Goal: Transaction & Acquisition: Purchase product/service

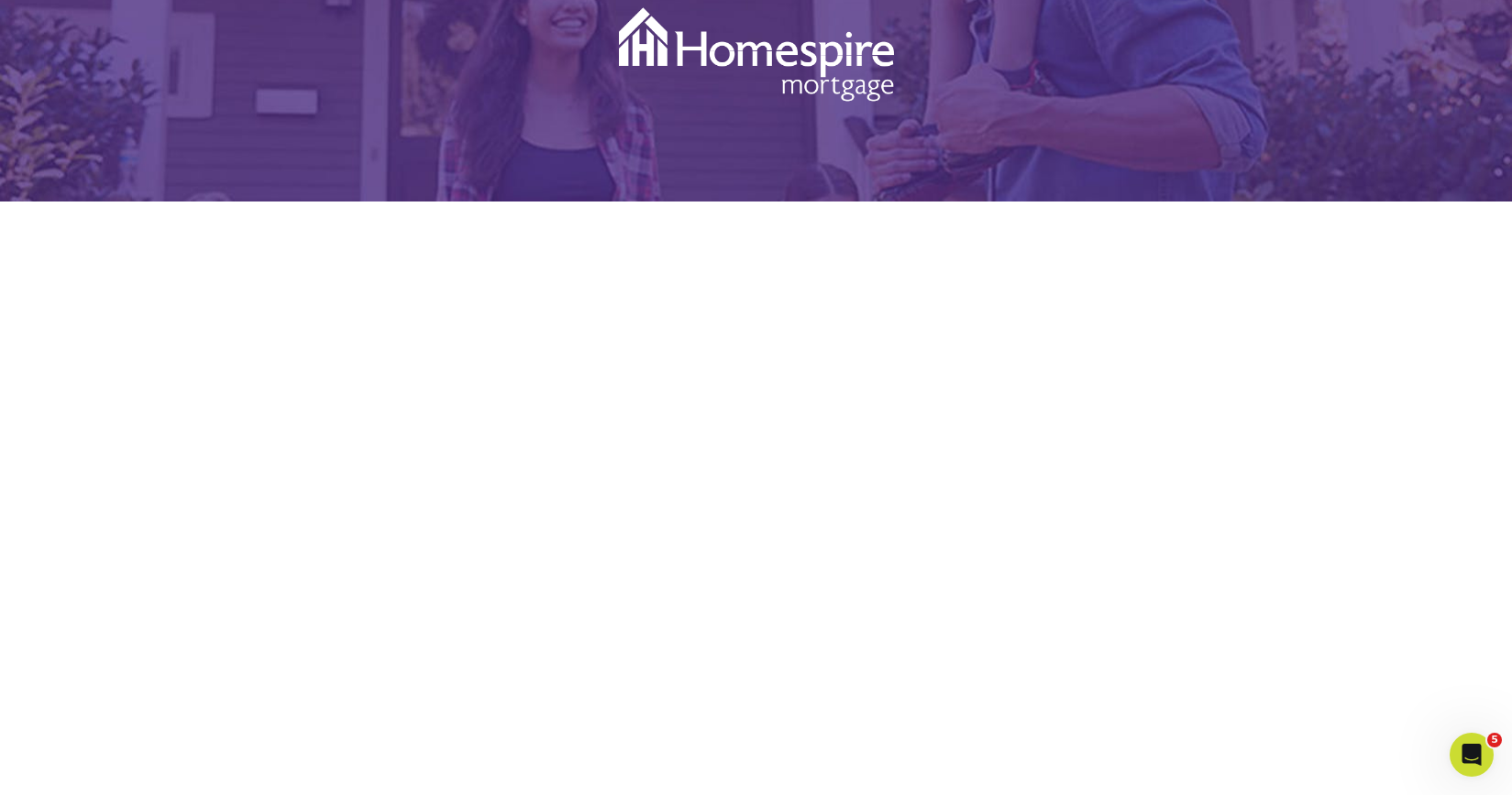
scroll to position [162, 0]
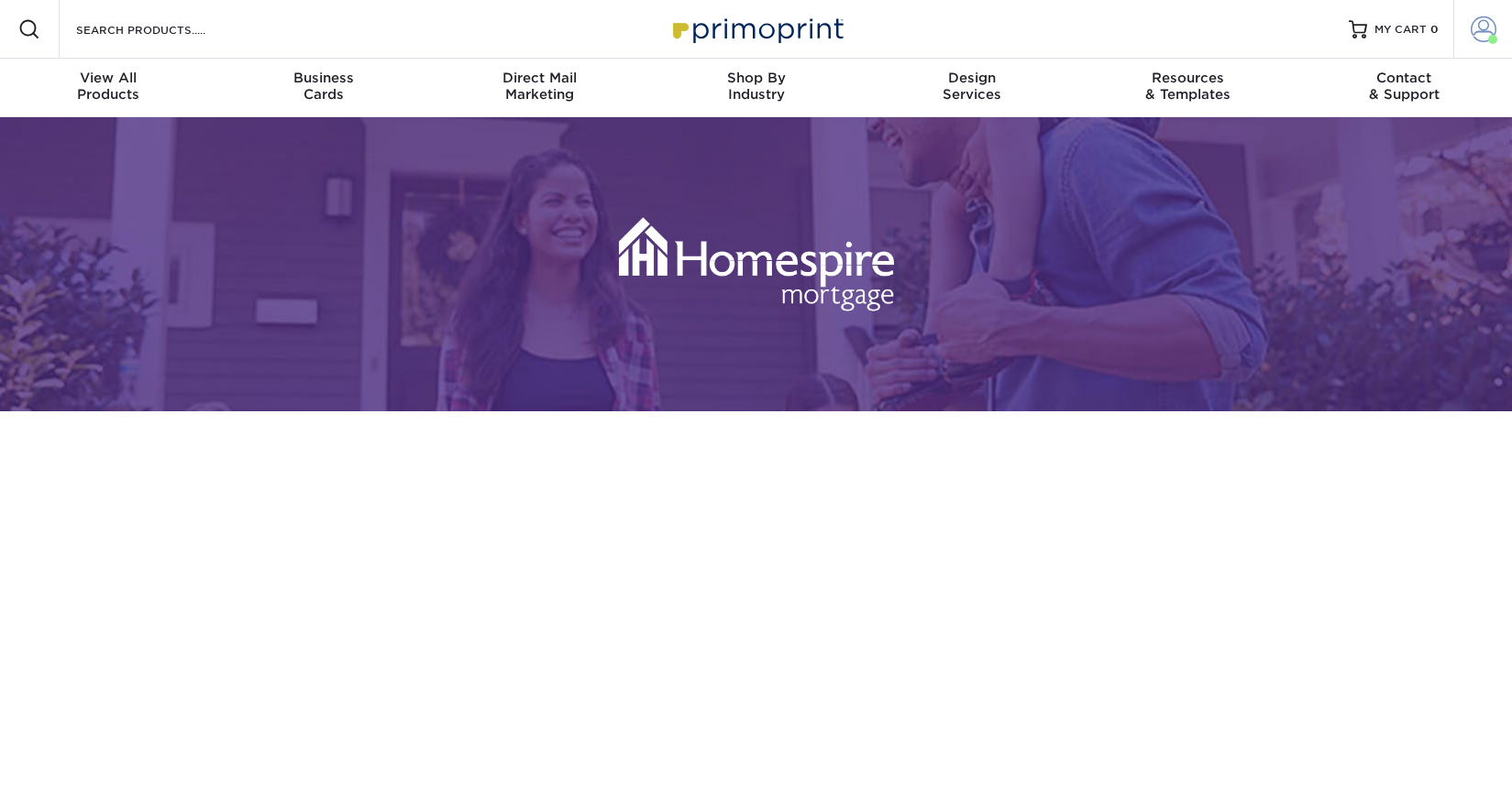
click at [1481, 30] on span at bounding box center [1483, 30] width 26 height 26
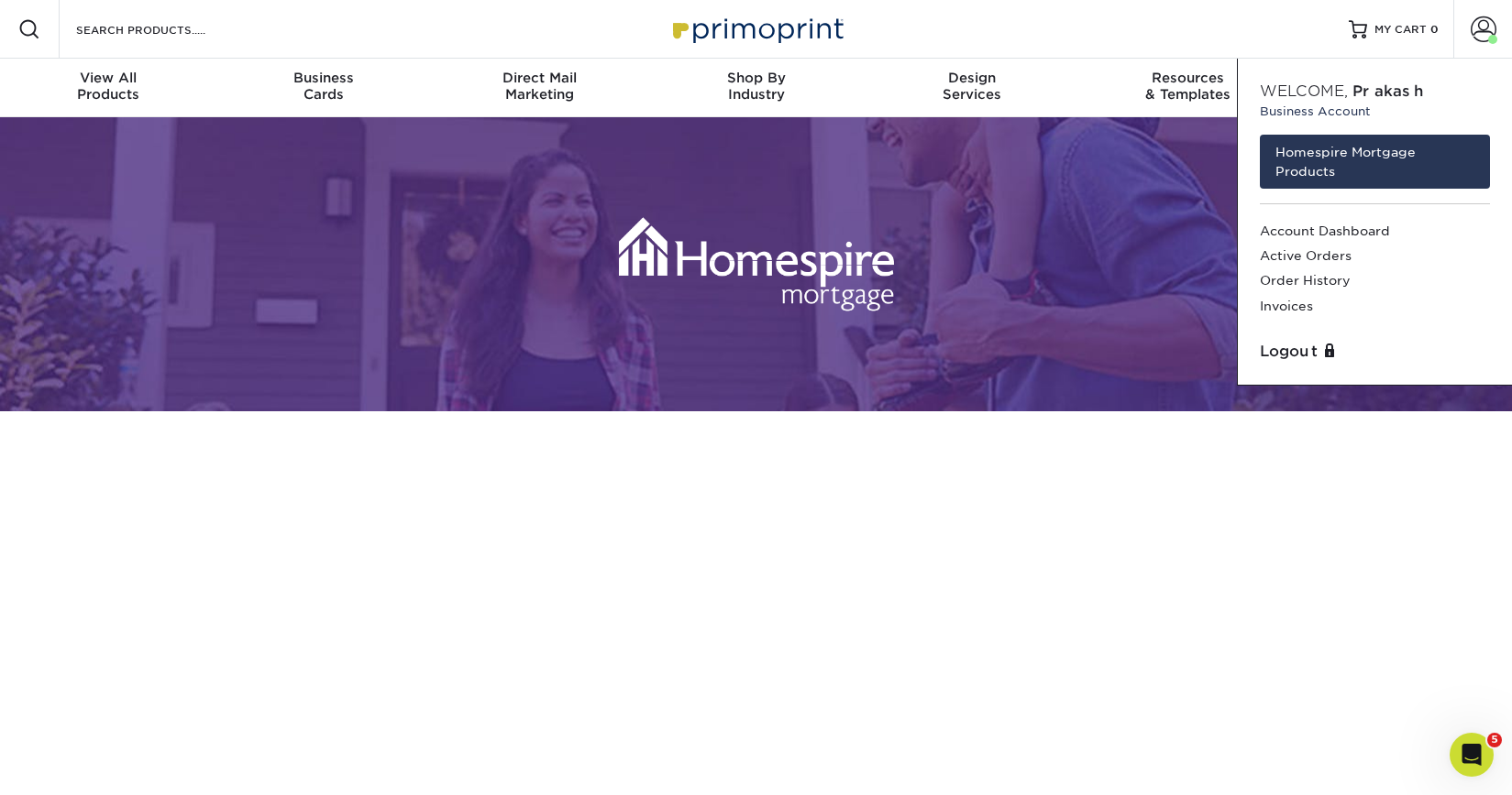
click at [298, 39] on div "Resources Menu Search Products Account Welcome, Prakash Business Account Homesp…" at bounding box center [756, 30] width 1512 height 59
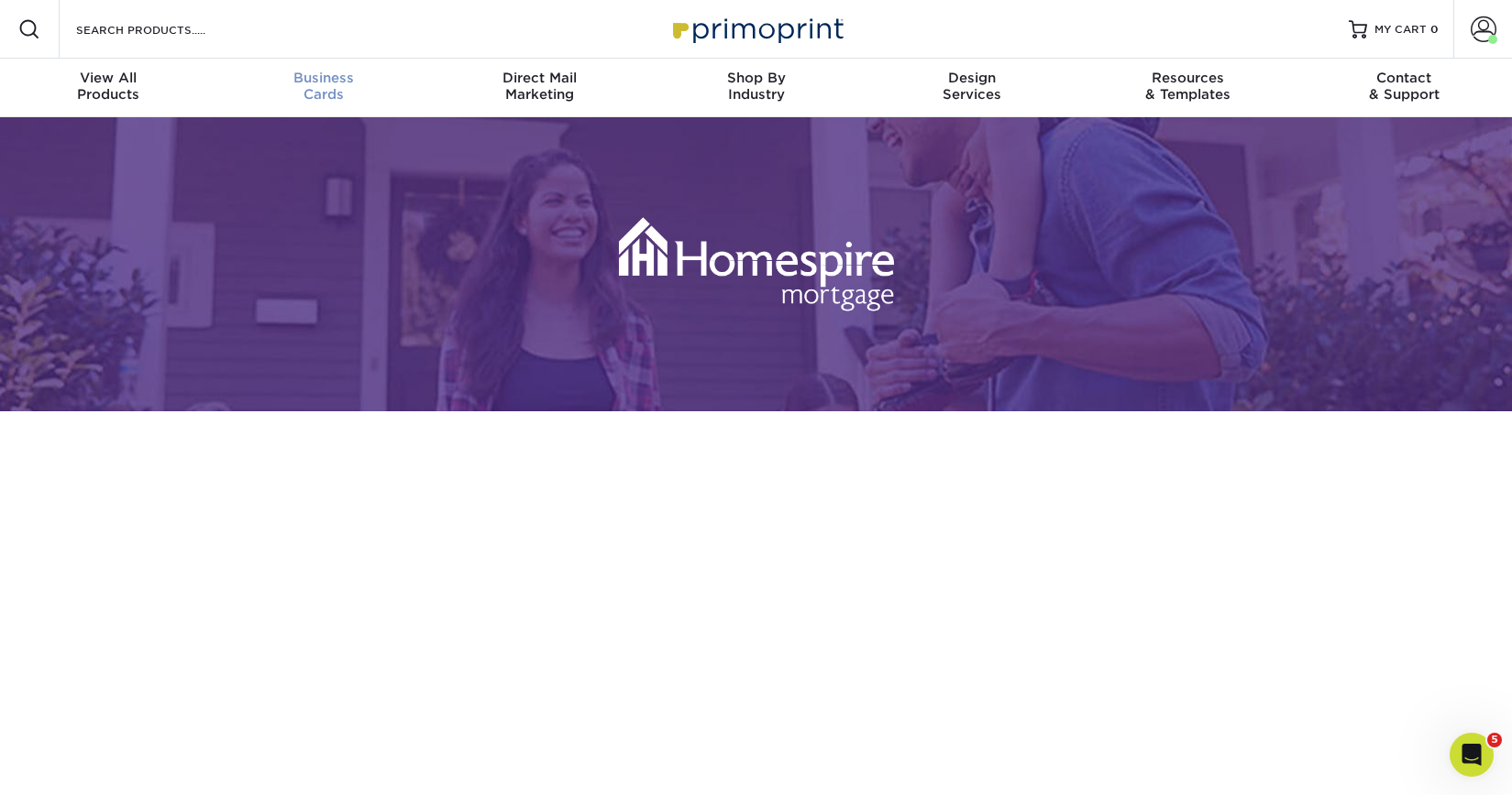
click at [323, 87] on div "Business Cards" at bounding box center [325, 86] width 217 height 33
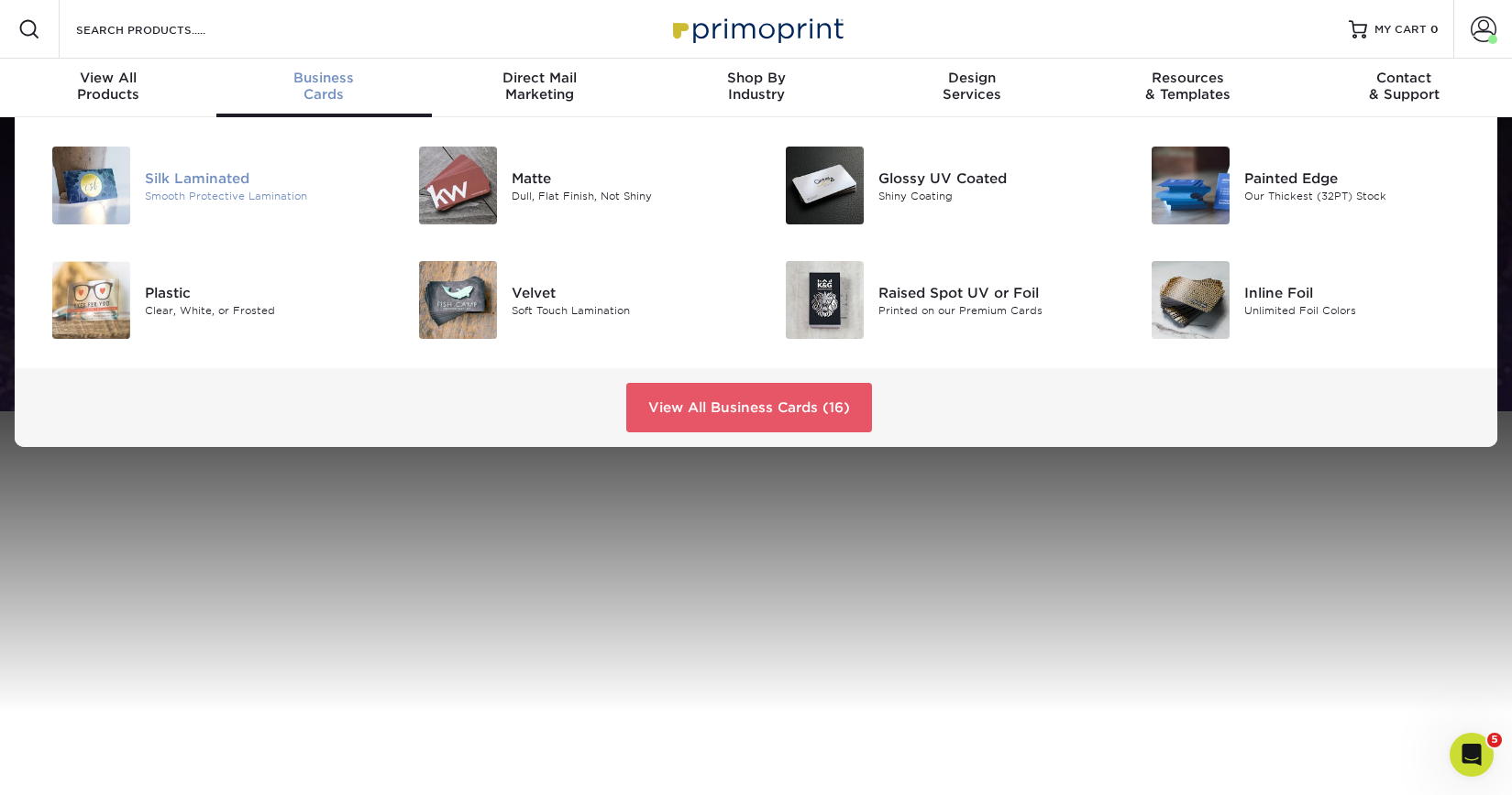
click at [242, 203] on div "Silk Laminated Smooth Protective Lamination" at bounding box center [266, 185] width 243 height 78
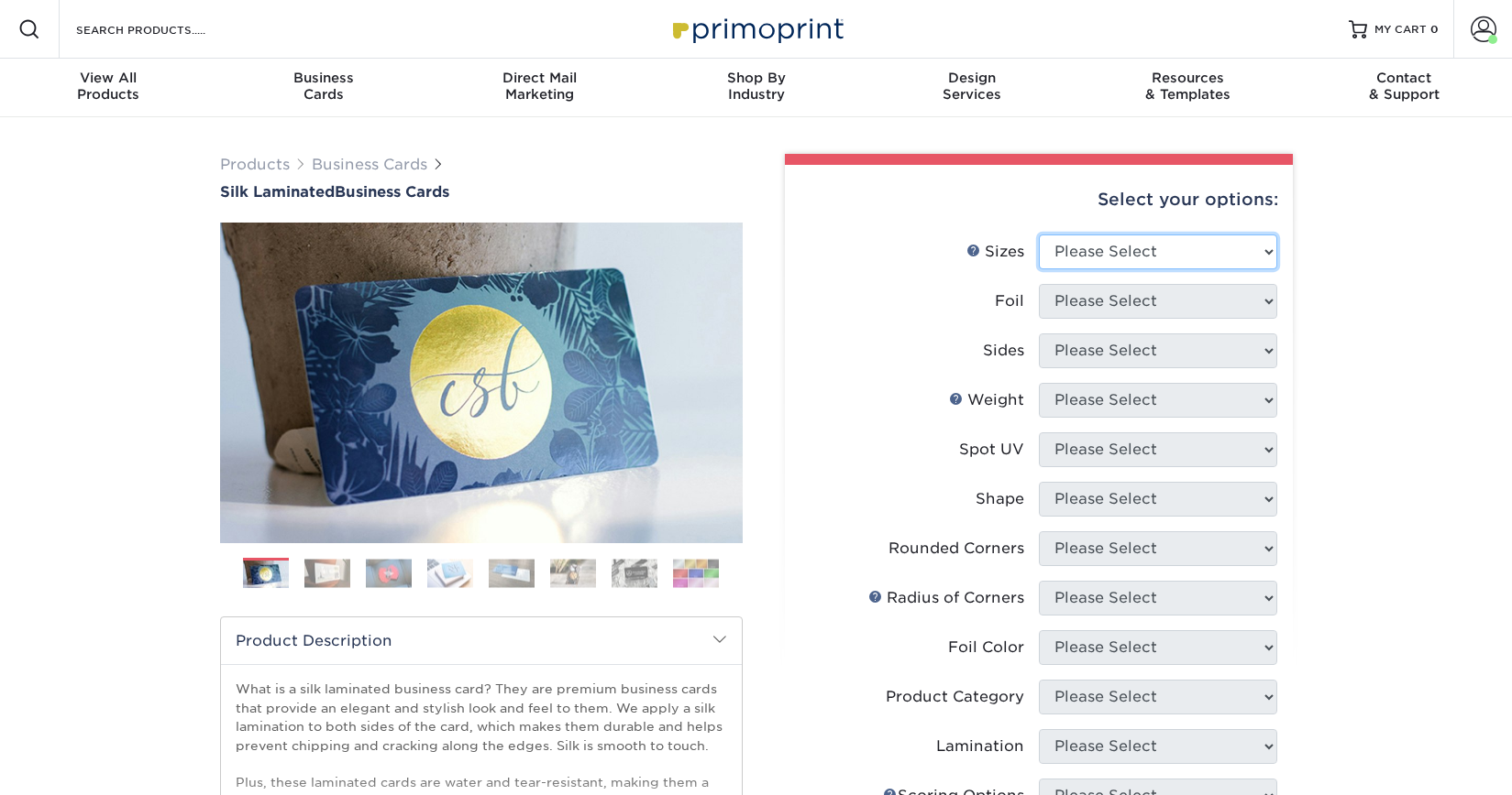
click at [1095, 234] on select "Please Select 1.5" x 3.5" - Mini 1.75" x 3.5" - Mini 2" x 2" - Square 2" x 3" -…" at bounding box center [1158, 251] width 239 height 34
select select "2.00x3.50"
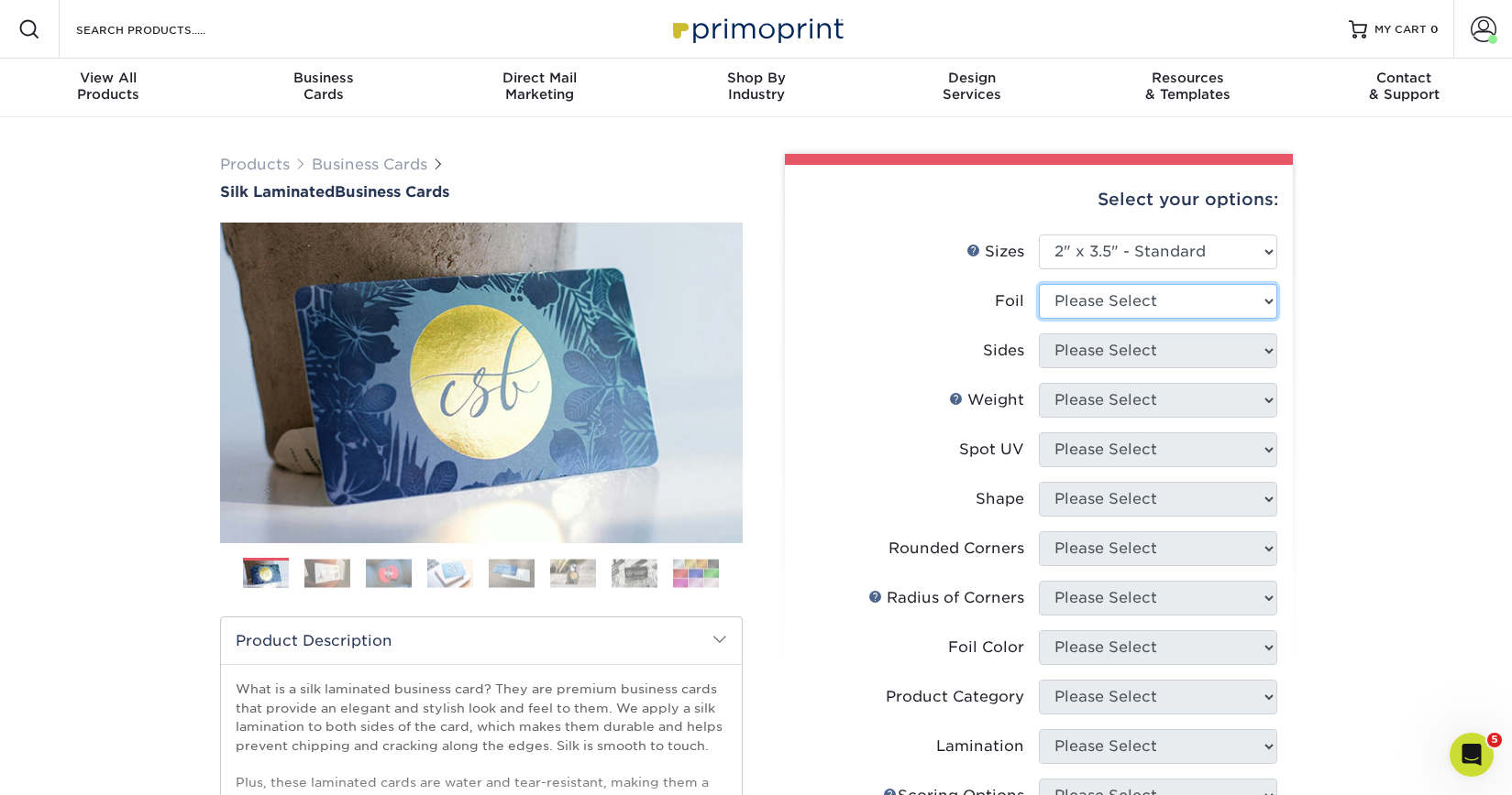
click at [1108, 304] on select "Please Select Yes No" at bounding box center [1158, 300] width 239 height 34
select select "0"
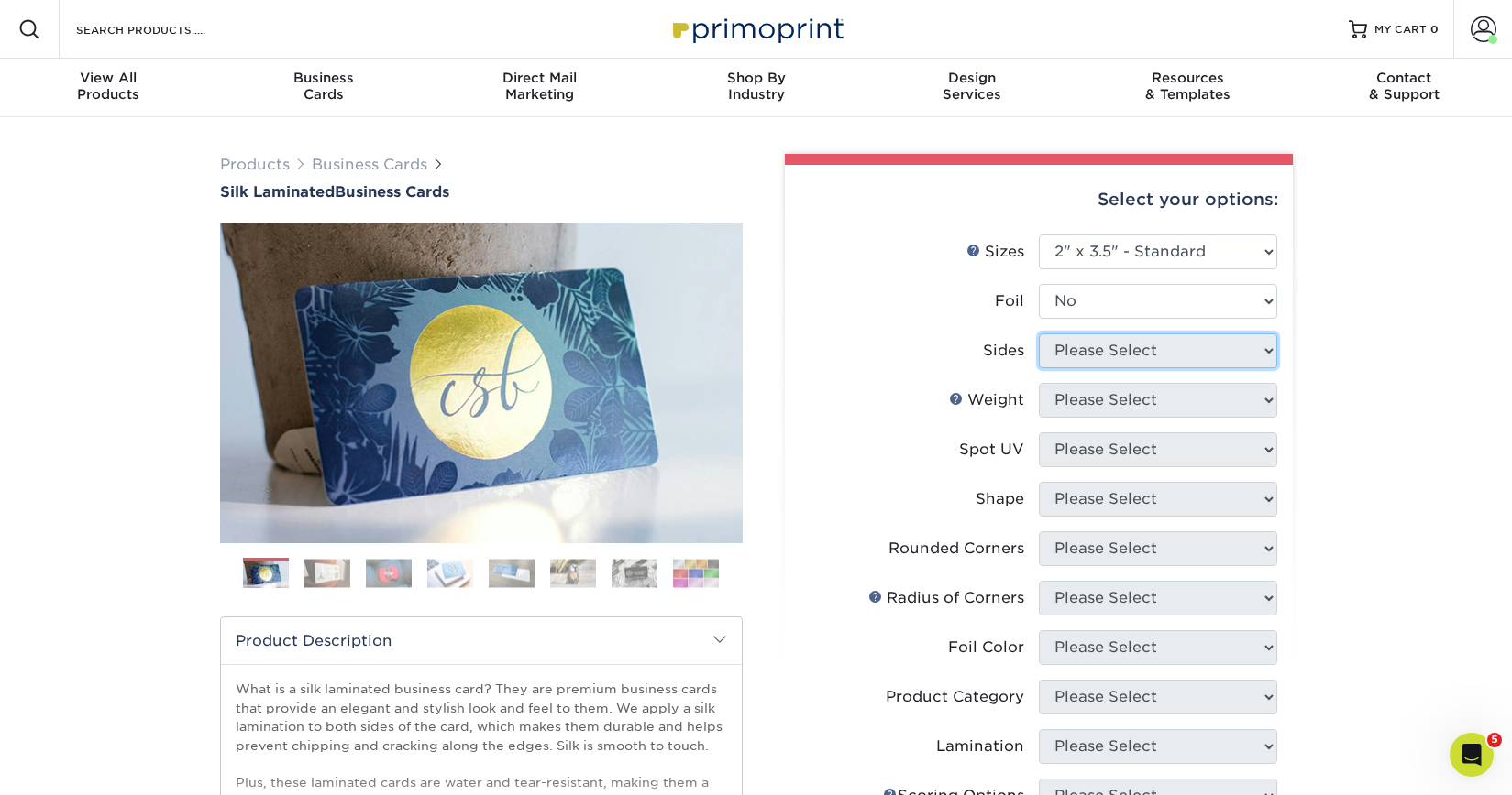
click at [1108, 359] on select "Please Select Print Both Sides Print Both Sides - Foil Both Sides Print Both Si…" at bounding box center [1158, 351] width 239 height 34
select select "13abbda7-1d64-4f25-8bb2-c179b224825d"
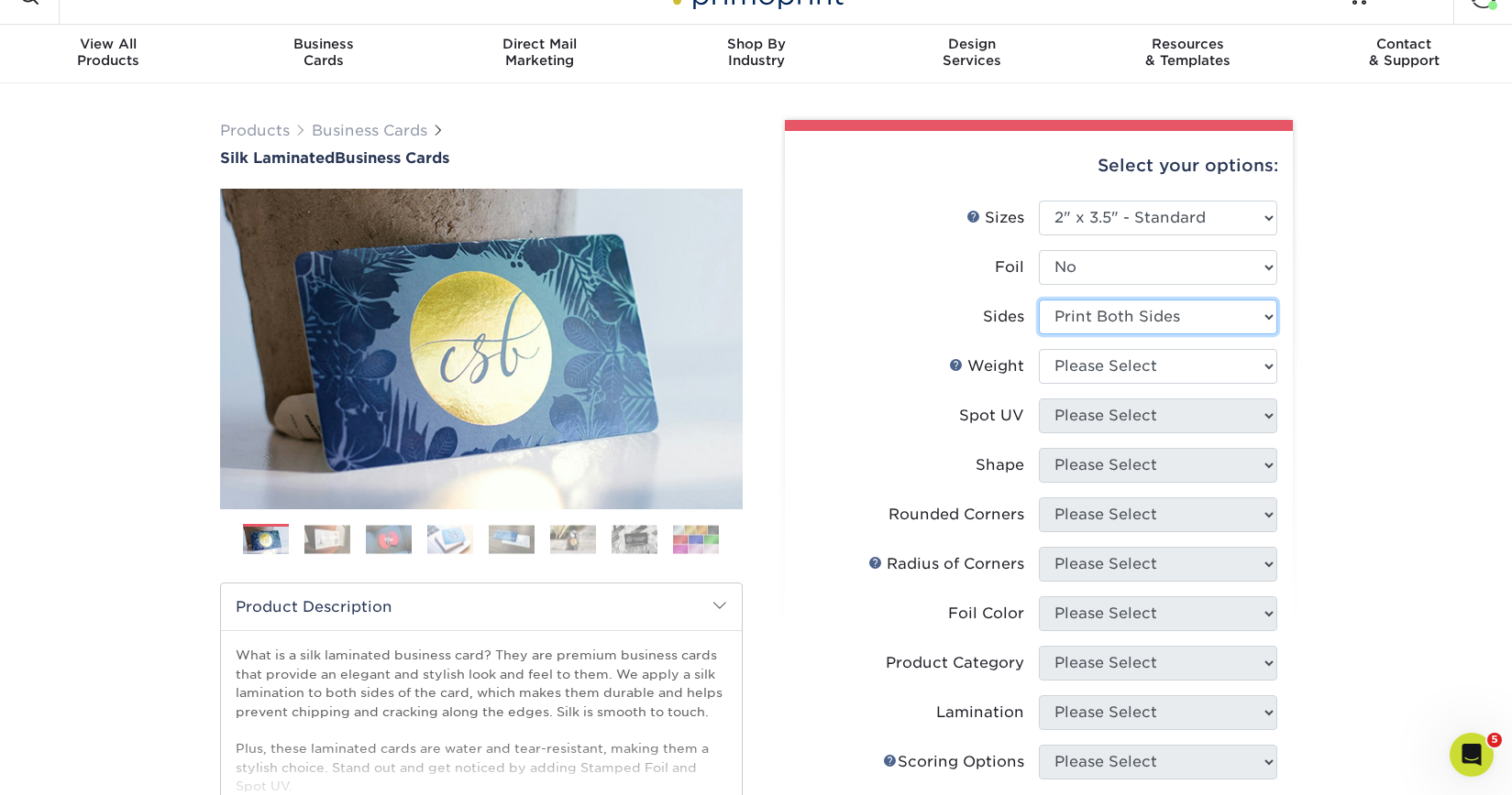
scroll to position [36, 0]
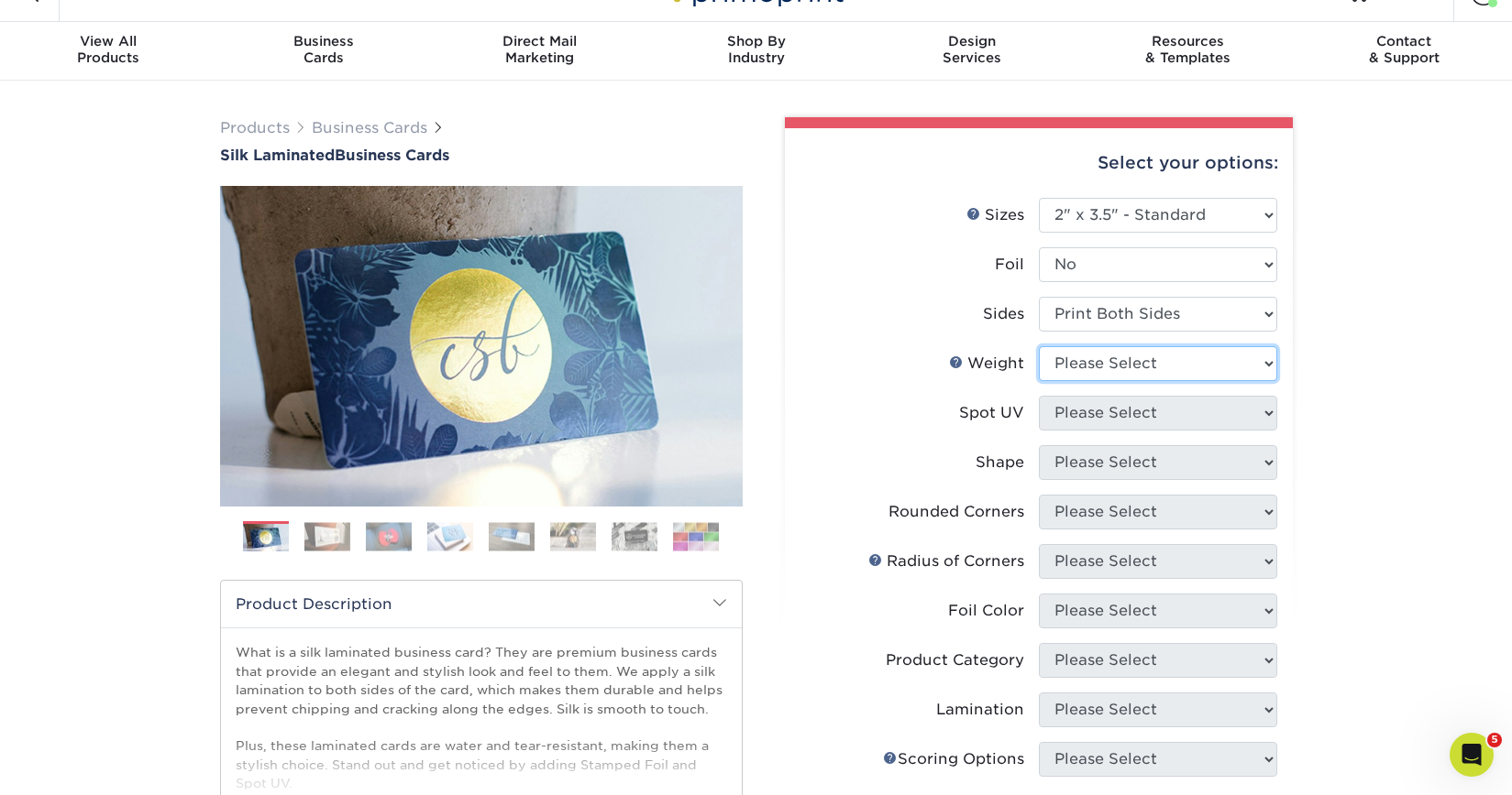
click at [1175, 377] on select "Please Select 16PT" at bounding box center [1158, 364] width 239 height 34
select select "16PT"
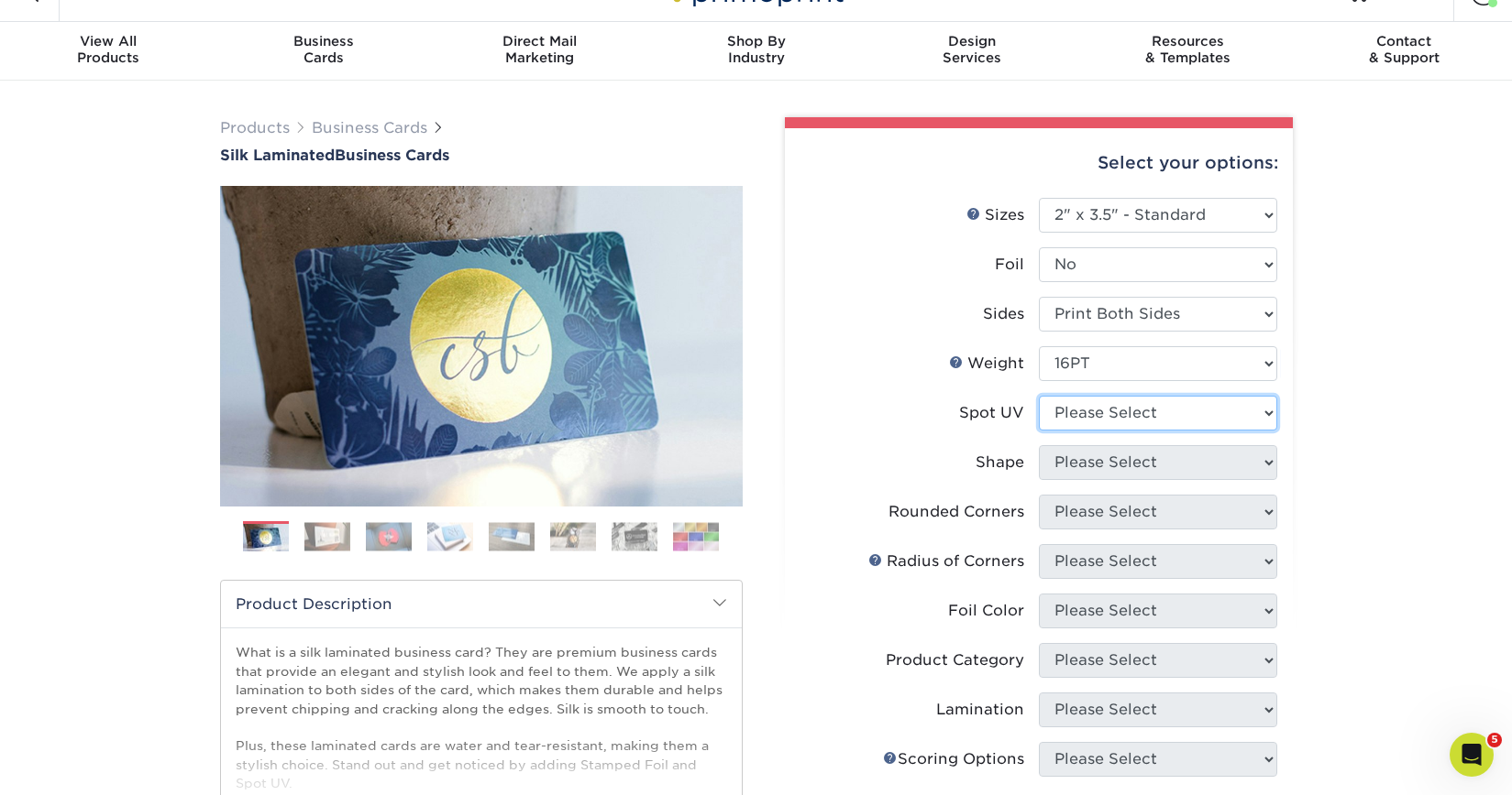
click at [1140, 404] on select "Please Select No Spot UV Front and Back (Both Sides) Front Only Back Only" at bounding box center [1158, 413] width 239 height 34
select select "3"
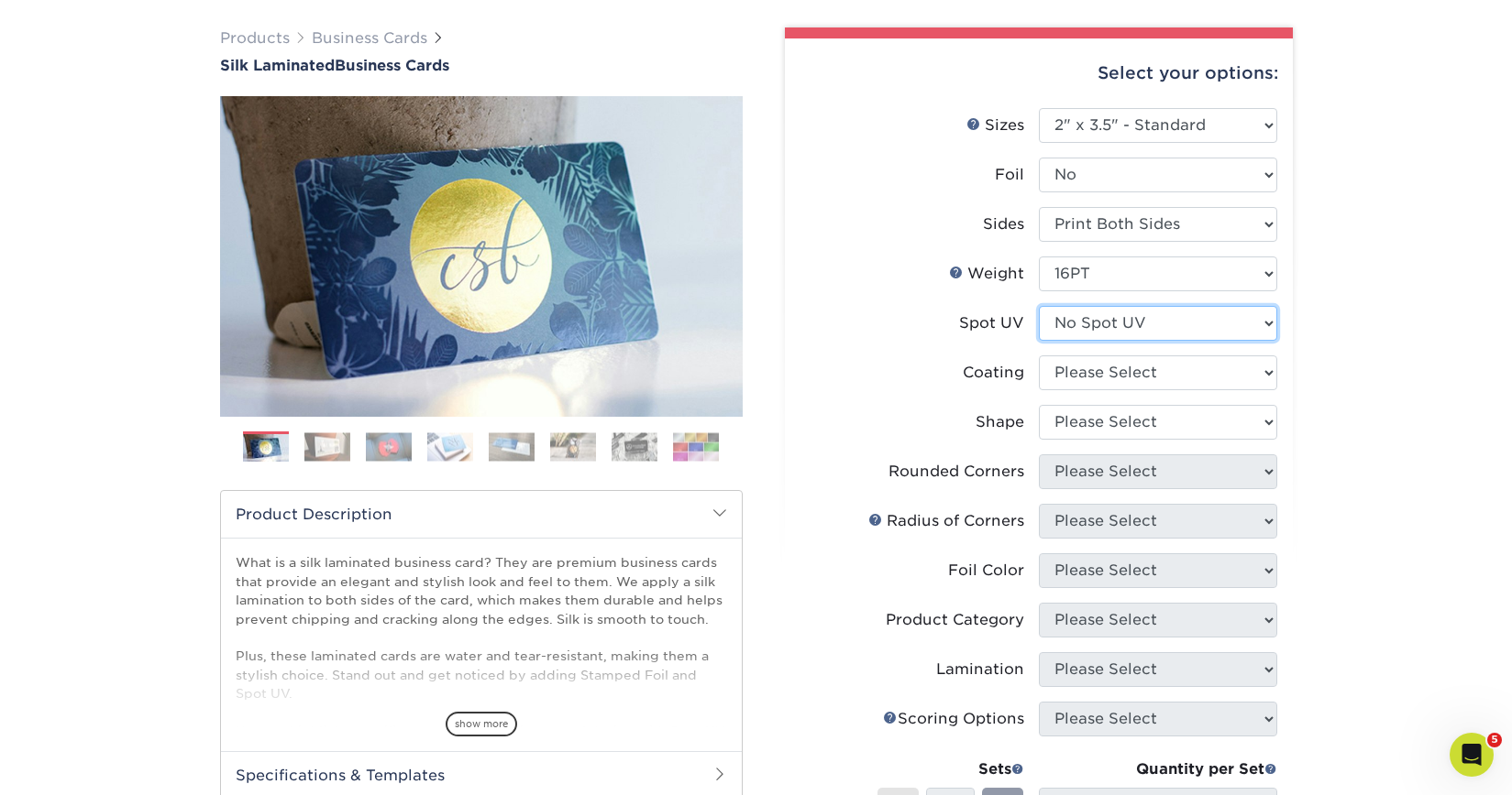
scroll to position [138, 0]
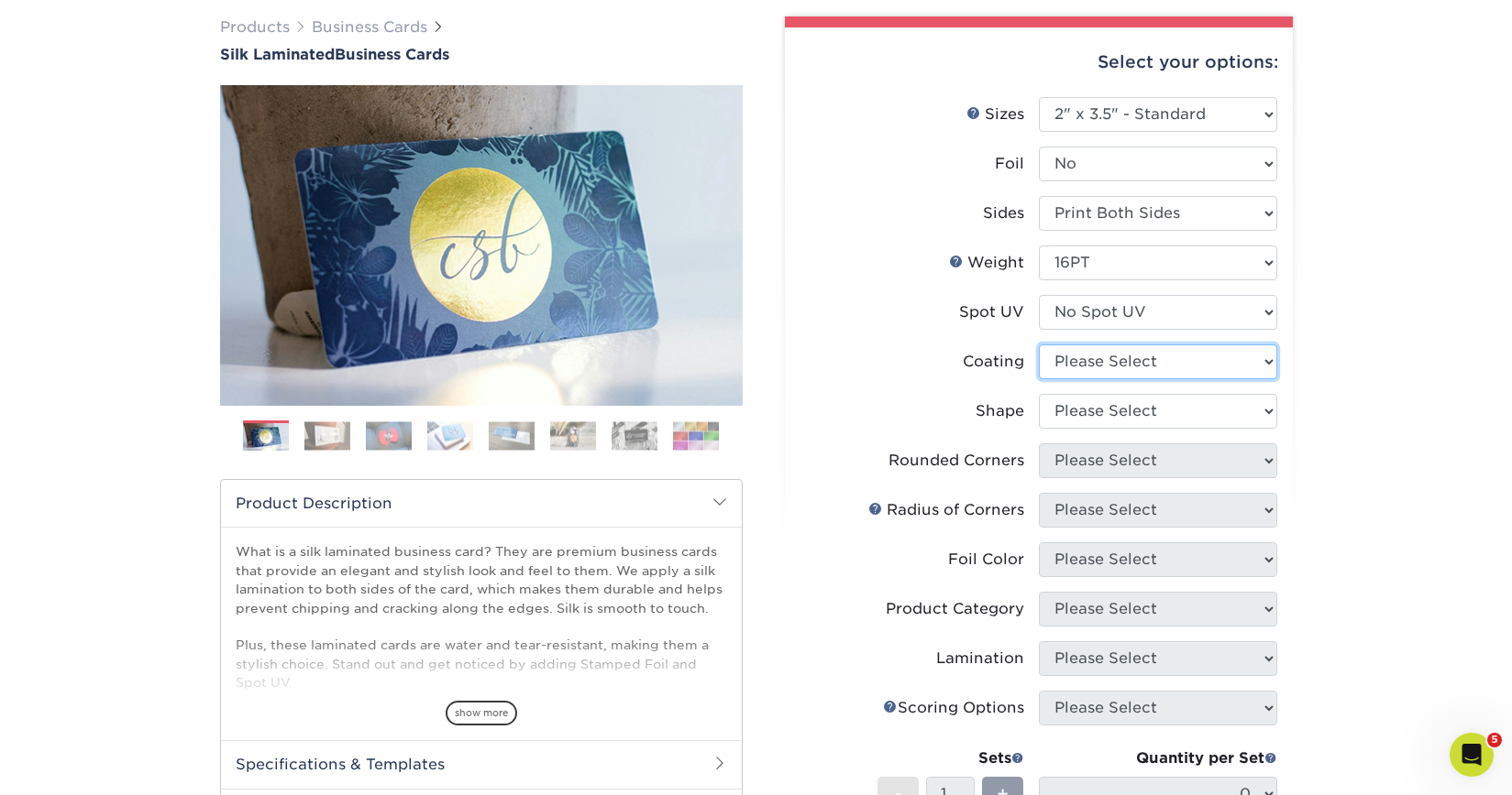
click at [1127, 368] on select at bounding box center [1158, 362] width 239 height 34
click at [1120, 320] on select "Please Select No Spot UV Front and Back (Both Sides) Front Only Back Only" at bounding box center [1158, 312] width 239 height 34
click at [1134, 319] on select "Please Select No Spot UV Front and Back (Both Sides) Front Only Back Only" at bounding box center [1158, 312] width 239 height 34
click at [1165, 360] on select at bounding box center [1158, 362] width 239 height 34
select select "3e7618de-abca-4bda-9f97-8b9129e913d8"
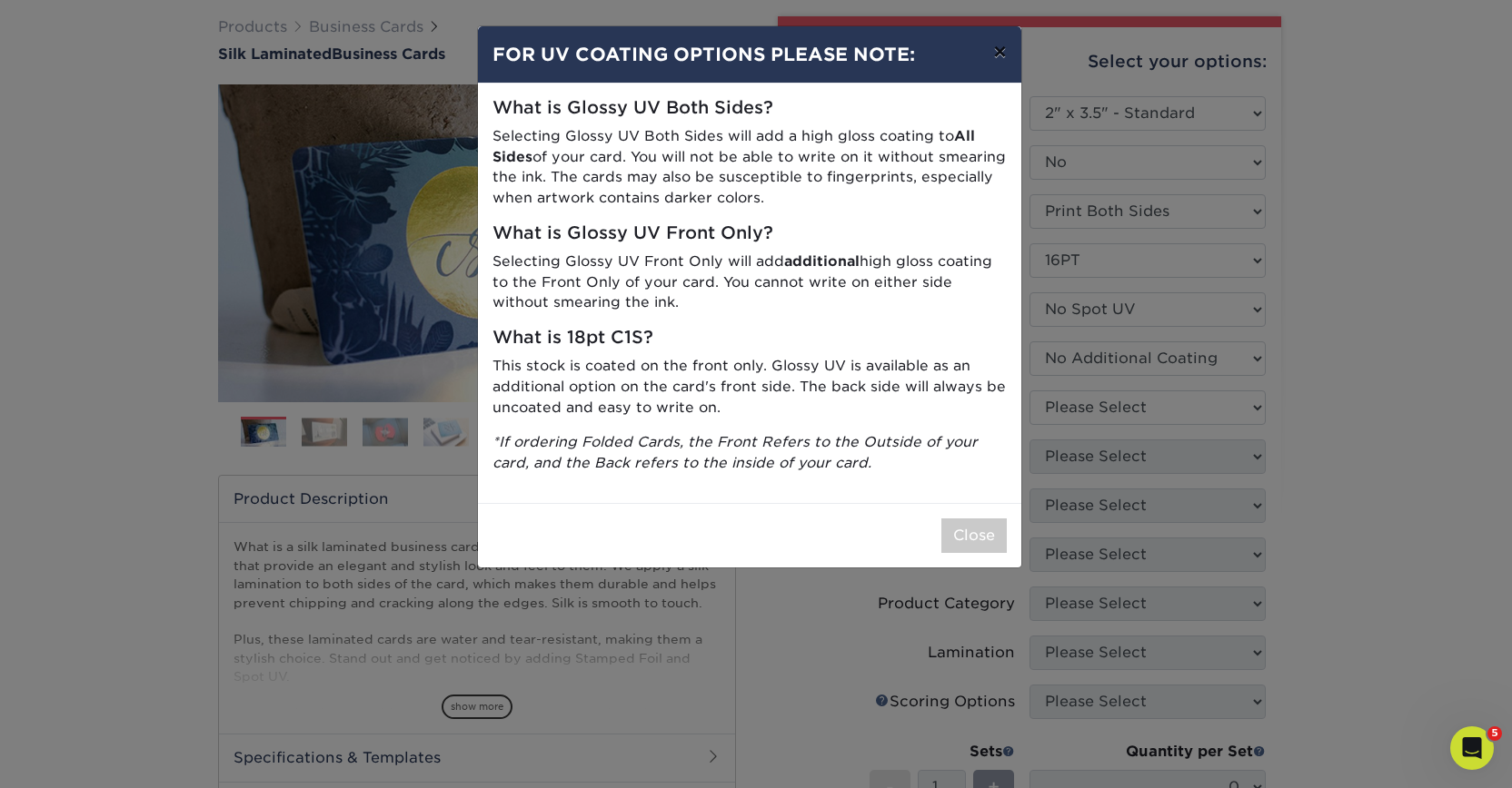
click at [990, 52] on button "×" at bounding box center [999, 52] width 42 height 51
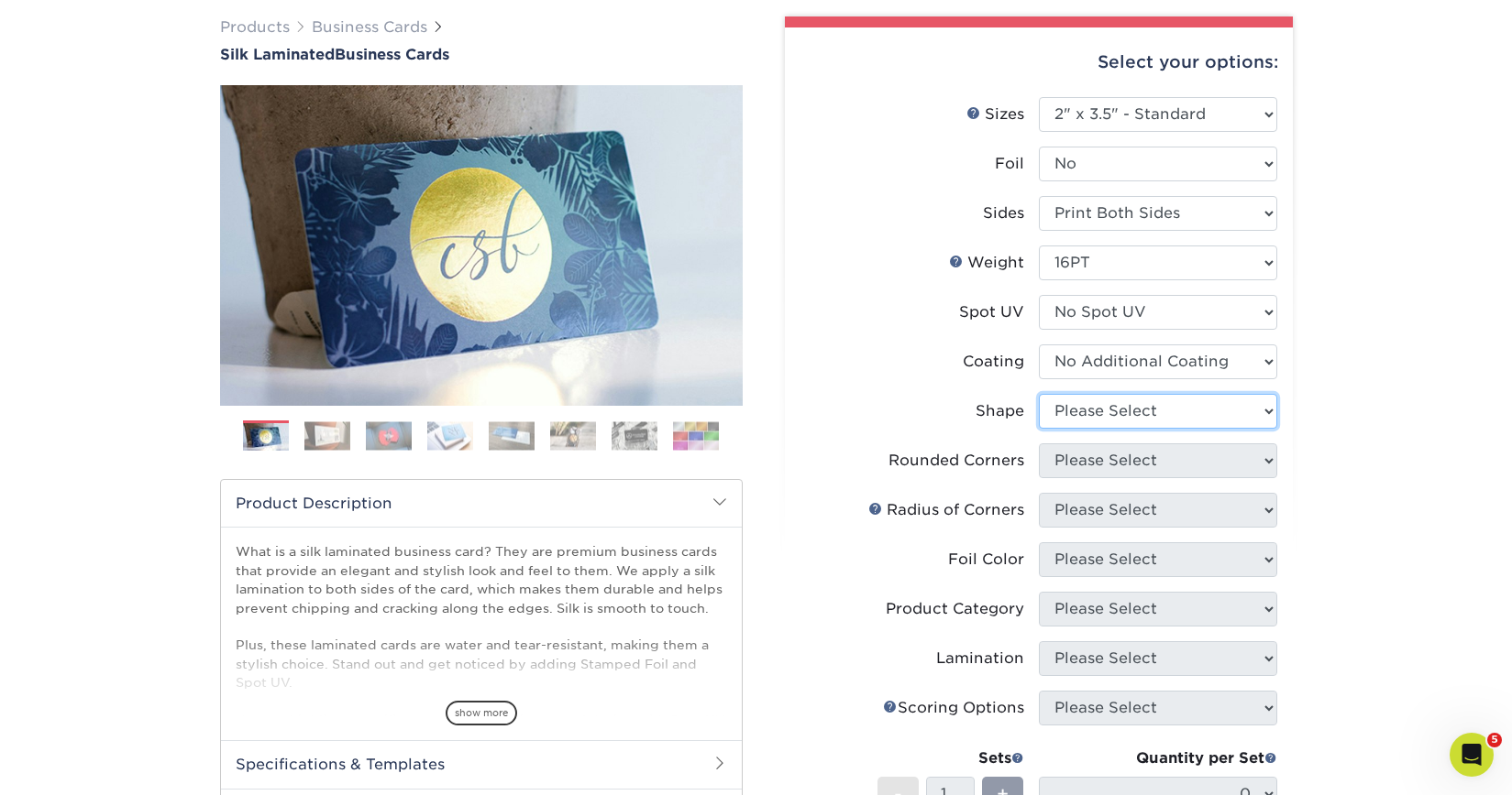
click at [1124, 422] on select "Please Select Standard Oval" at bounding box center [1158, 411] width 239 height 34
select select "standard"
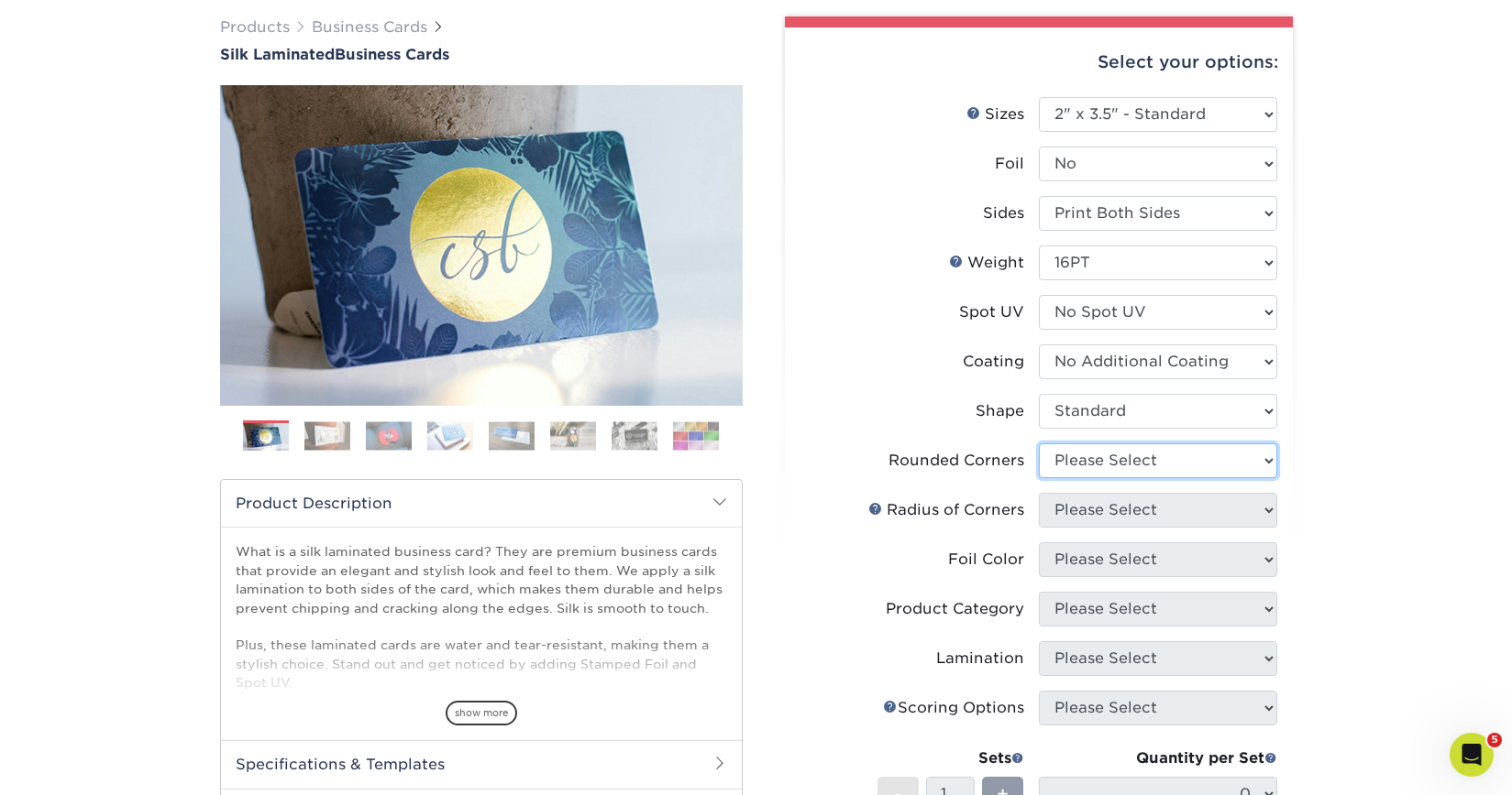
click at [1140, 459] on select "Please Select Yes - Round 2 Corners Yes - Round 4 Corners No" at bounding box center [1158, 460] width 239 height 34
select select "0"
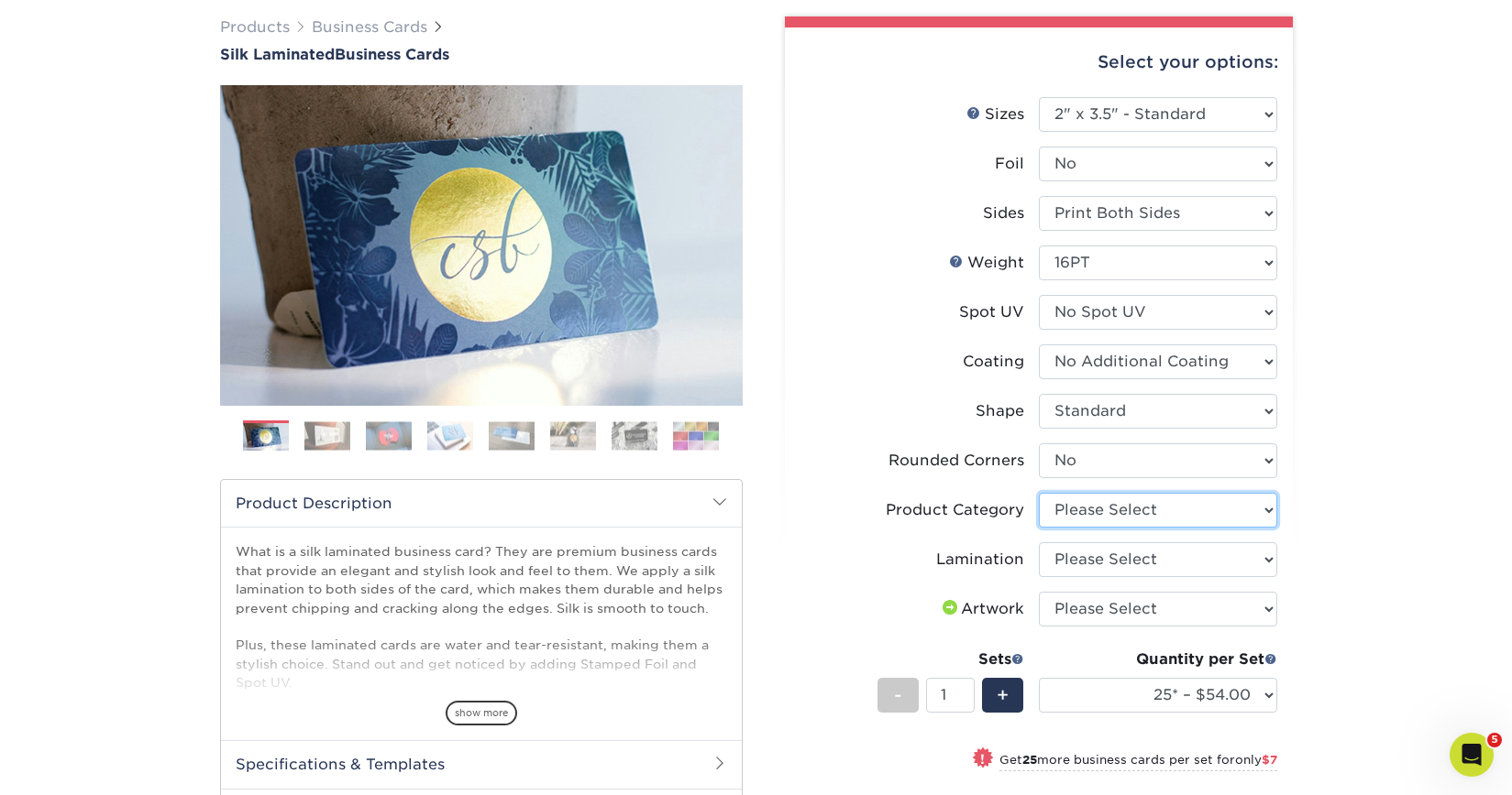
click at [1172, 510] on select "Please Select Business Cards" at bounding box center [1158, 509] width 239 height 34
select select "3b5148f1-0588-4f88-a218-97bcfdce65c1"
click at [1155, 568] on select "Please Select Silk" at bounding box center [1158, 560] width 239 height 34
select select "ccacb42f-45f7-42d3-bbd3-7c8421cf37f0"
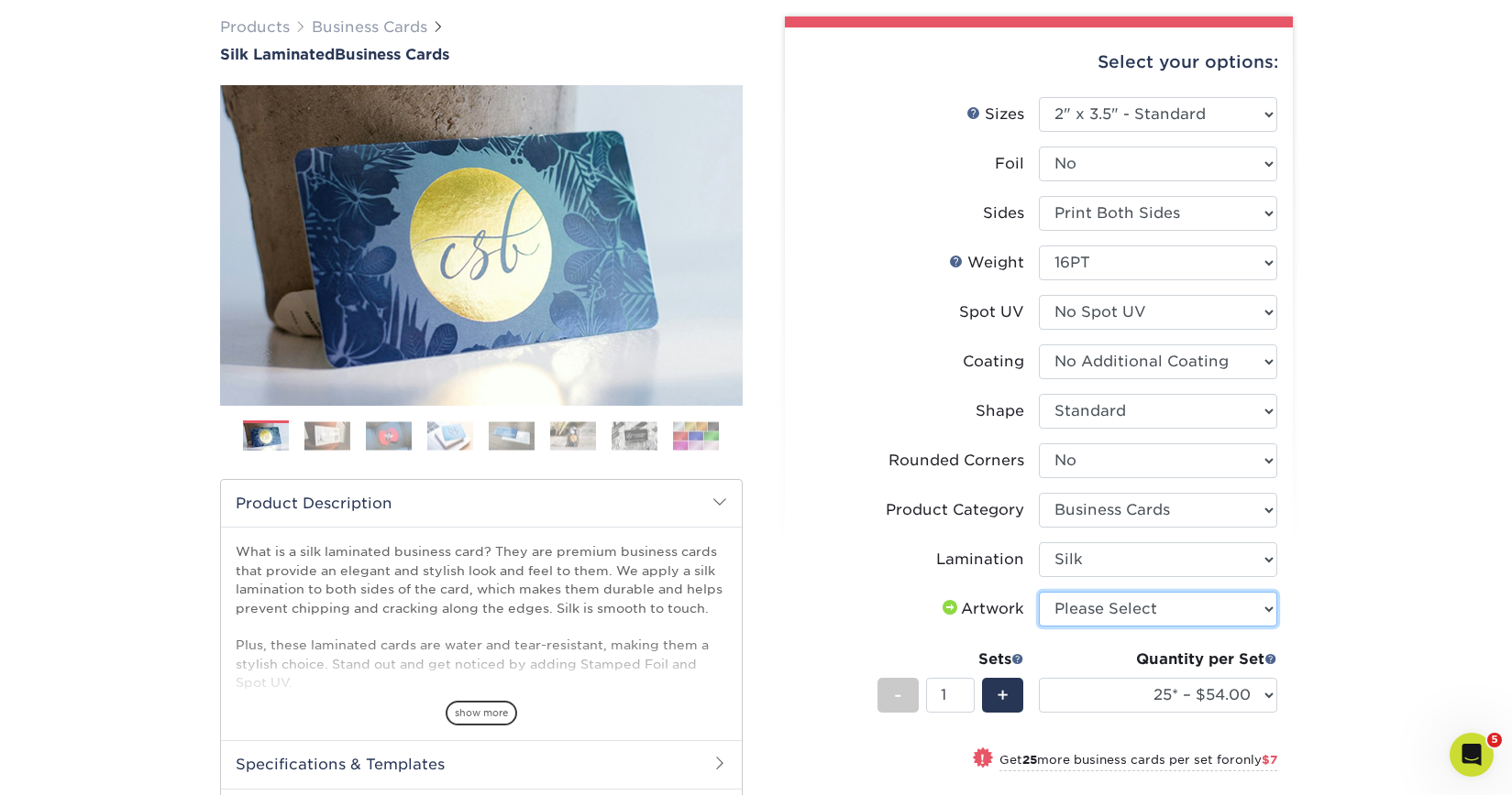
click at [1147, 609] on select "Please Select I will upload files I need a design - $100" at bounding box center [1158, 609] width 239 height 34
select select "upload"
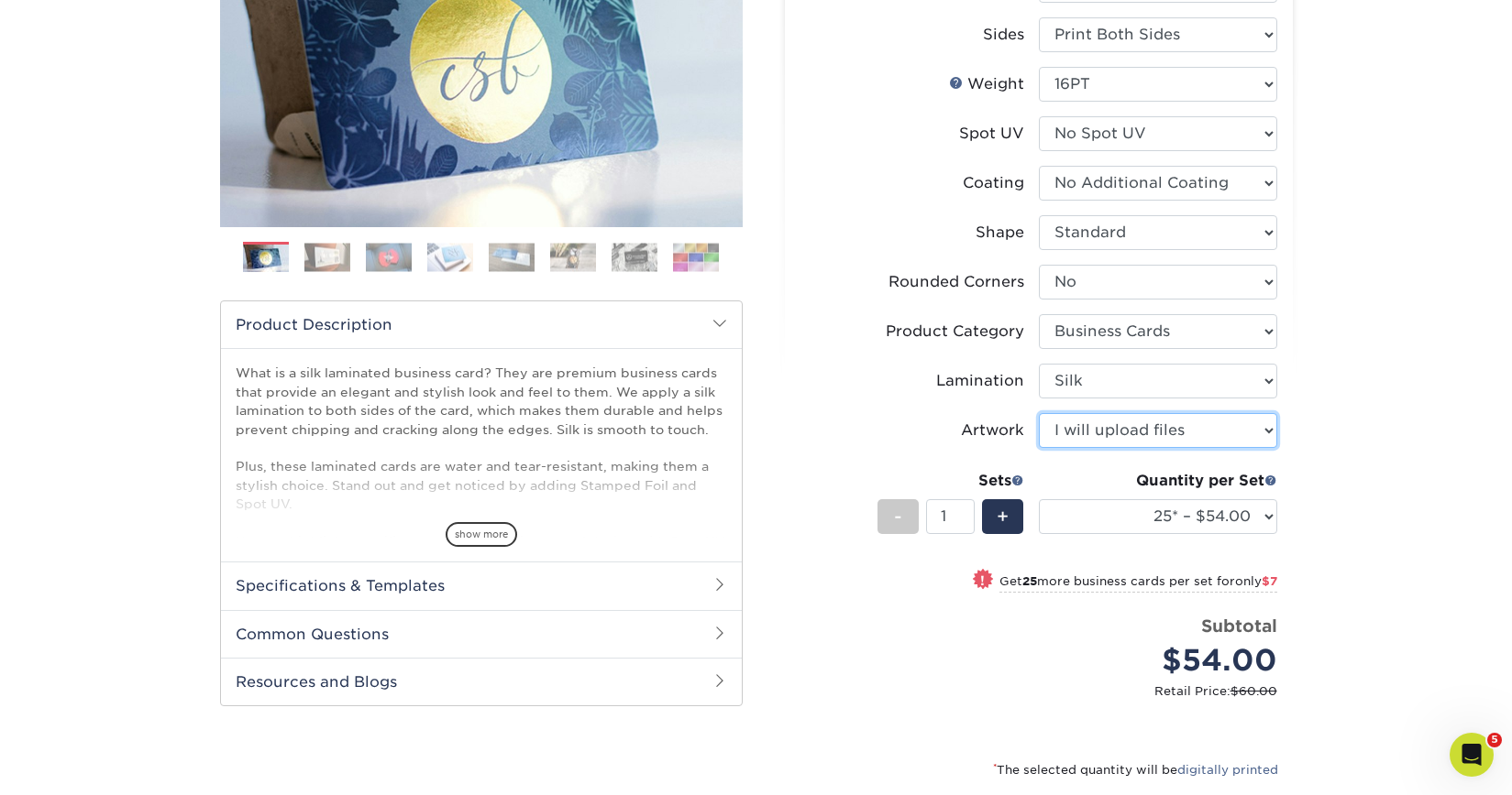
scroll to position [328, 0]
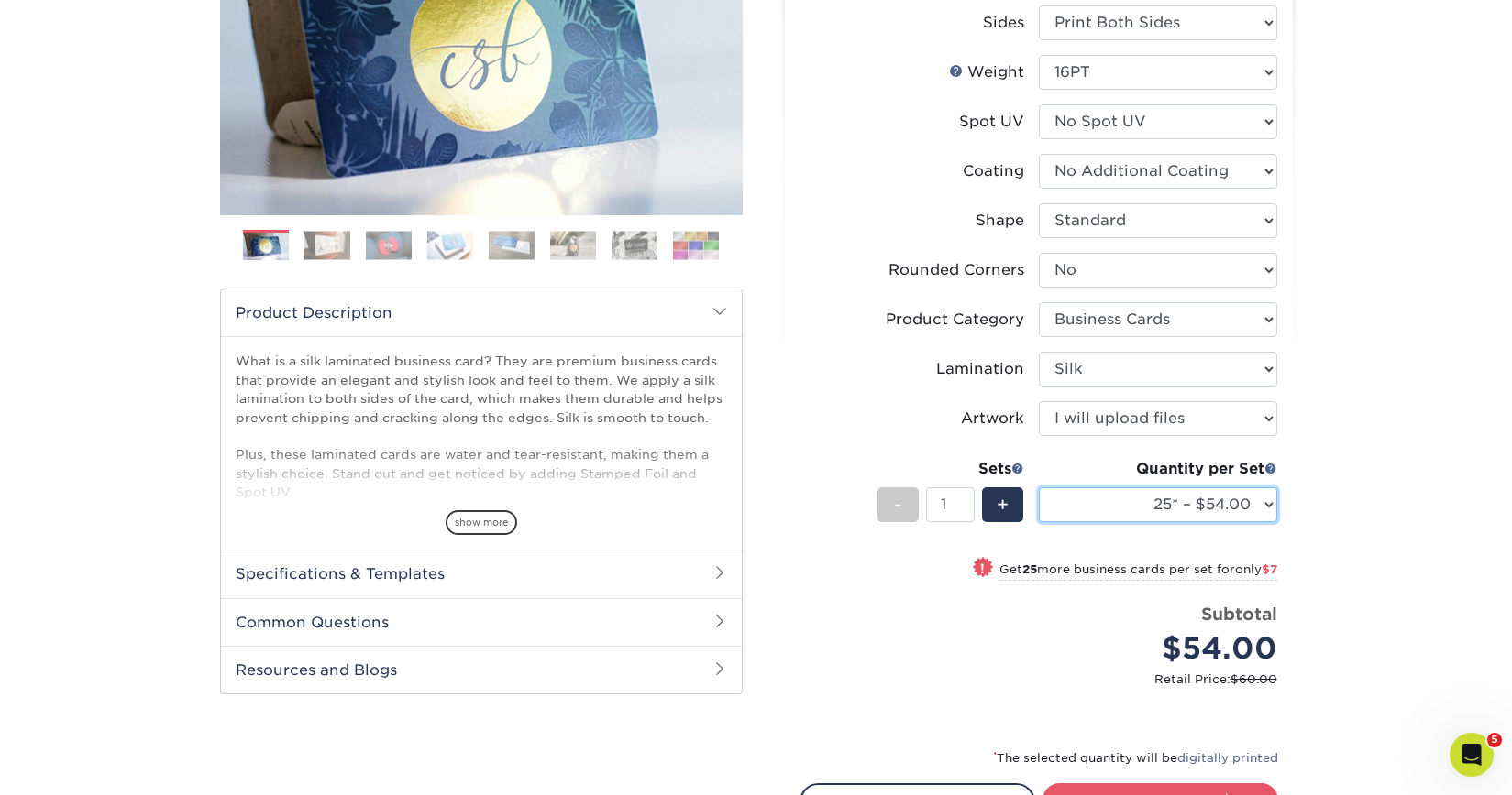
click at [1183, 503] on select "25* – $54.00 50* – $61.00 75* – $68.00 100* – $75.00 250* – $82.00 500 – $86.00…" at bounding box center [1158, 504] width 239 height 34
select select "500 – $86.00"
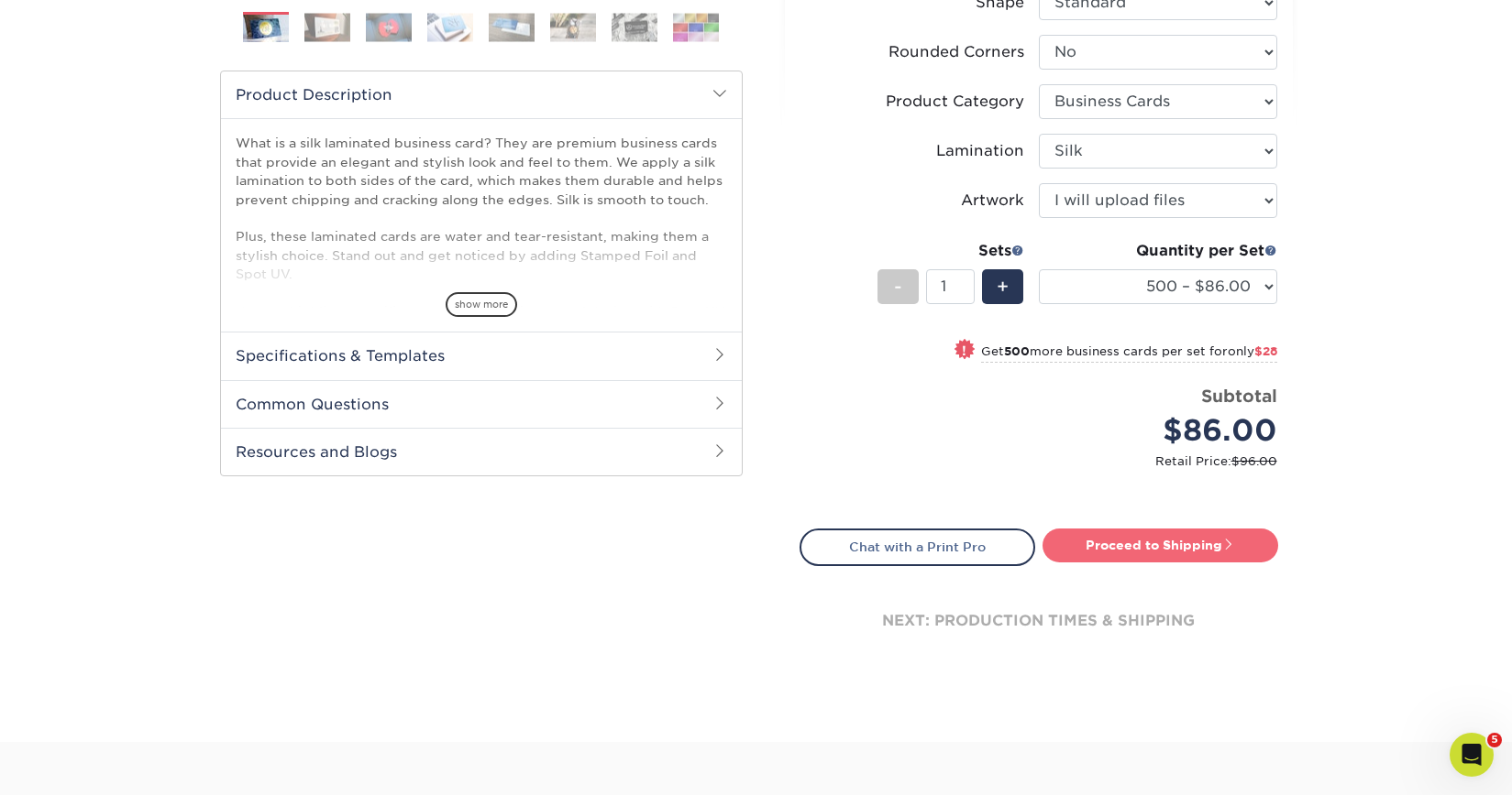
click at [1182, 553] on link "Proceed to Shipping" at bounding box center [1160, 545] width 236 height 33
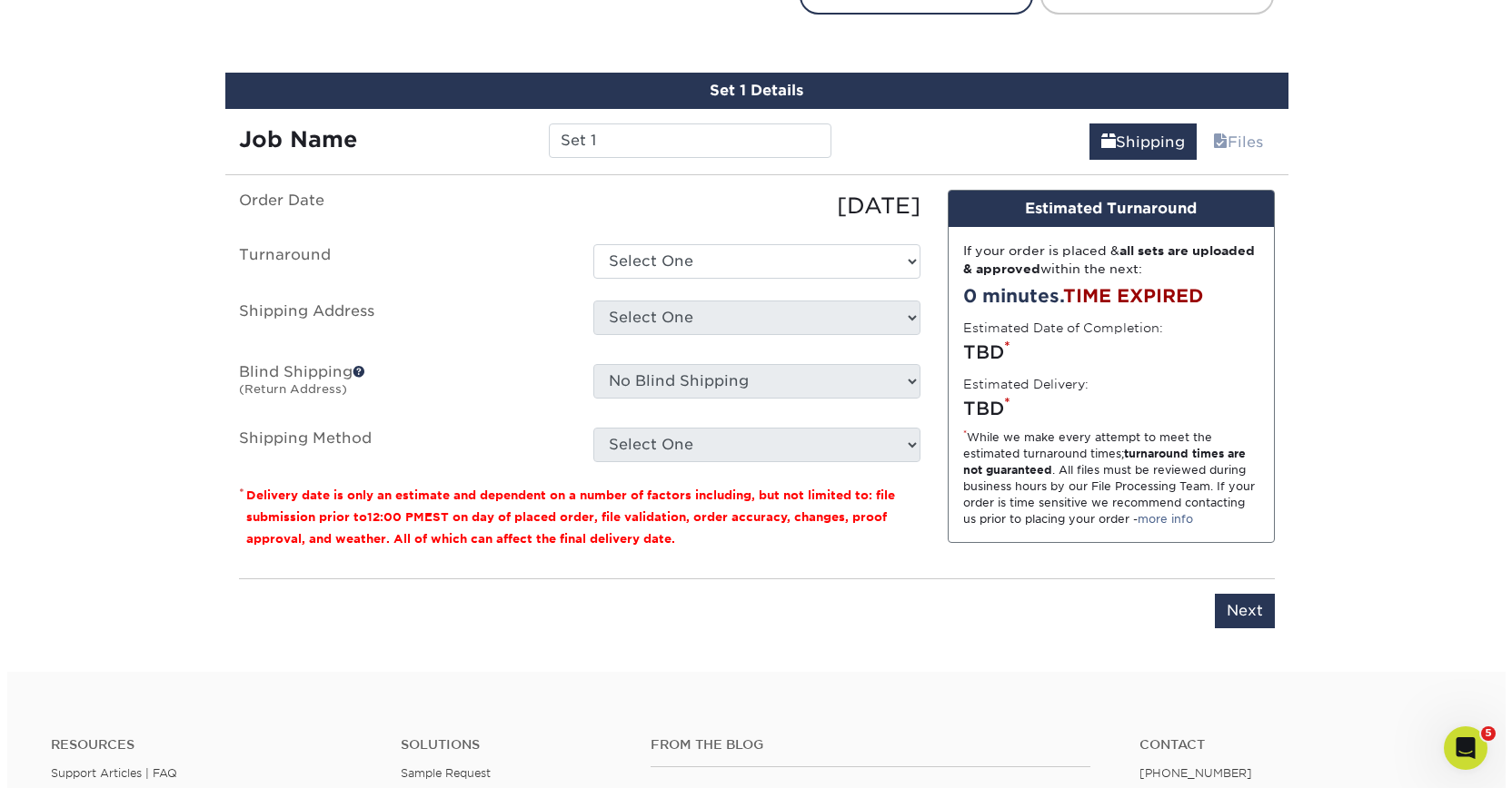
scroll to position [1115, 0]
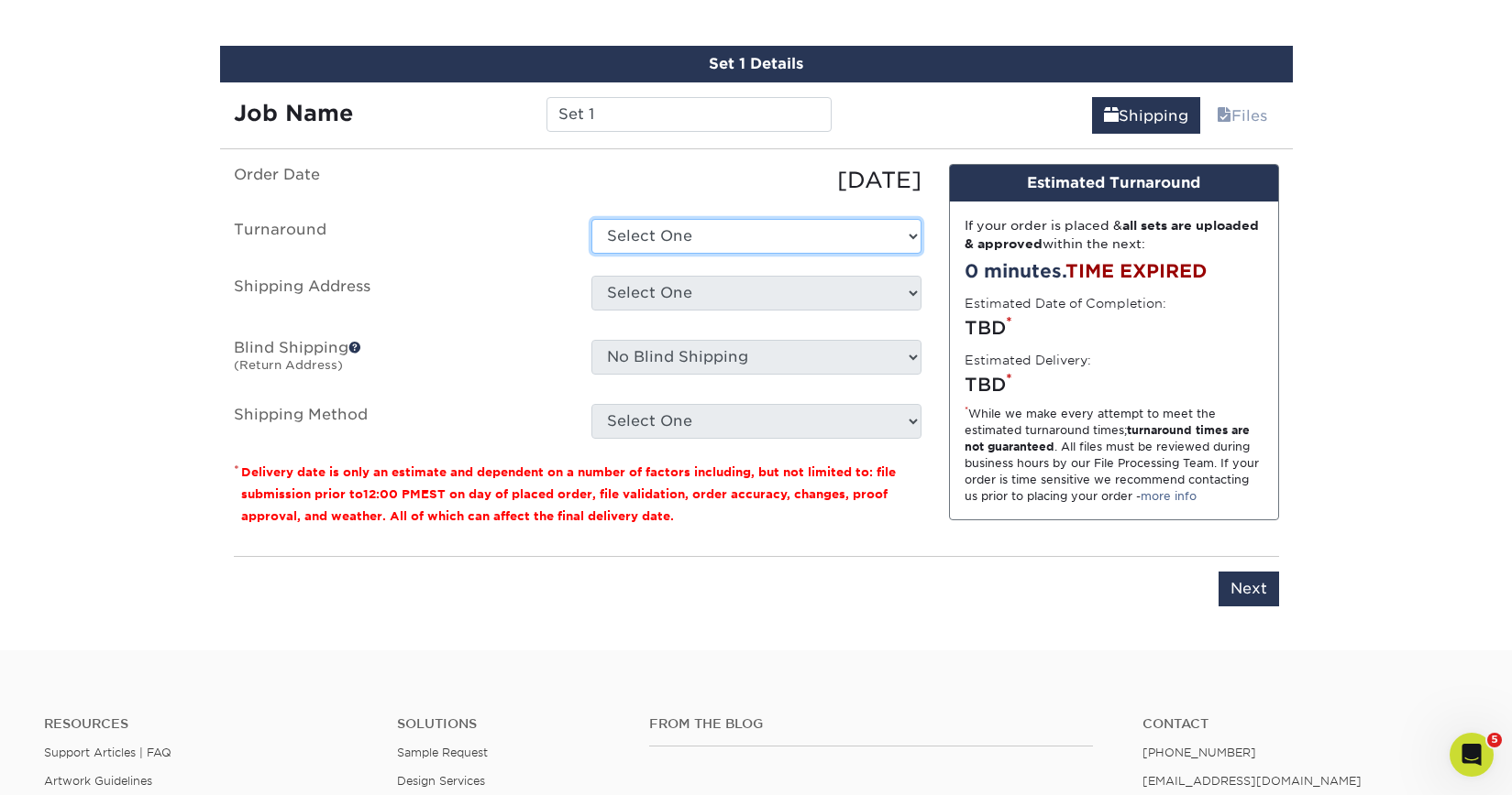
click at [793, 239] on select "Select One 2-4 Business Days 2 Day Next Business Day" at bounding box center [756, 235] width 330 height 34
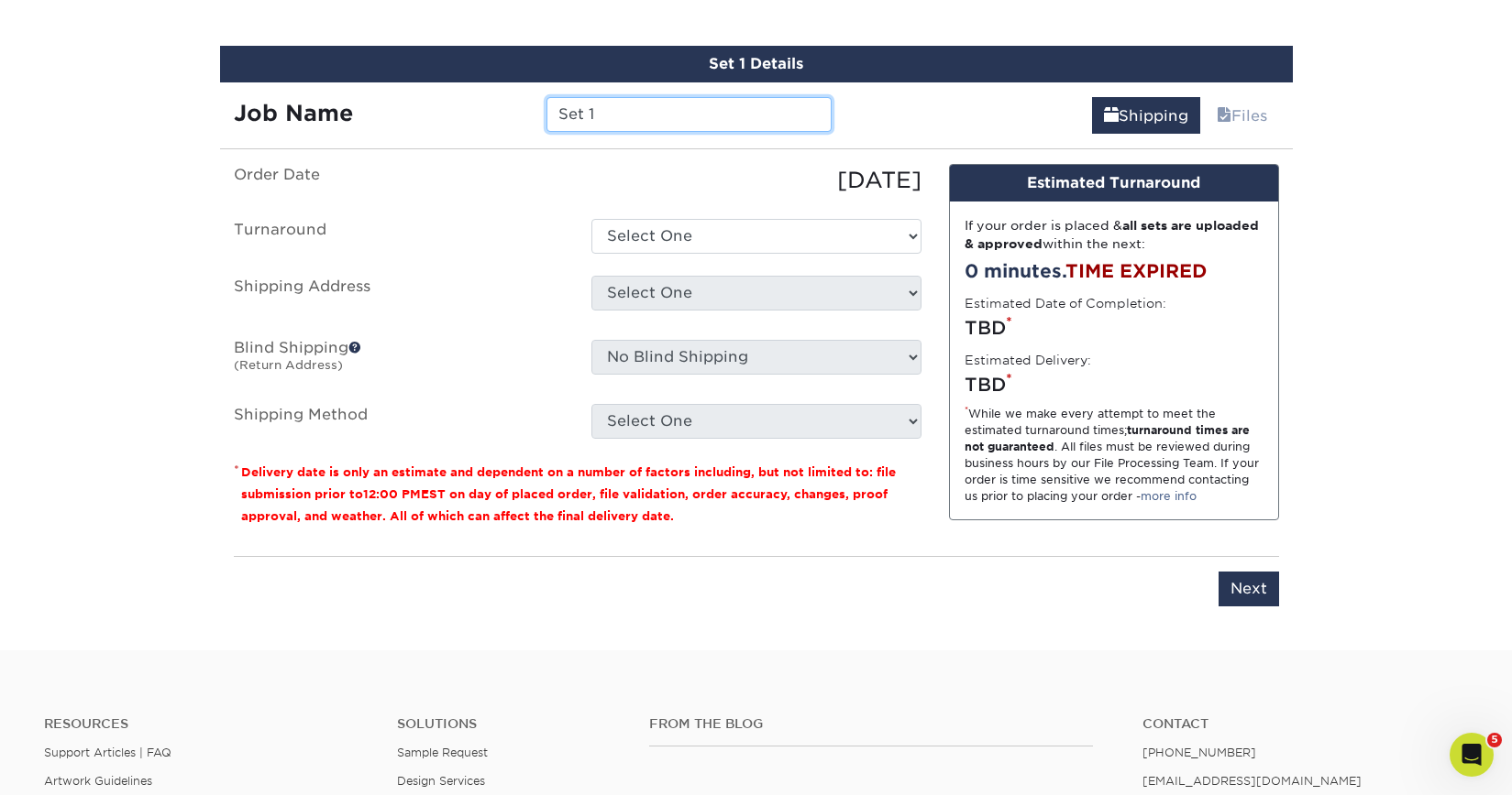
drag, startPoint x: 793, startPoint y: 239, endPoint x: 517, endPoint y: 106, distance: 306.4
click at [518, 106] on div "Job Name Set 1" at bounding box center [532, 114] width 626 height 34
type input "M"
type input "Marty Guy Fink"
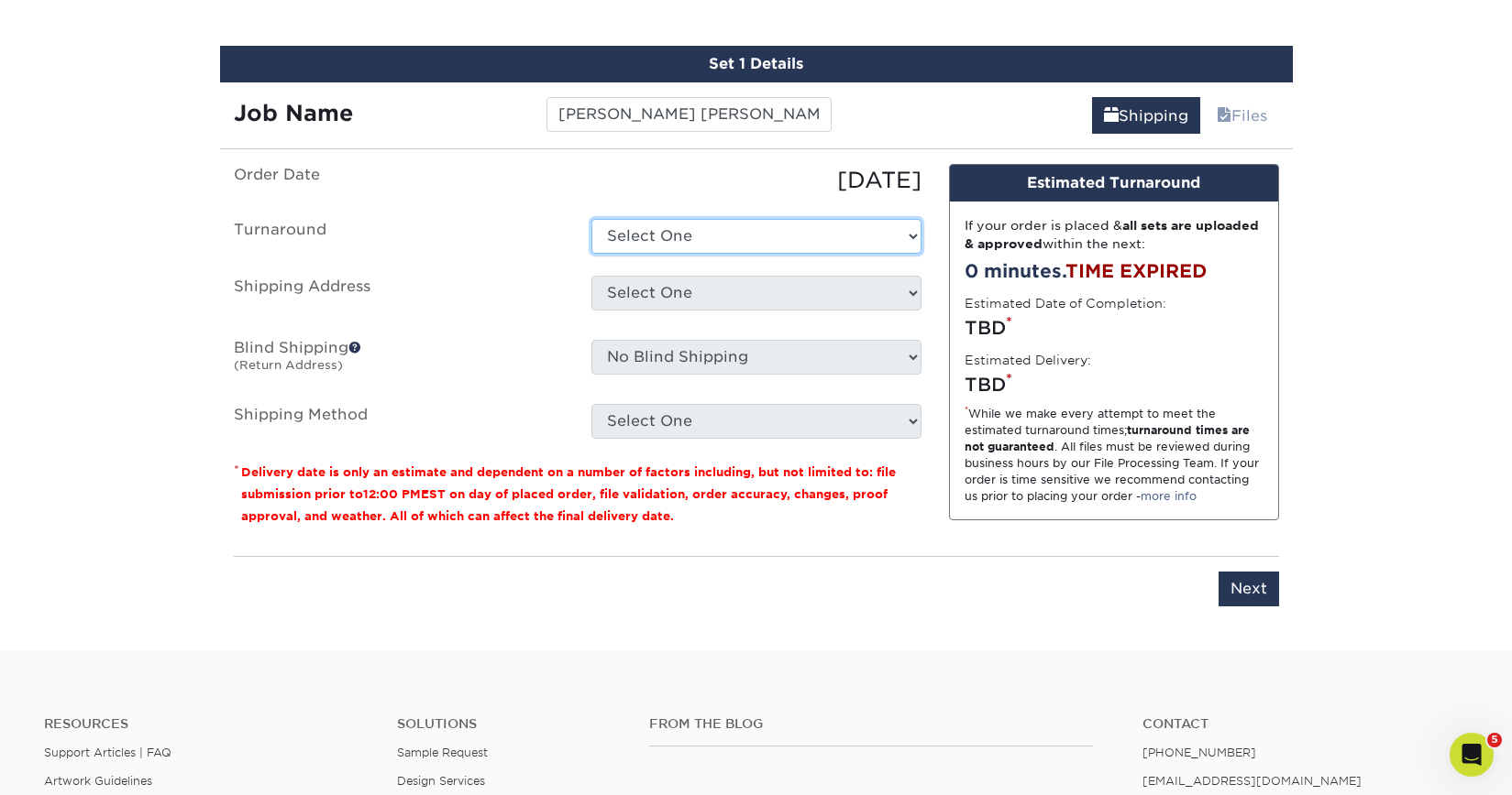
click at [625, 222] on select "Select One 2-4 Business Days 2 Day Next Business Day" at bounding box center [756, 235] width 330 height 34
click at [625, 228] on select "Select One 2-4 Business Days 2 Day Next Business Day" at bounding box center [756, 235] width 330 height 34
select select "daeee239-1cf4-403f-860f-e366b9ee29d2"
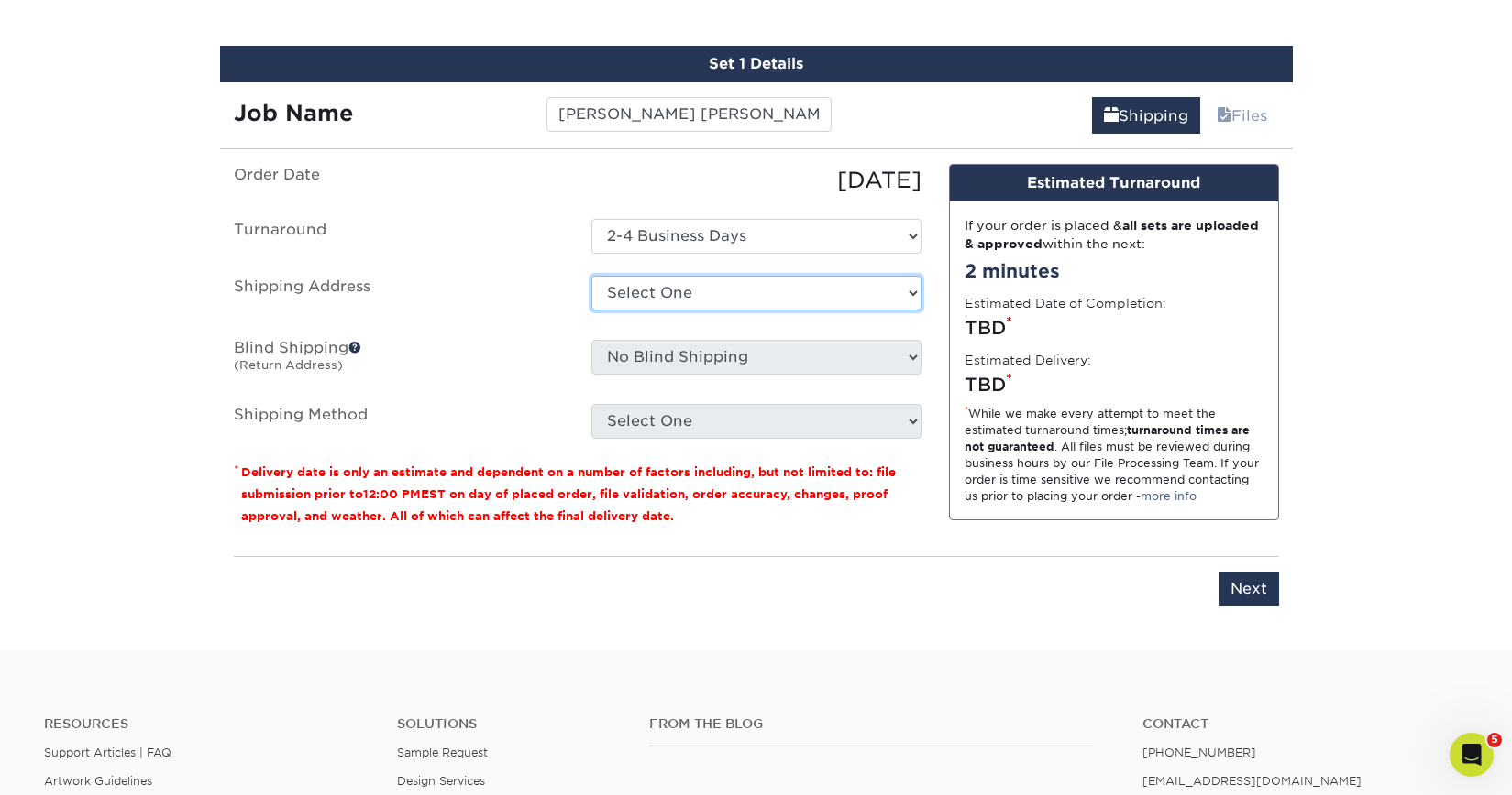
click at [660, 281] on select "Select One Adam Crum New Aldryn Tangui - Home Alvin Flores Alvin Flores - Home …" at bounding box center [756, 293] width 330 height 34
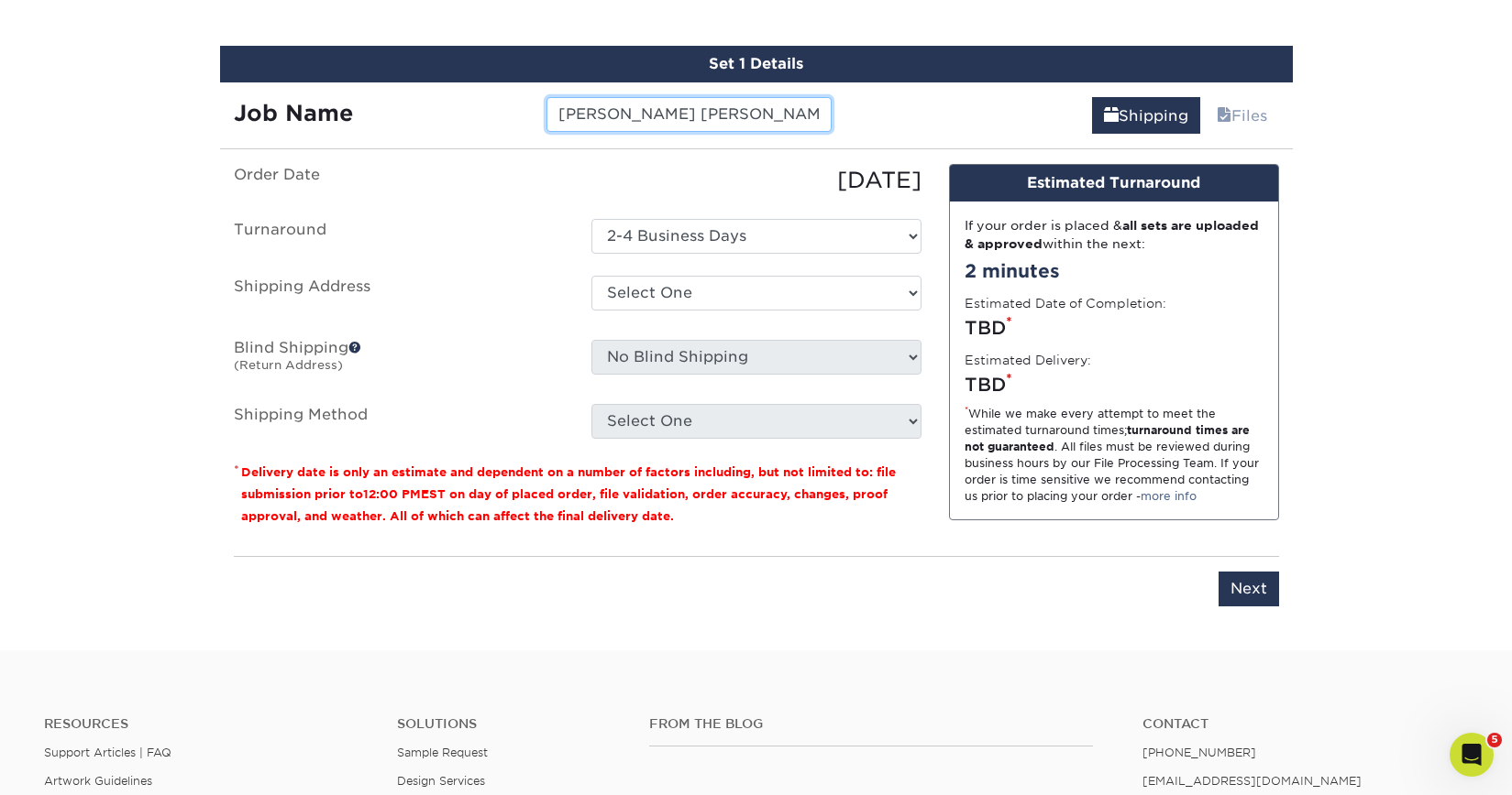
drag, startPoint x: 496, startPoint y: 300, endPoint x: 493, endPoint y: 113, distance: 187.0
click at [494, 113] on div "Job Name Marty Guy Fink" at bounding box center [532, 114] width 626 height 34
type input "[PERSON_NAME] Business Cards"
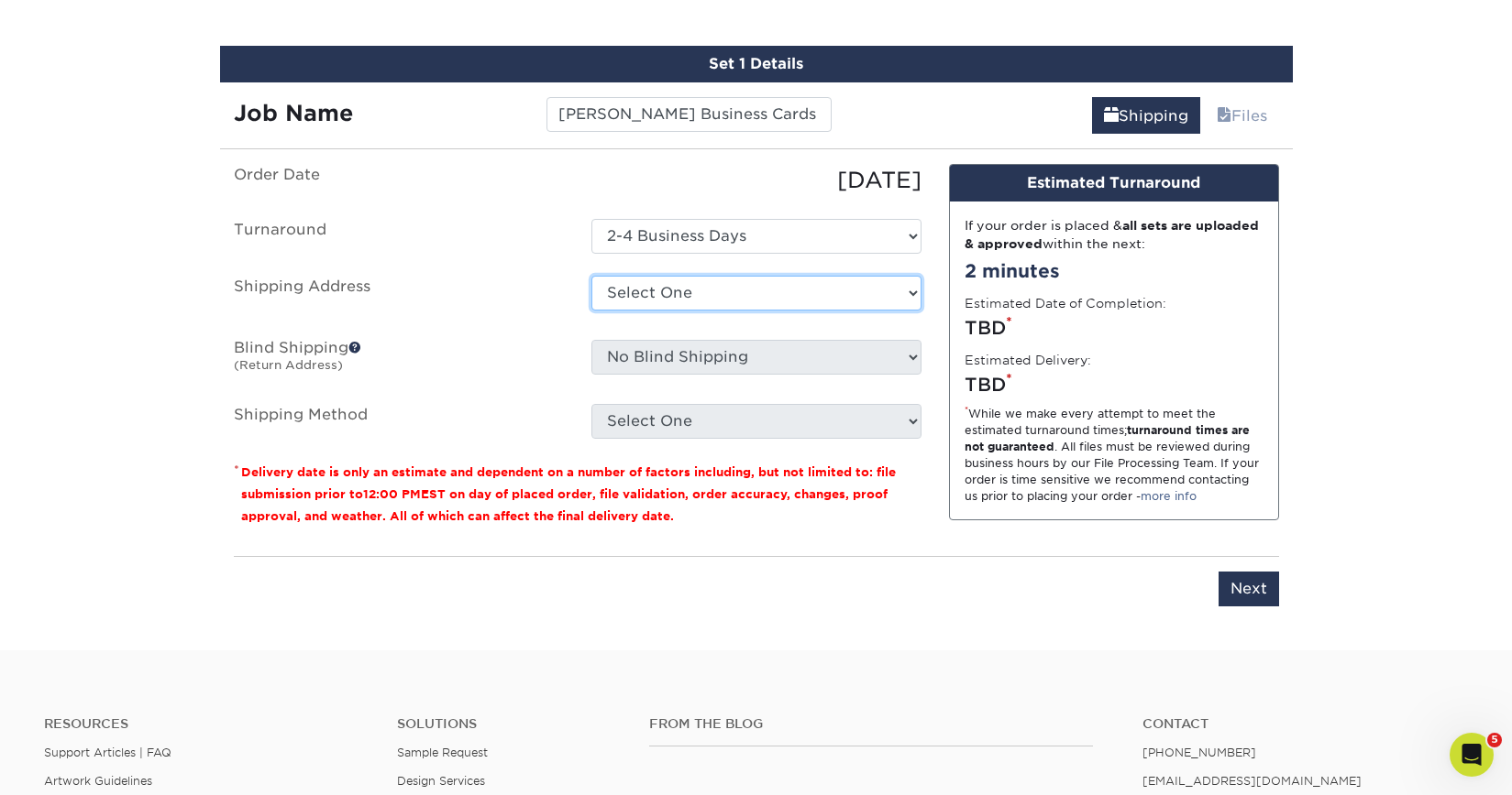
click at [656, 292] on select "Select One Adam Crum New Aldryn Tangui - Home Alvin Flores Alvin Flores - Home …" at bounding box center [756, 293] width 330 height 34
select select "newaddress"
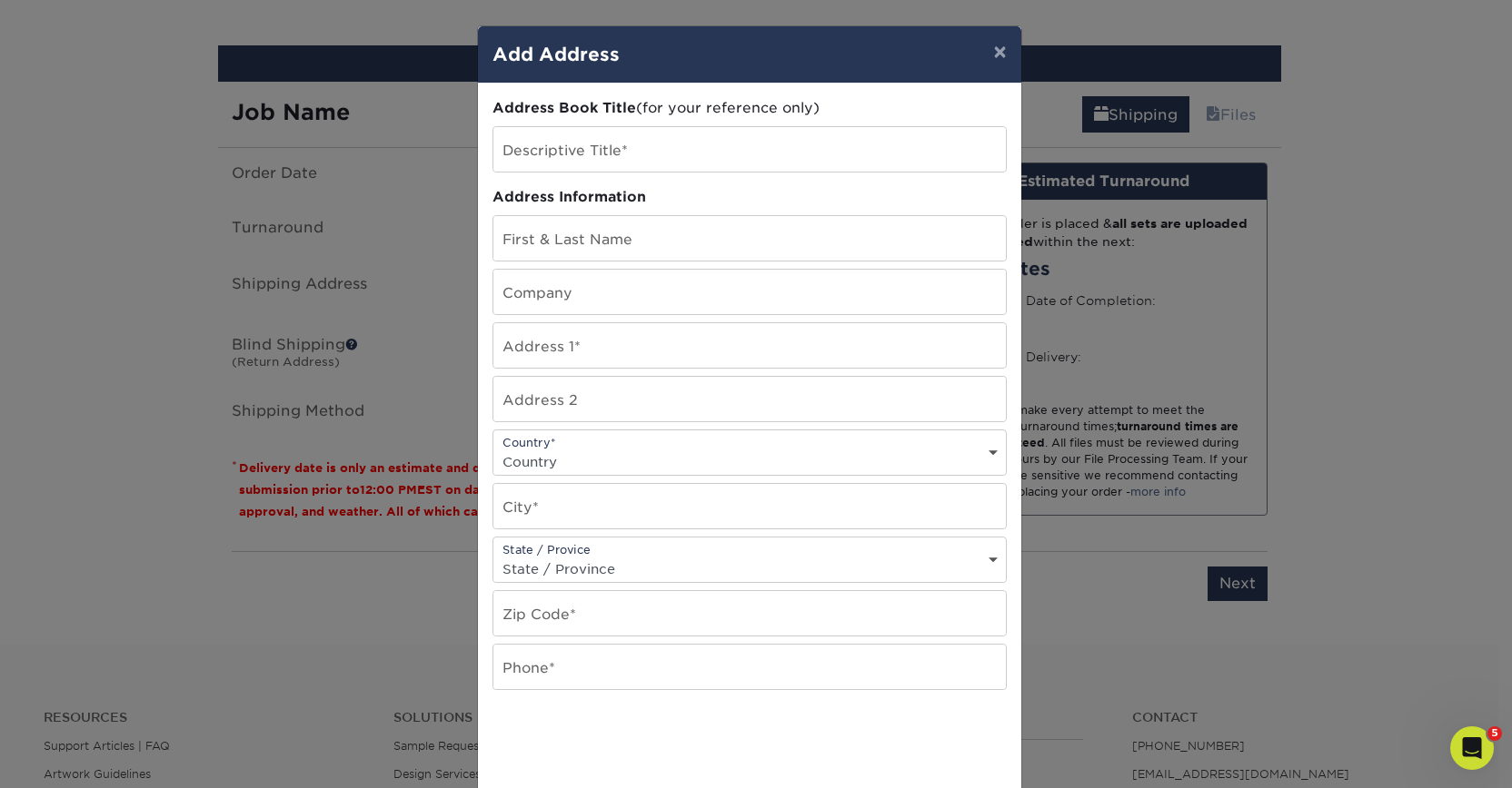
click at [631, 179] on div "Address Book Title (for your reference only) Descriptive Title* Address Informa…" at bounding box center [749, 489] width 514 height 784
click at [630, 155] on input "text" at bounding box center [749, 149] width 513 height 45
type input "[PERSON_NAME] - Home"
click at [642, 244] on input "text" at bounding box center [749, 238] width 513 height 45
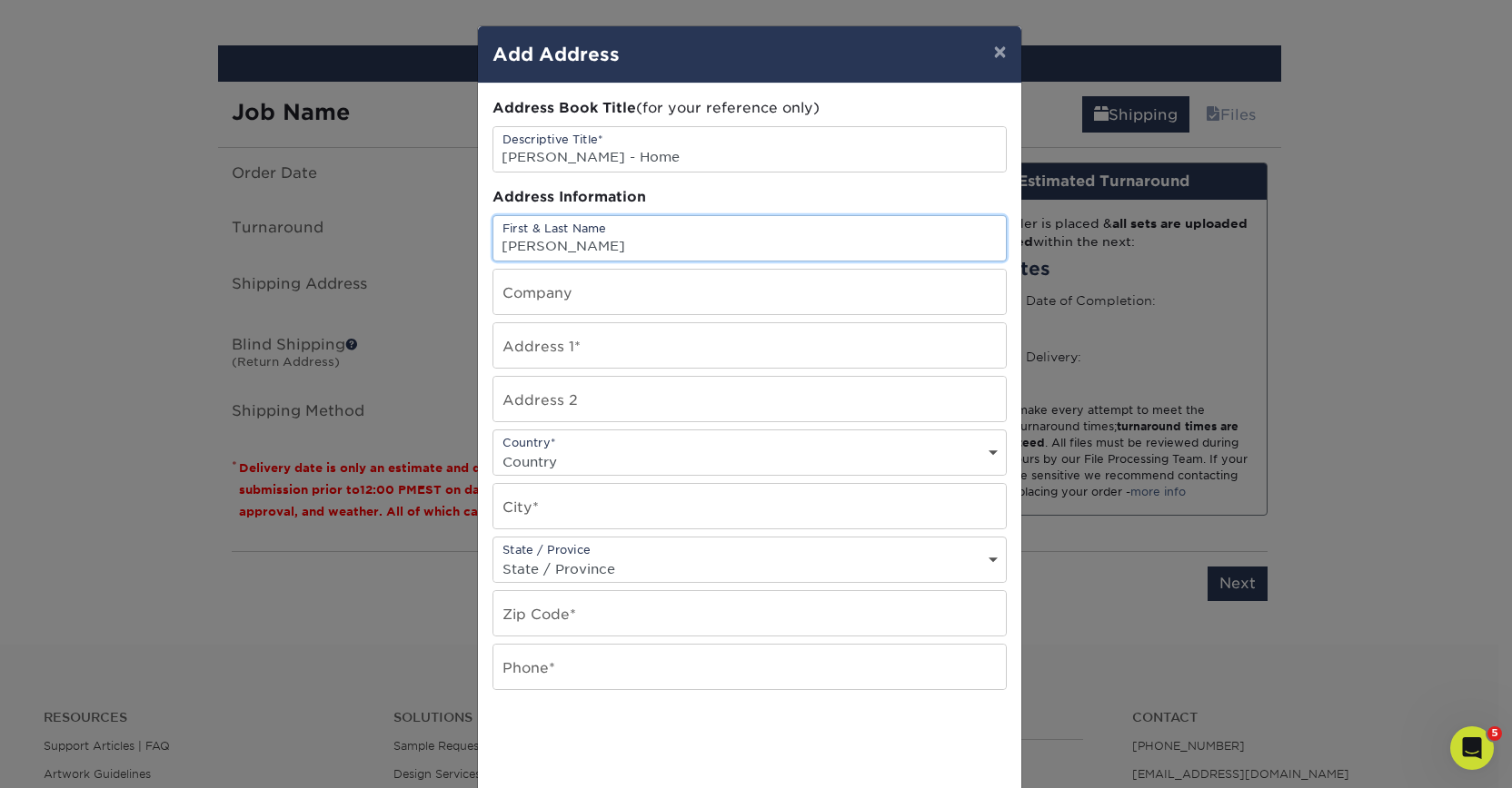
type input "[PERSON_NAME]"
click at [797, 298] on input "text" at bounding box center [749, 292] width 513 height 45
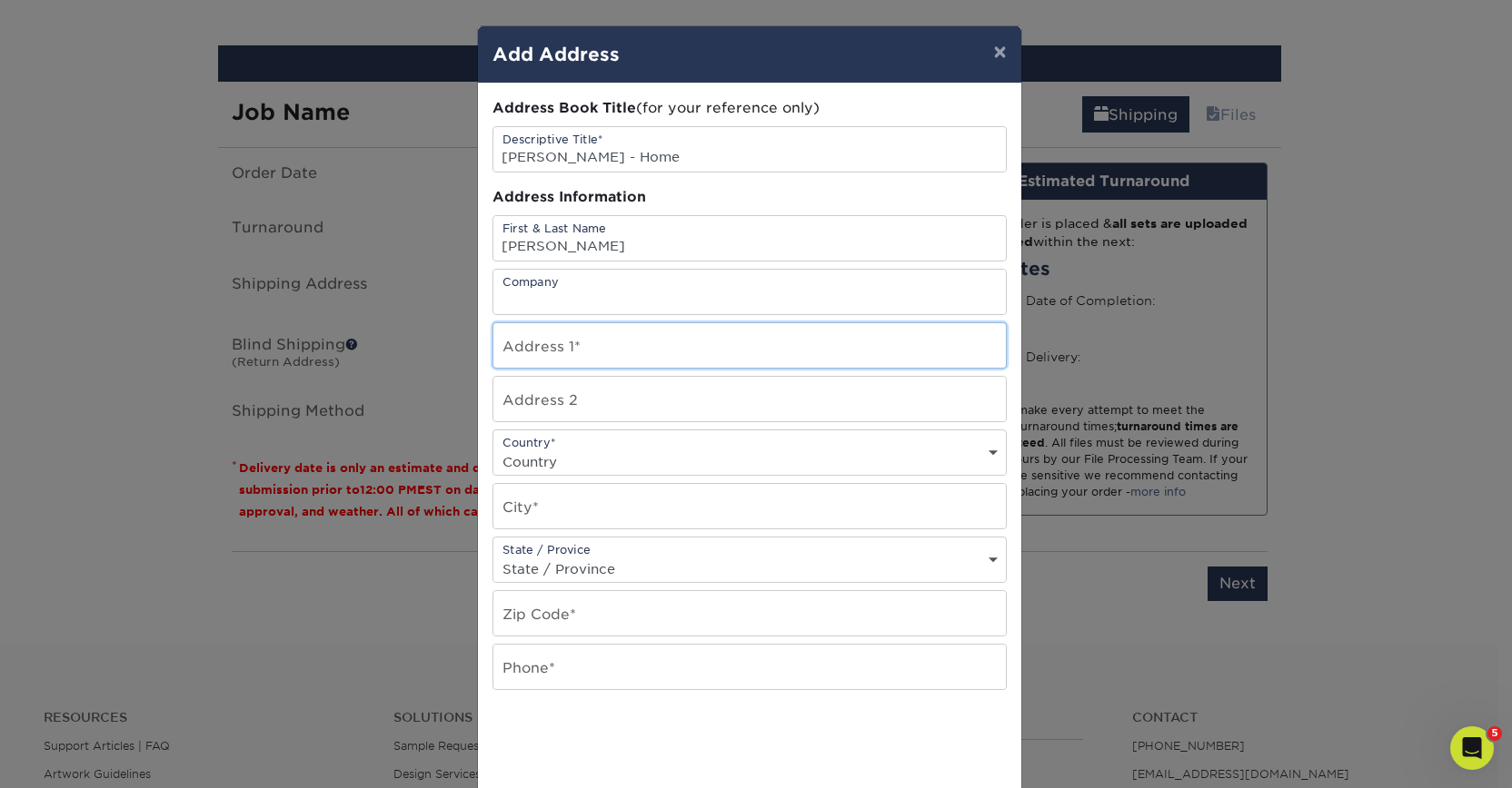
click at [726, 343] on input "text" at bounding box center [749, 346] width 513 height 45
paste input "1914 Alexander Springs Lane"
type input "1914 Alexander Springs Lane"
click at [893, 396] on input "text" at bounding box center [749, 399] width 513 height 45
type input "#11"
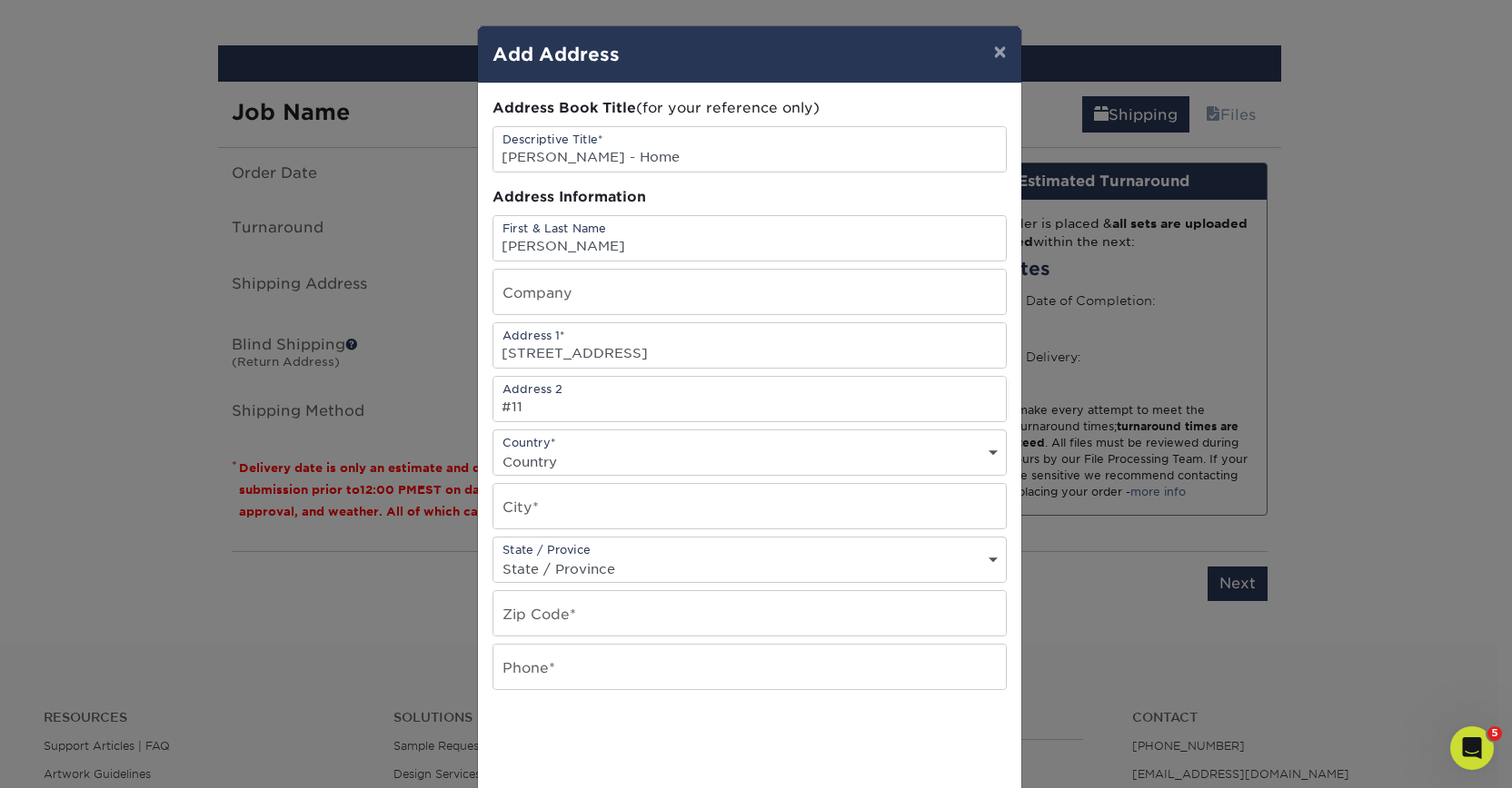
click at [936, 86] on div "Address Book Title (for your reference only) Descriptive Title* Dawn Woods - Ho…" at bounding box center [749, 490] width 543 height 812
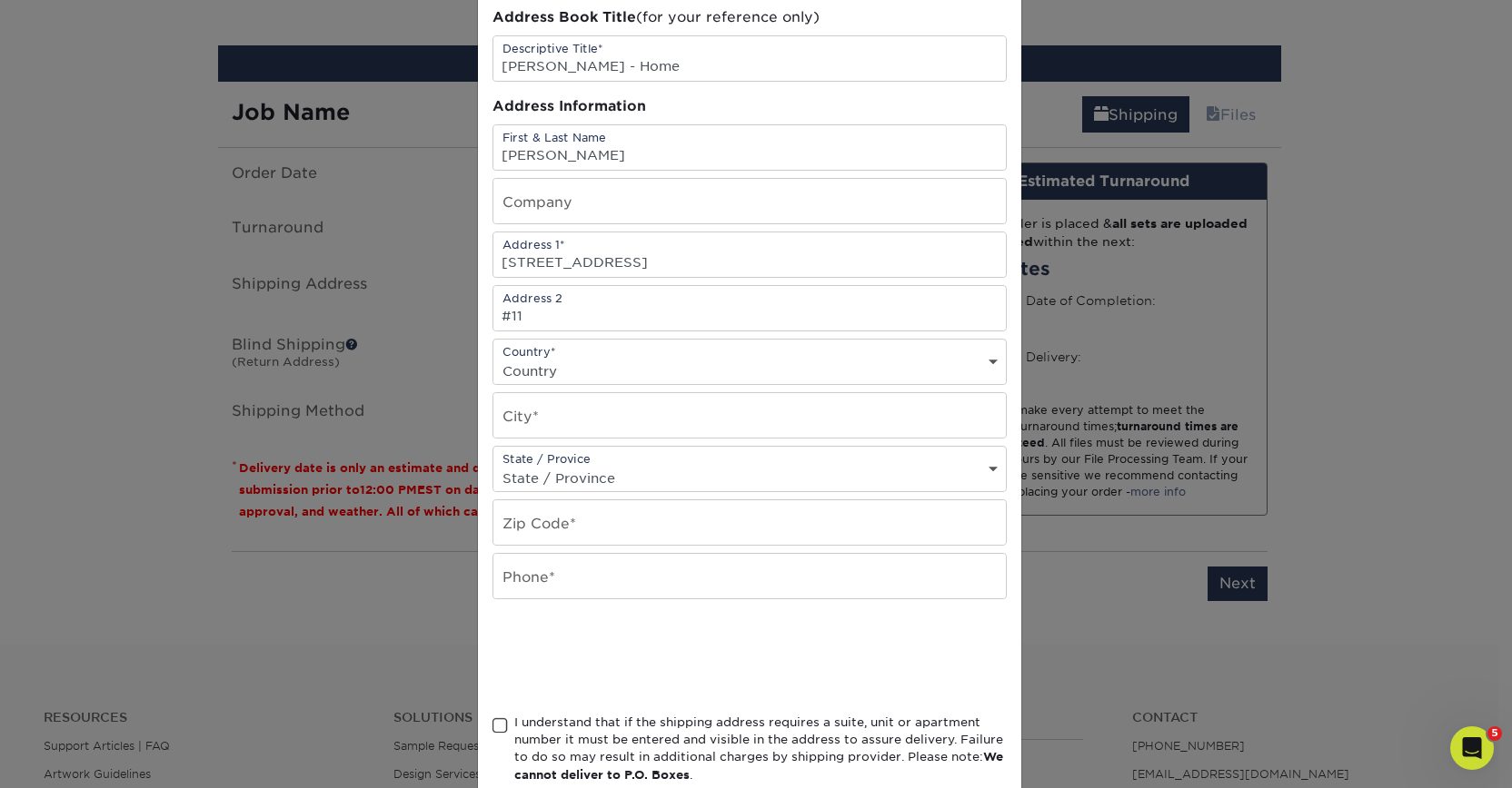
click at [746, 387] on div "Address Book Title (for your reference only) Descriptive Title* Dawn Woods - Ho…" at bounding box center [749, 398] width 514 height 784
click at [732, 365] on select "Country United States Canada ----------------------------- Afghanistan Albania …" at bounding box center [749, 370] width 513 height 26
select select "US"
click at [678, 427] on input "text" at bounding box center [749, 416] width 513 height 45
paste input "Wake Forest"
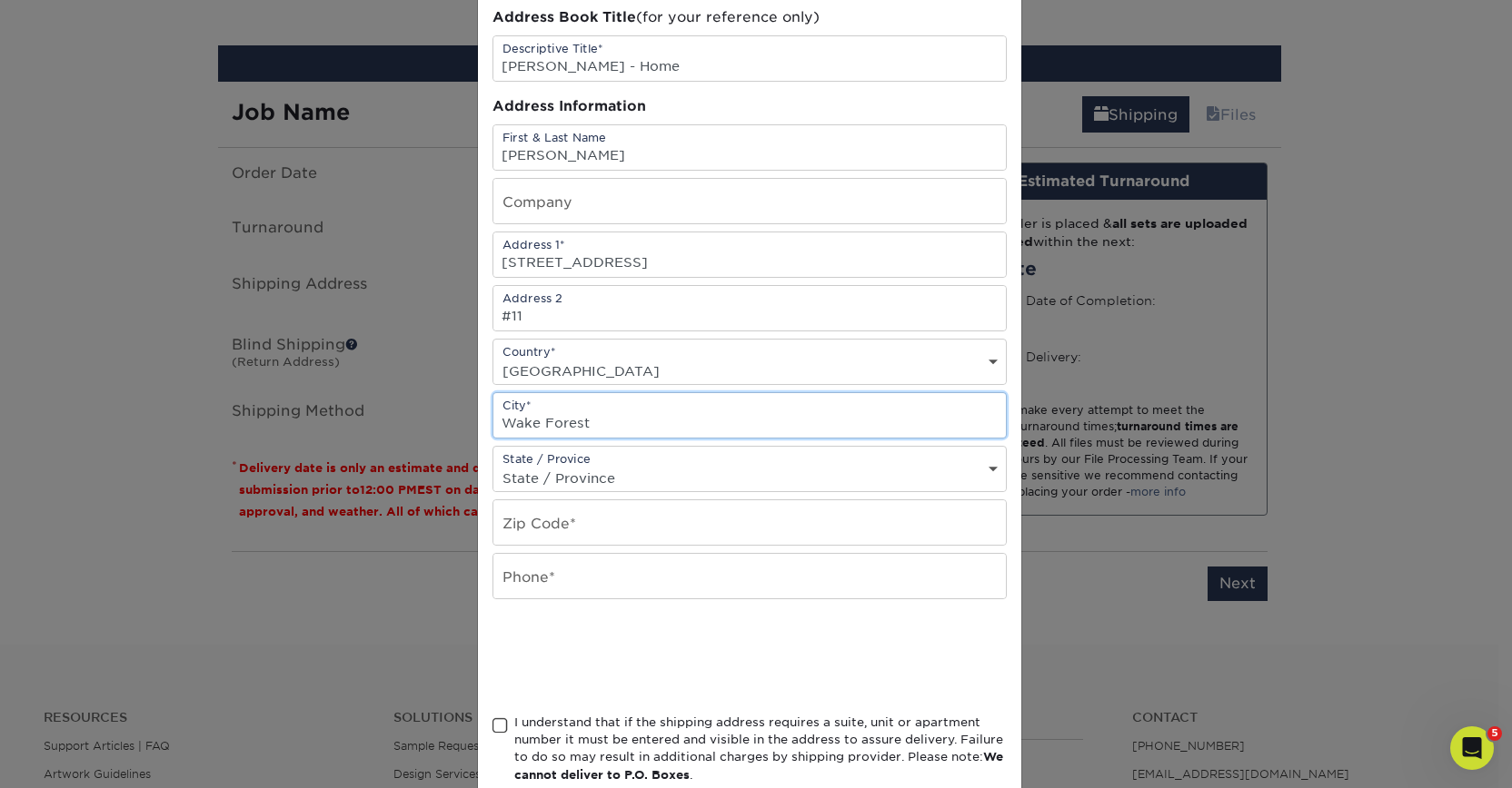
type input "Wake Forest"
click at [858, 470] on select "State / Province Alabama Alaska Arizona Arkansas California Colorado Connecticu…" at bounding box center [749, 477] width 513 height 26
select select "NC"
click at [722, 515] on input "text" at bounding box center [749, 523] width 513 height 45
paste input "27587"
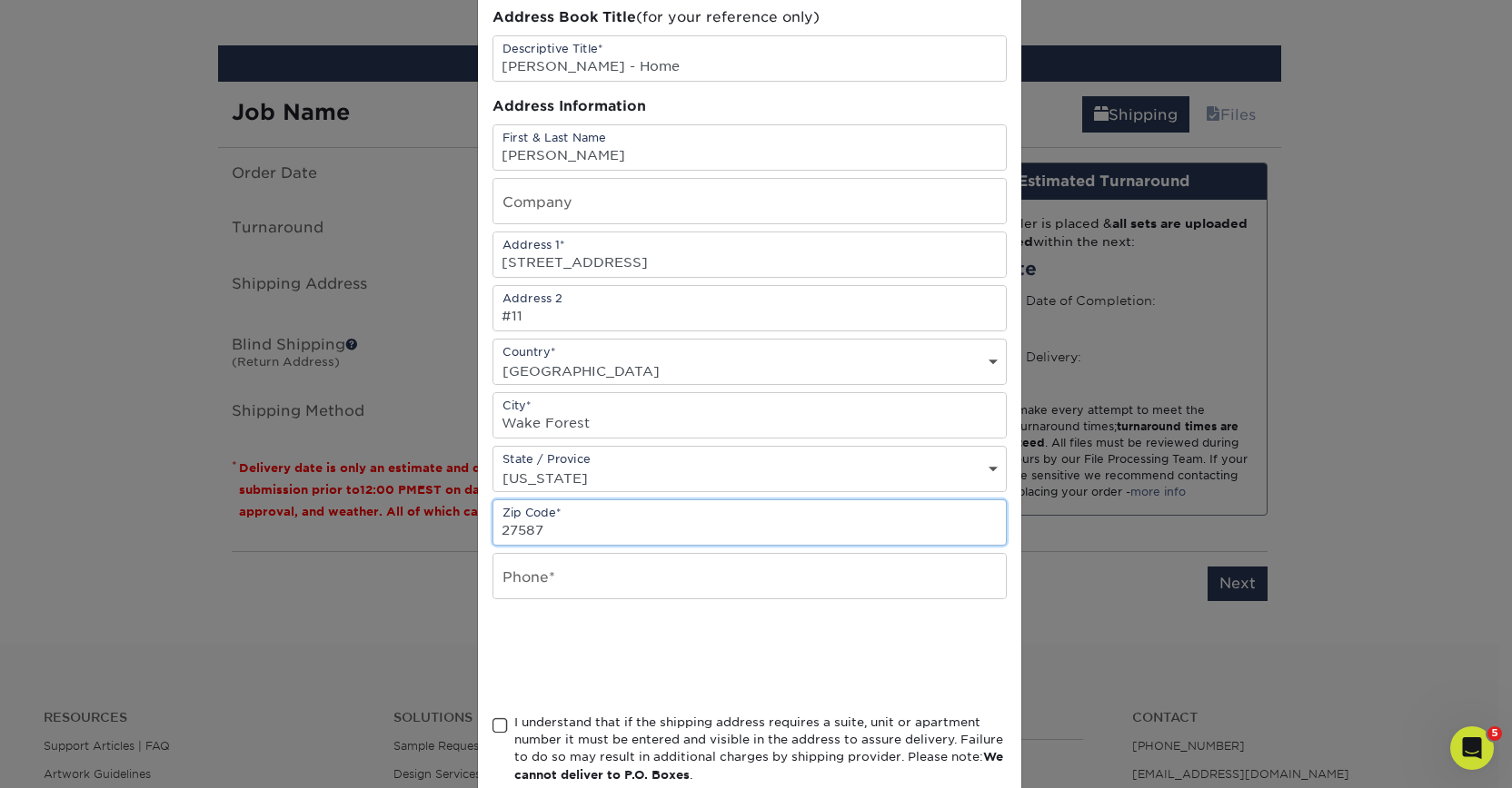
type input "27587"
paste input "9199092255"
type input "9199092255"
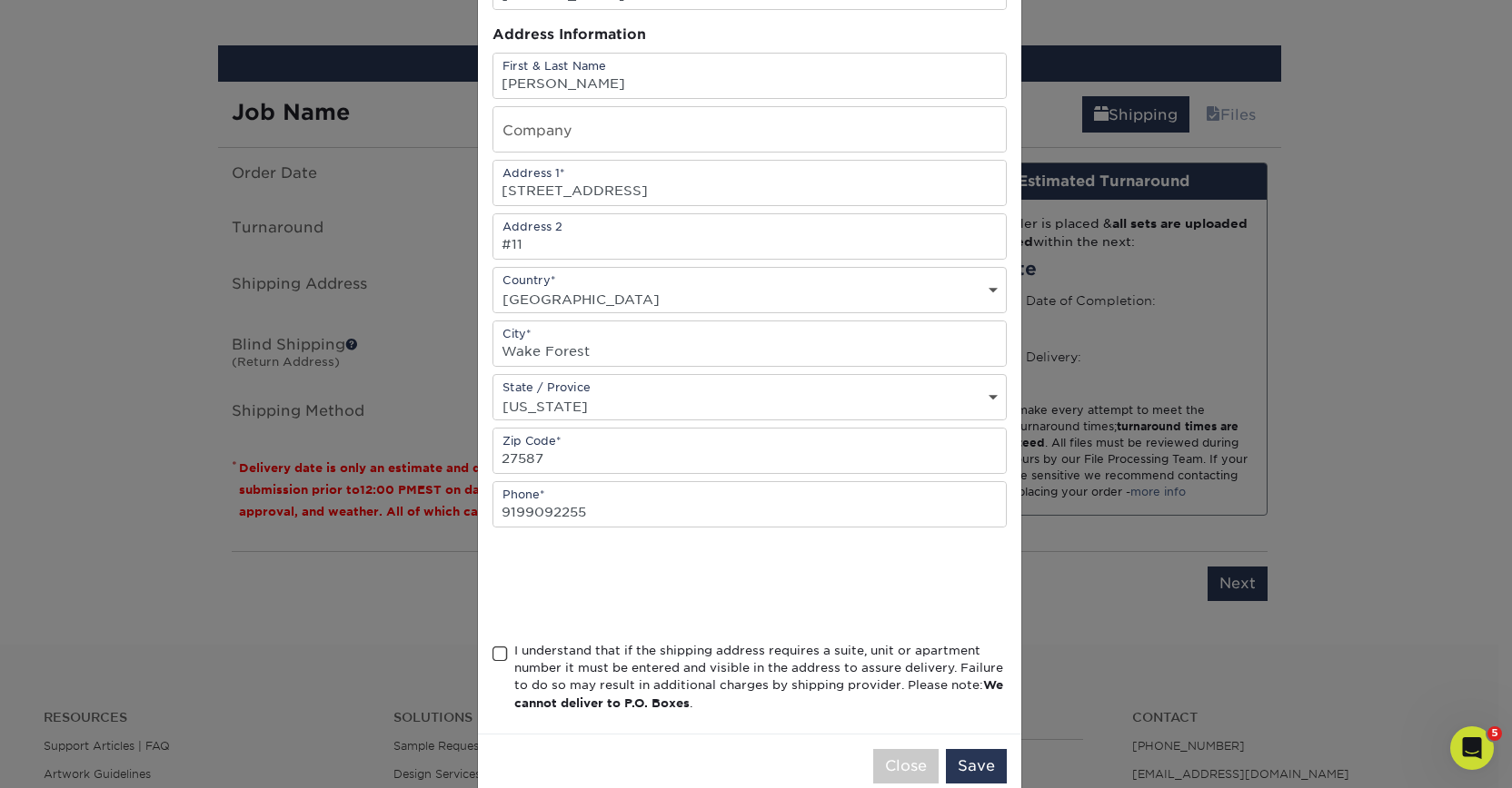
click at [719, 691] on div "I understand that if the shipping address requires a suite, unit or apartment n…" at bounding box center [760, 678] width 492 height 71
click at [0, 0] on input "I understand that if the shipping address requires a suite, unit or apartment n…" at bounding box center [0, 0] width 0 height 0
click at [653, 662] on div "I understand that if the shipping address requires a suite, unit or apartment n…" at bounding box center [760, 678] width 492 height 71
click at [0, 0] on input "I understand that if the shipping address requires a suite, unit or apartment n…" at bounding box center [0, 0] width 0 height 0
click at [653, 662] on div "I understand that if the shipping address requires a suite, unit or apartment n…" at bounding box center [760, 678] width 492 height 71
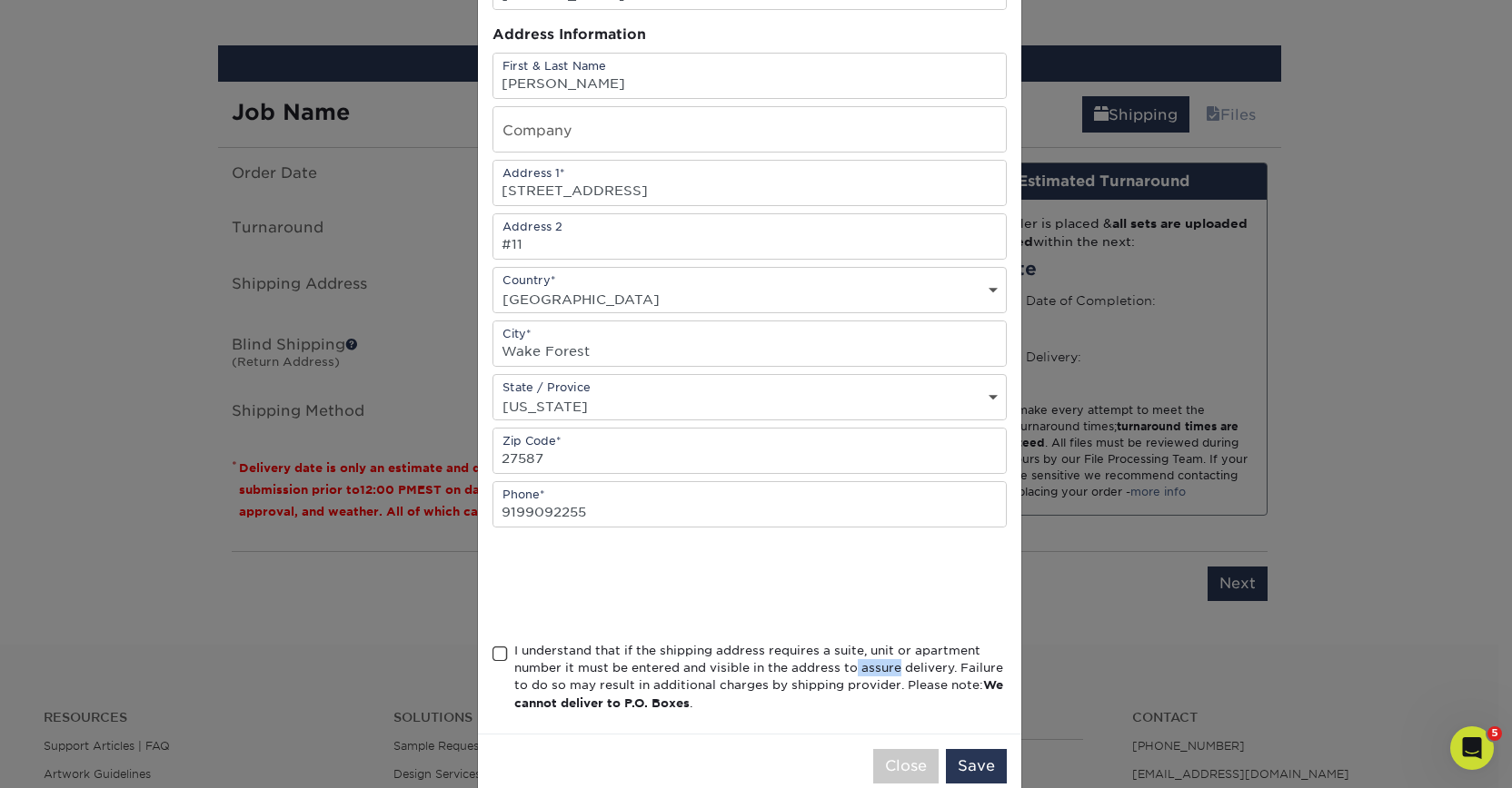
click at [0, 0] on input "I understand that if the shipping address requires a suite, unit or apartment n…" at bounding box center [0, 0] width 0 height 0
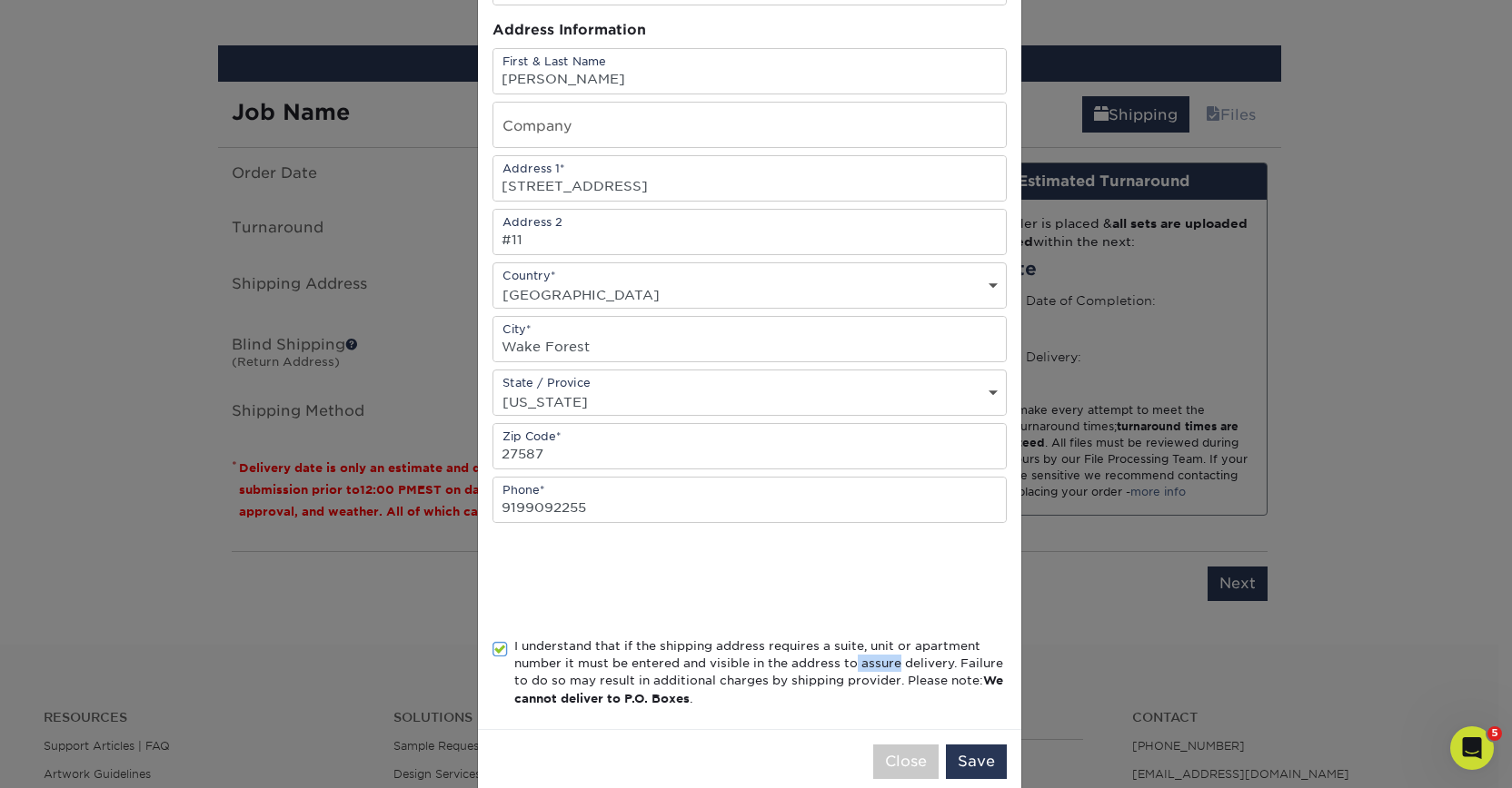
scroll to position [174, 0]
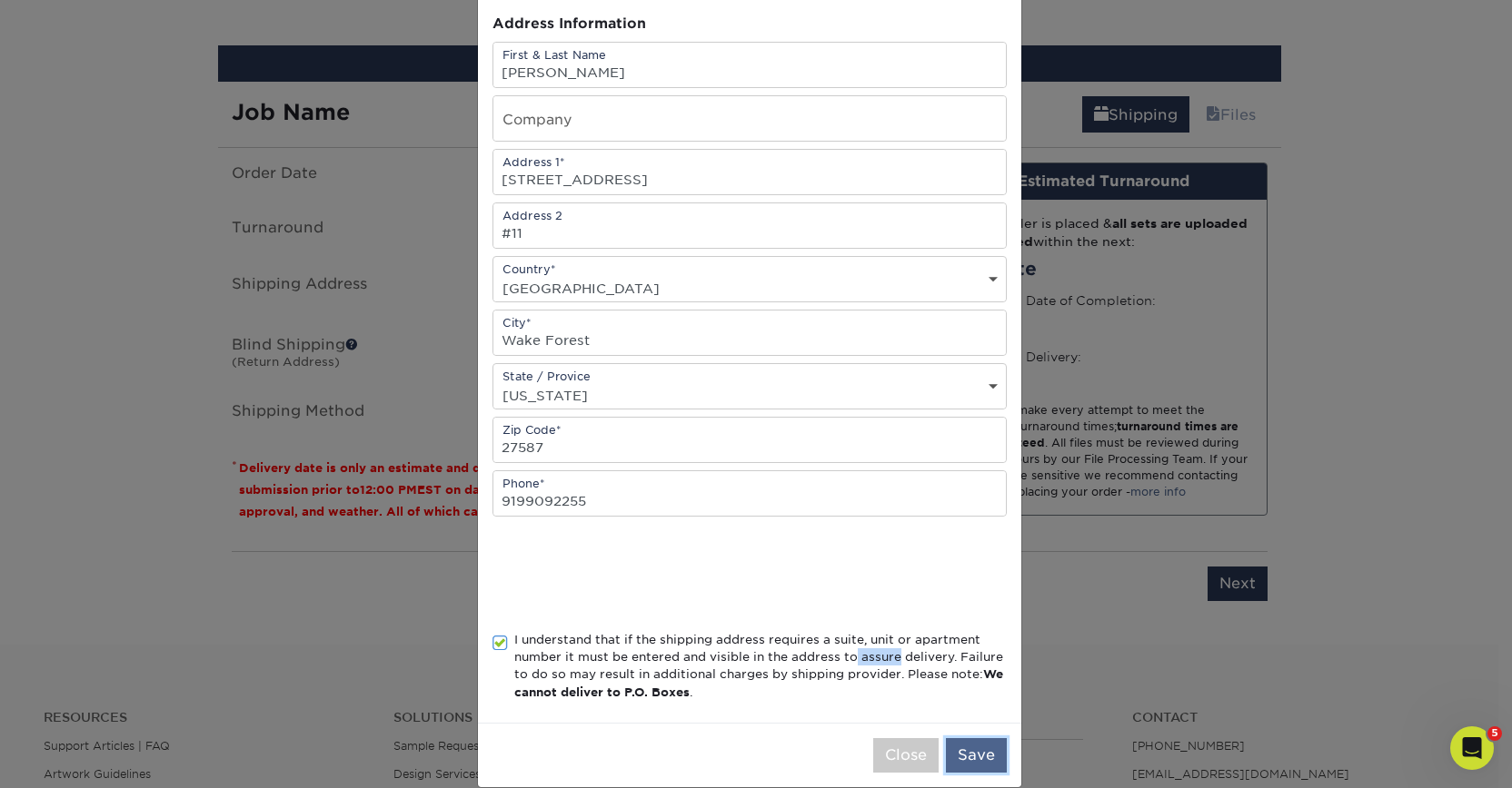
click at [963, 745] on button "Save" at bounding box center [976, 755] width 61 height 34
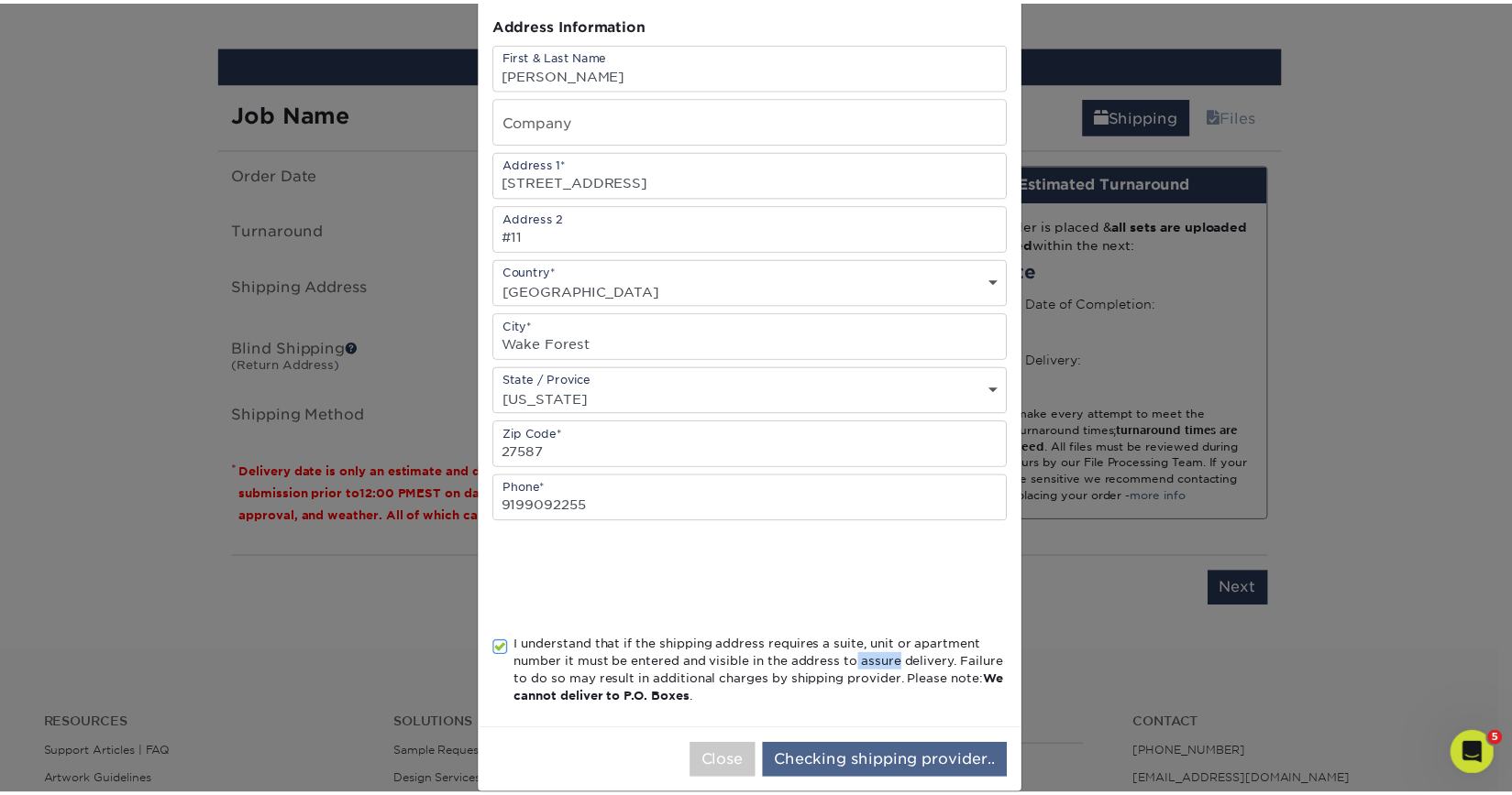
scroll to position [0, 0]
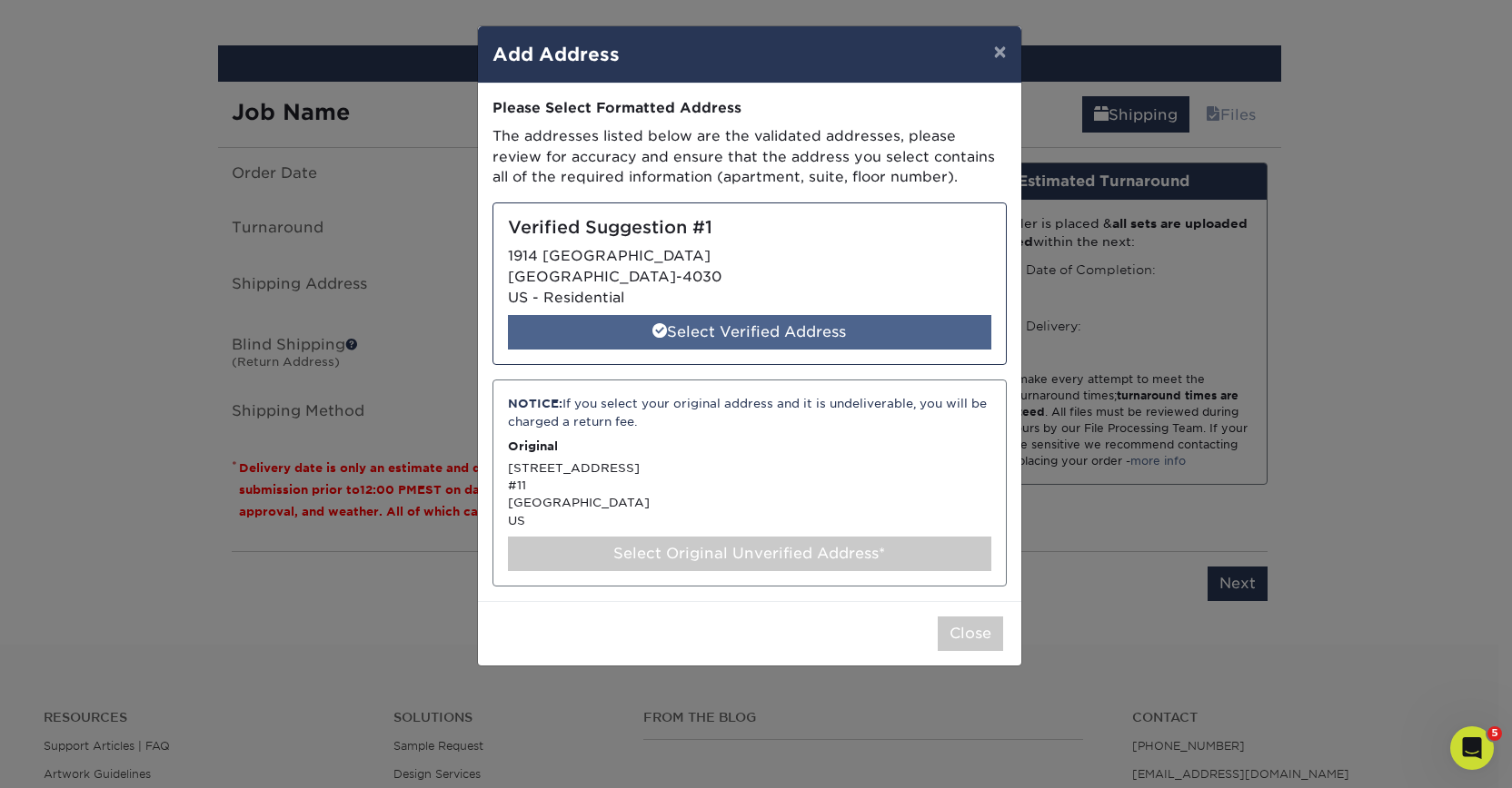
click at [837, 341] on div "Select Verified Address" at bounding box center [749, 332] width 483 height 34
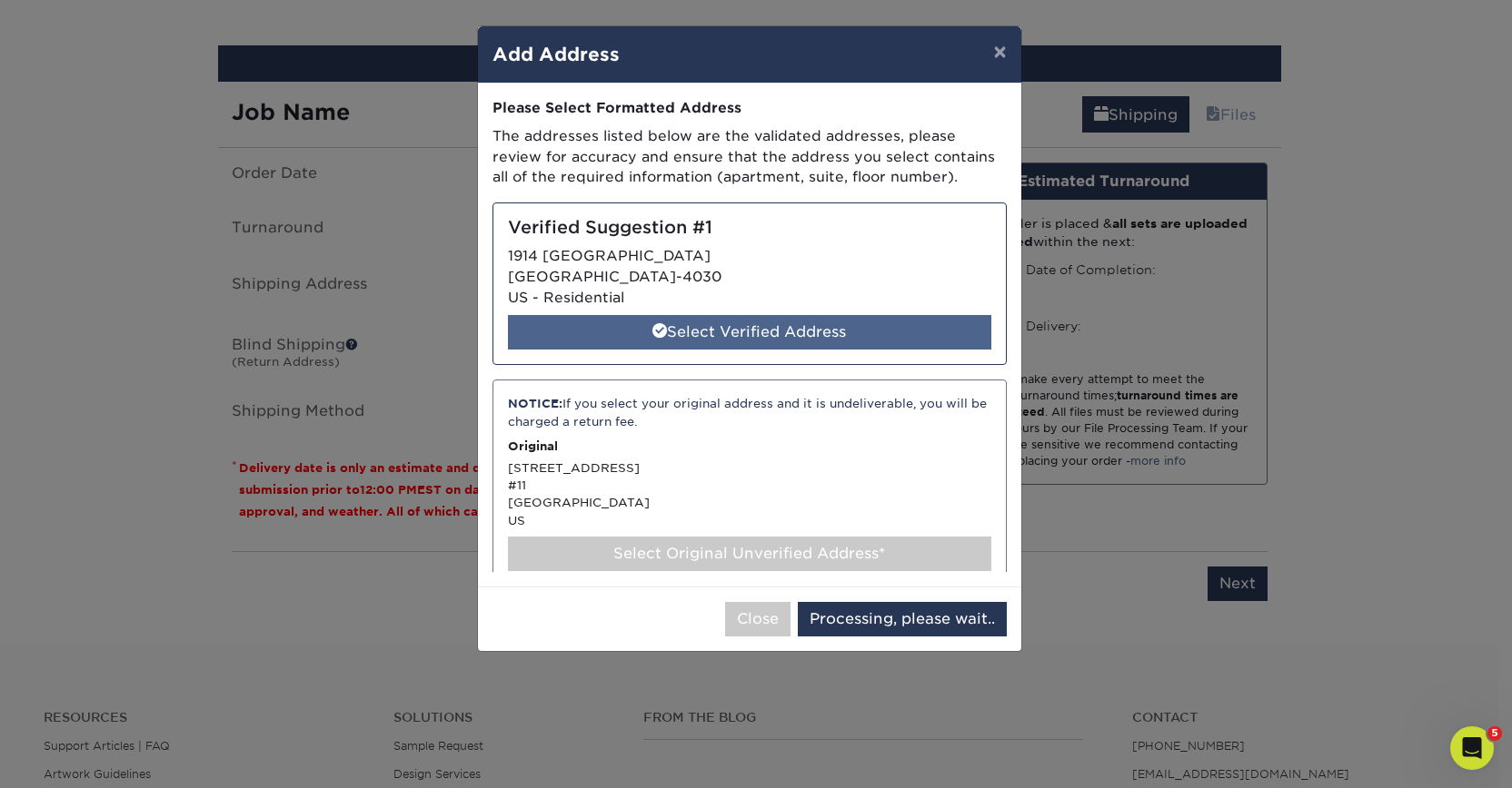
select select "285305"
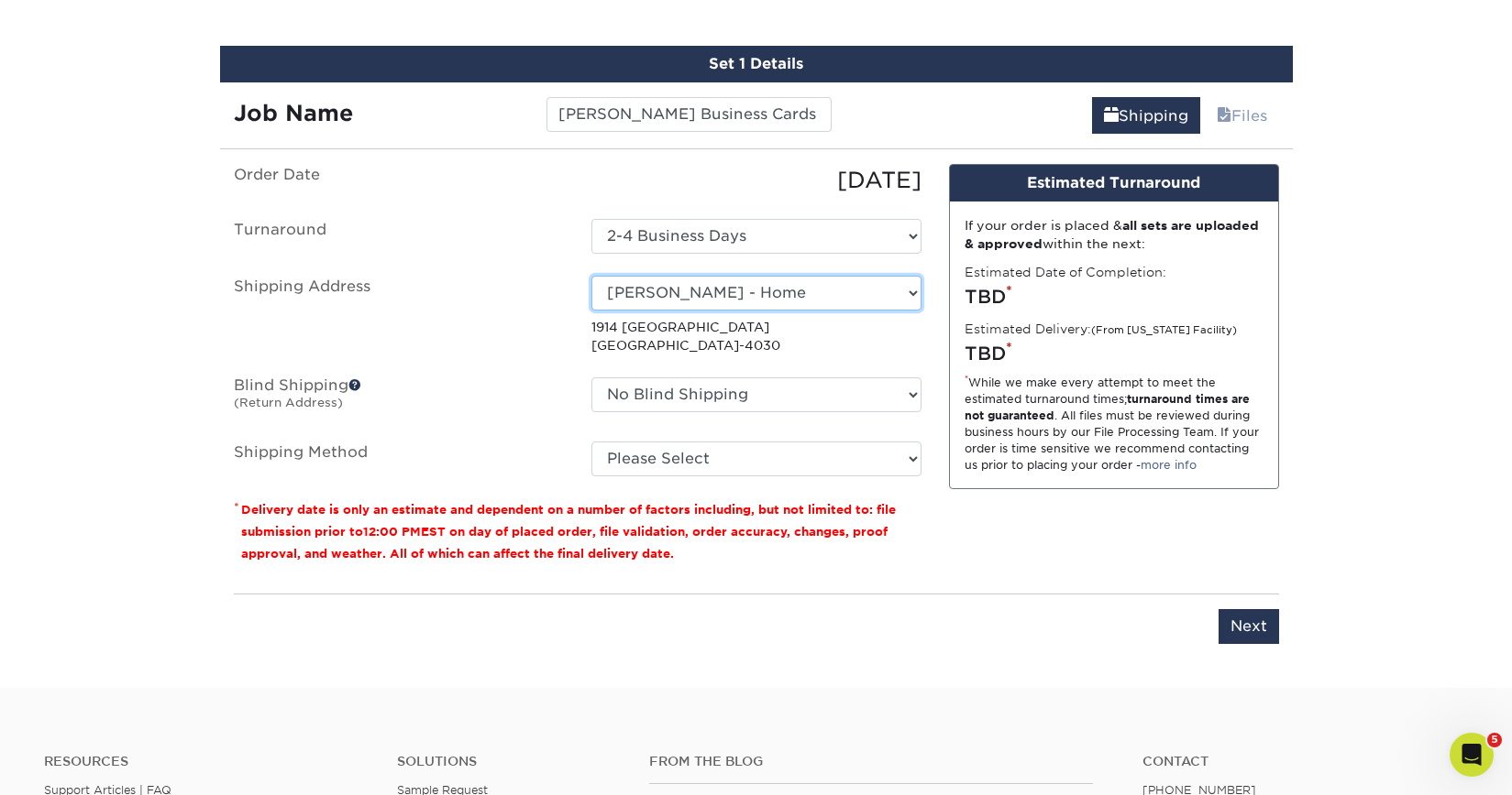
click at [897, 289] on select "Select One Adam Crum New Aldryn Tangui - Home Alvin Flores Alvin Flores - Home …" at bounding box center [756, 293] width 330 height 34
click at [853, 301] on select "Select One Adam Crum New Aldryn Tangui - Home Alvin Flores Alvin Flores - Home …" at bounding box center [756, 293] width 330 height 34
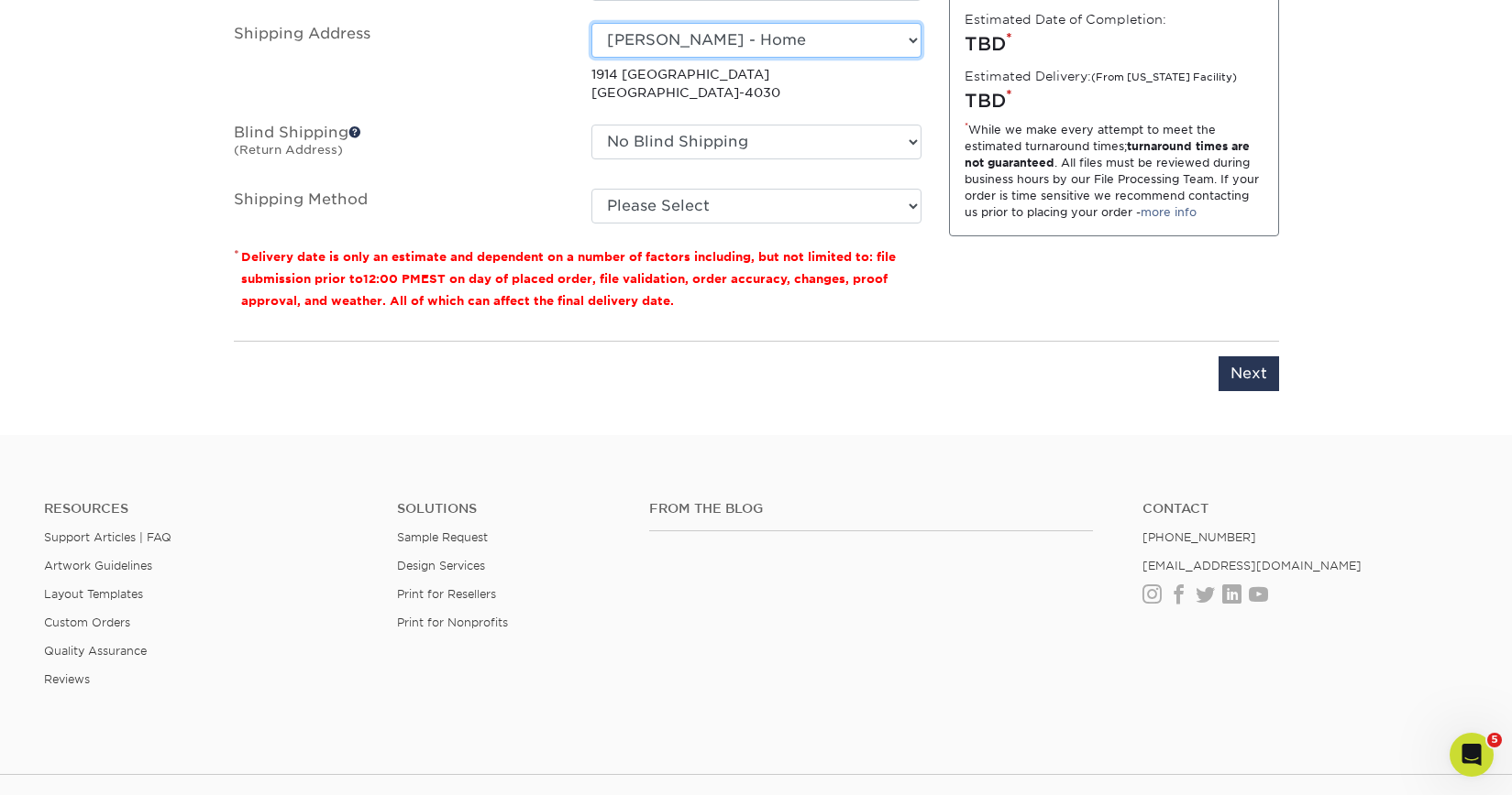
scroll to position [1376, 0]
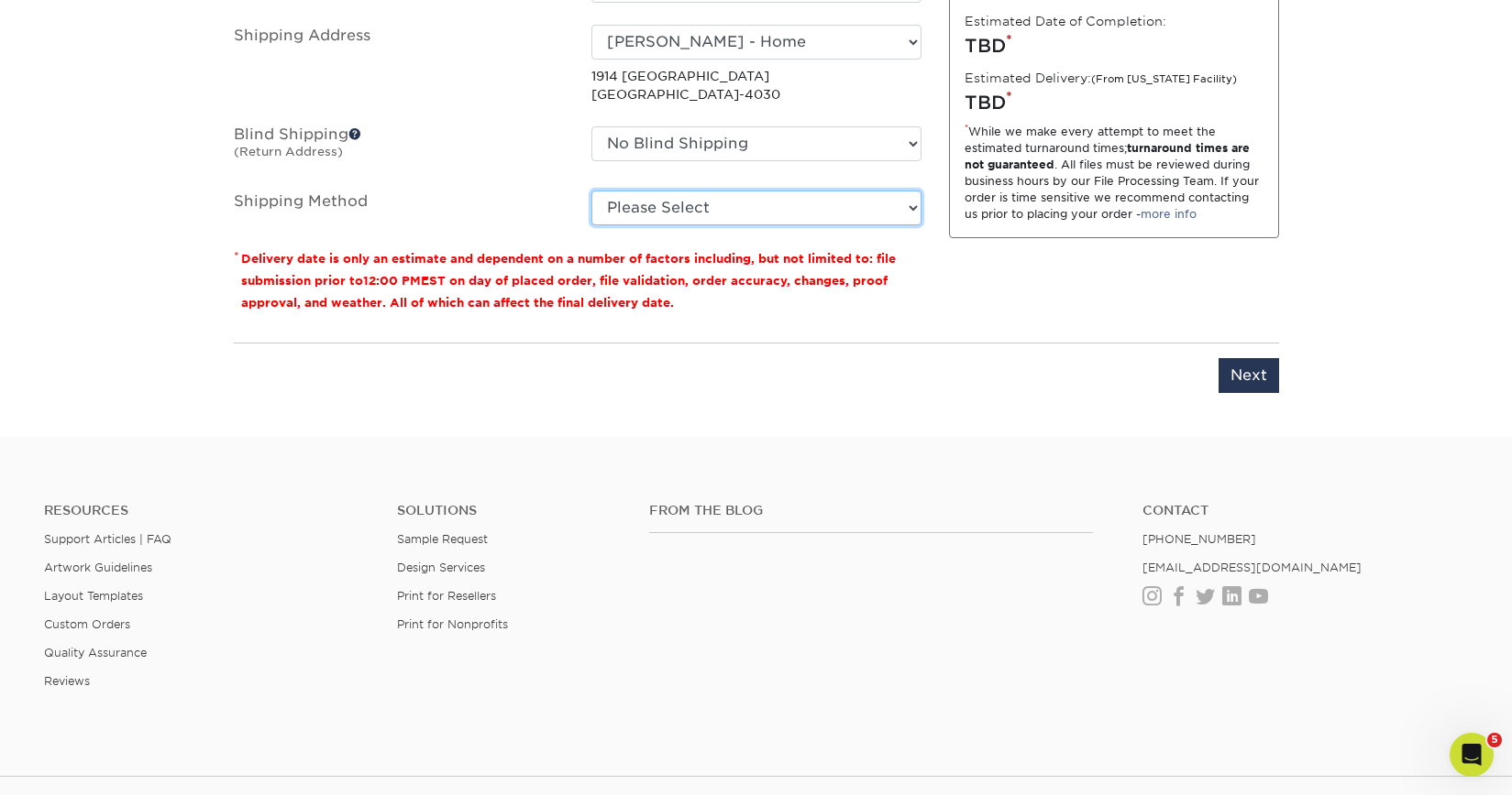
click at [730, 207] on select "Please Select Ground Shipping (+$8.96) 3 Day Shipping Service (+$20.04) 2 Day A…" at bounding box center [756, 207] width 330 height 34
select select "03"
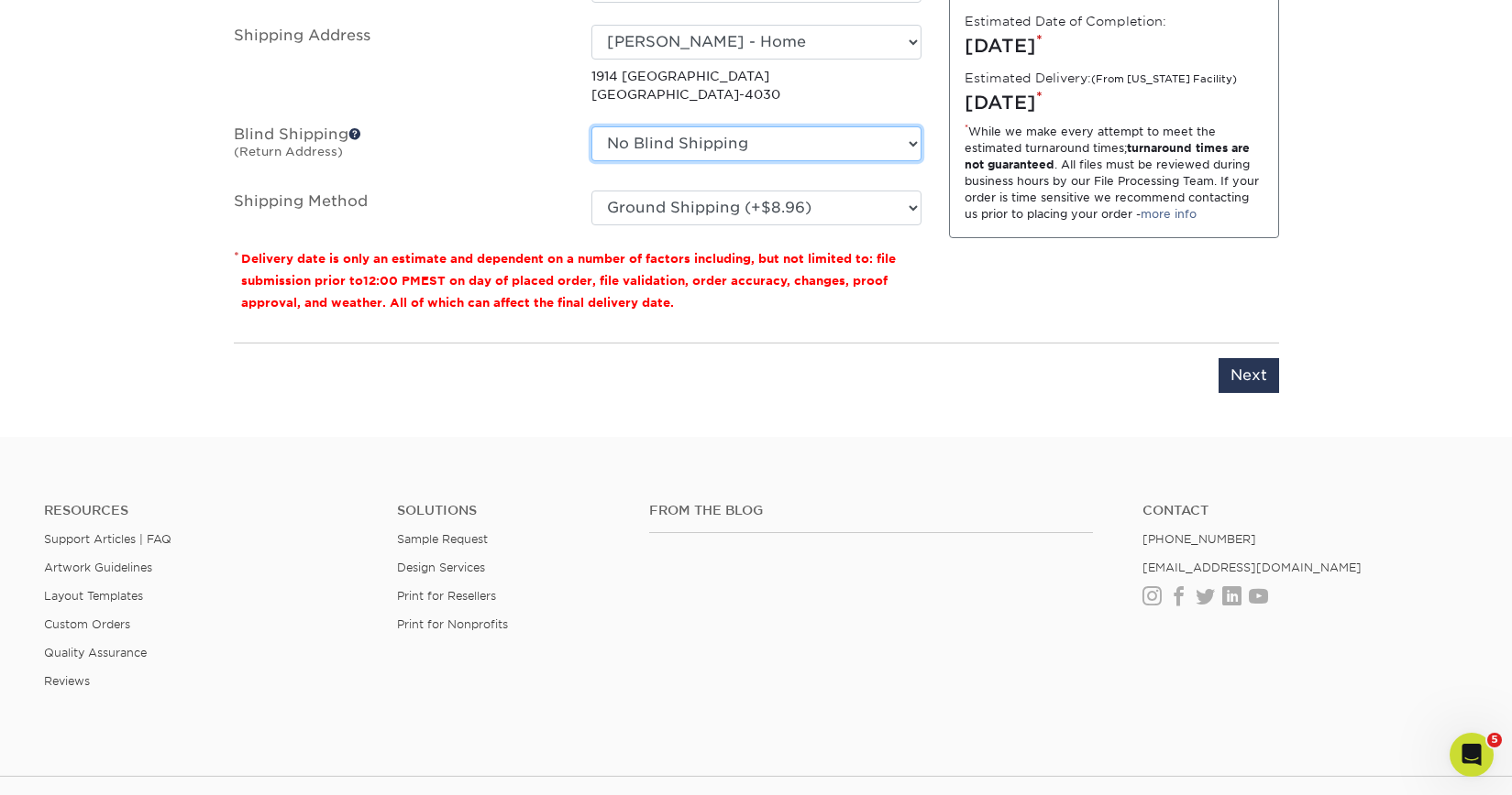
click at [699, 158] on select "No Blind Shipping Adam Crum New Aldryn Tangui - Home Alvin Flores Alvin Flores …" at bounding box center [756, 143] width 330 height 34
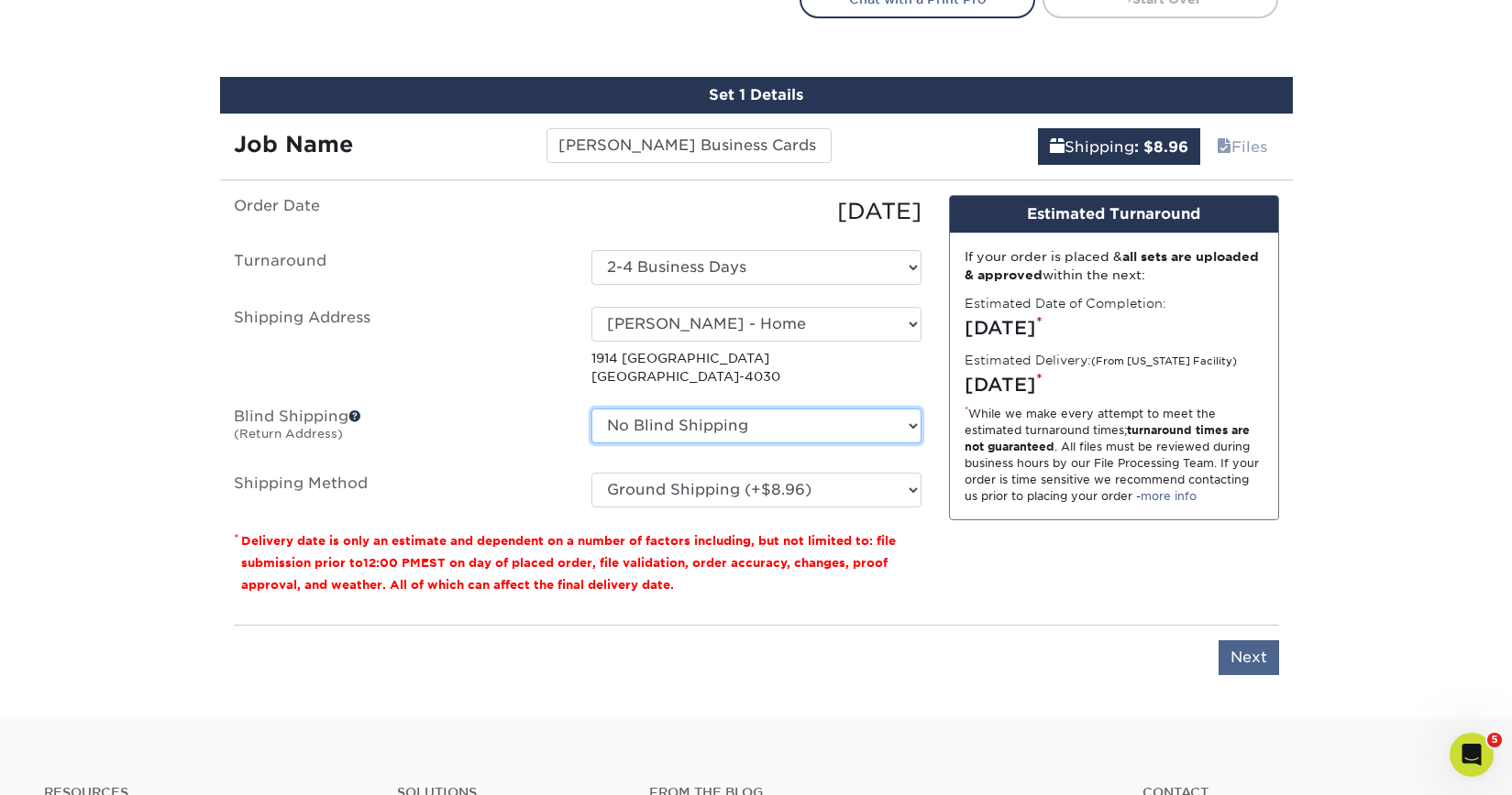
scroll to position [1093, 0]
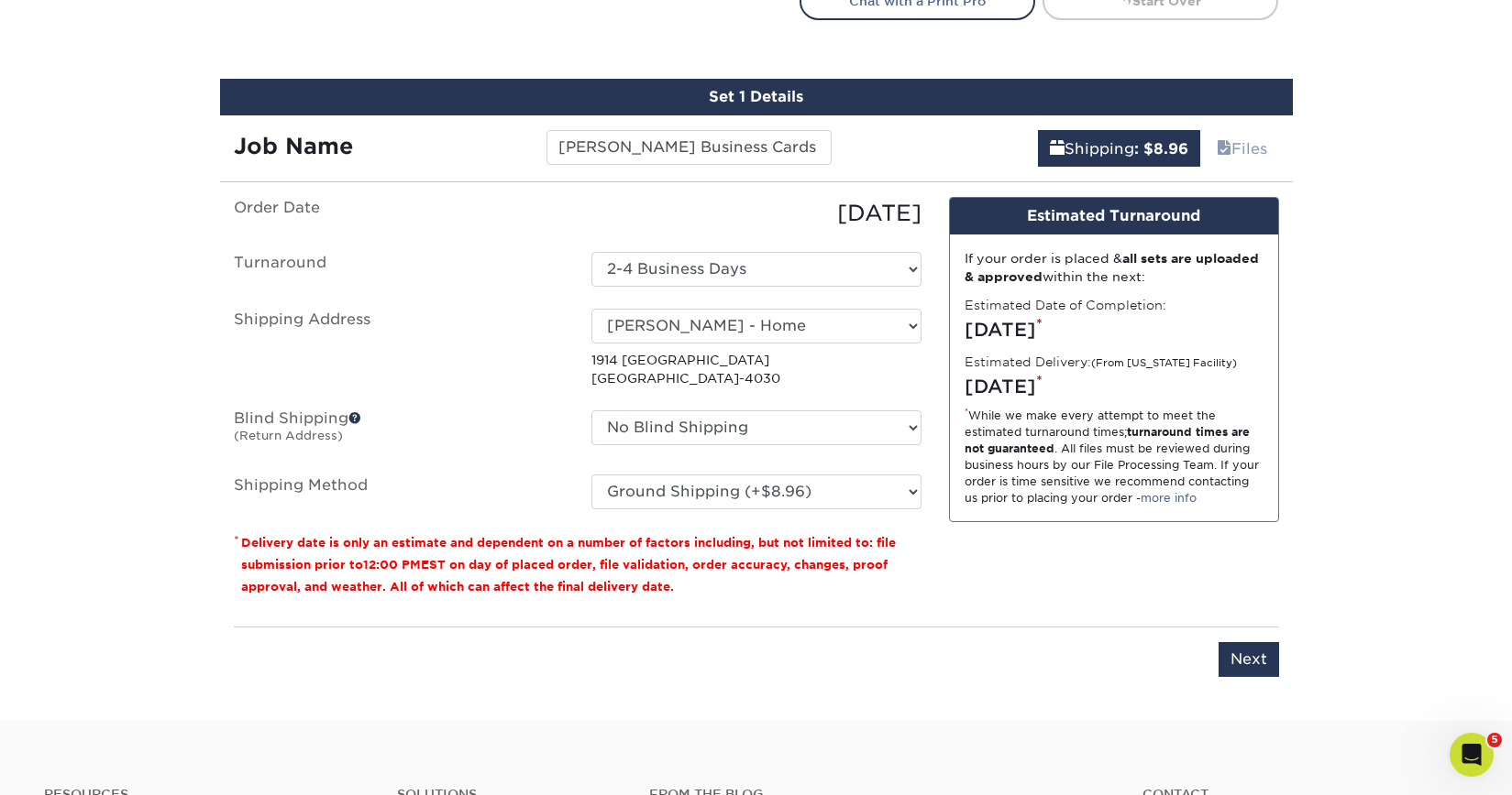
click at [803, 453] on ul "Order Date 08/21/2025 Turnaround Select One 2-4 Business Days 2 Day Next Busine…" at bounding box center [578, 353] width 688 height 312
click at [803, 431] on select "No Blind Shipping Adam Crum New Aldryn Tangui - Home Alvin Flores Alvin Flores …" at bounding box center [756, 428] width 330 height 34
select select "154565"
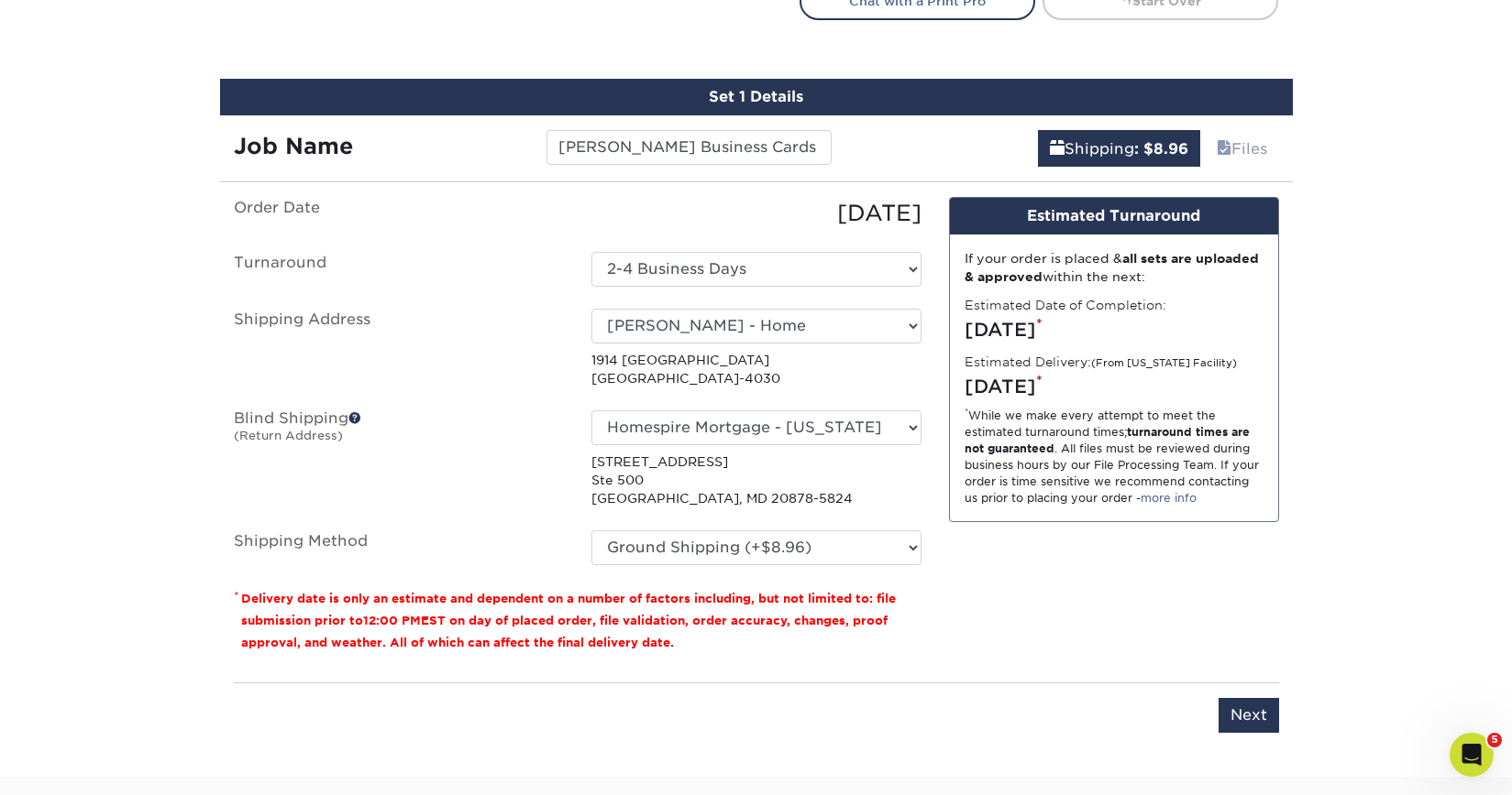
click at [1045, 620] on div "Design Estimated Turnaround If your order is placed & all sets are uploaded & a…" at bounding box center [1114, 432] width 358 height 471
click at [1221, 702] on input "Next" at bounding box center [1248, 715] width 60 height 34
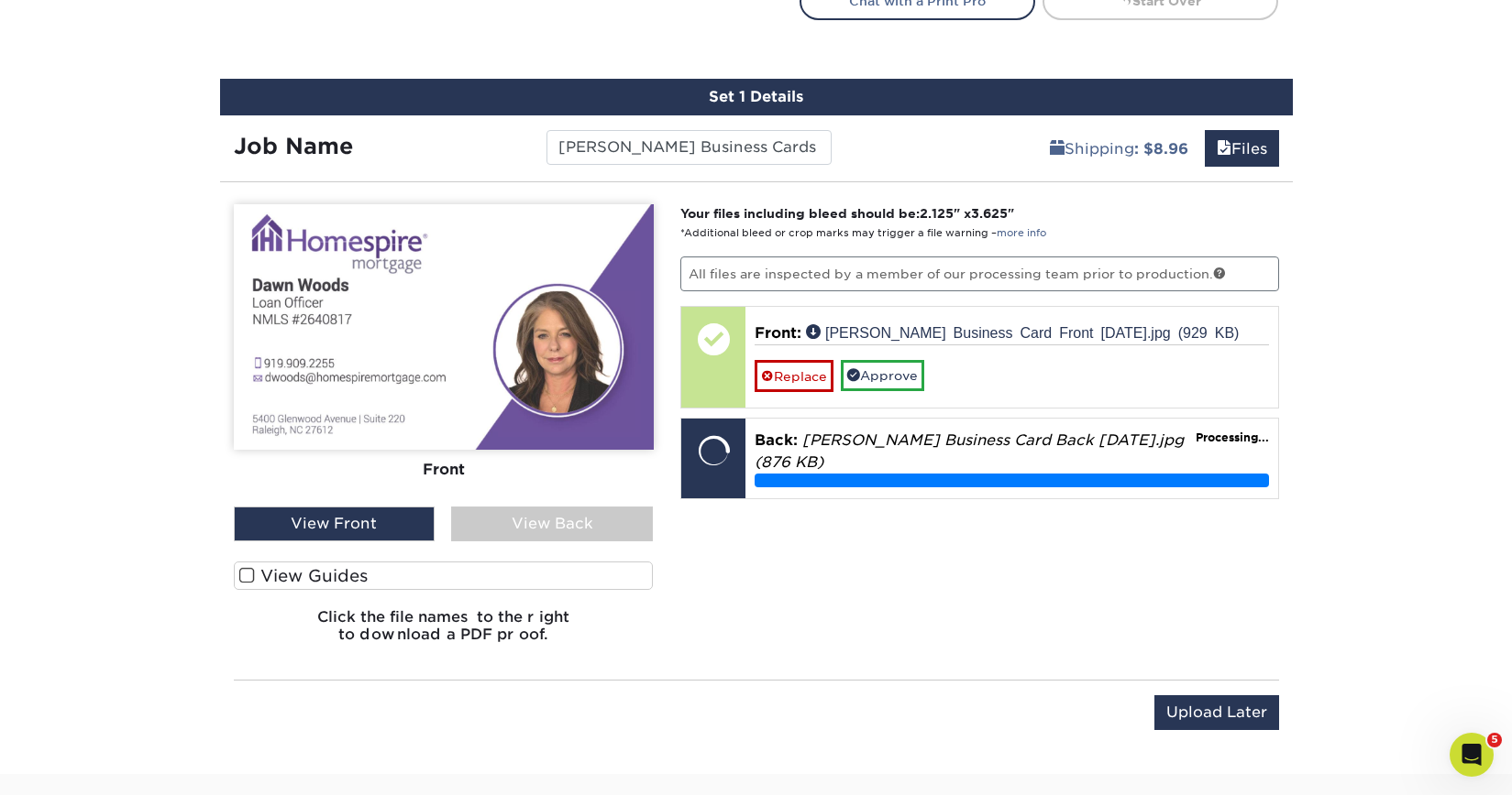
click at [553, 517] on div "View Back" at bounding box center [552, 523] width 202 height 34
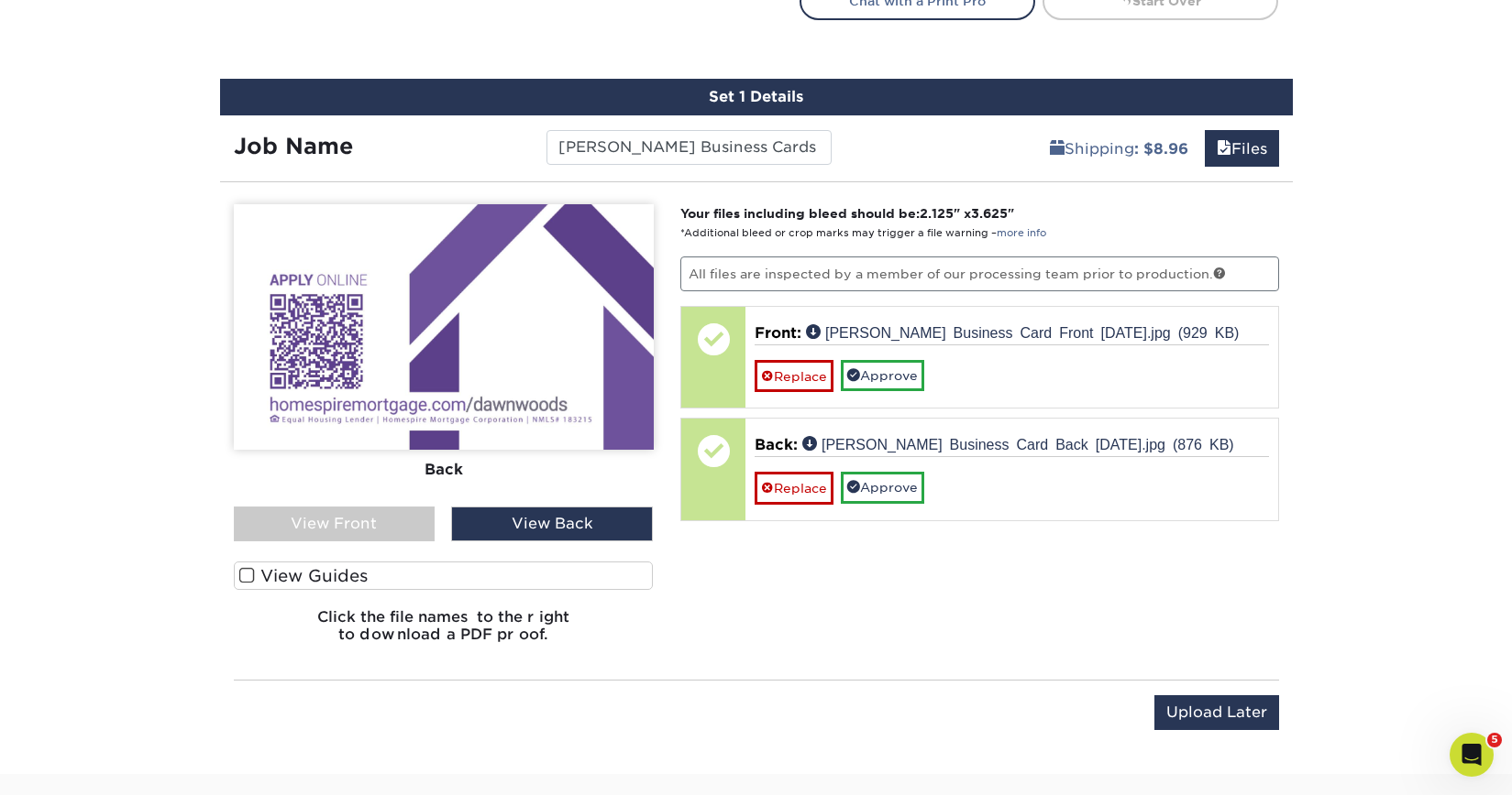
click at [391, 531] on div "View Front" at bounding box center [334, 523] width 202 height 34
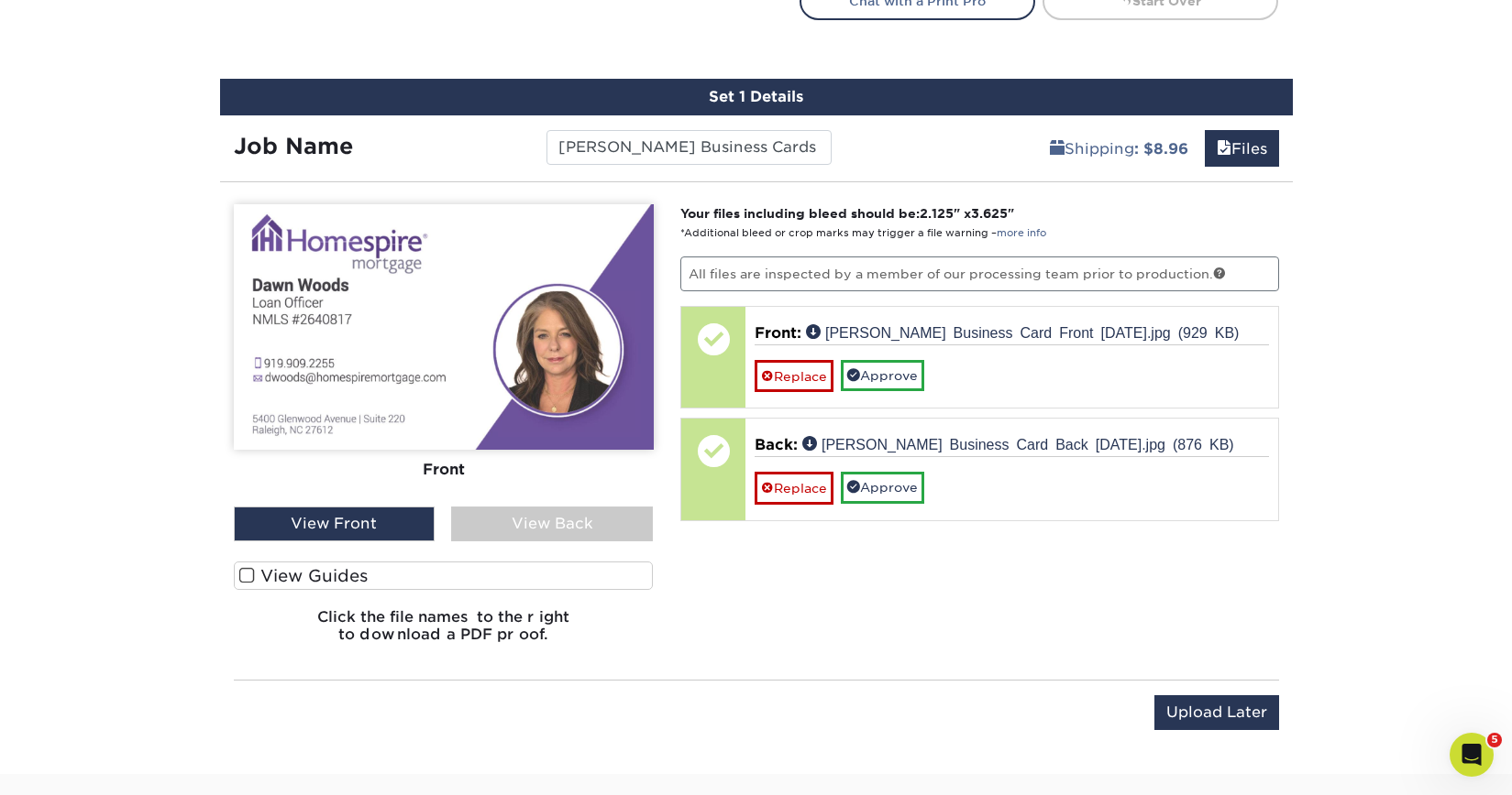
click at [507, 530] on div "View Back" at bounding box center [552, 523] width 202 height 34
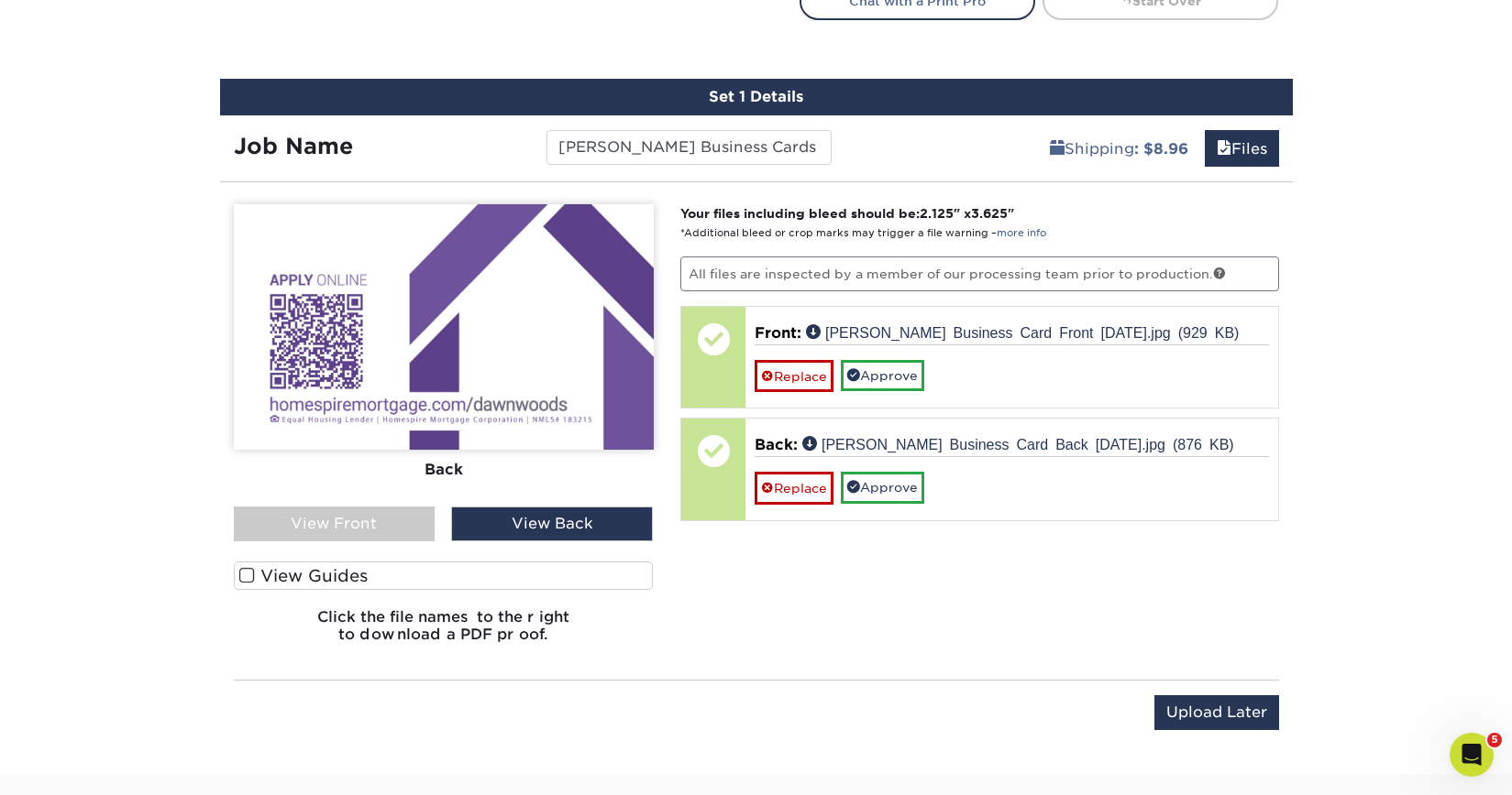
click at [390, 541] on div "Front Back View Front View Back Front" at bounding box center [444, 431] width 420 height 453
click at [379, 528] on div "View Front" at bounding box center [334, 523] width 202 height 34
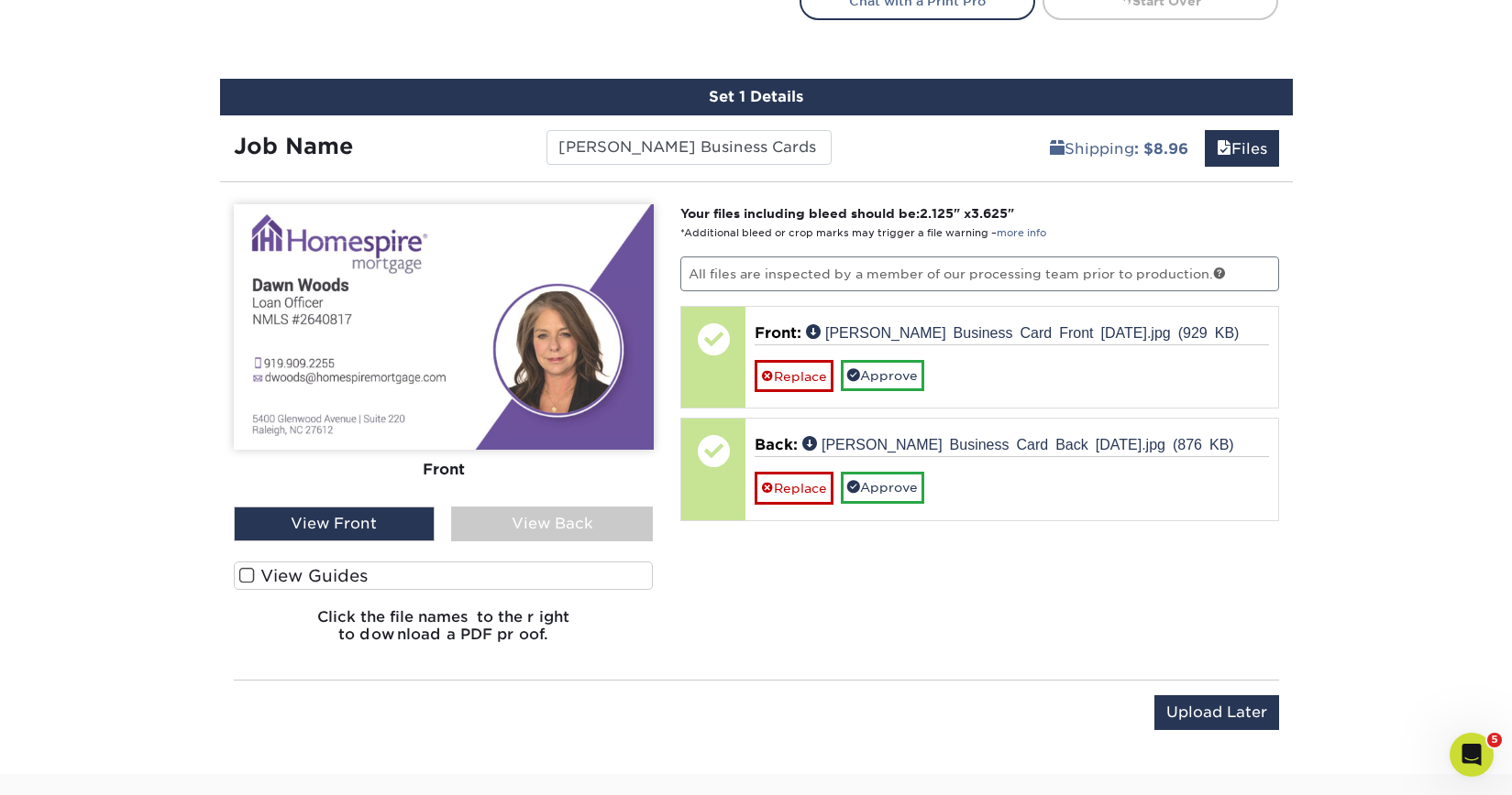
click at [542, 519] on div "View Back" at bounding box center [552, 523] width 202 height 34
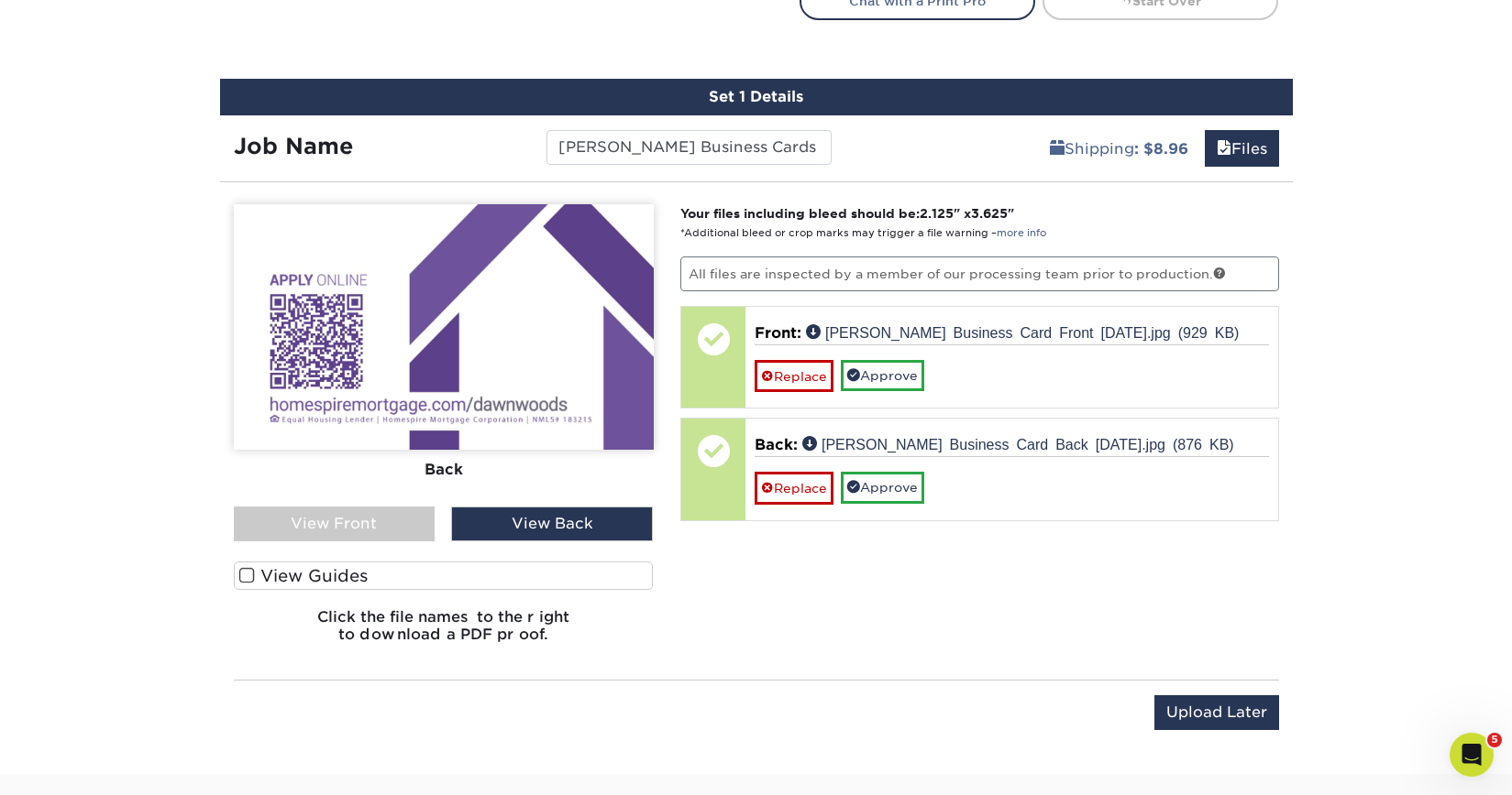
click at [473, 430] on img at bounding box center [444, 326] width 420 height 245
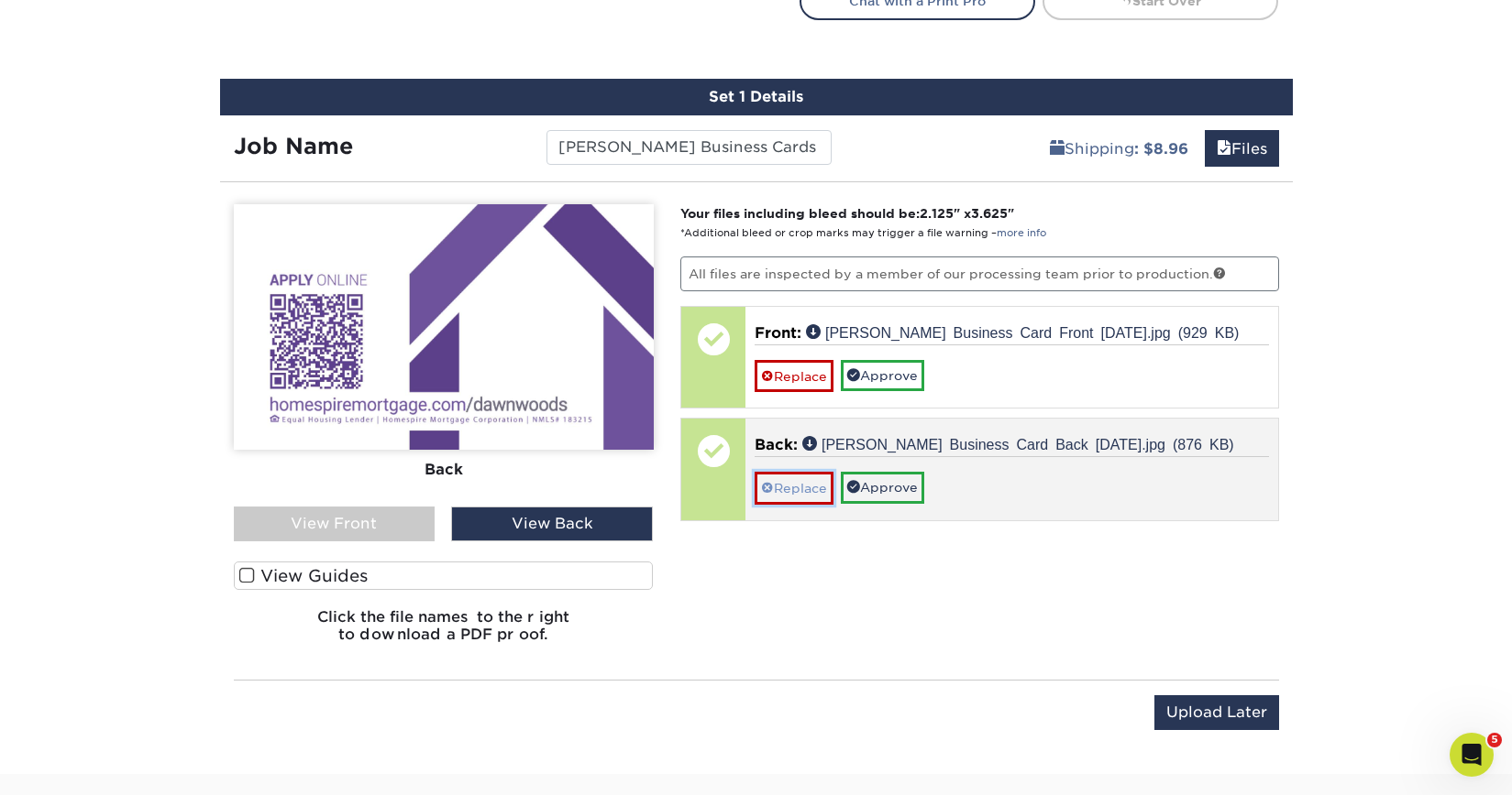
click at [781, 492] on link "Replace" at bounding box center [793, 488] width 79 height 33
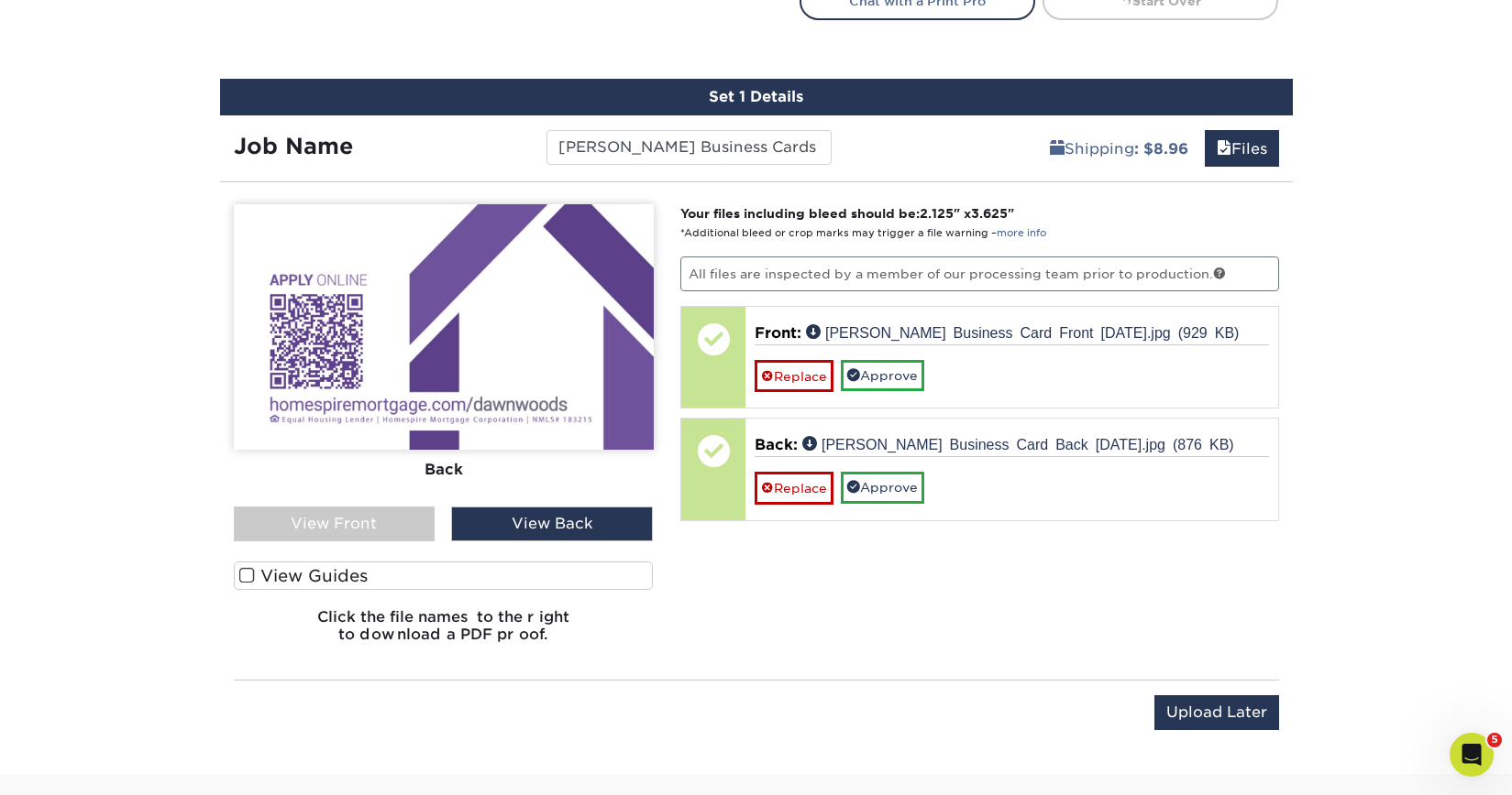
click at [378, 527] on div "View Front" at bounding box center [334, 523] width 202 height 34
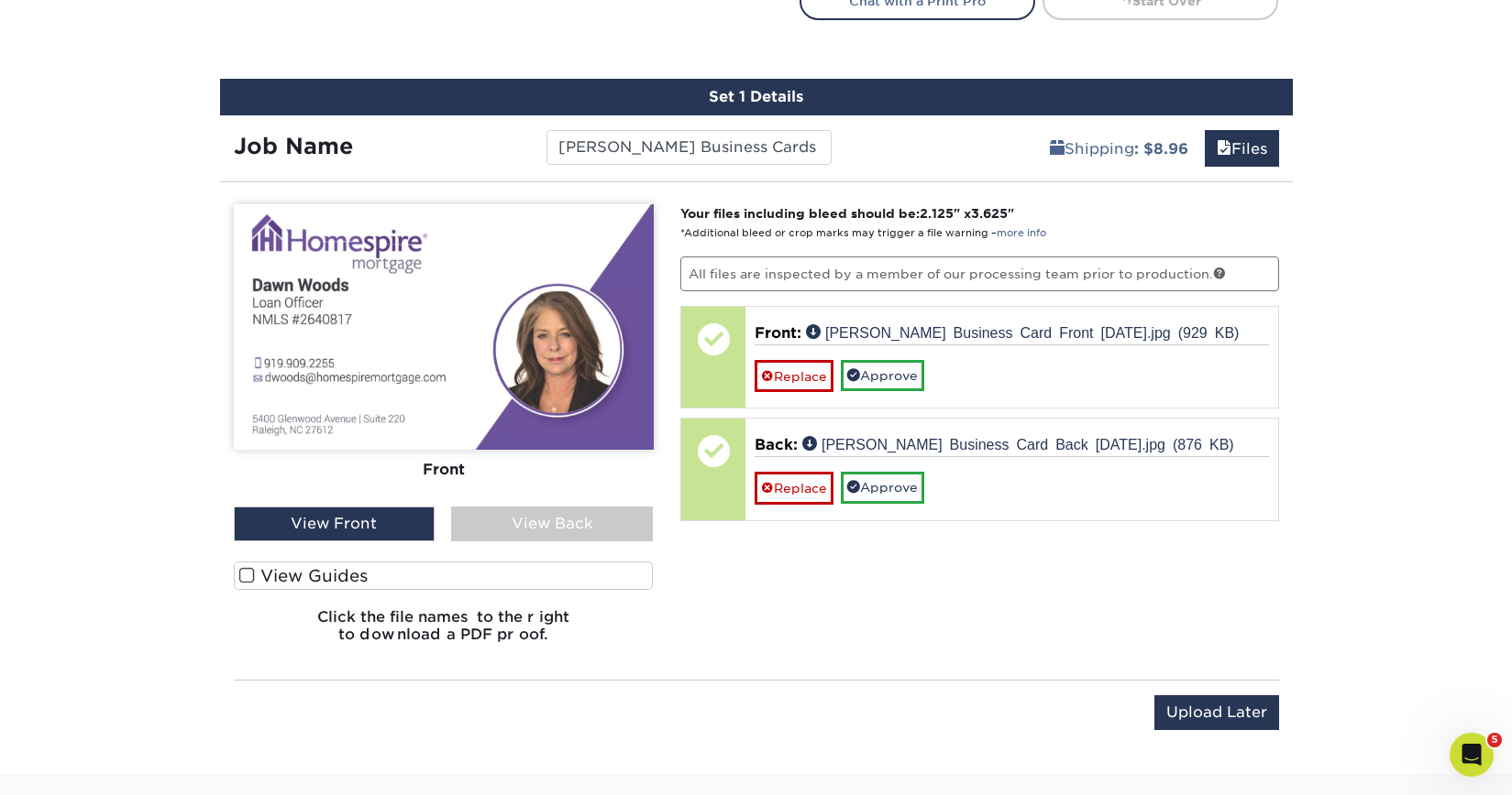
click at [518, 511] on div "View Back" at bounding box center [552, 523] width 202 height 34
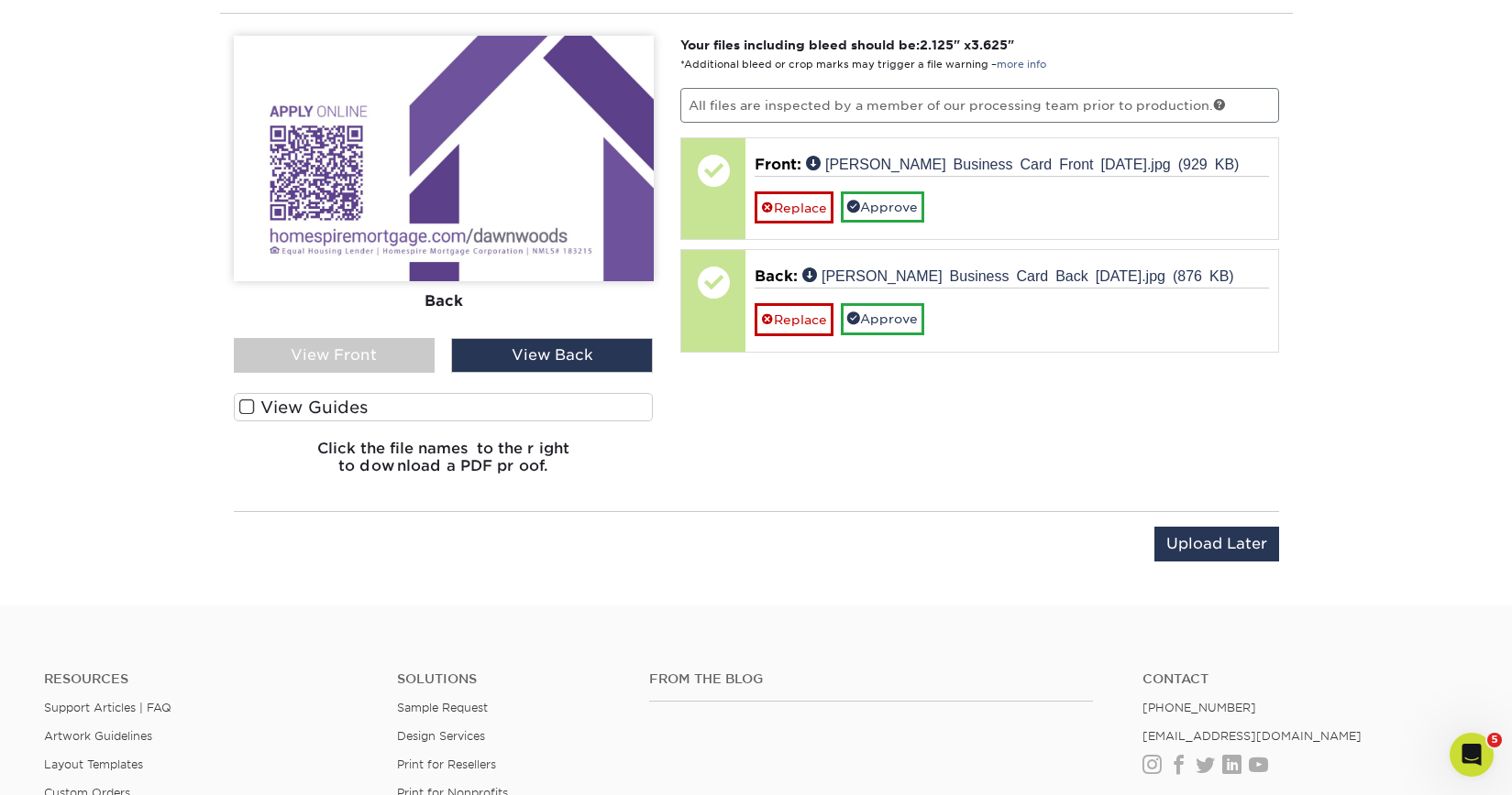
scroll to position [1256, 0]
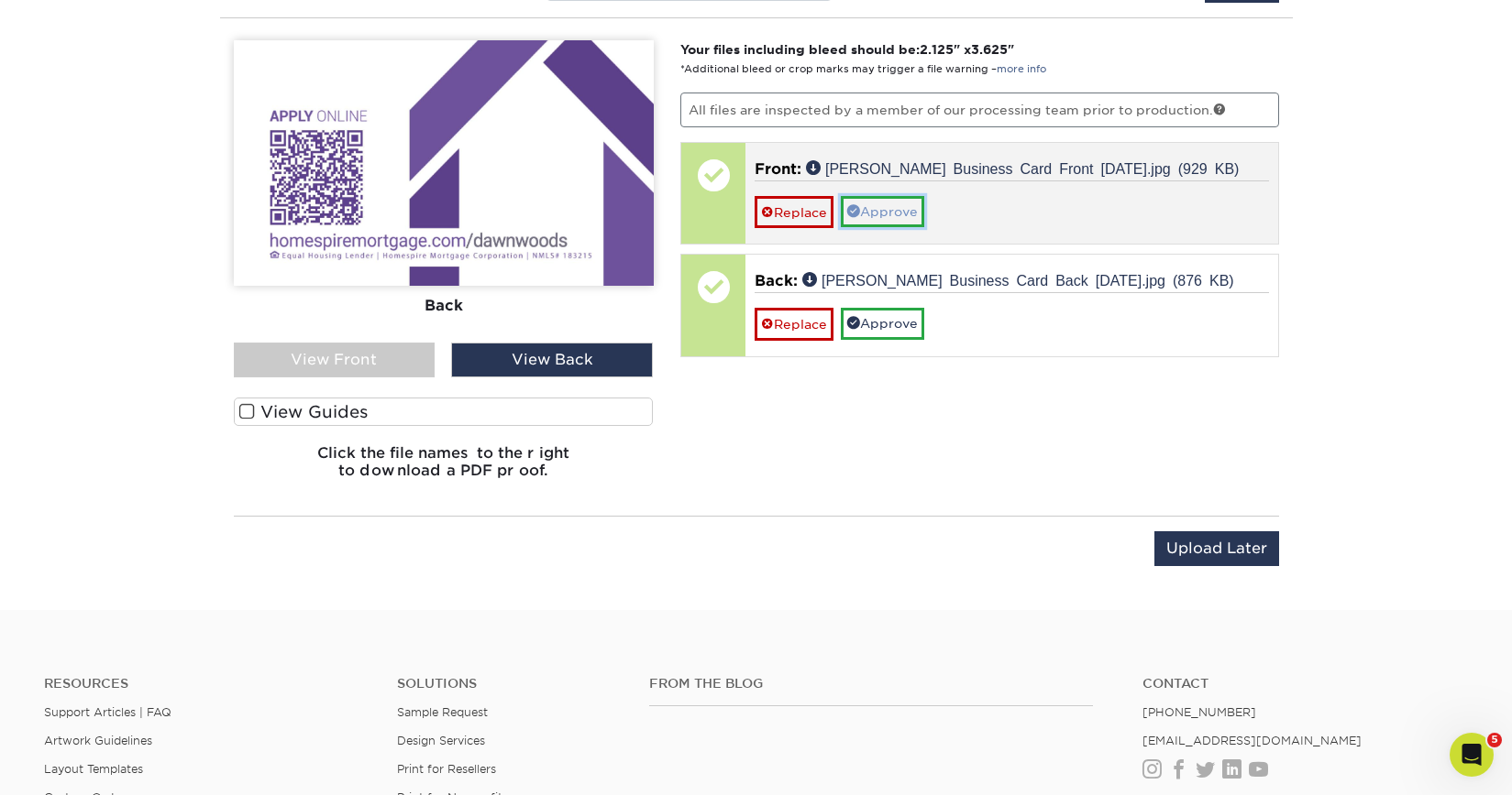
click at [898, 215] on link "Approve" at bounding box center [882, 212] width 84 height 32
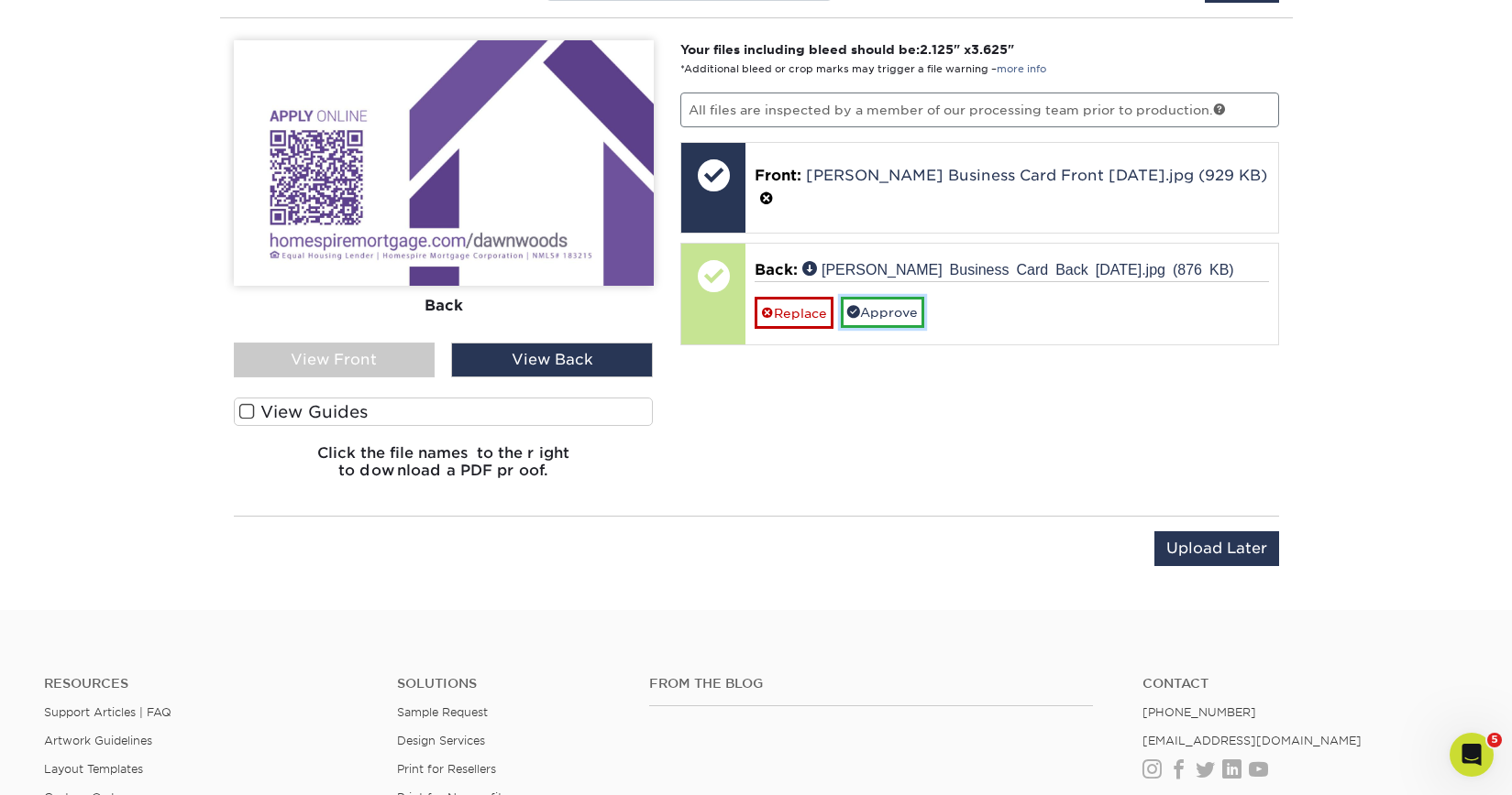
click at [899, 297] on link "Approve" at bounding box center [882, 312] width 84 height 32
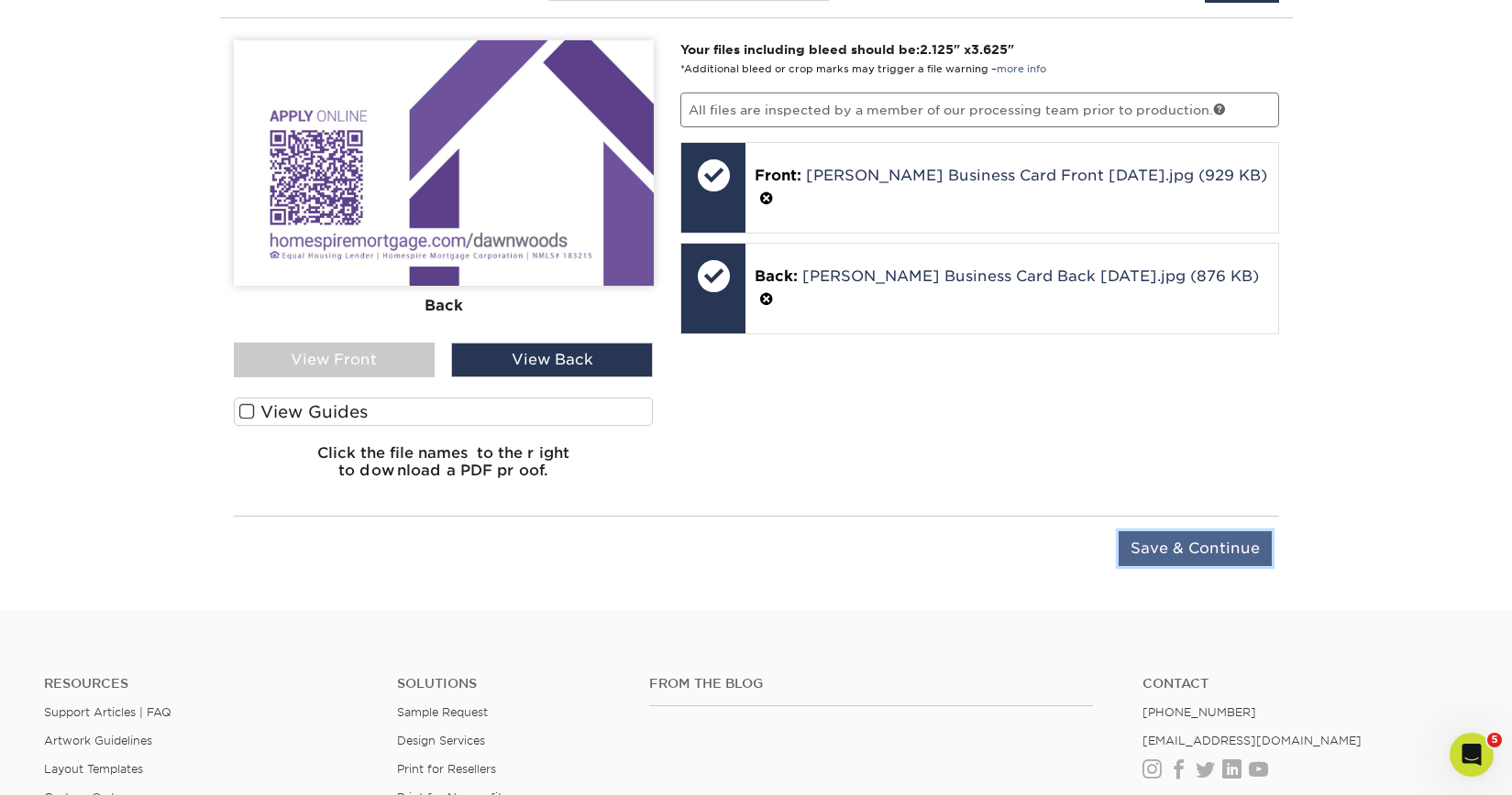
click at [1150, 554] on input "Save & Continue" at bounding box center [1195, 548] width 153 height 34
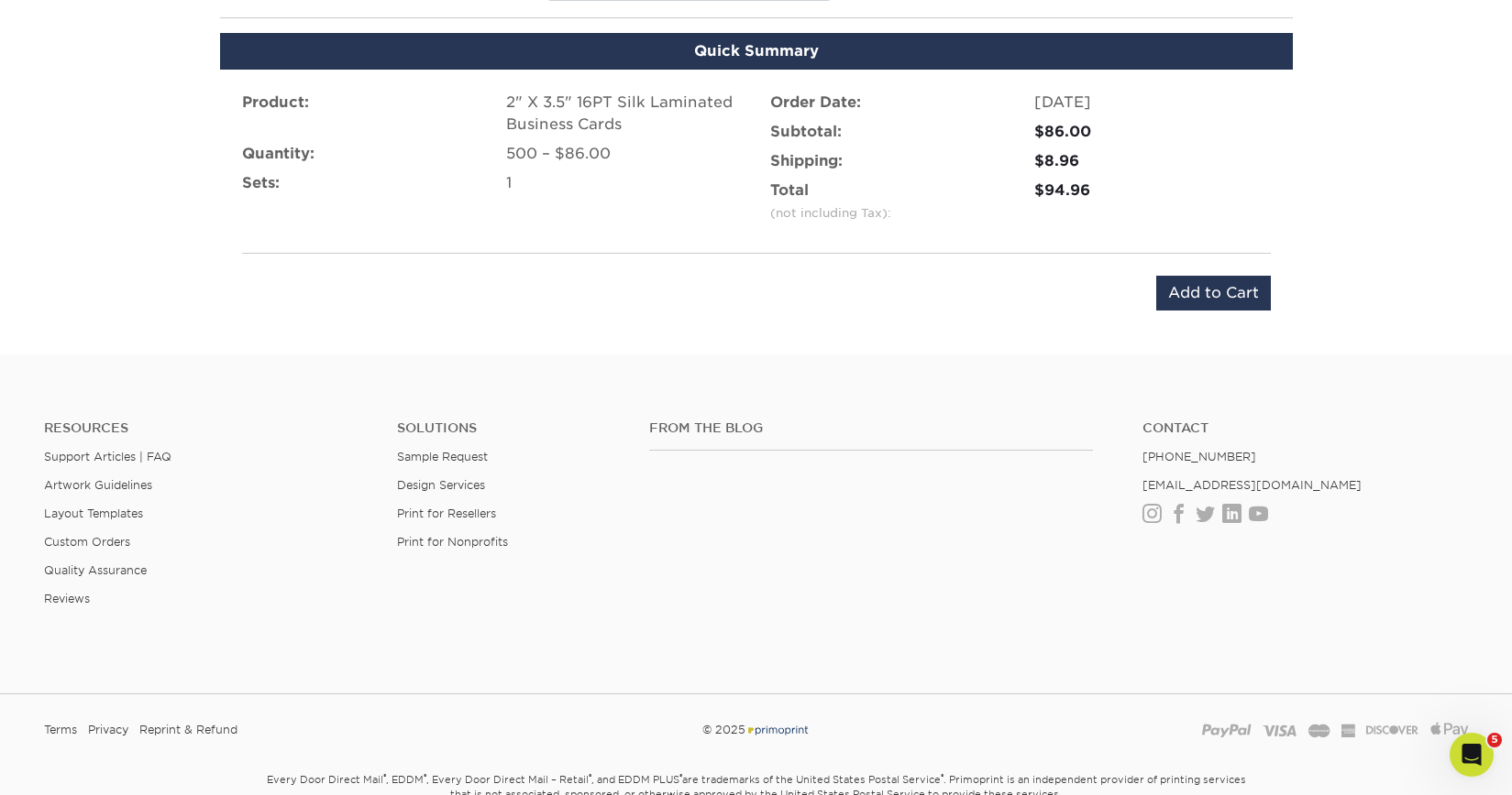
scroll to position [1058, 0]
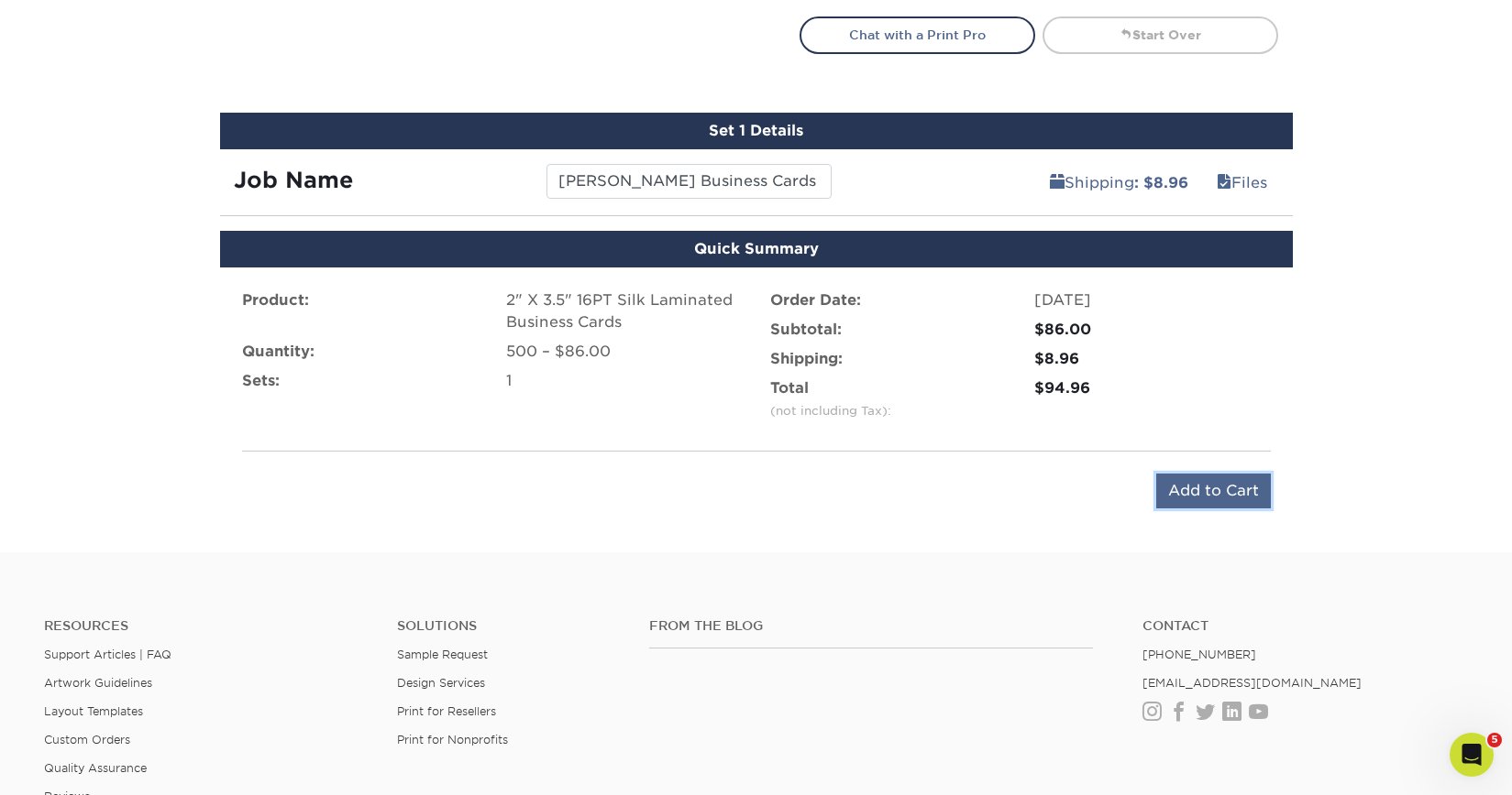
click at [1192, 497] on input "Add to Cart" at bounding box center [1213, 491] width 114 height 34
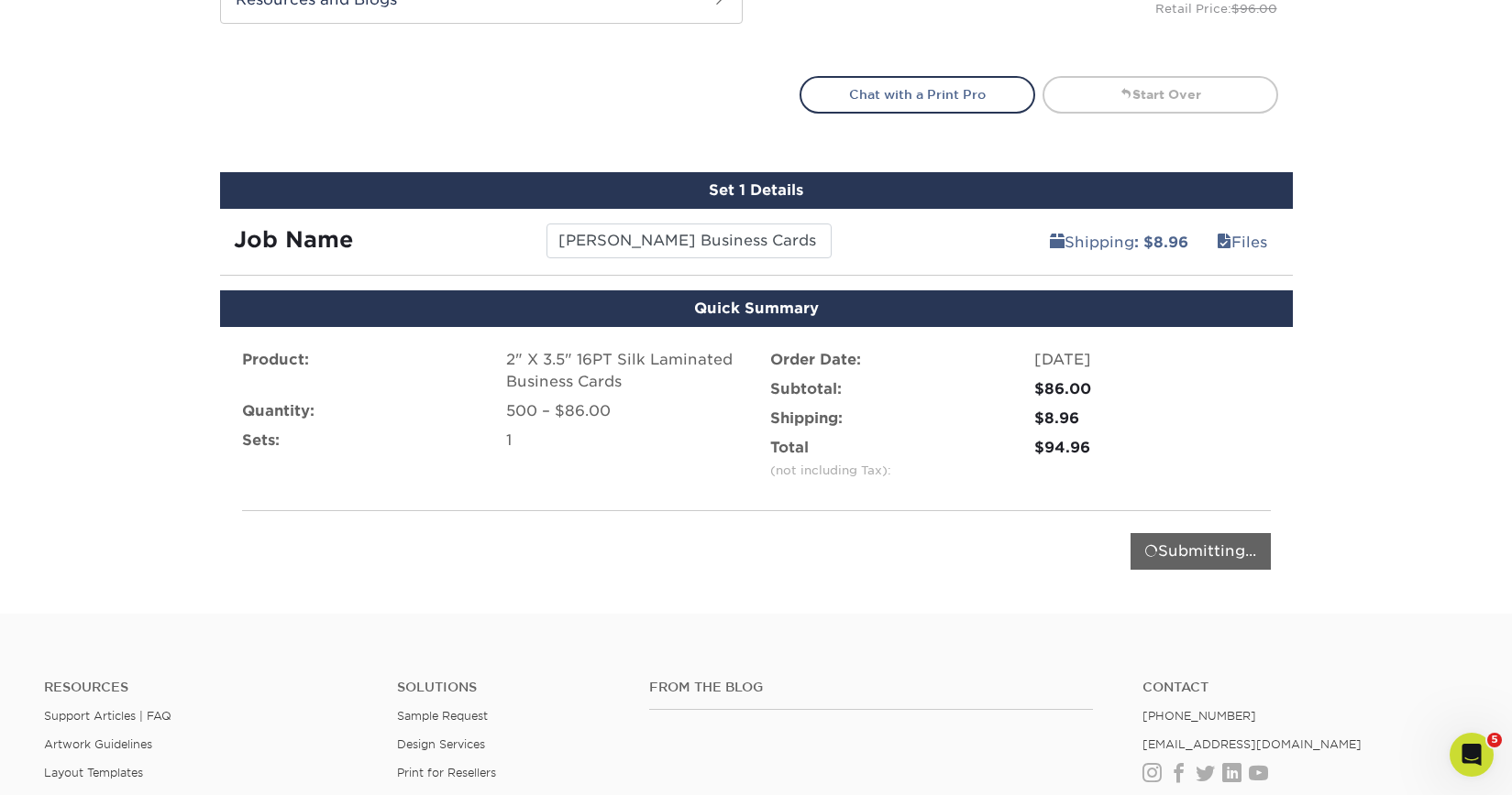
scroll to position [976, 0]
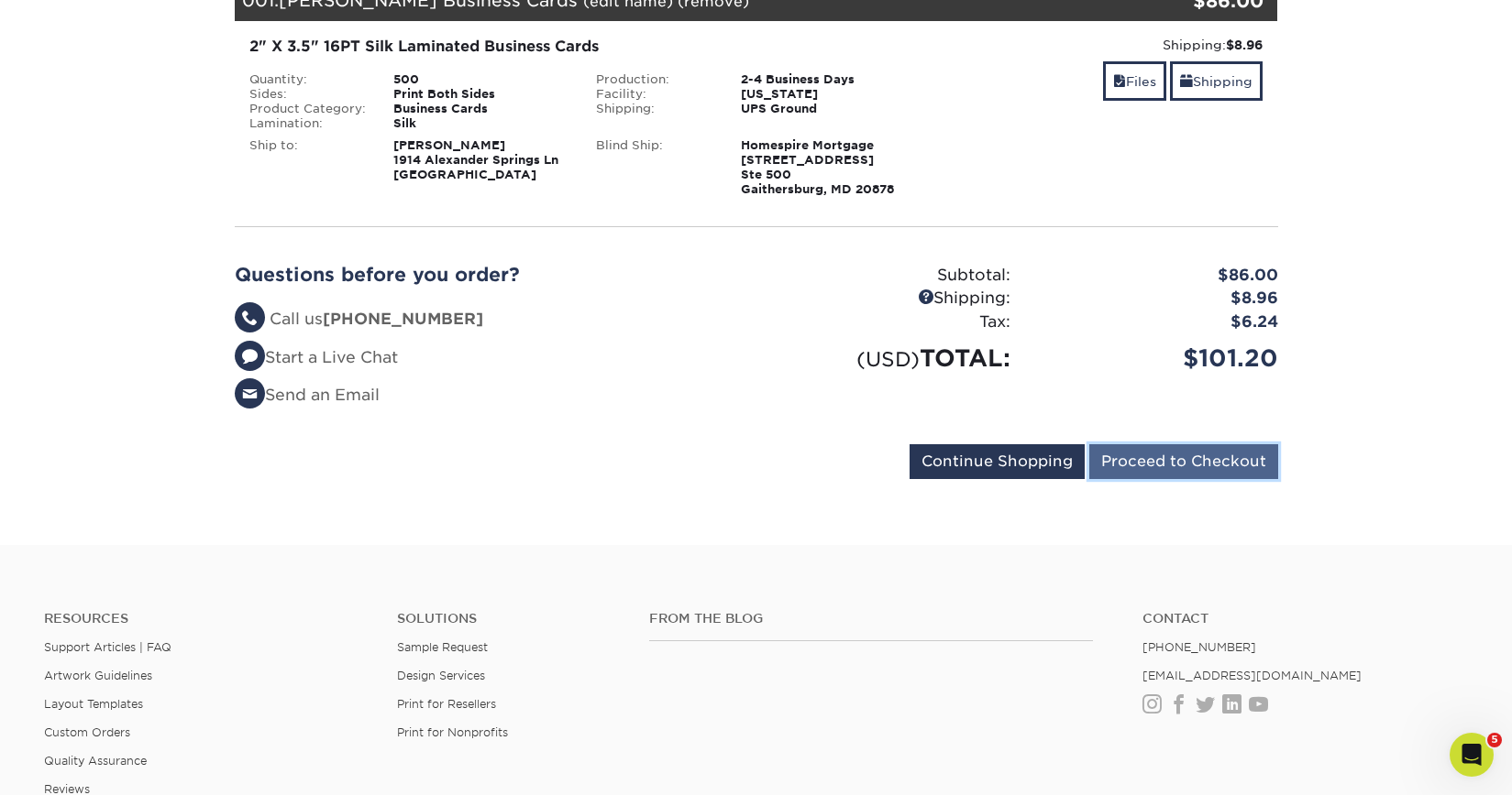
click at [1134, 472] on input "Proceed to Checkout" at bounding box center [1184, 461] width 189 height 34
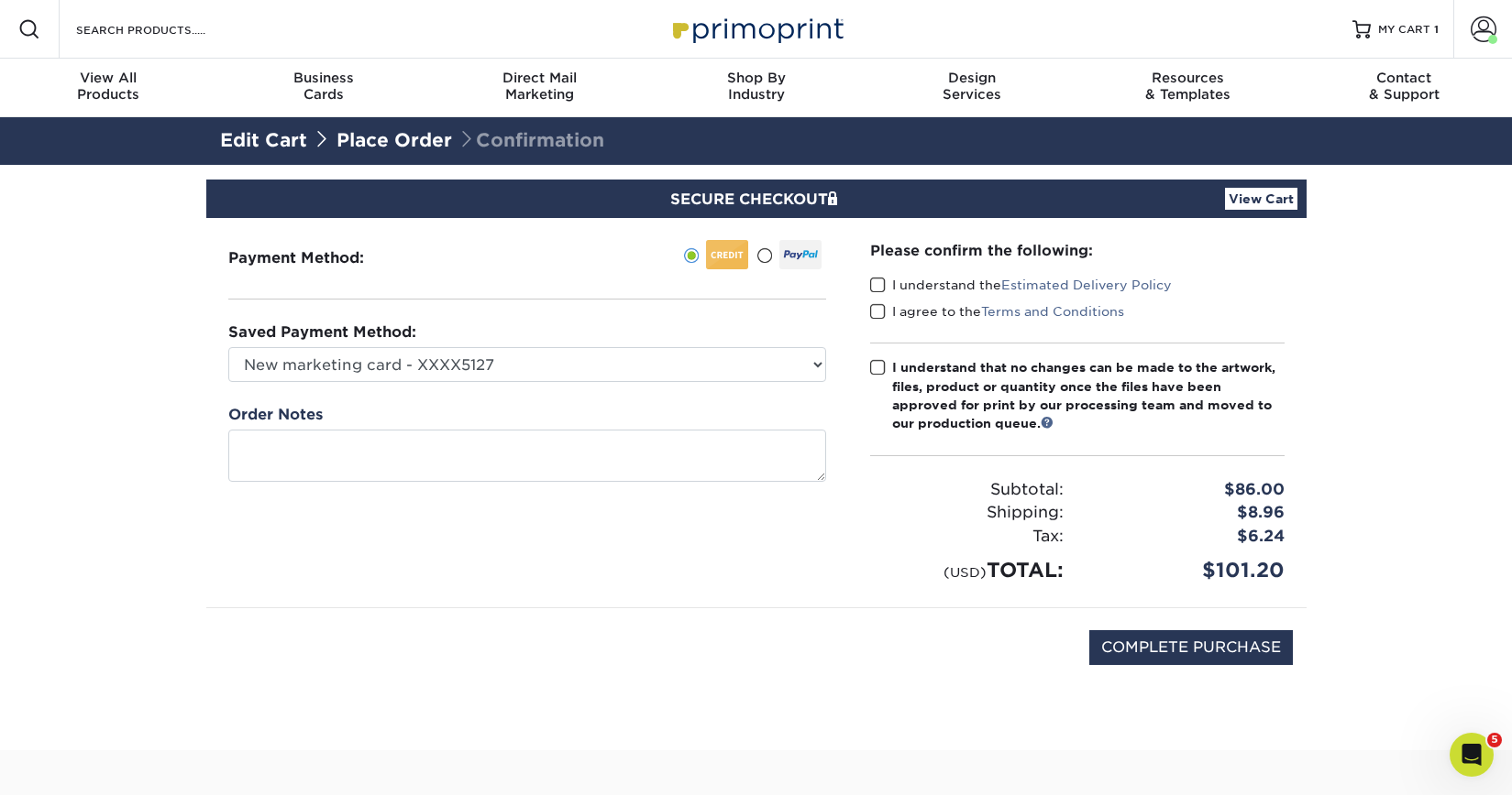
click at [1282, 205] on link "View Cart" at bounding box center [1261, 199] width 72 height 22
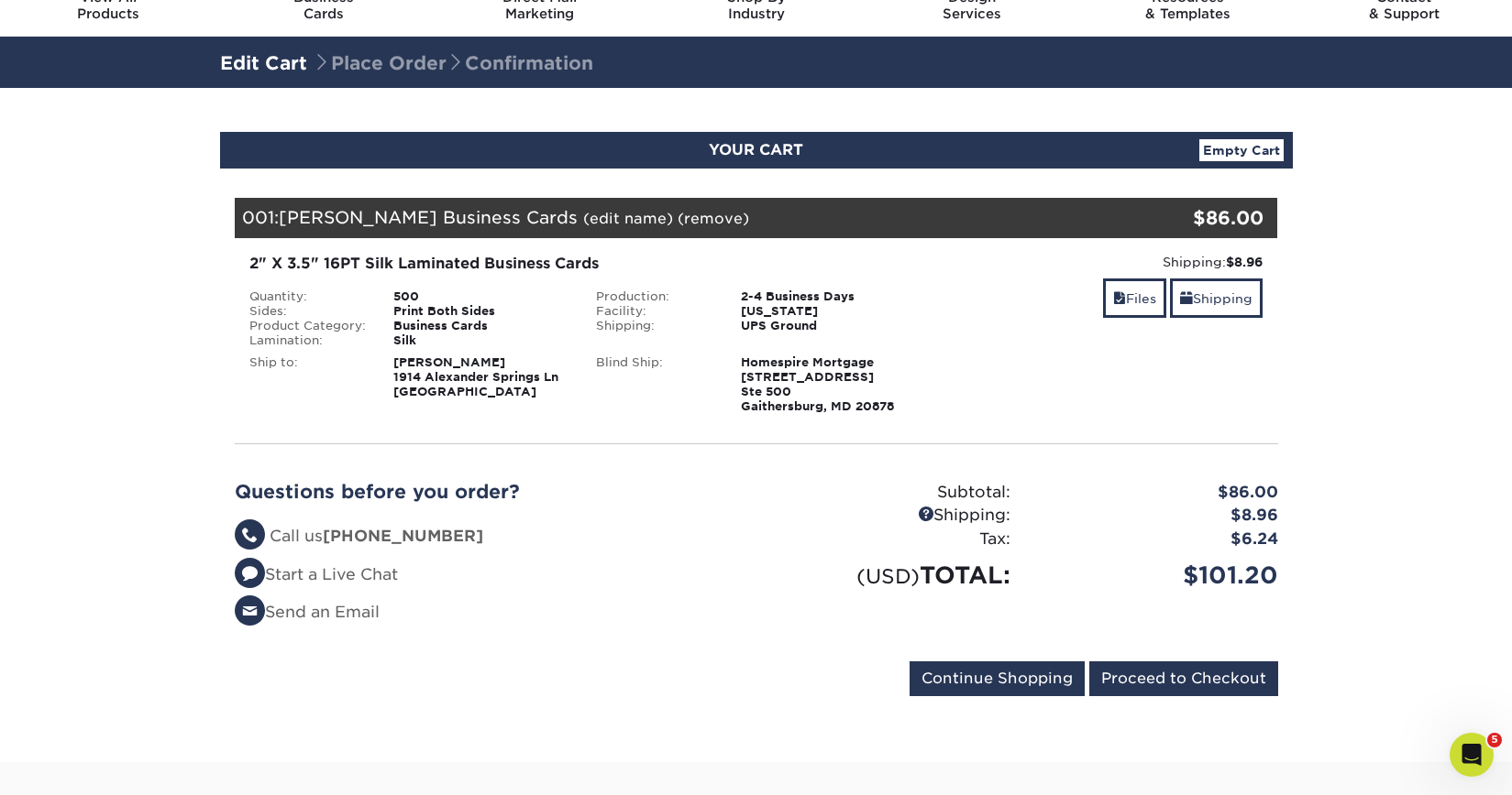
scroll to position [26, 0]
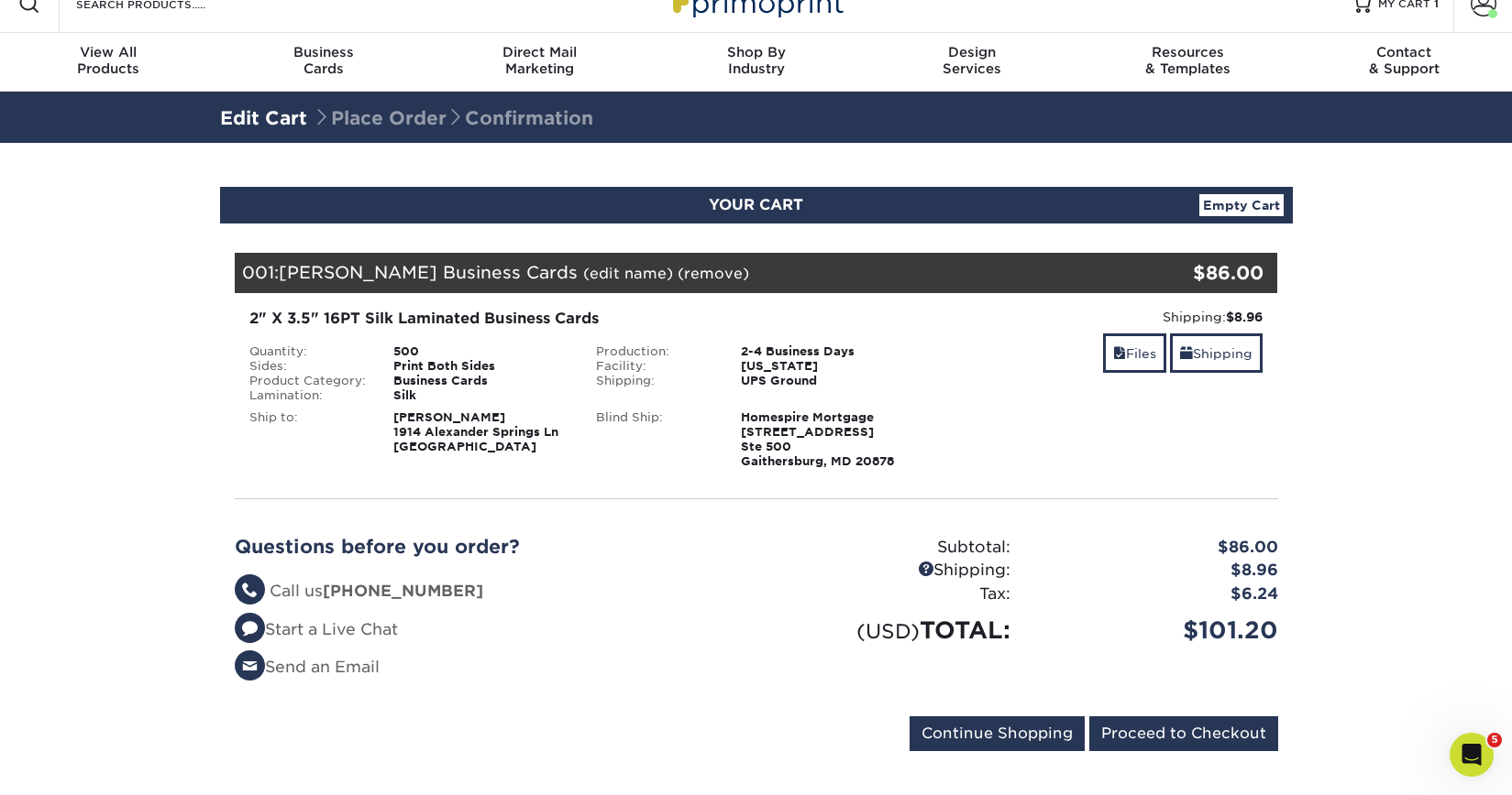
click at [256, 112] on link "Edit Cart" at bounding box center [263, 118] width 87 height 22
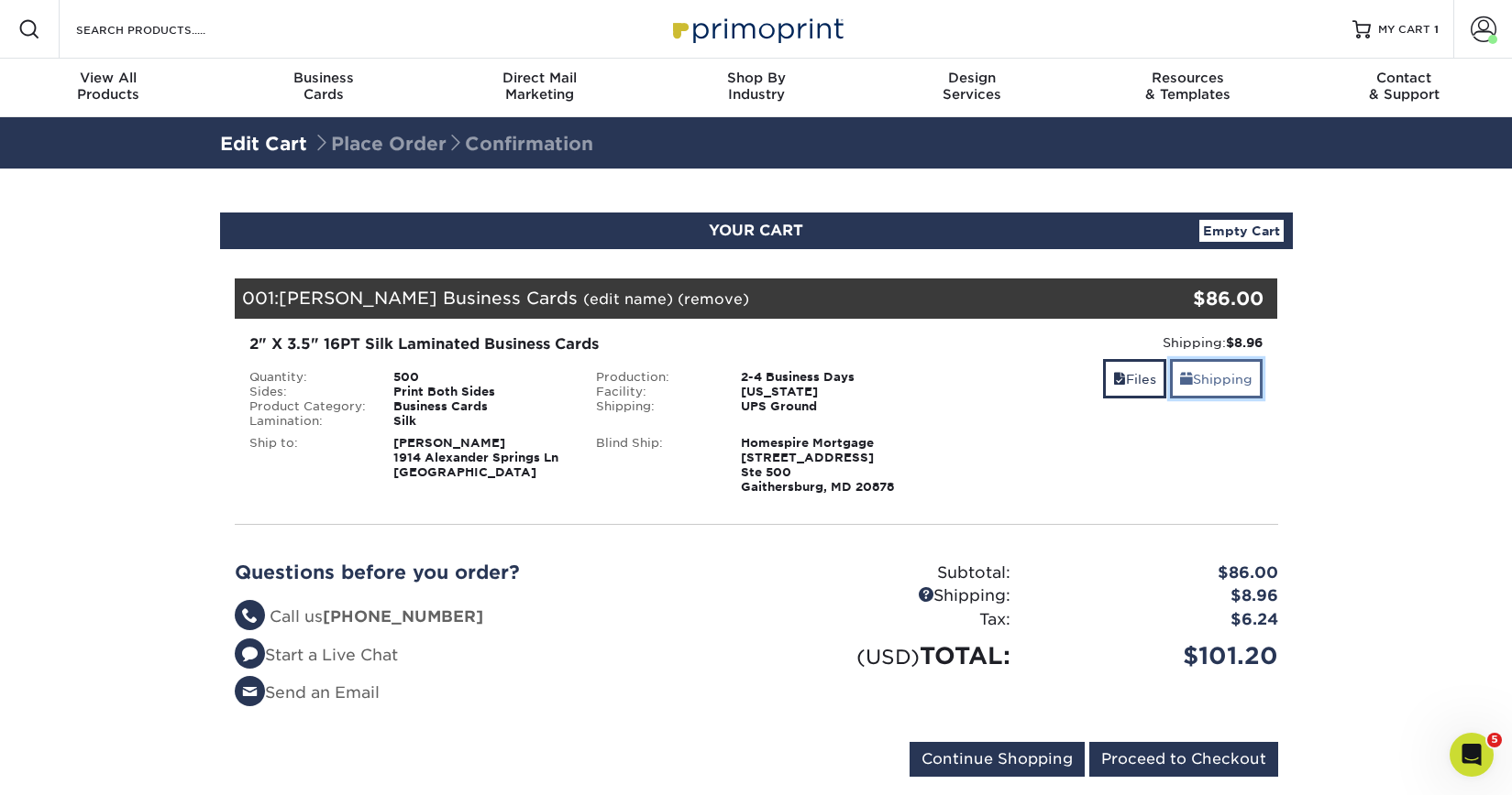
click at [1227, 382] on link "Shipping" at bounding box center [1216, 379] width 93 height 39
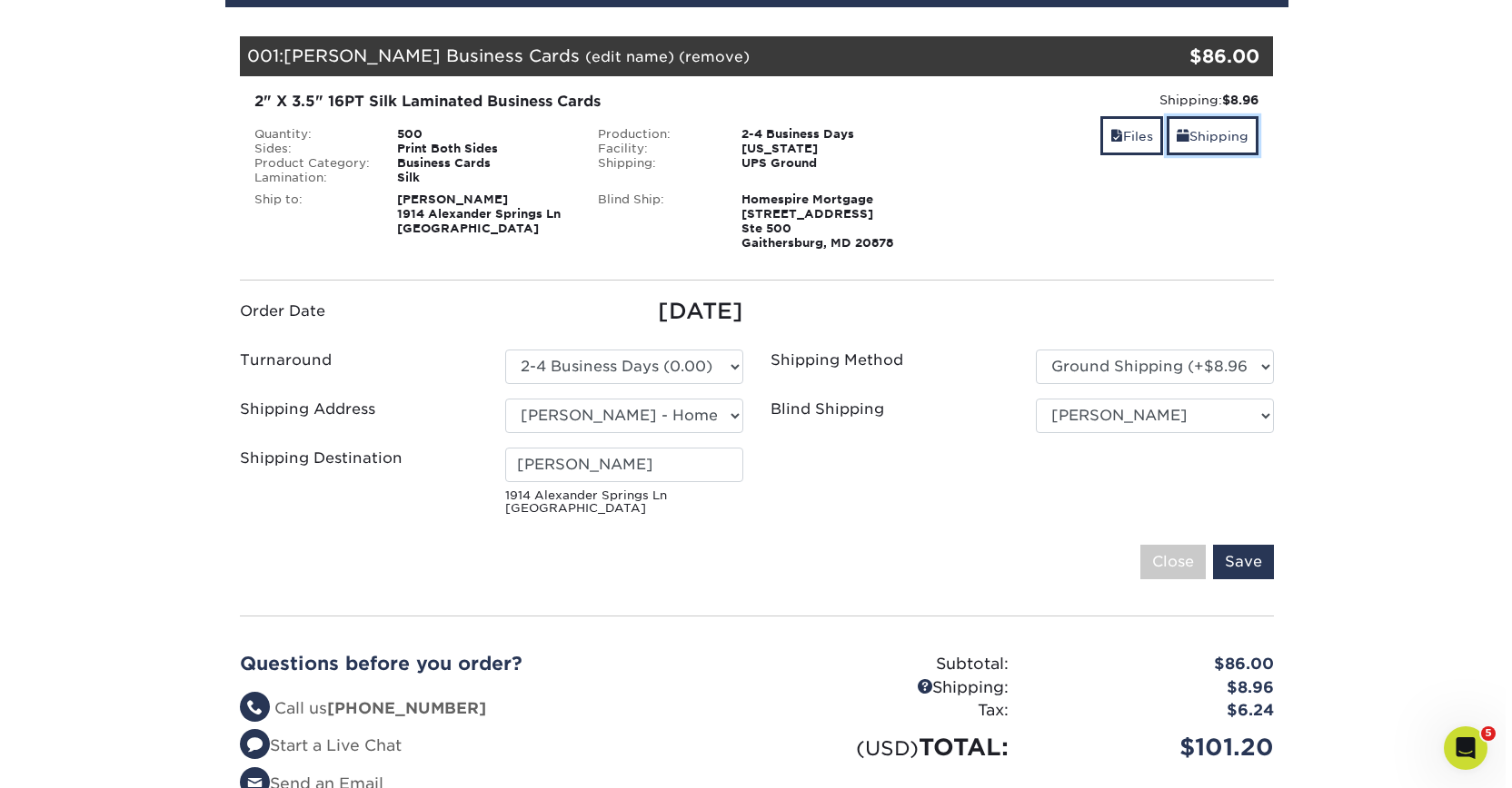
scroll to position [373, 0]
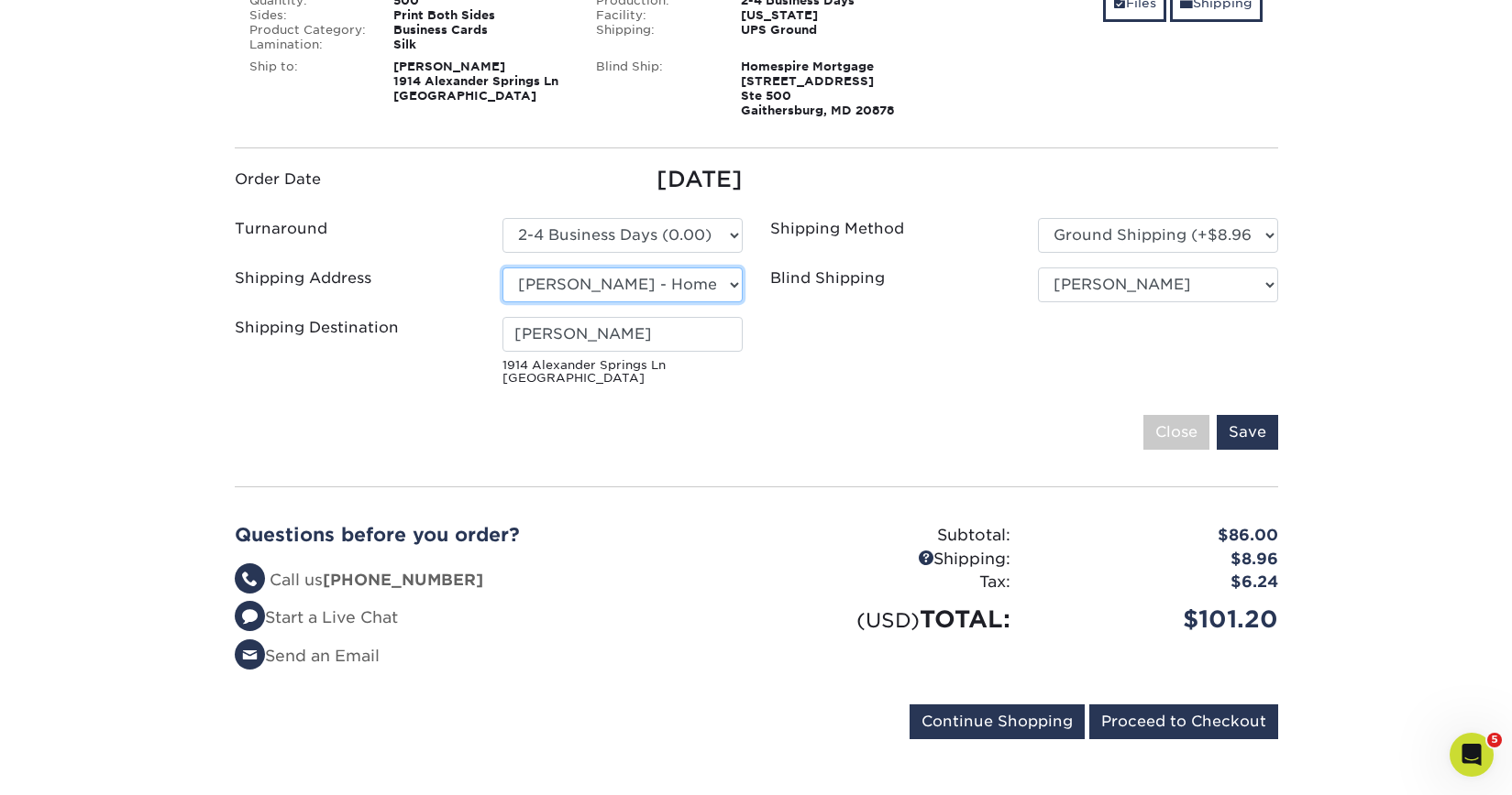
click at [659, 294] on select "Select One Adam Crum New Aldryn Tangui - Home Alvin Flores Alvin Flores - Home …" at bounding box center [623, 285] width 241 height 34
select select "newaddress"
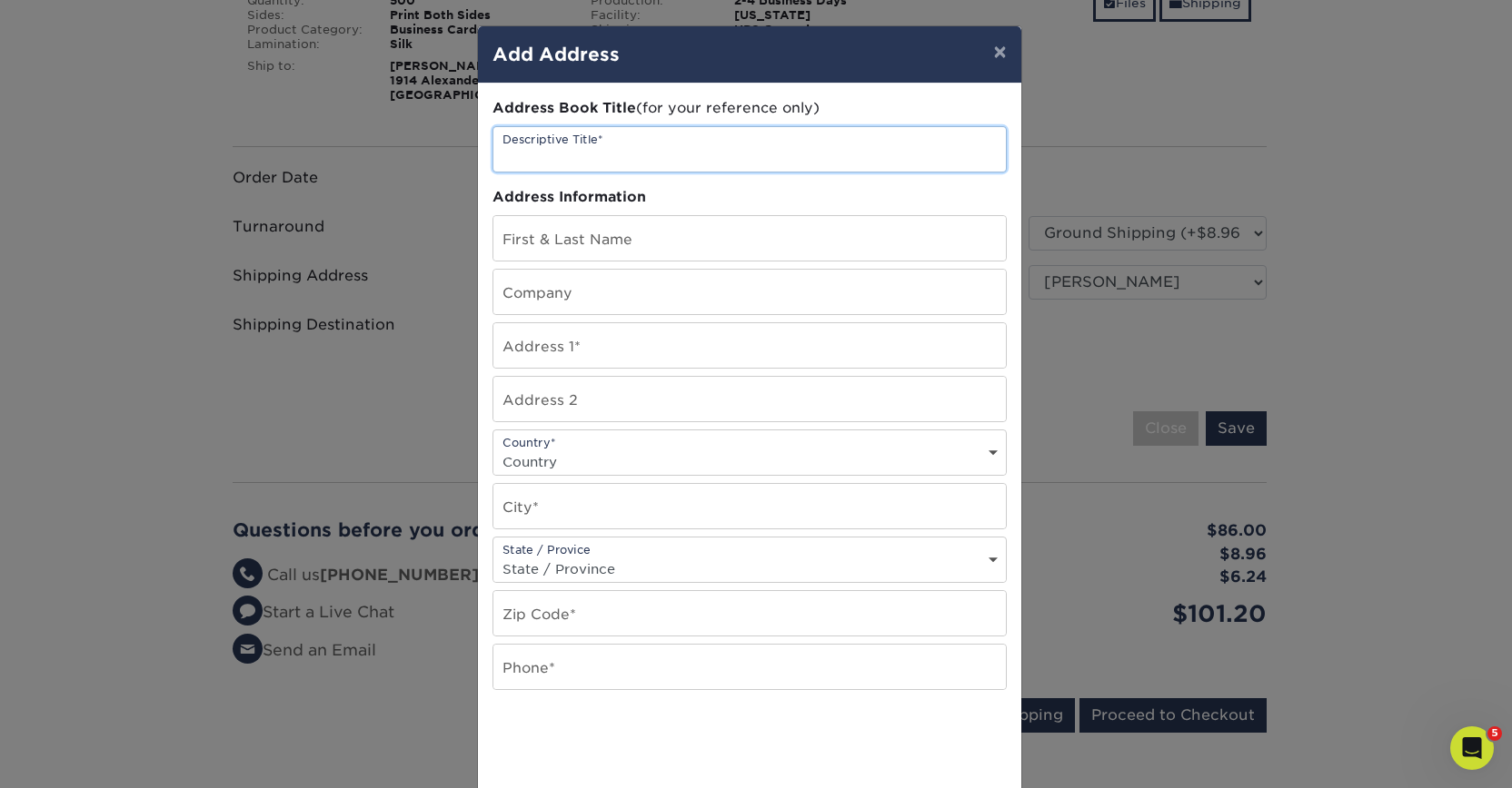
click at [614, 144] on input "text" at bounding box center [749, 149] width 513 height 45
type input "Dawn Woods"
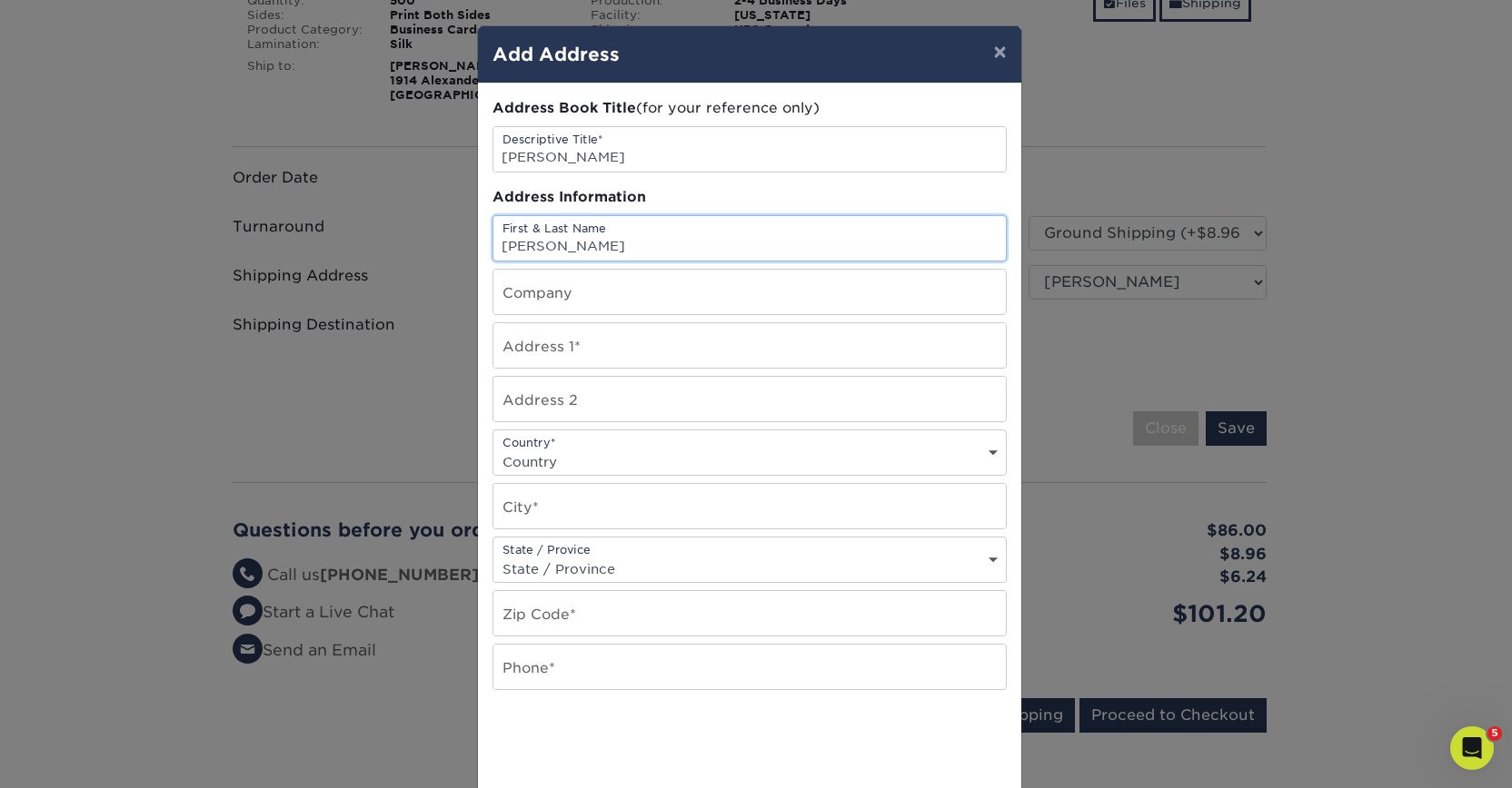
type input "Dawn Woods"
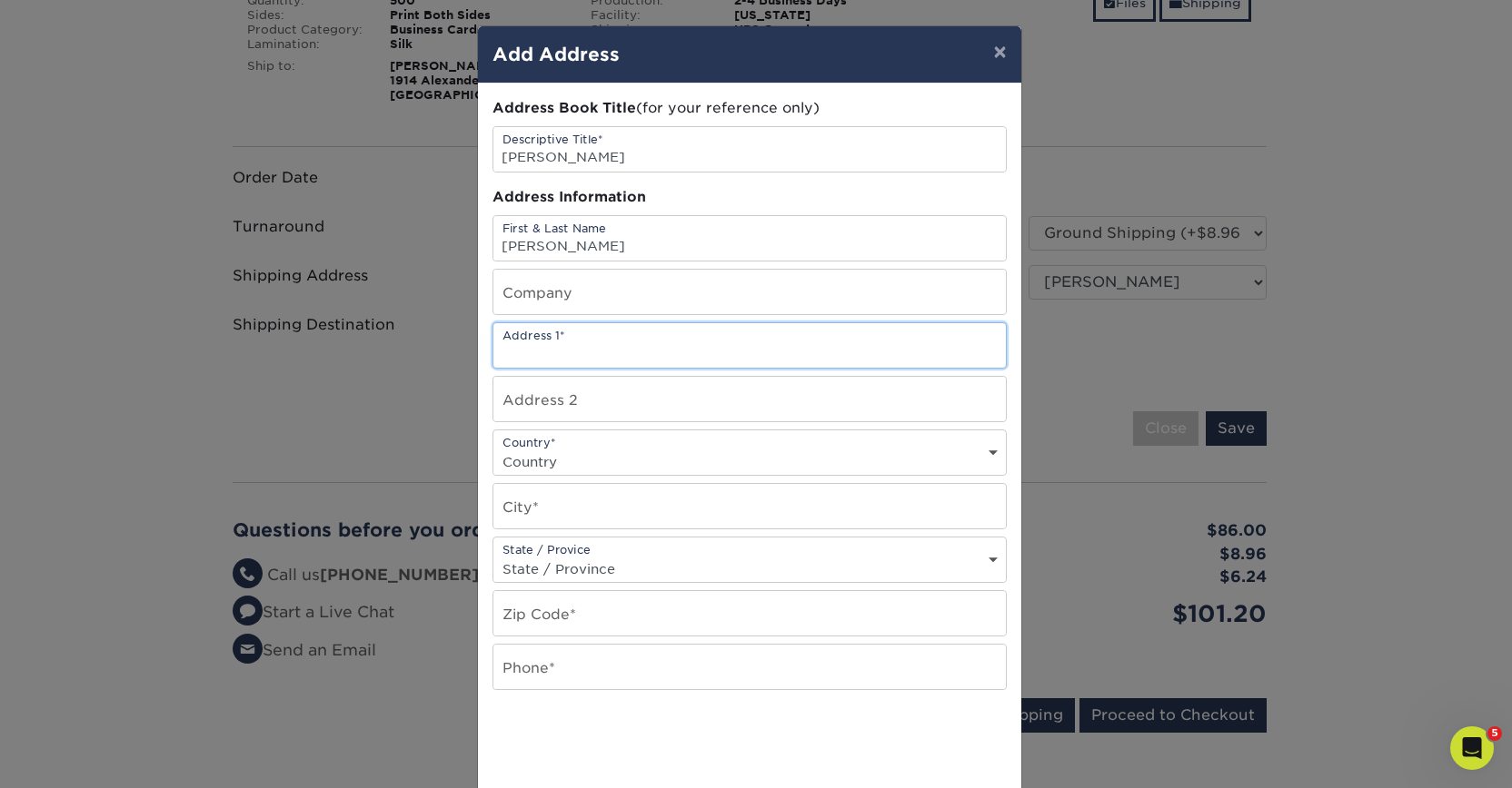
paste input "1914 Alexander Springs Lane #11"
type input "1914 Alexander Springs Lane #11"
click at [813, 394] on input "text" at bounding box center [749, 399] width 513 height 45
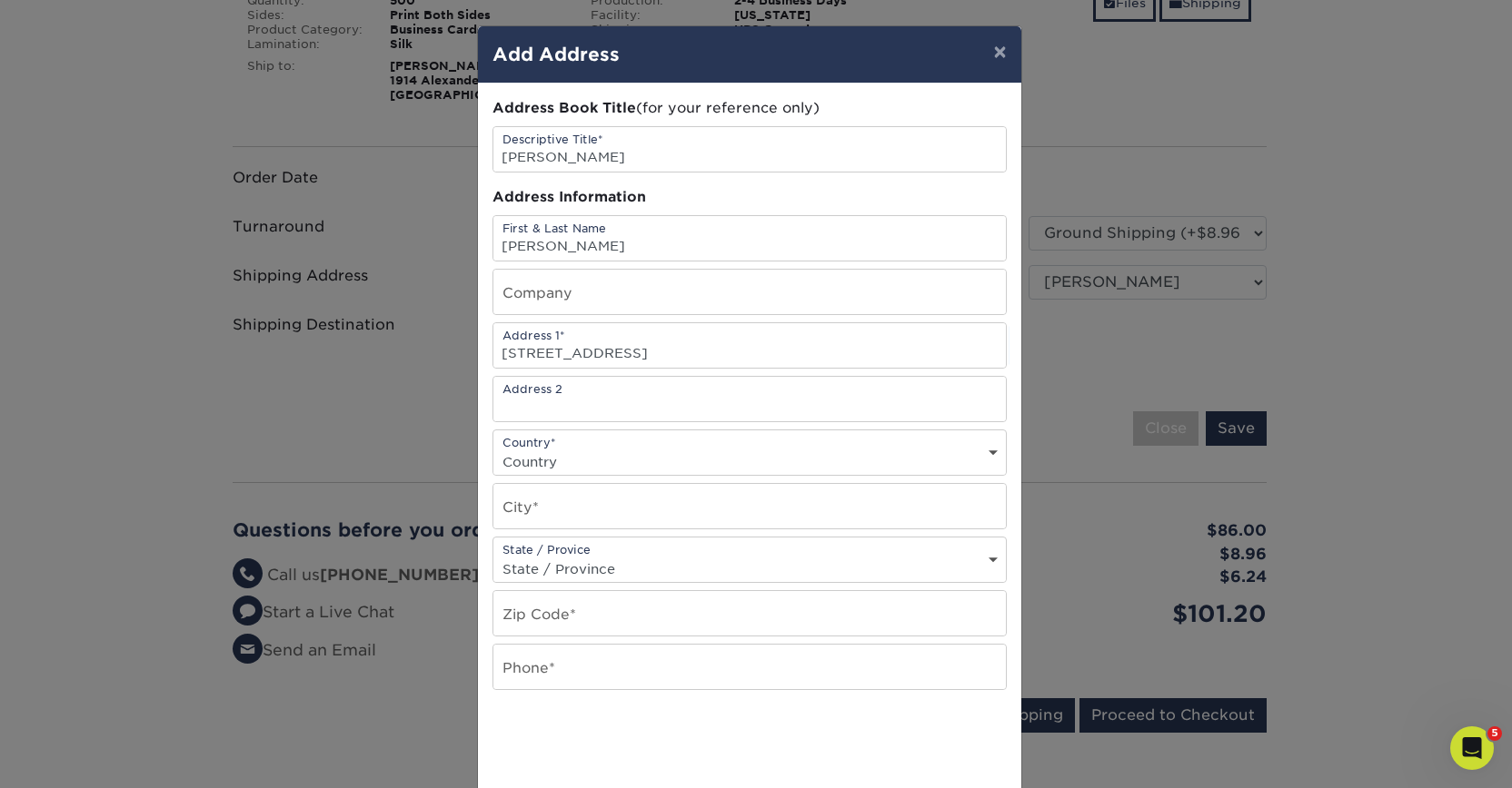
click at [838, 456] on select "Country United States Canada ----------------------------- Afghanistan Albania …" at bounding box center [749, 461] width 513 height 26
select select "US"
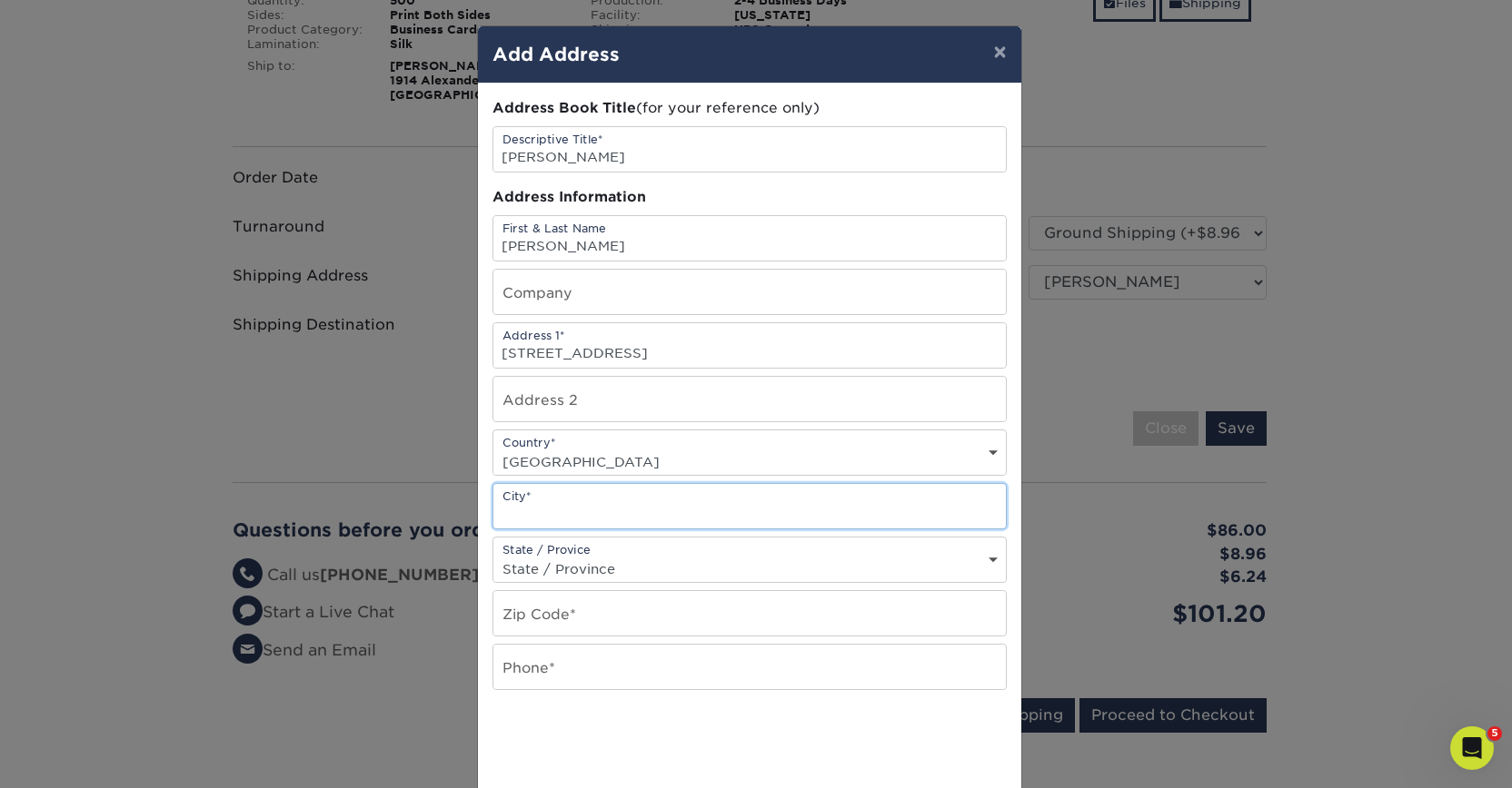
click at [691, 501] on input "text" at bounding box center [749, 507] width 513 height 45
type input "Wake Forest"
click at [629, 568] on select "State / Province Alabama Alaska Arizona Arkansas California Colorado Connecticu…" at bounding box center [749, 568] width 513 height 26
select select "NC"
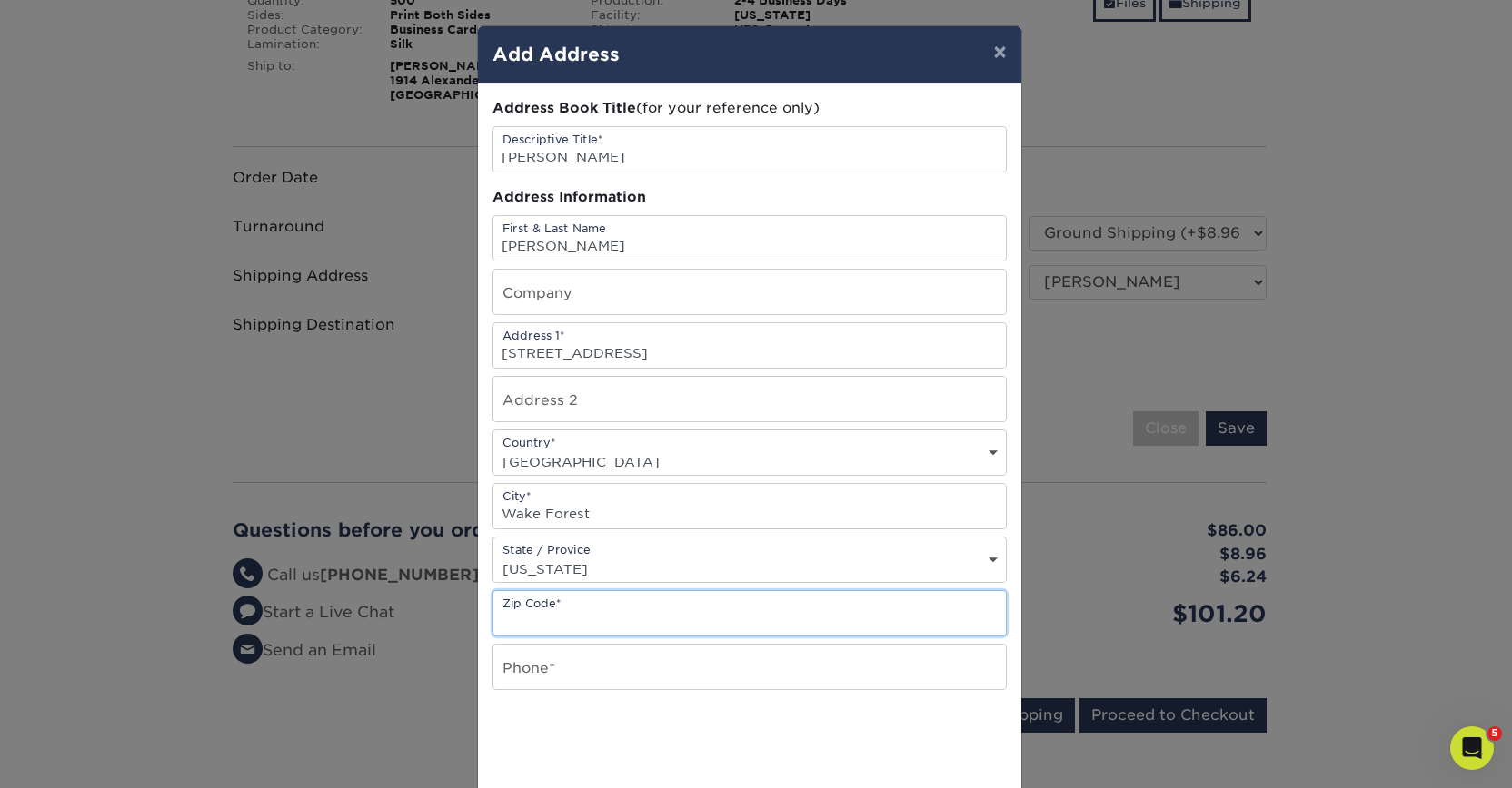
click at [657, 619] on input "text" at bounding box center [749, 614] width 513 height 45
paste input "27587"
type input "27587"
click at [928, 684] on input "text" at bounding box center [749, 667] width 513 height 45
paste input "9199092255"
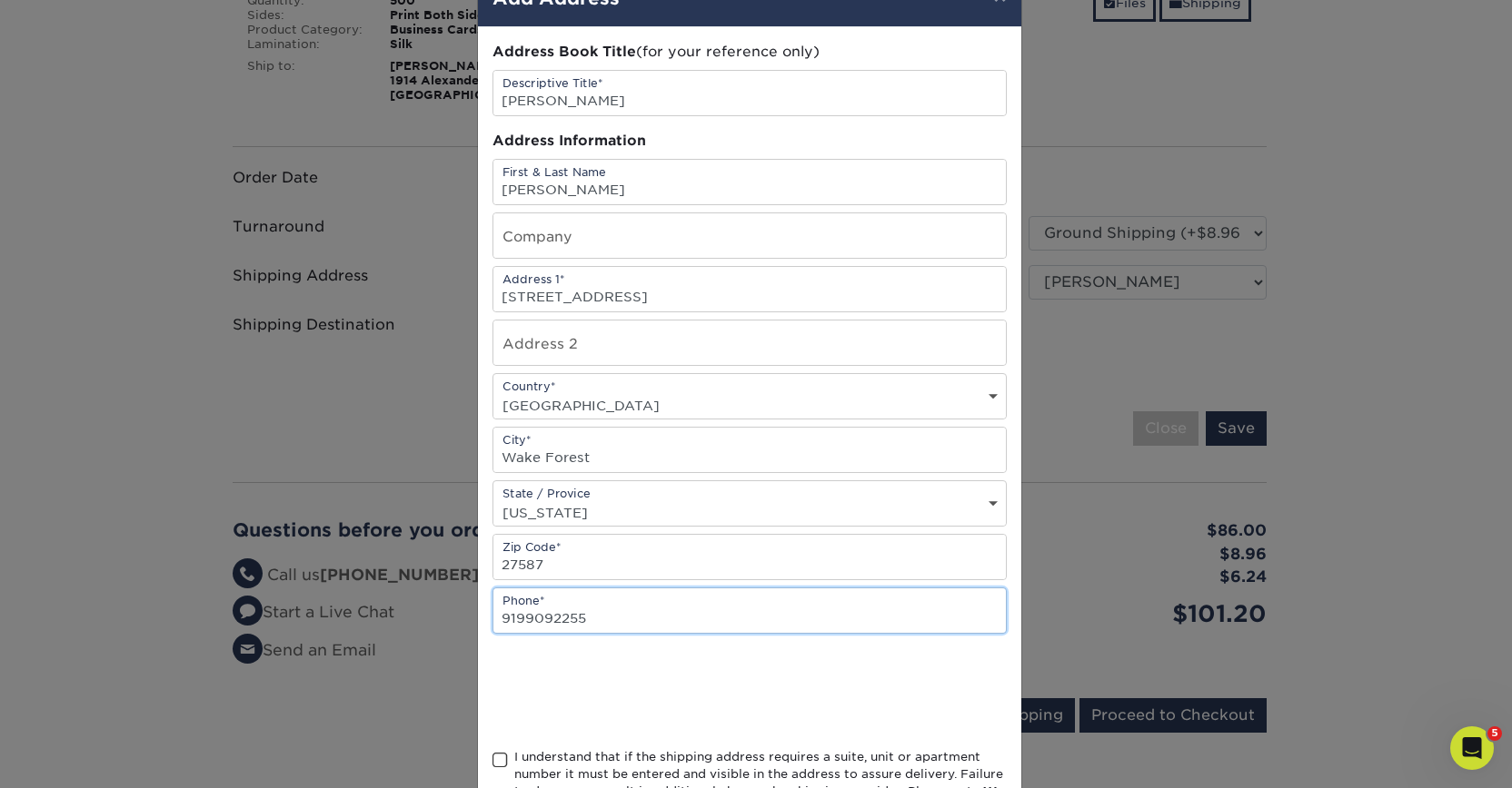
scroll to position [104, 0]
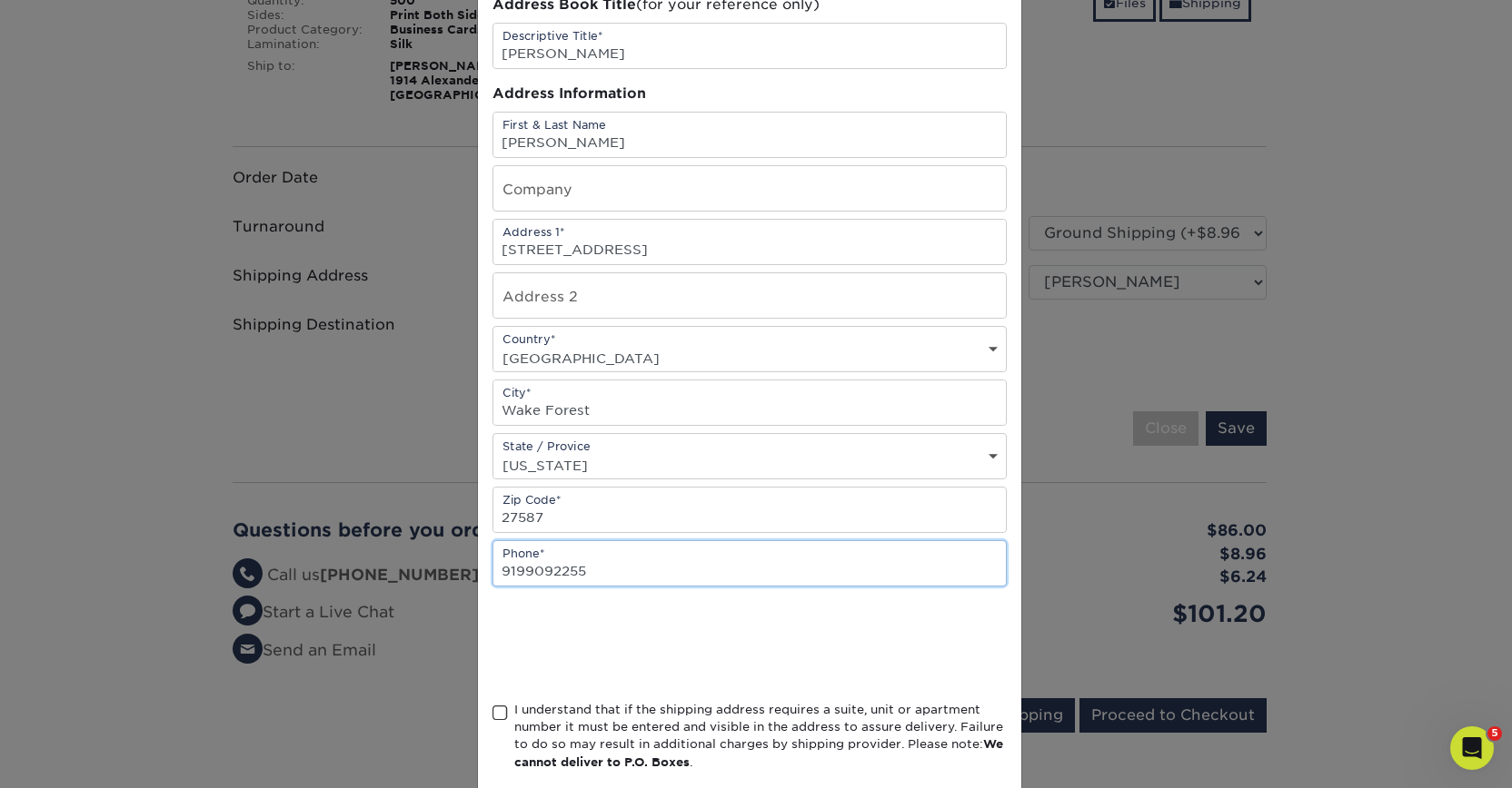
type input "9199092255"
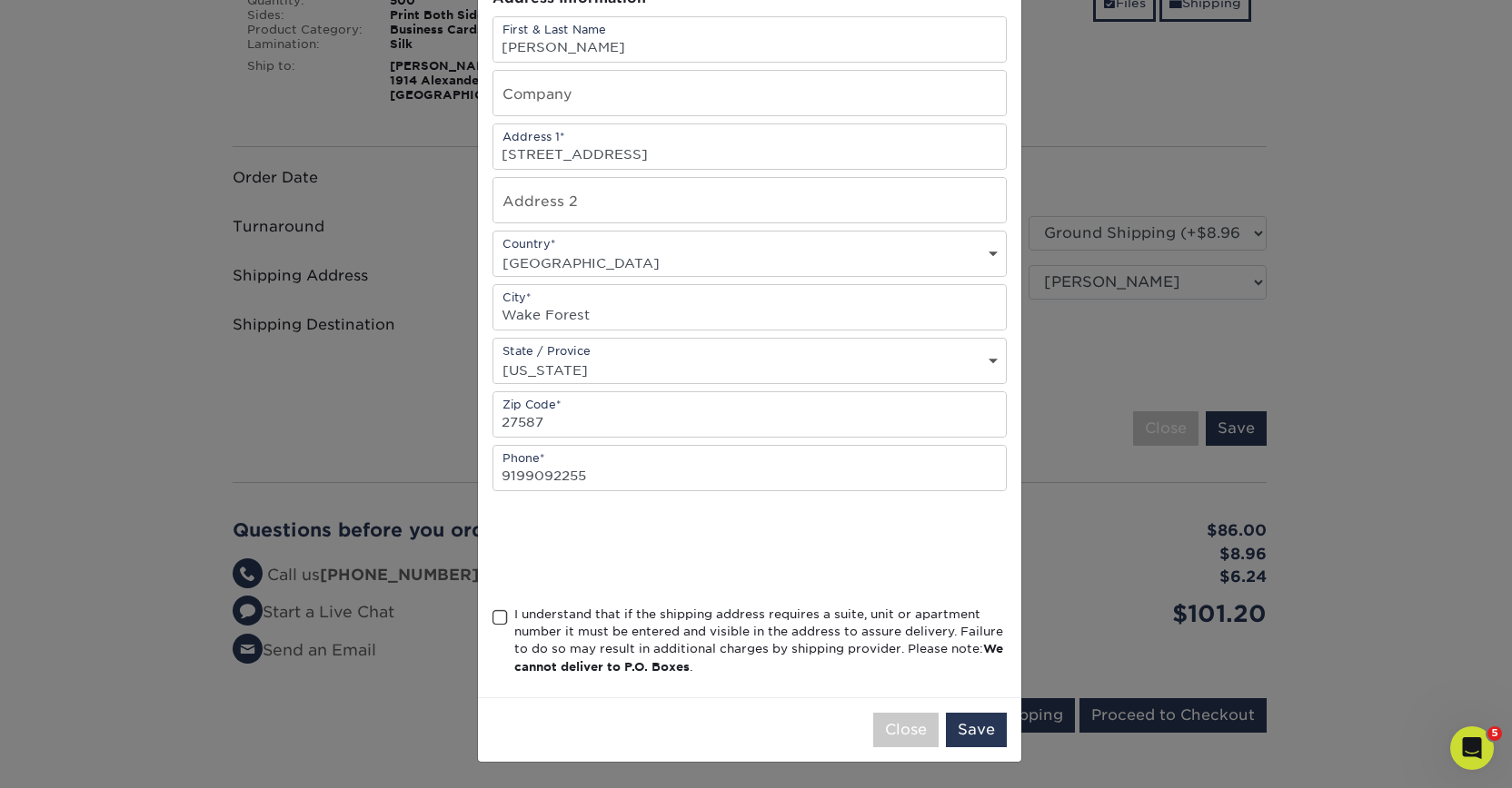
click at [535, 637] on div "I understand that if the shipping address requires a suite, unit or apartment n…" at bounding box center [760, 641] width 492 height 71
click at [0, 0] on input "I understand that if the shipping address requires a suite, unit or apartment n…" at bounding box center [0, 0] width 0 height 0
click at [970, 729] on button "Save" at bounding box center [976, 729] width 61 height 34
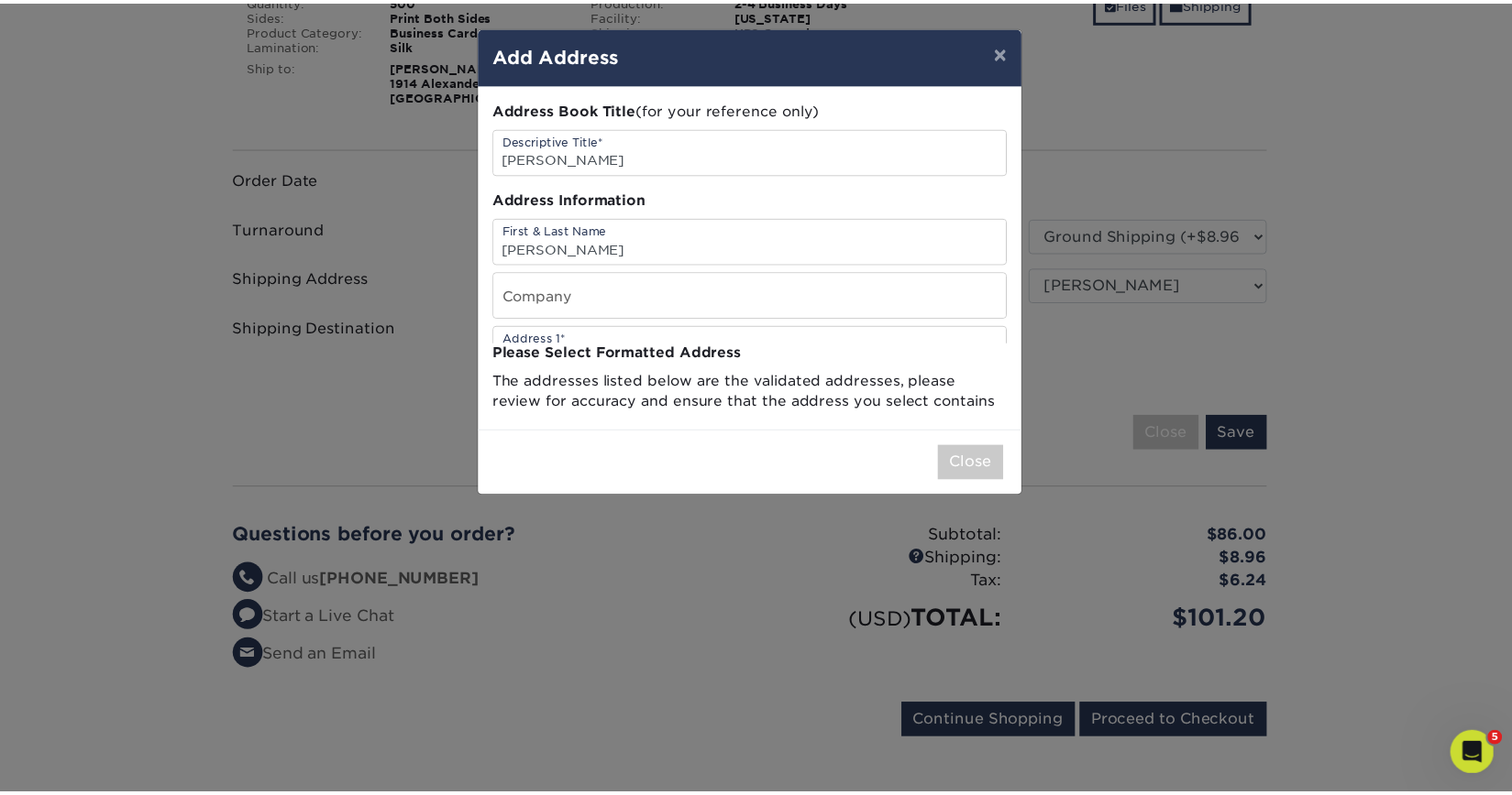
scroll to position [0, 0]
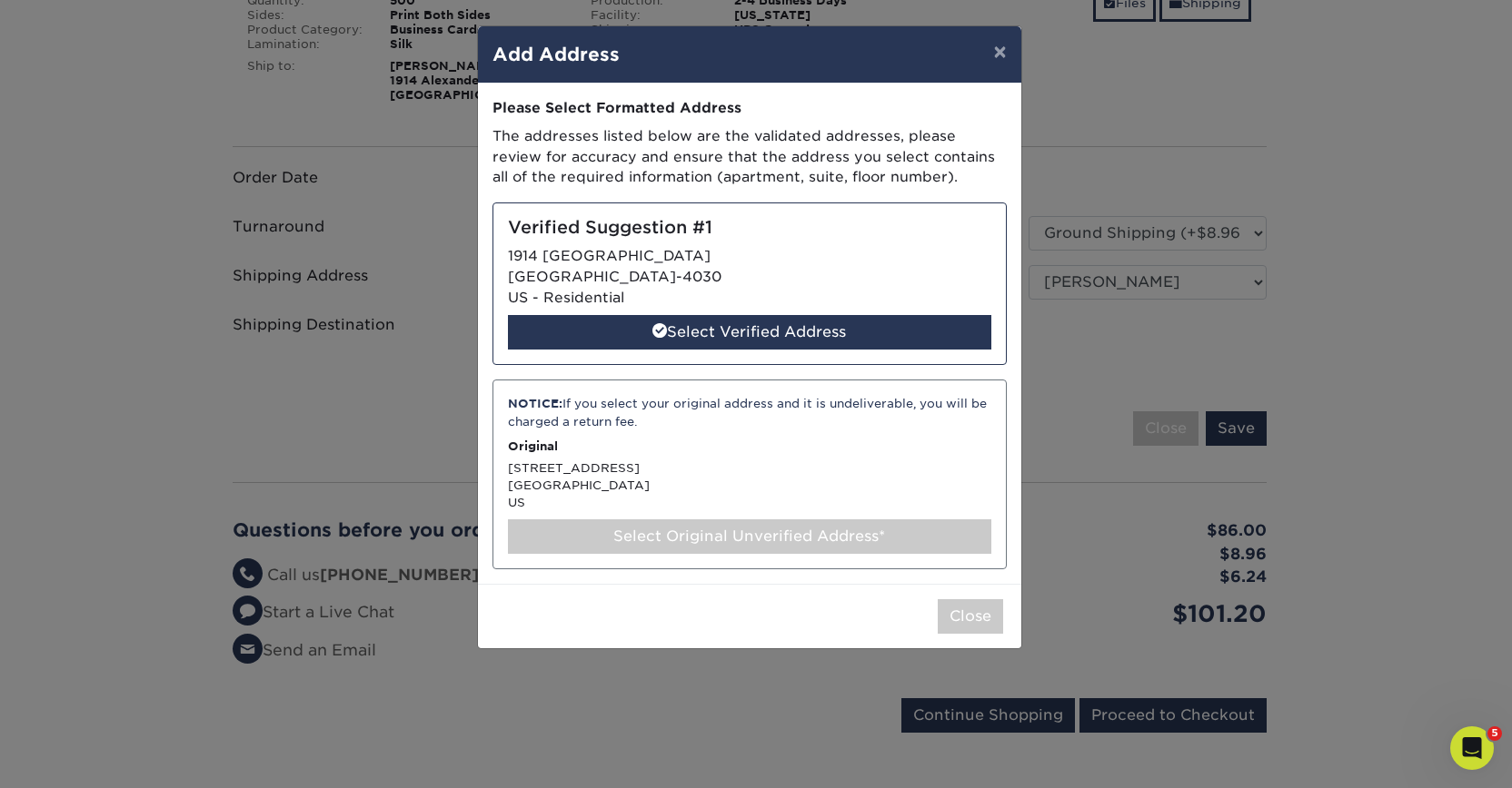
click at [688, 539] on div "Select Original Unverified Address*" at bounding box center [749, 536] width 483 height 34
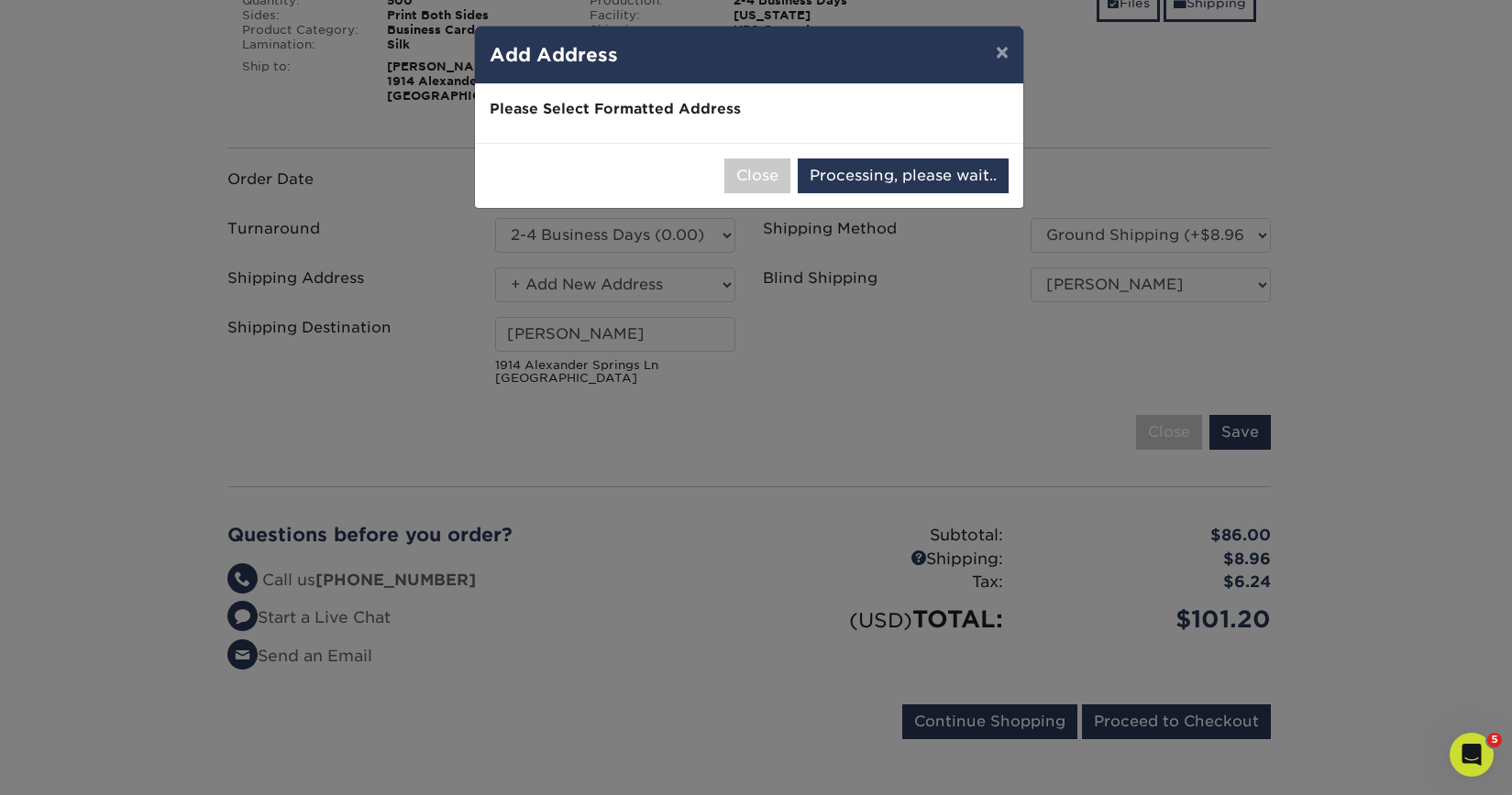
select select "285307"
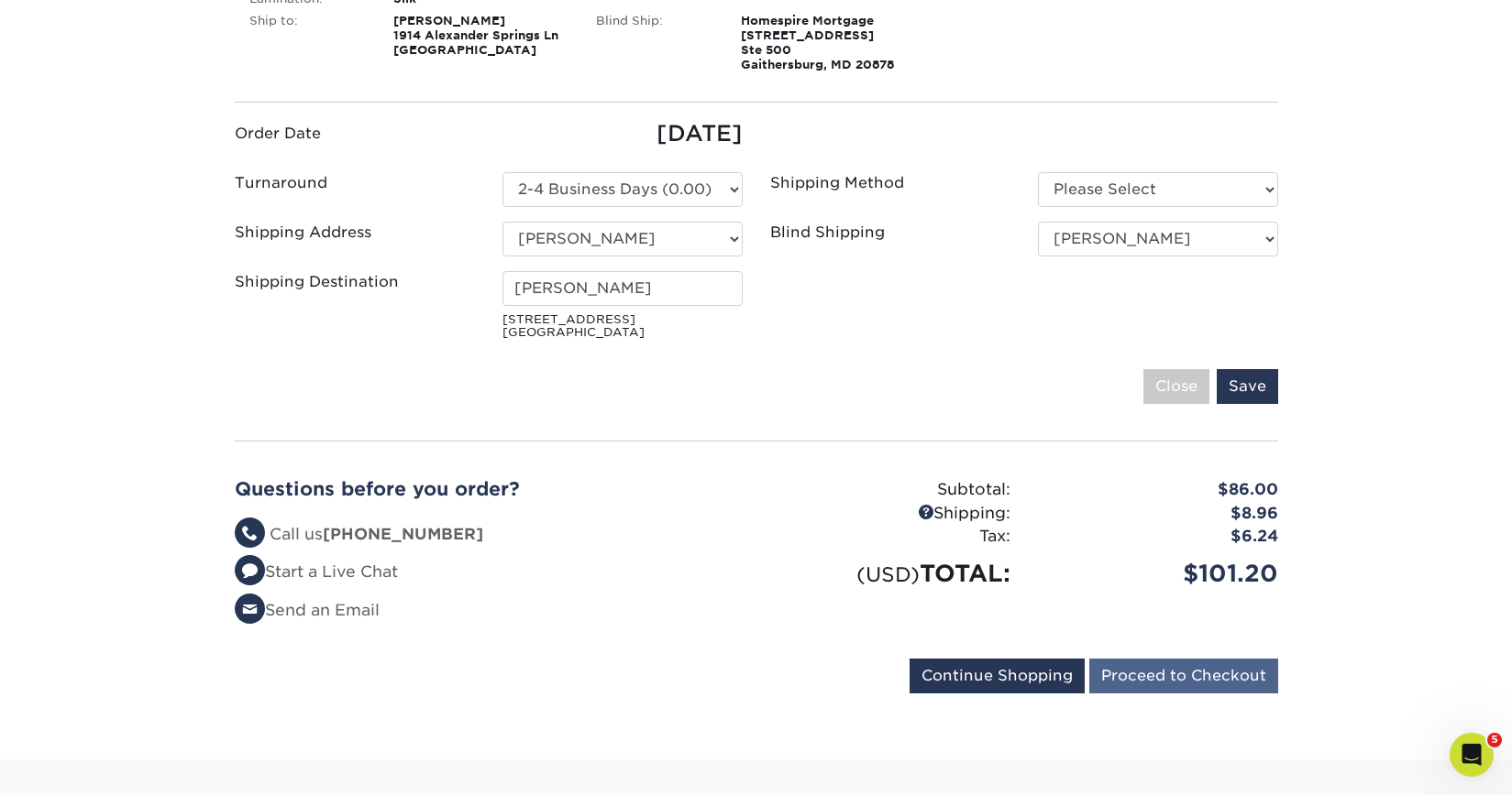
scroll to position [429, 0]
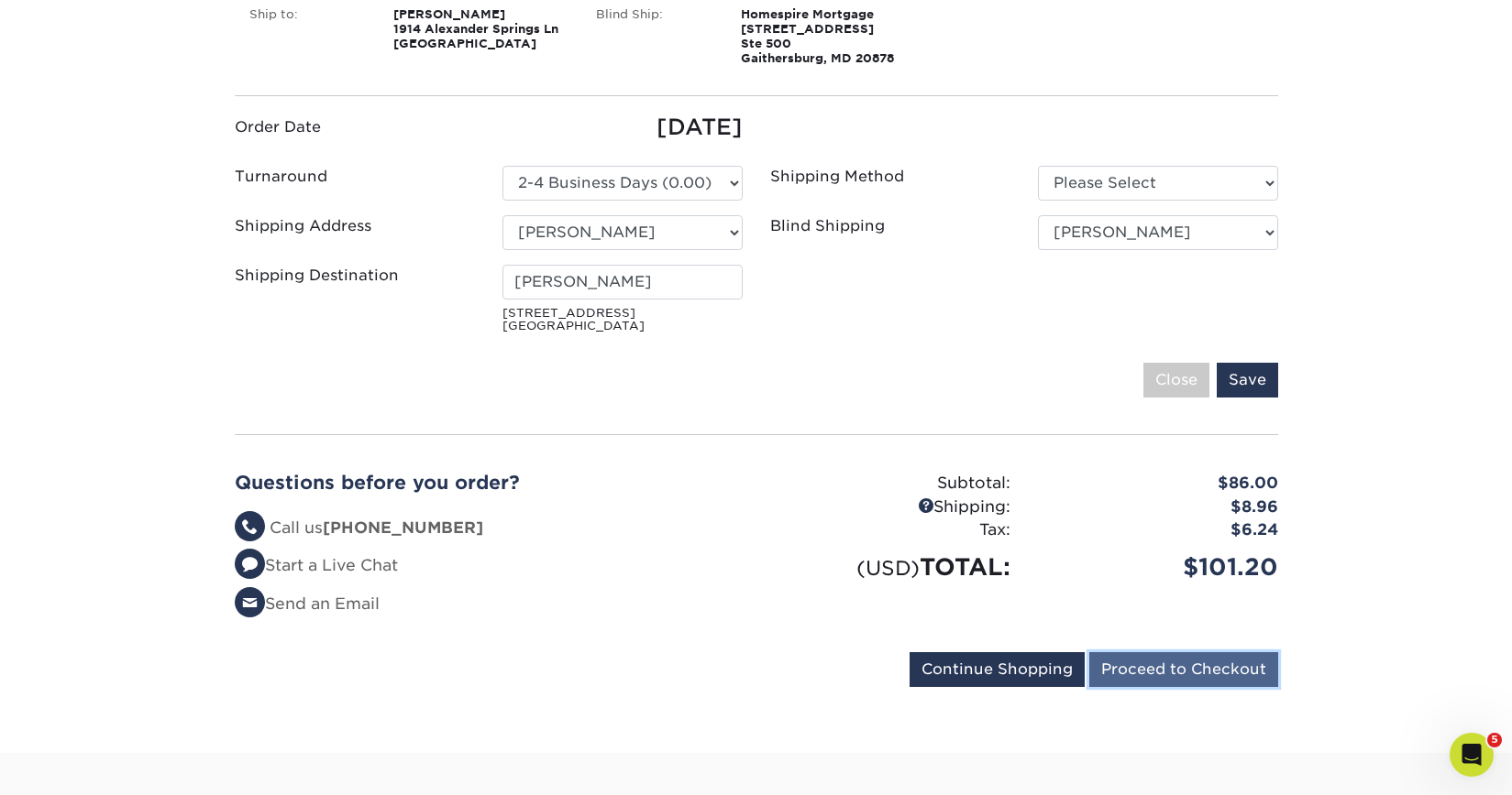
click at [1213, 679] on input "Proceed to Checkout" at bounding box center [1184, 669] width 189 height 34
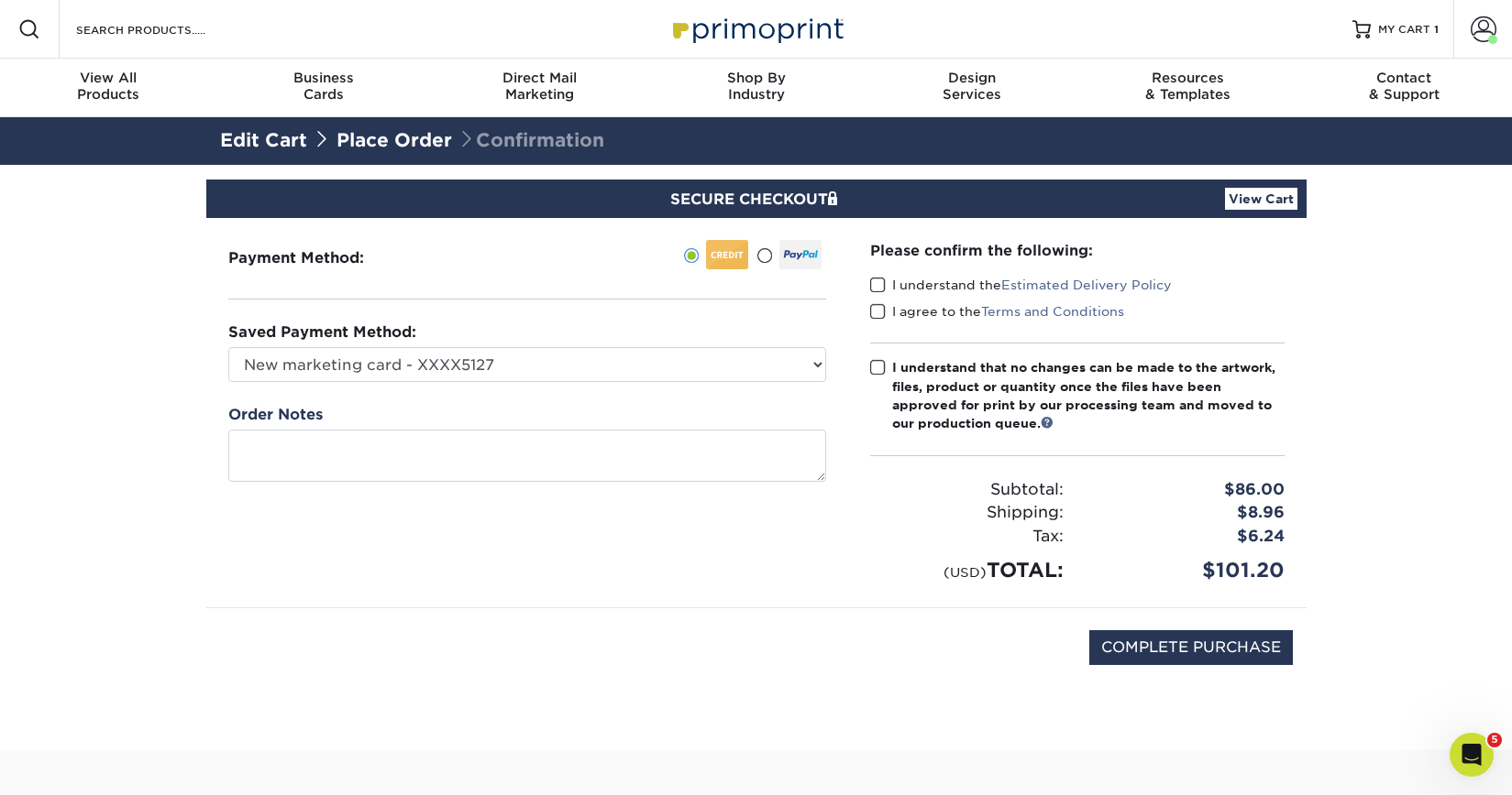
click at [889, 294] on label "I understand the Estimated Delivery Policy" at bounding box center [1021, 285] width 302 height 19
click at [0, 0] on input "I understand the Estimated Delivery Policy" at bounding box center [0, 0] width 0 height 0
click at [888, 313] on label "I agree to the Terms and Conditions" at bounding box center [997, 311] width 254 height 19
click at [0, 0] on input "I agree to the Terms and Conditions" at bounding box center [0, 0] width 0 height 0
click at [881, 362] on span at bounding box center [878, 368] width 16 height 18
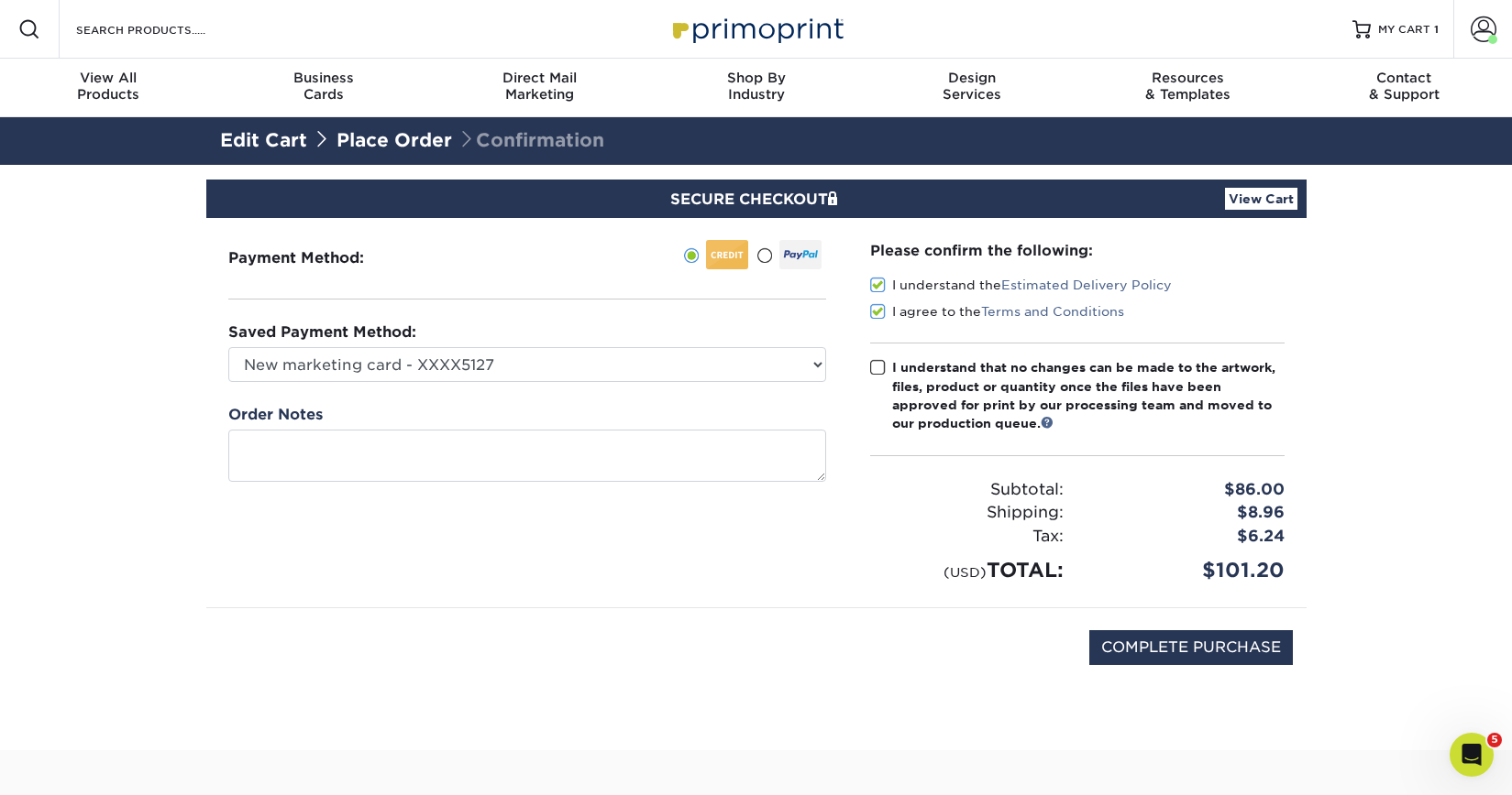
click at [0, 0] on input "I understand that no changes can be made to the artwork, files, product or quan…" at bounding box center [0, 0] width 0 height 0
click at [1248, 202] on link "View Cart" at bounding box center [1261, 199] width 72 height 22
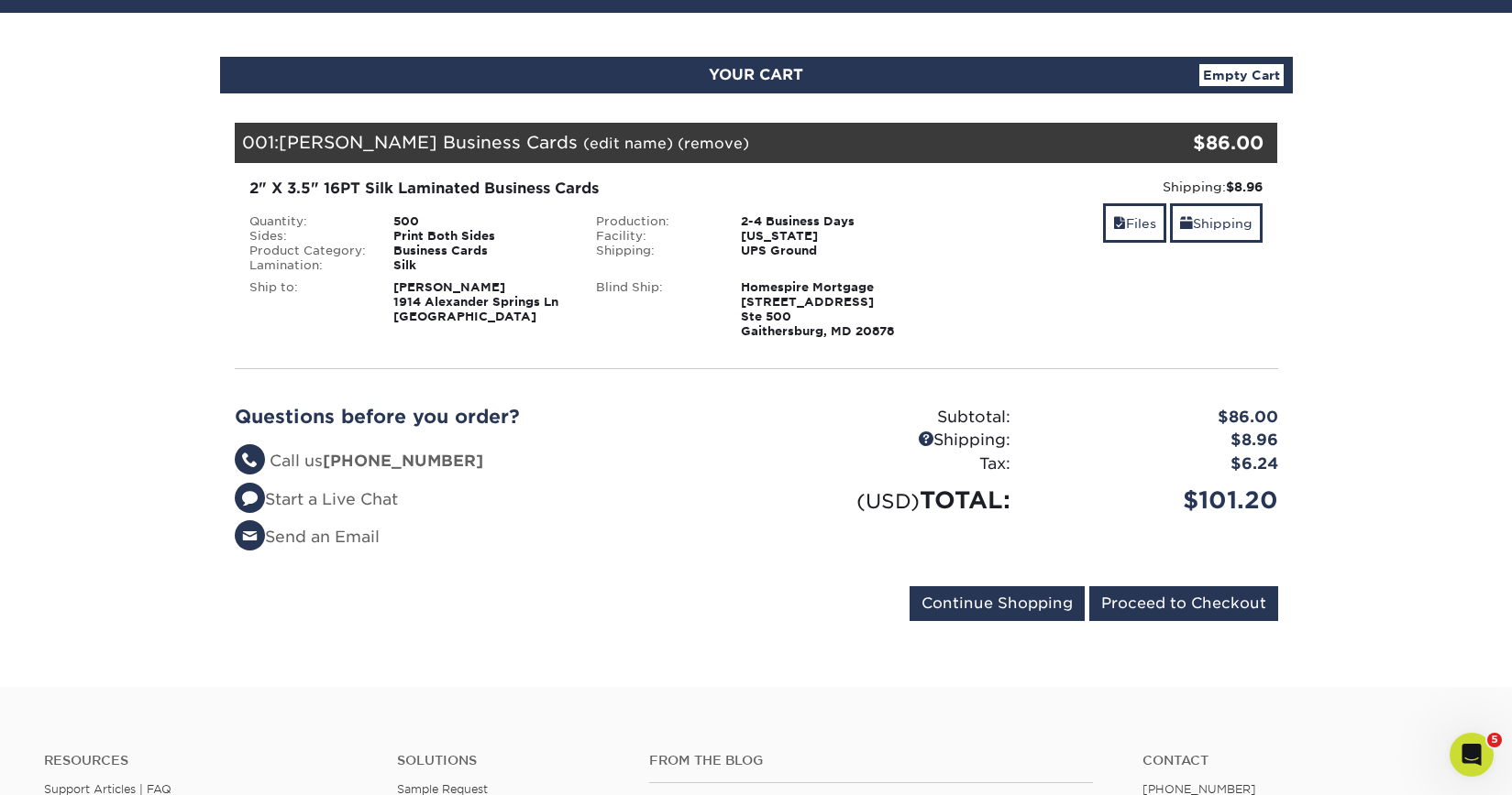
drag, startPoint x: 532, startPoint y: 296, endPoint x: 627, endPoint y: 308, distance: 95.8
click at [628, 308] on div "Quantity: 500 Sides: Print Both Sides Product Category: Business Cards Laminati…" at bounding box center [583, 277] width 694 height 124
click at [627, 308] on div "Blind Ship:" at bounding box center [654, 310] width 145 height 59
click at [1168, 597] on input "Proceed to Checkout" at bounding box center [1184, 603] width 189 height 34
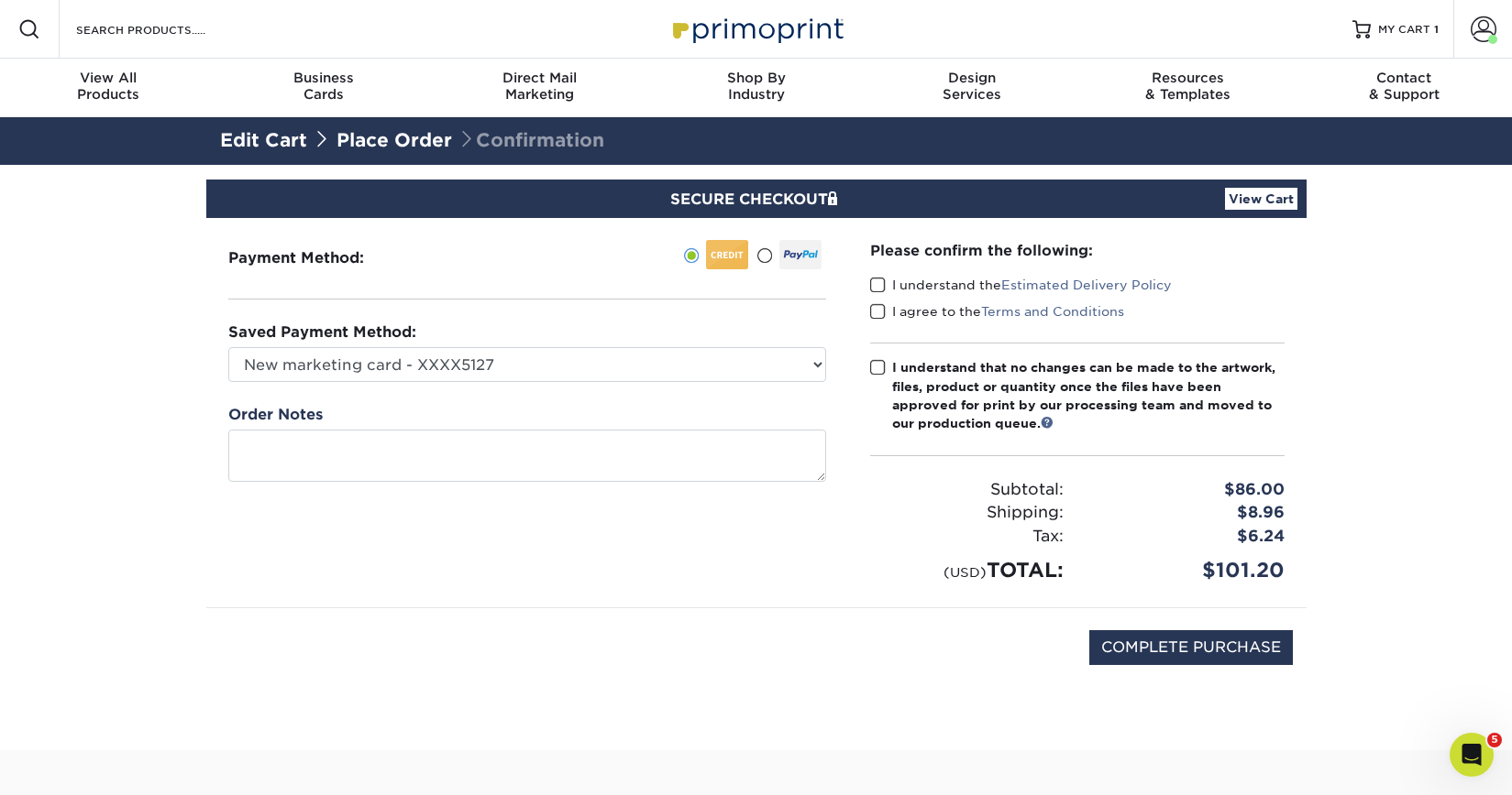
click at [886, 285] on label "I understand the Estimated Delivery Policy" at bounding box center [1021, 285] width 302 height 19
click at [0, 0] on input "I understand the Estimated Delivery Policy" at bounding box center [0, 0] width 0 height 0
click at [885, 309] on span at bounding box center [878, 312] width 16 height 18
click at [0, 0] on input "I agree to the Terms and Conditions" at bounding box center [0, 0] width 0 height 0
click at [884, 373] on span at bounding box center [878, 368] width 16 height 18
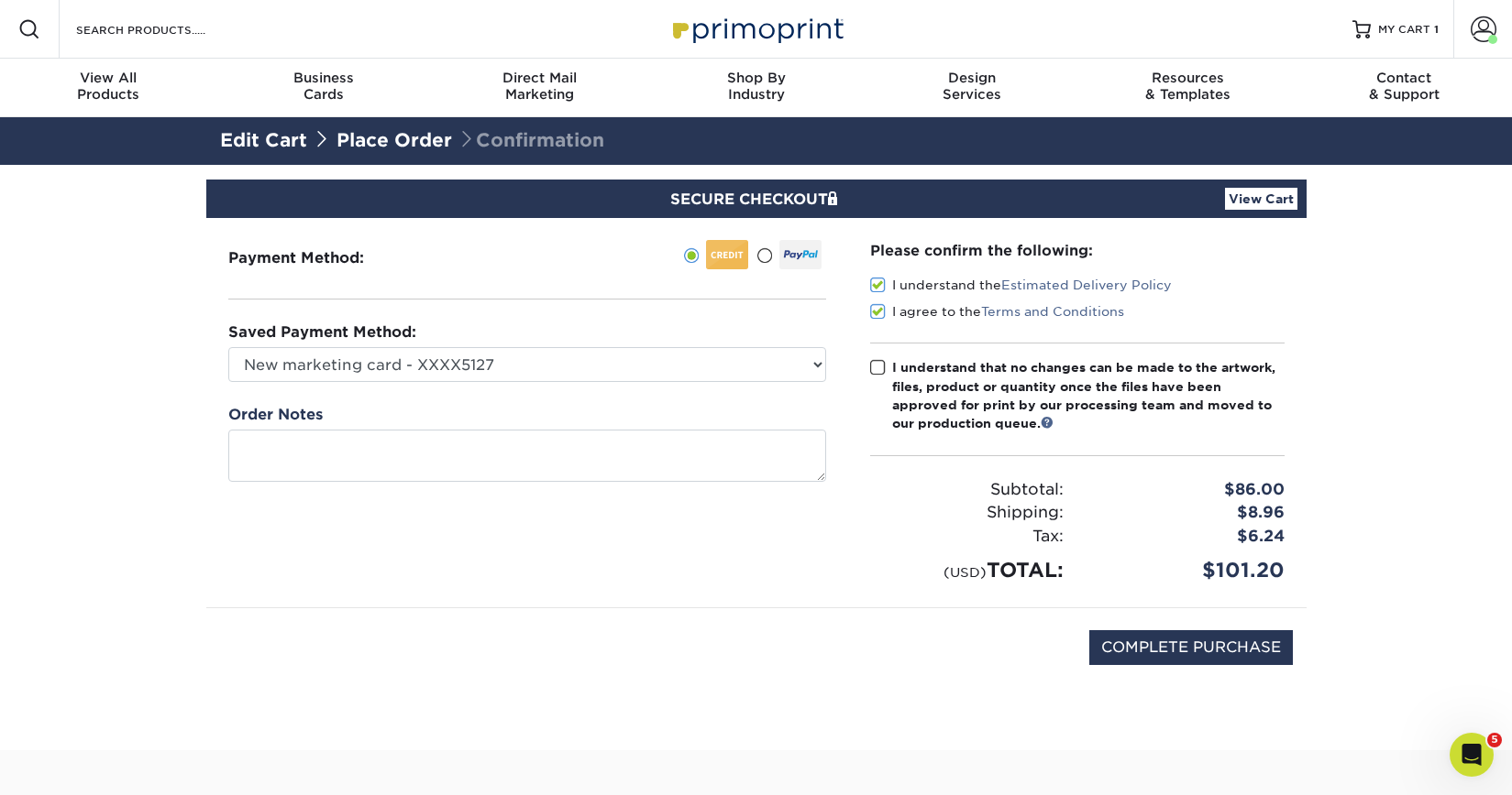
click at [0, 0] on input "I understand that no changes can be made to the artwork, files, product or quan…" at bounding box center [0, 0] width 0 height 0
click at [1156, 637] on input "COMPLETE PURCHASE" at bounding box center [1191, 647] width 203 height 34
type input "PROCESSING, PLEASE WAIT..."
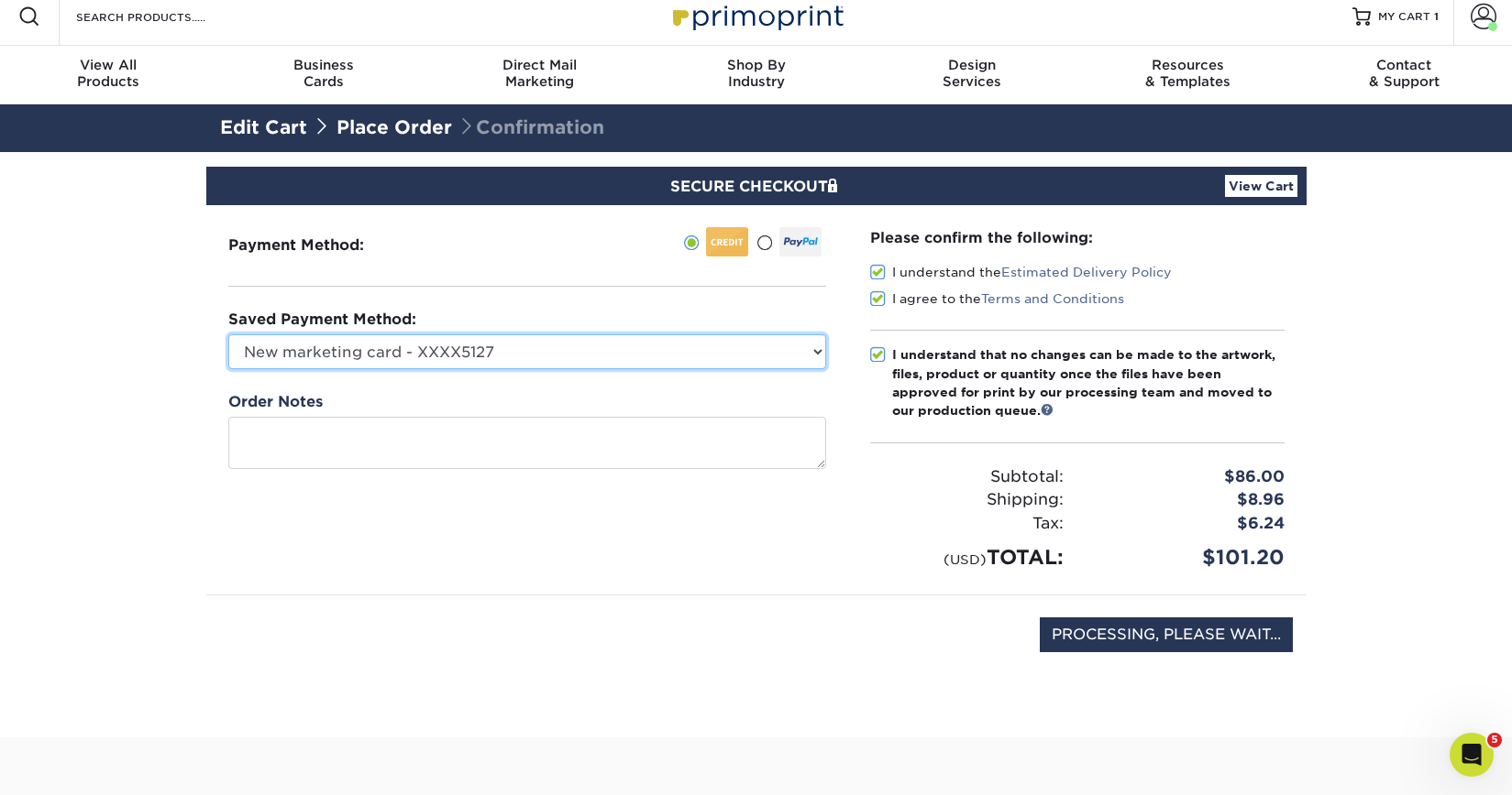
click at [741, 351] on select "New marketing card - XXXX5127 New Credit Card" at bounding box center [527, 351] width 597 height 34
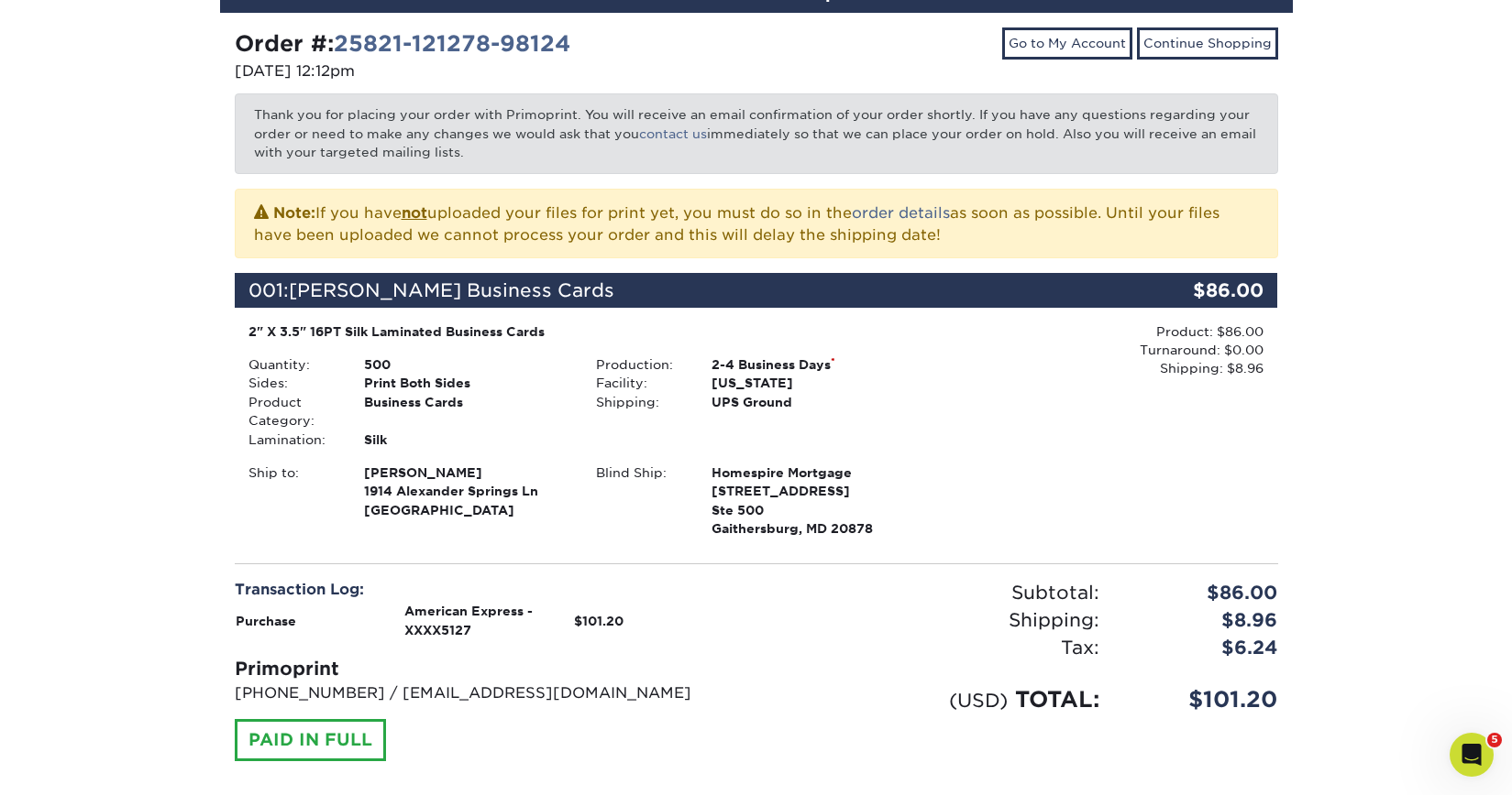
scroll to position [235, 0]
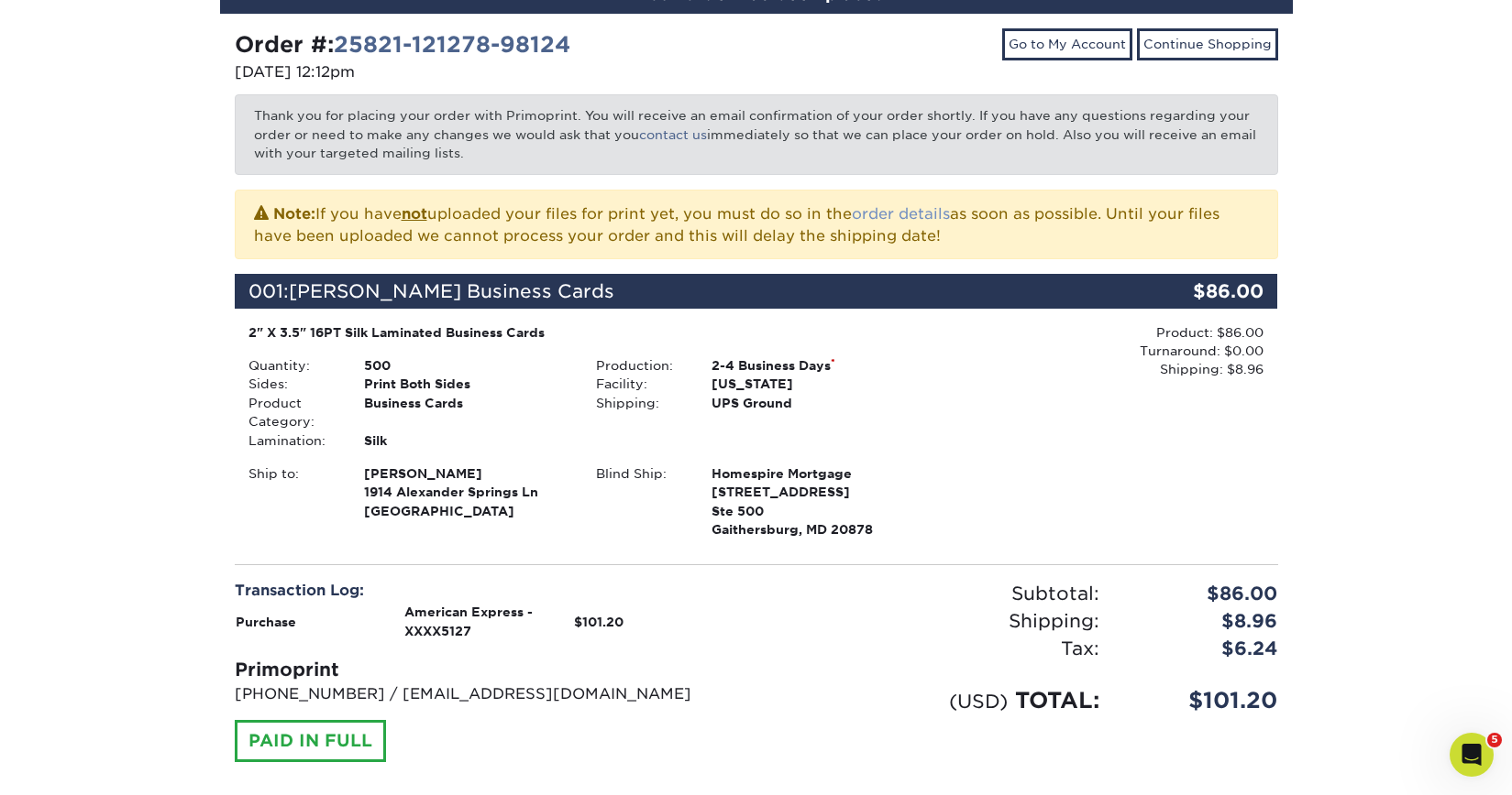
click at [934, 215] on link "order details" at bounding box center [901, 214] width 99 height 18
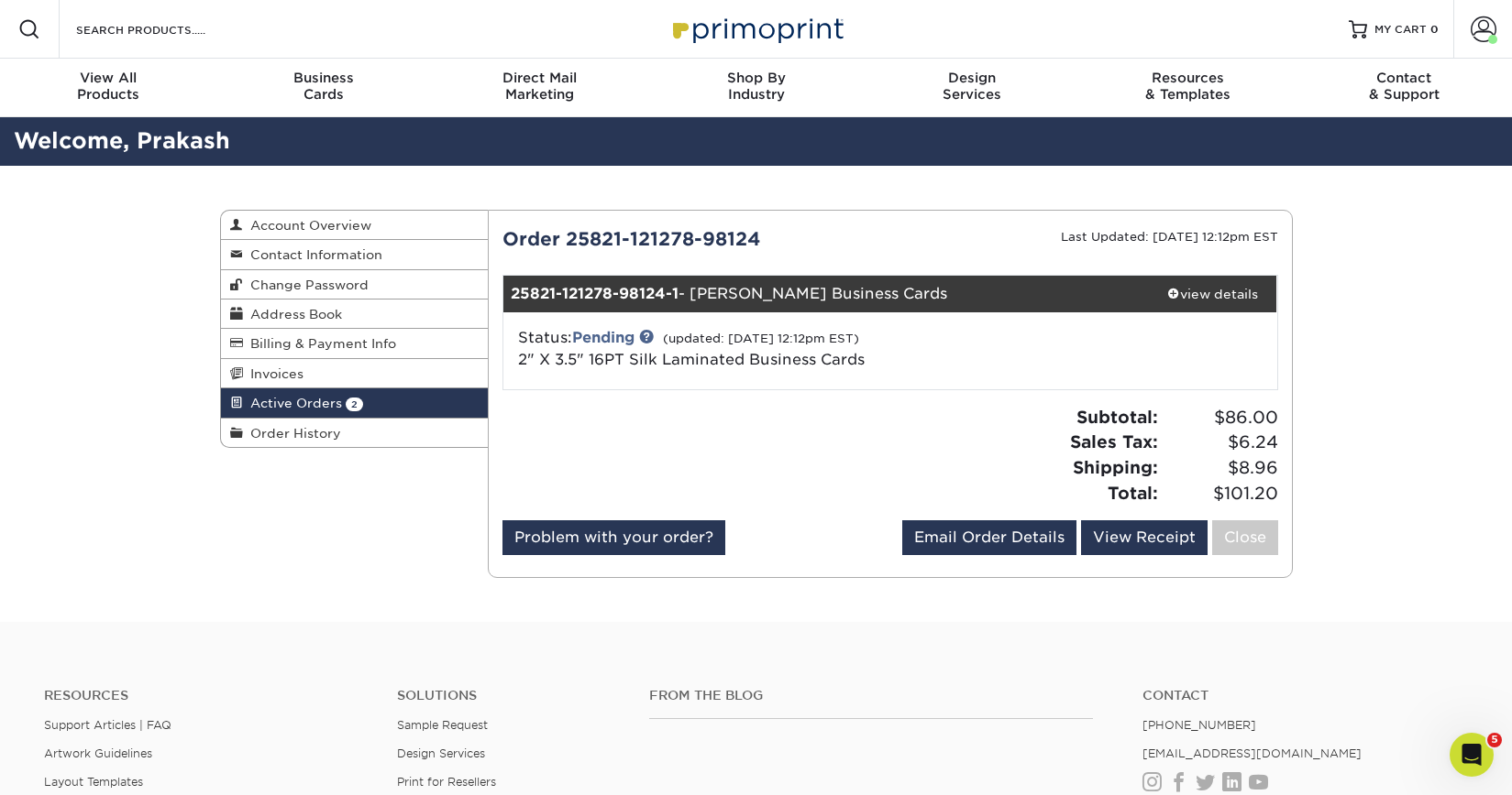
scroll to position [6, 0]
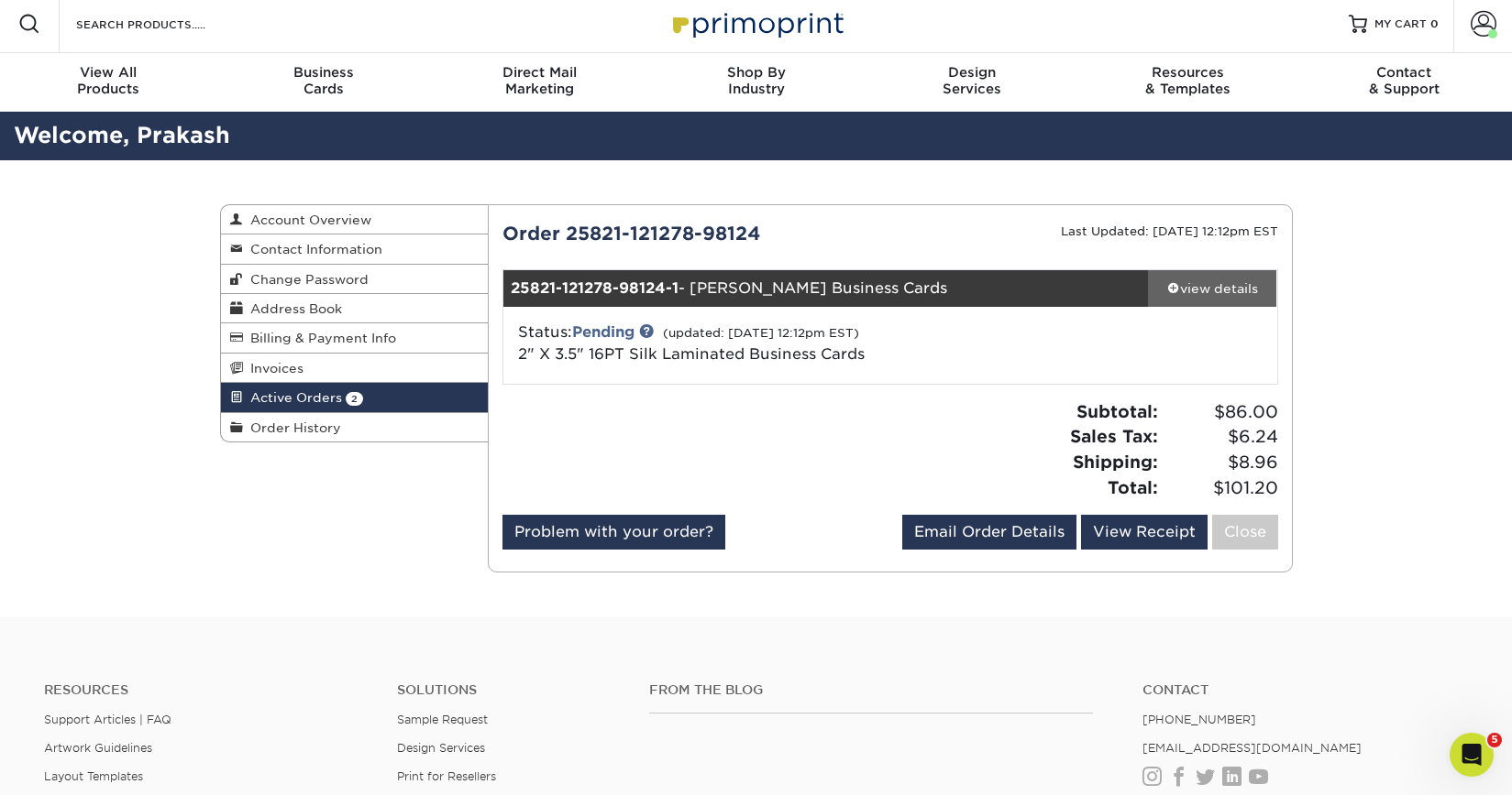
click at [1198, 301] on link "view details" at bounding box center [1212, 288] width 129 height 36
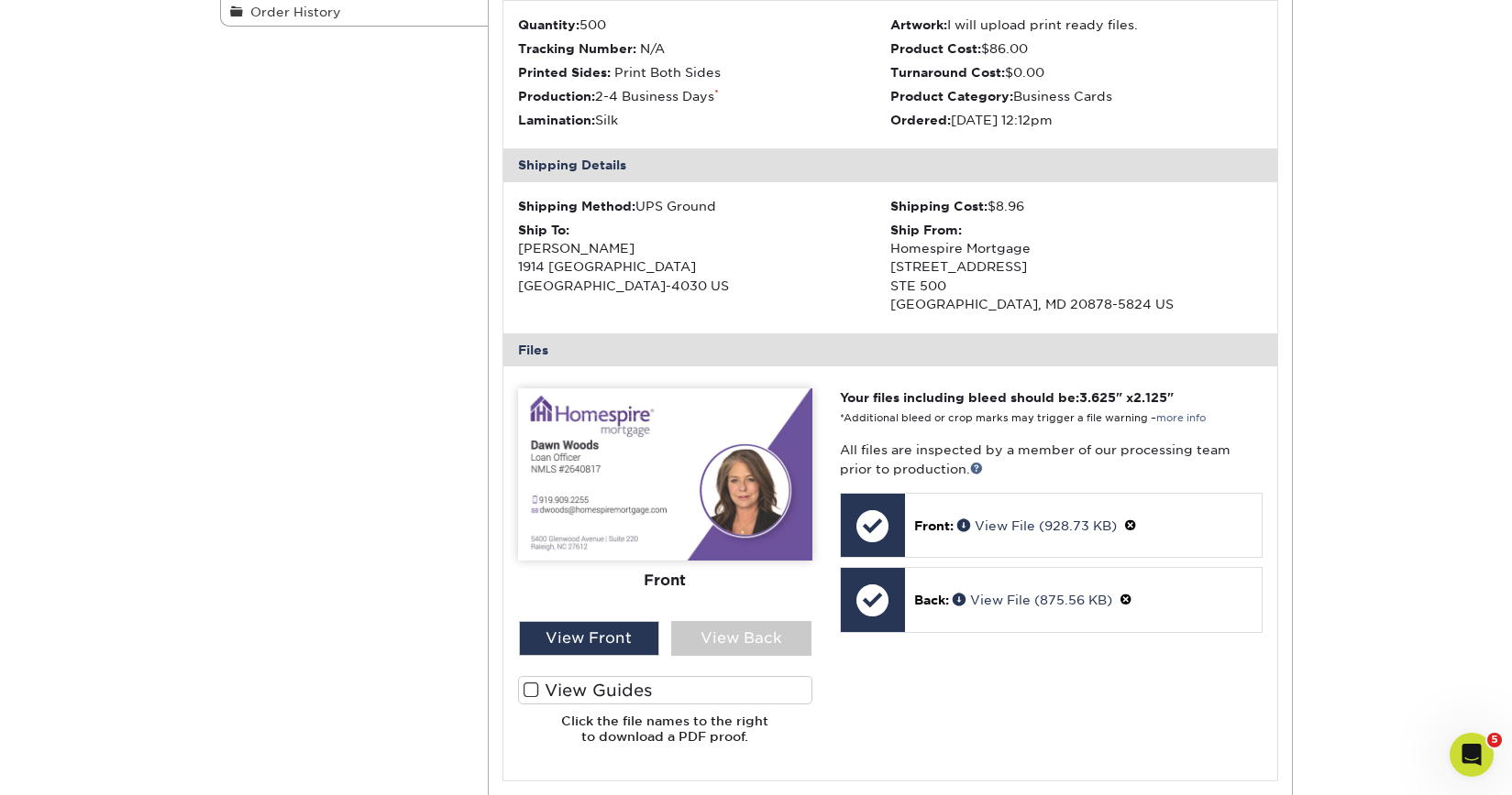
scroll to position [471, 0]
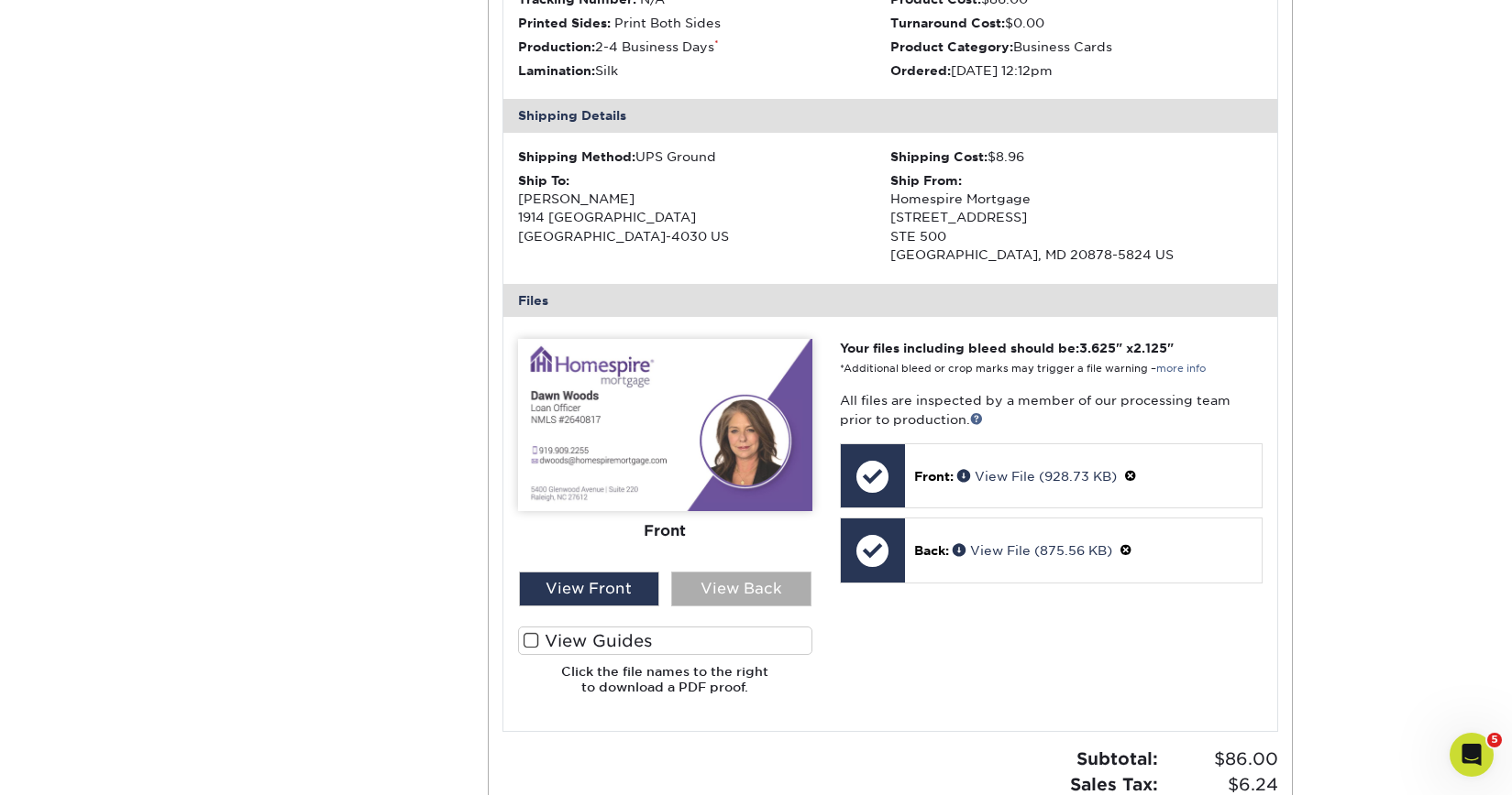
click at [742, 597] on div "View Back" at bounding box center [741, 588] width 140 height 34
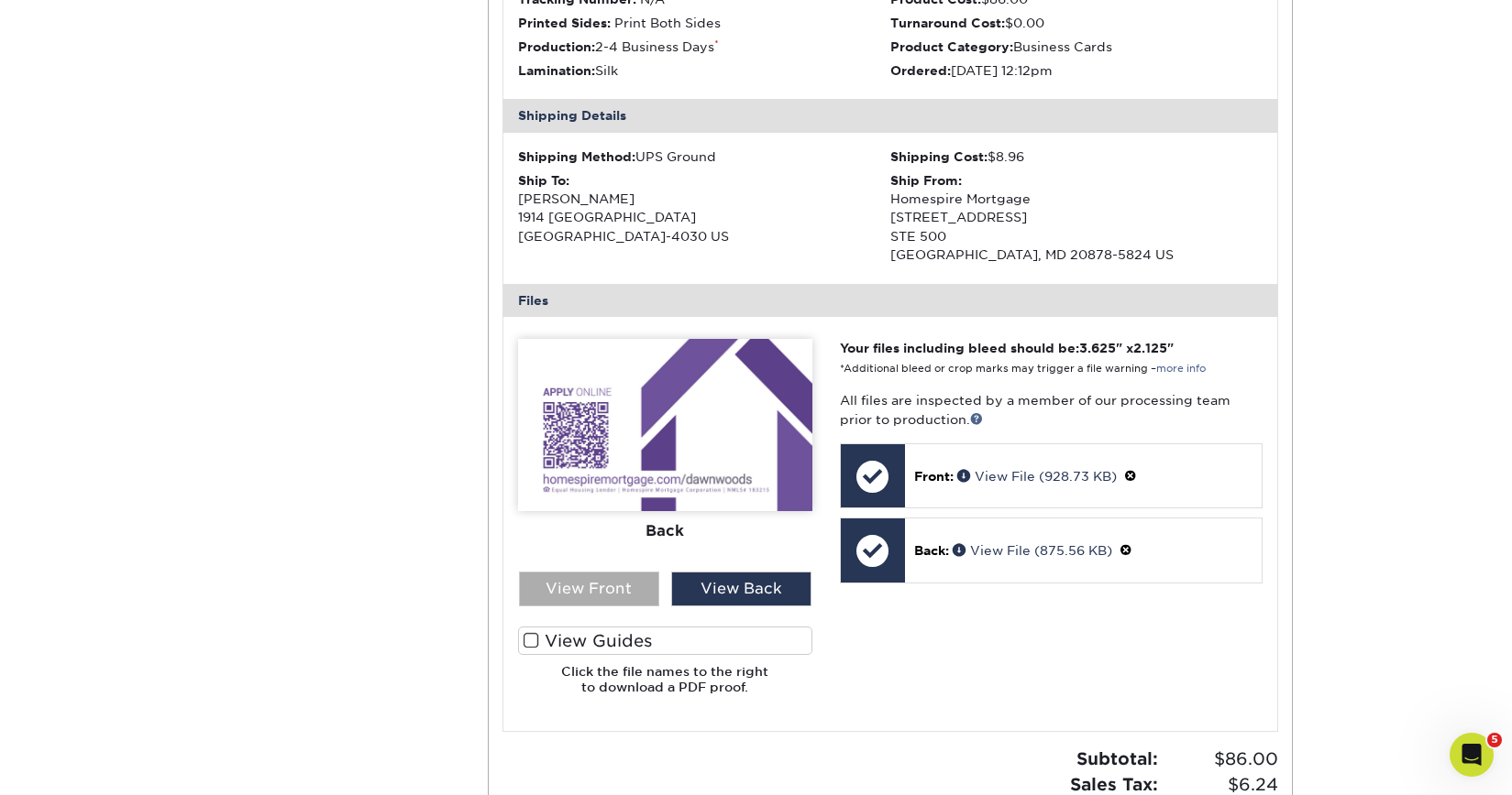
click at [616, 591] on div "View Front" at bounding box center [588, 588] width 140 height 34
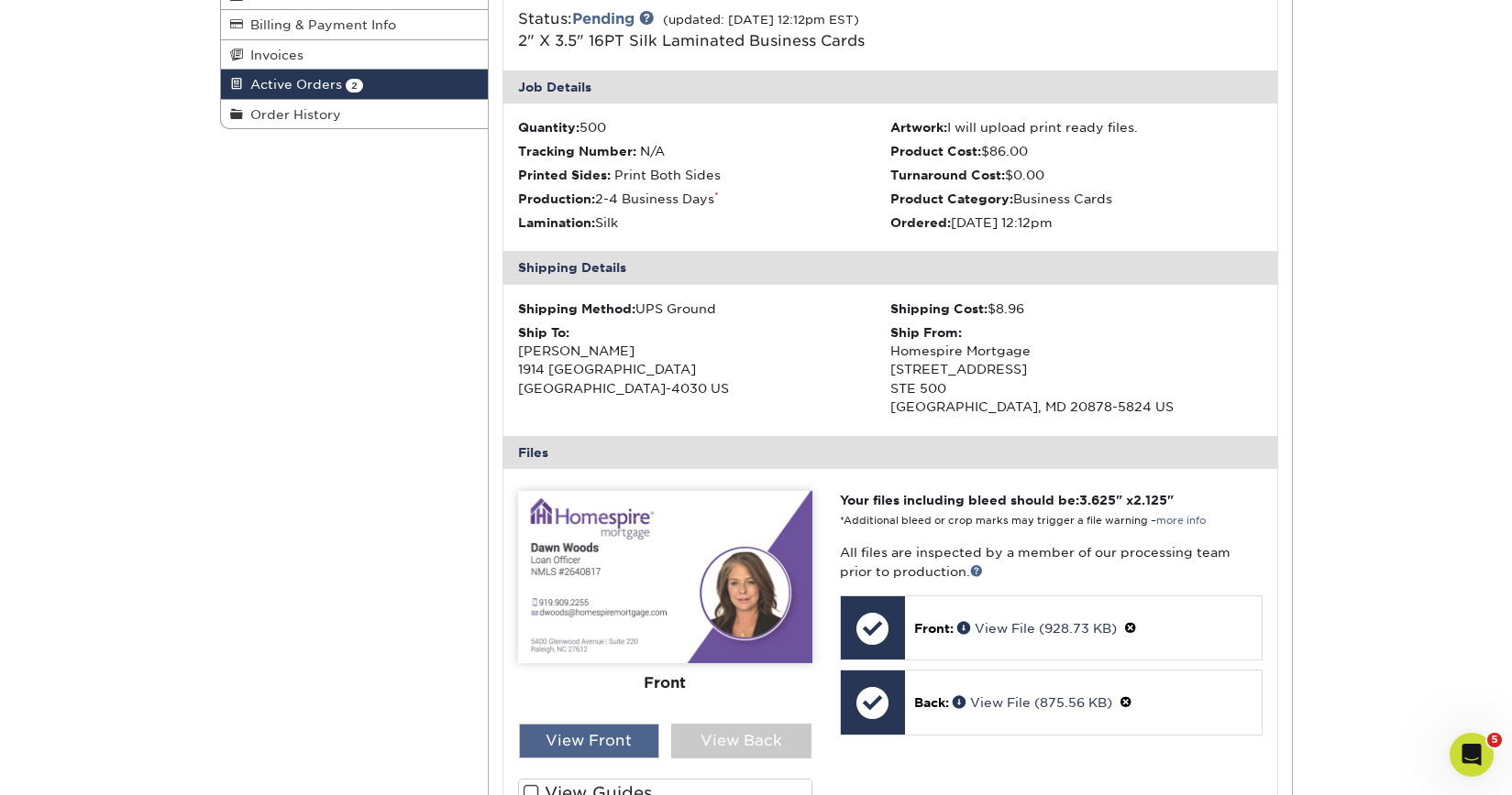
scroll to position [284, 0]
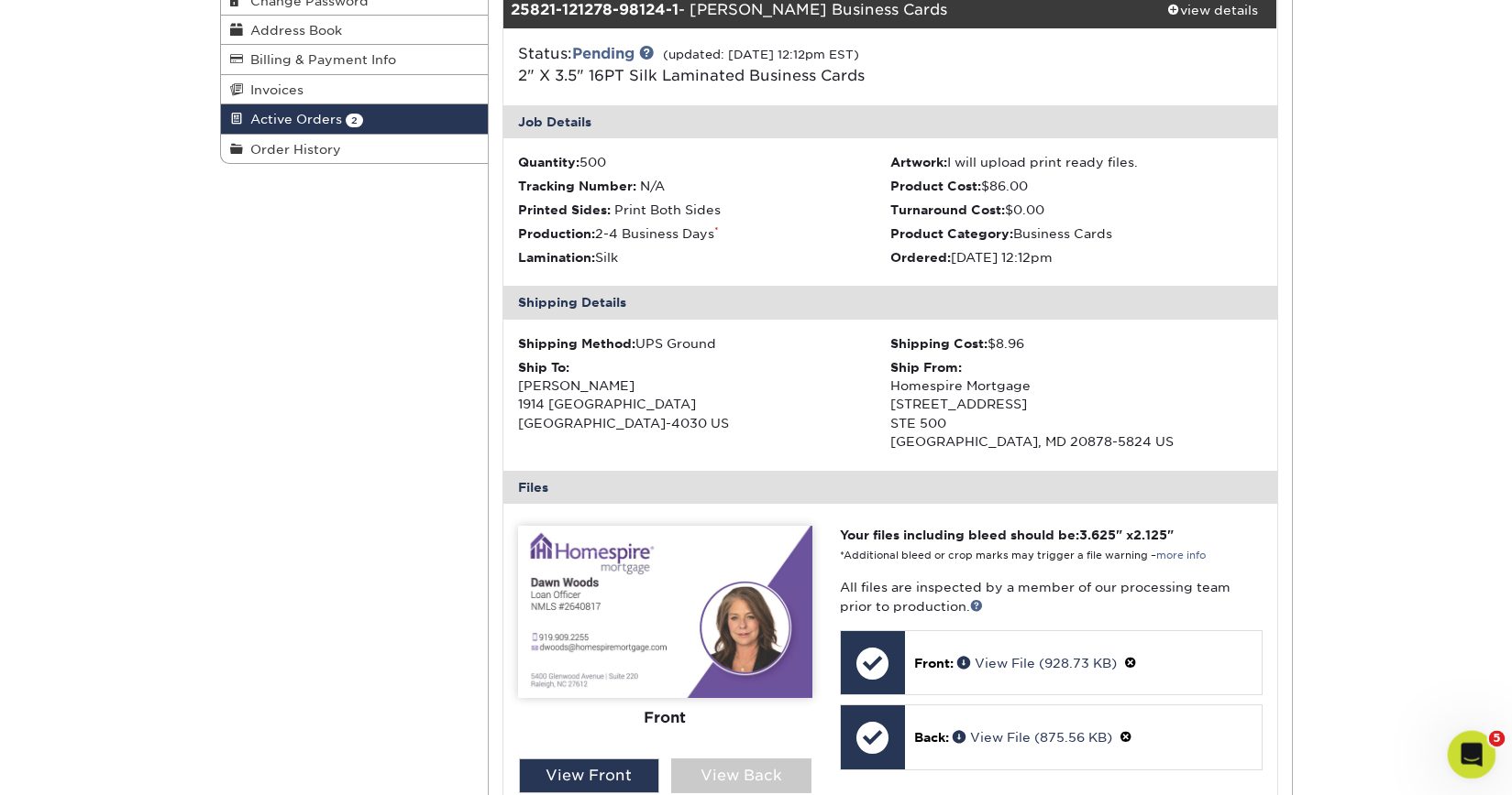
click at [1473, 765] on icon "Open Intercom Messenger" at bounding box center [1469, 753] width 31 height 31
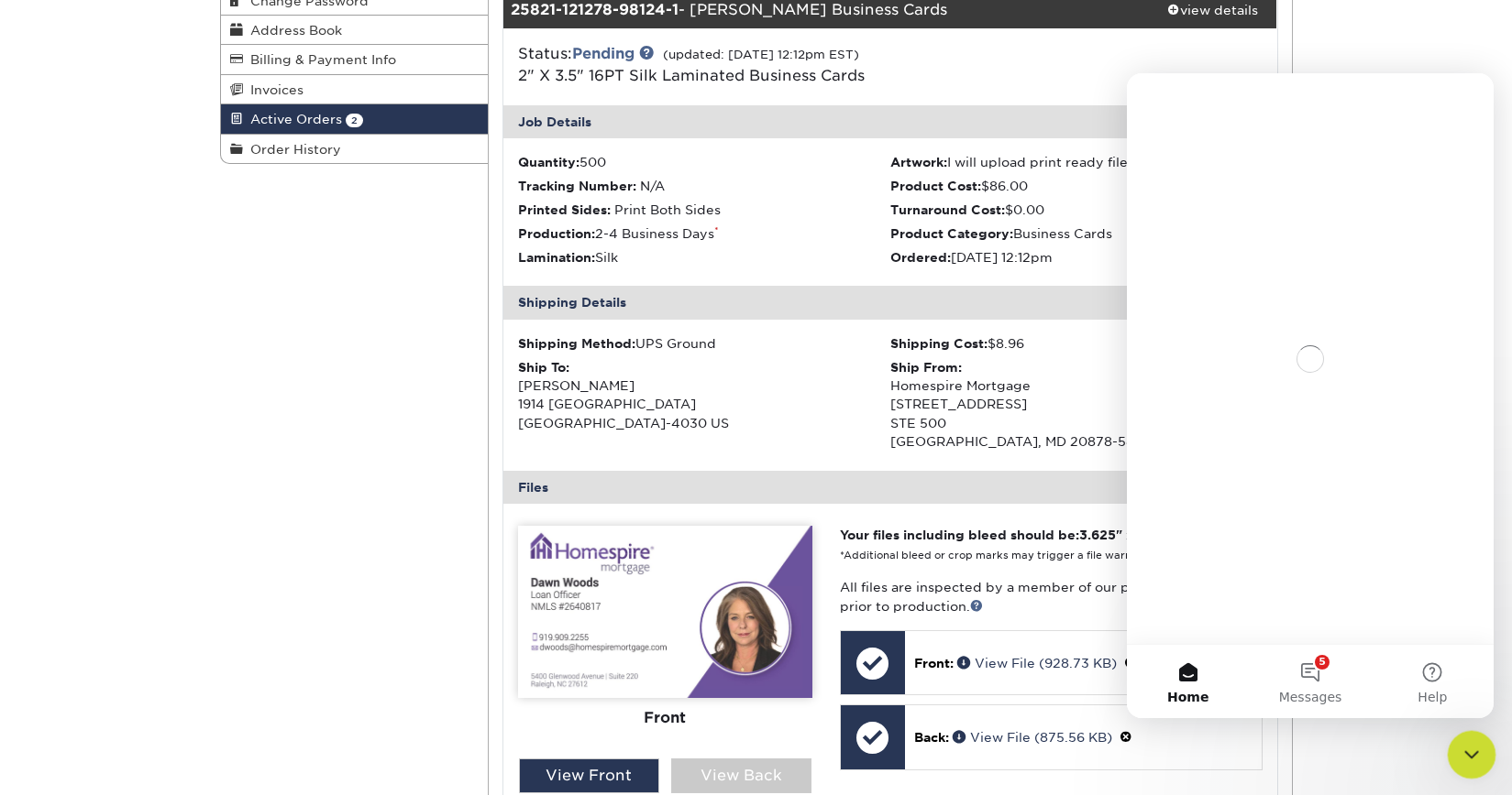
scroll to position [0, 0]
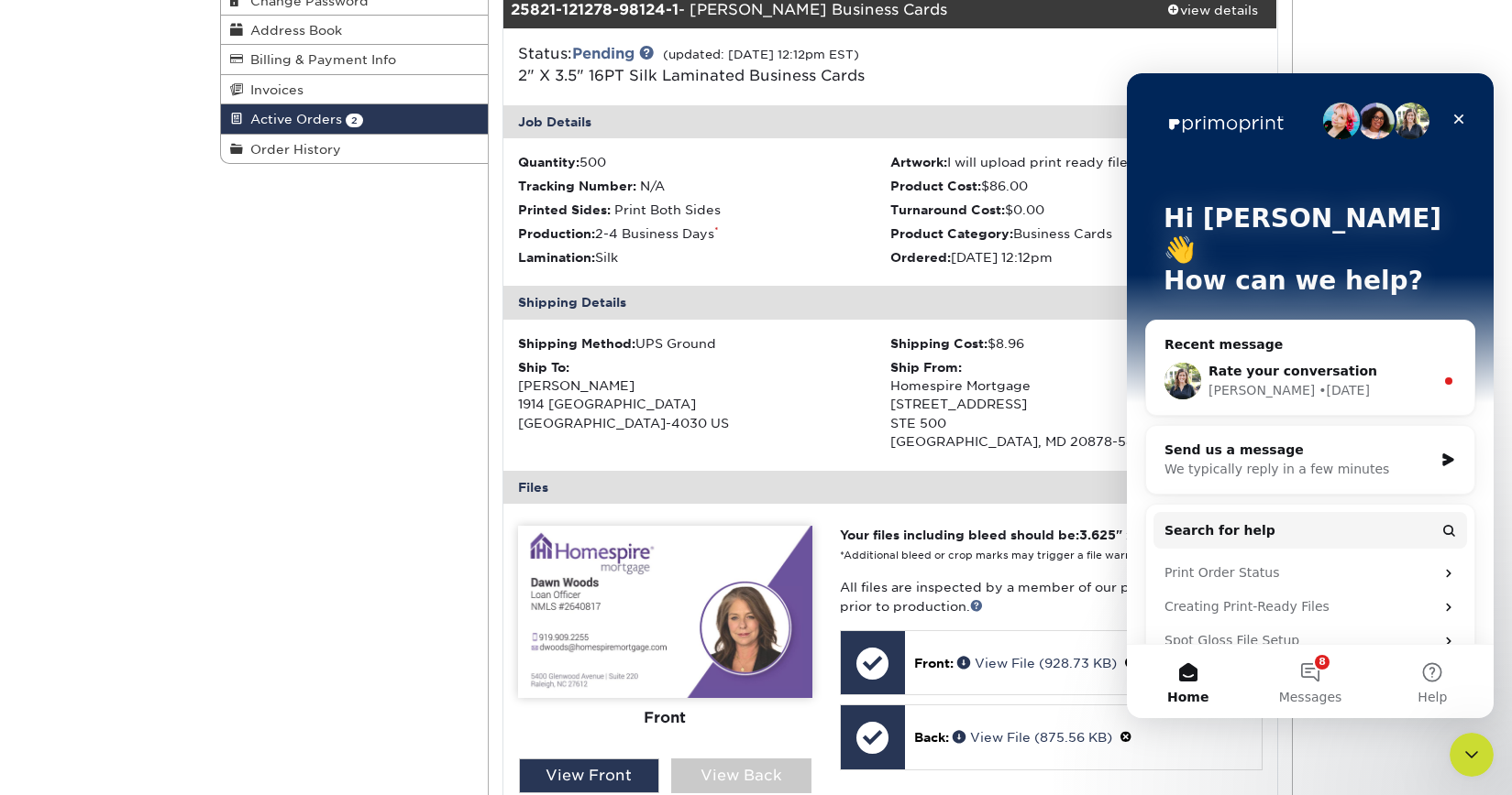
click at [1344, 460] on div "We typically reply in a few minutes" at bounding box center [1298, 470] width 269 height 20
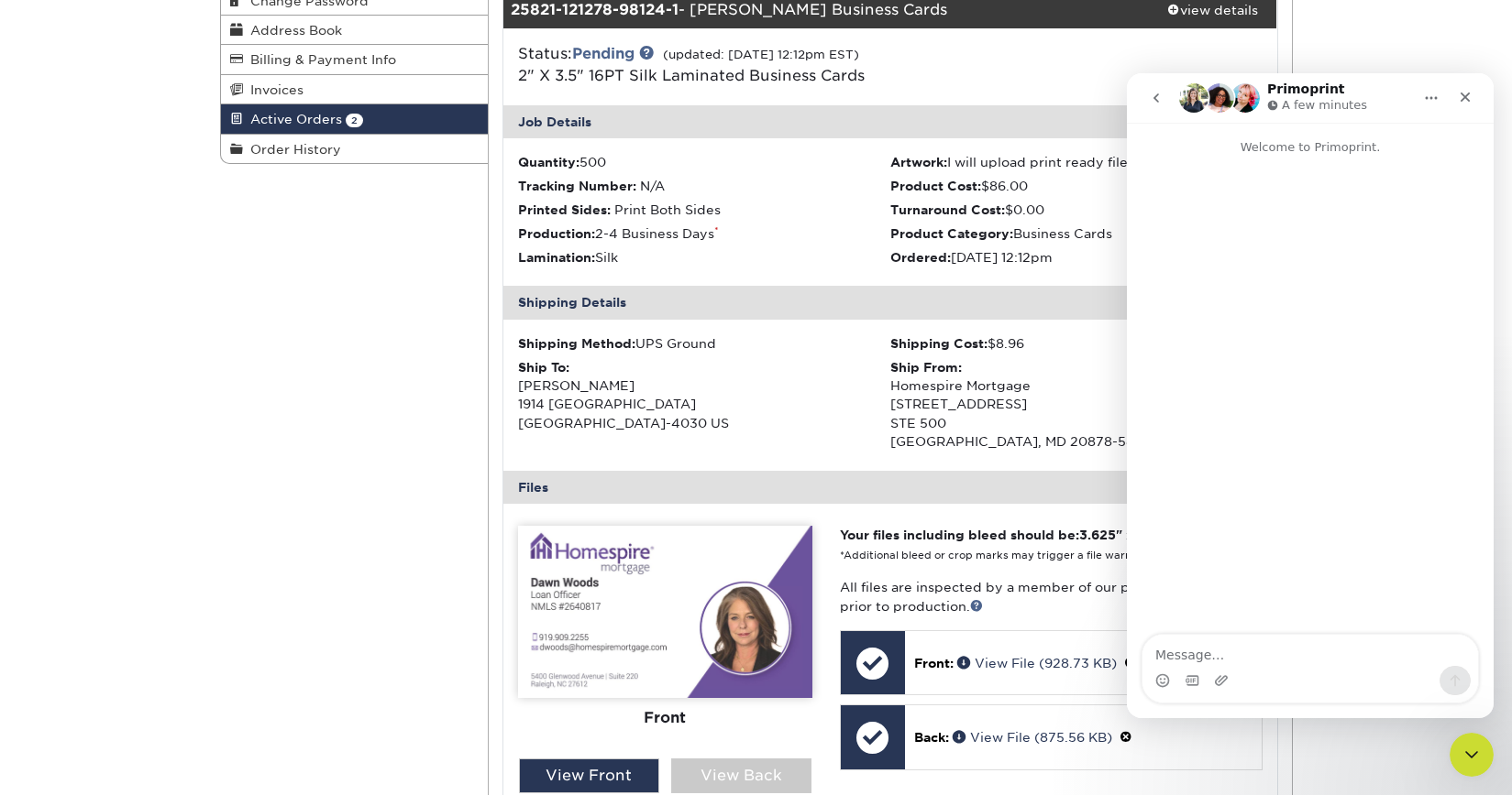
click at [1188, 663] on textarea "Message…" at bounding box center [1310, 651] width 335 height 32
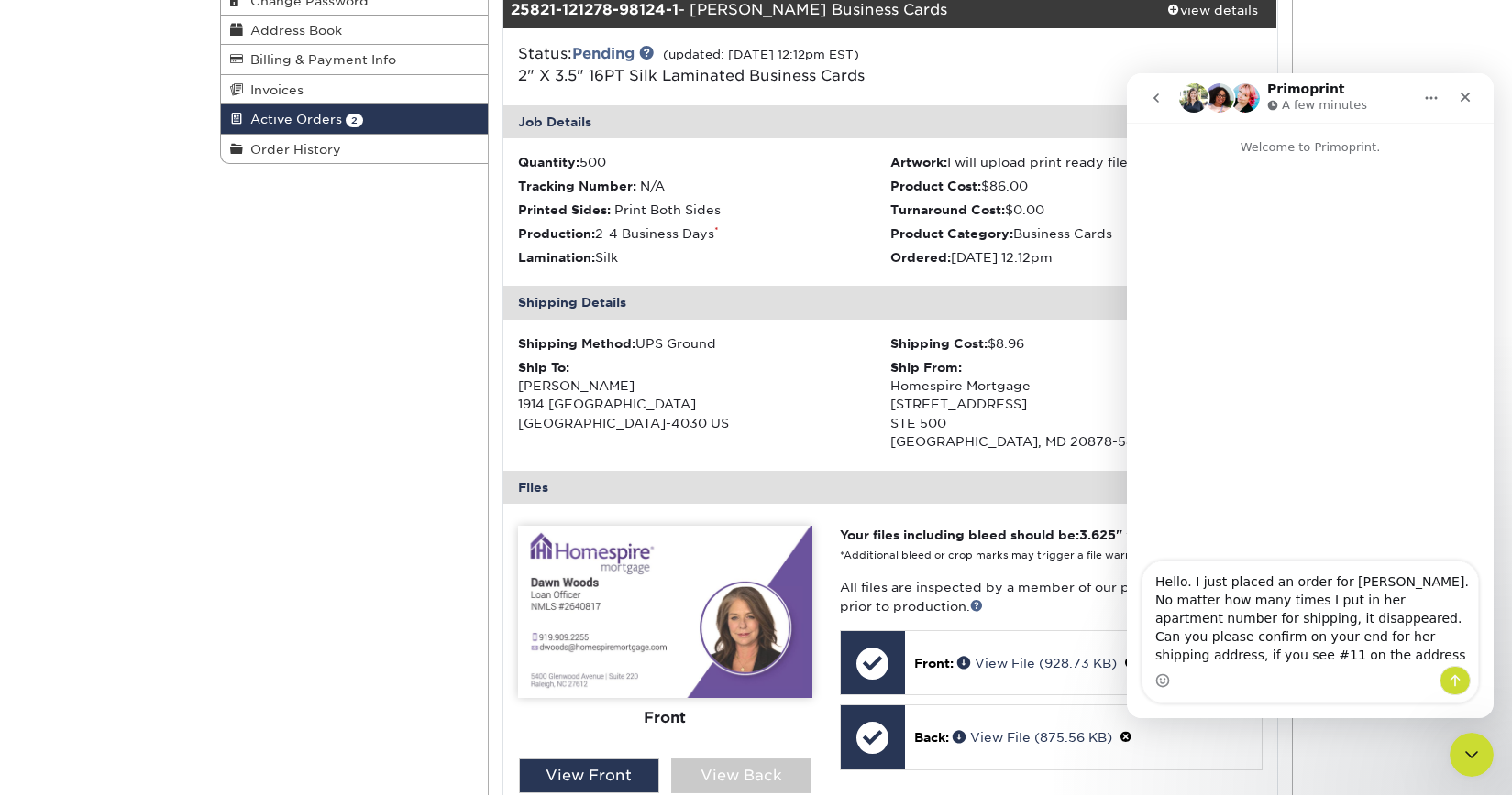
type textarea "Hello. I just placed an order for [PERSON_NAME]. No matter how many times I put…"
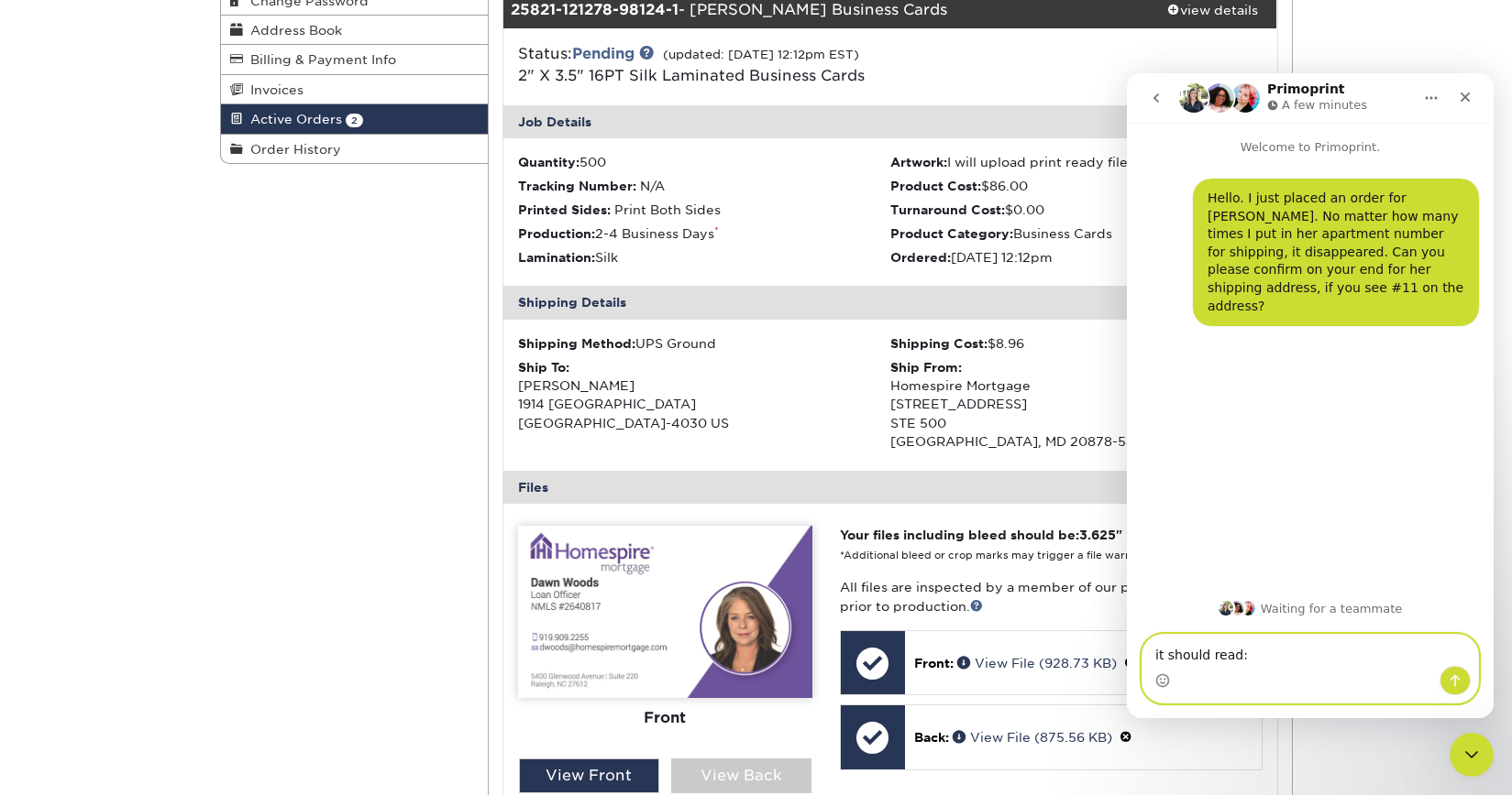
paste textarea "[STREET_ADDRESS]"
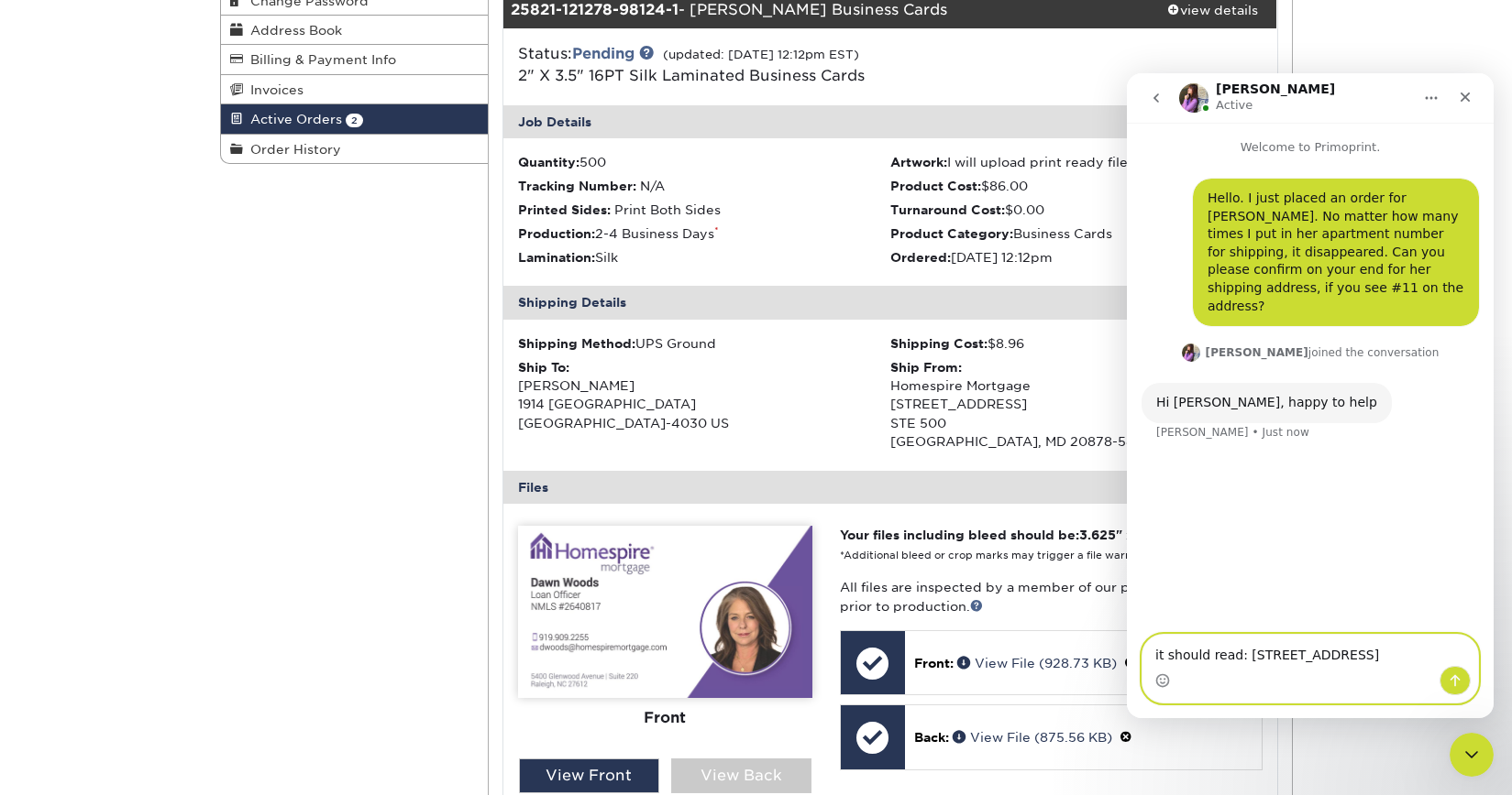
drag, startPoint x: 1240, startPoint y: 639, endPoint x: 1253, endPoint y: 593, distance: 47.8
click at [1240, 639] on textarea "it should read: [STREET_ADDRESS]" at bounding box center [1310, 651] width 335 height 32
type textarea "it should read: [STREET_ADDRESS]"
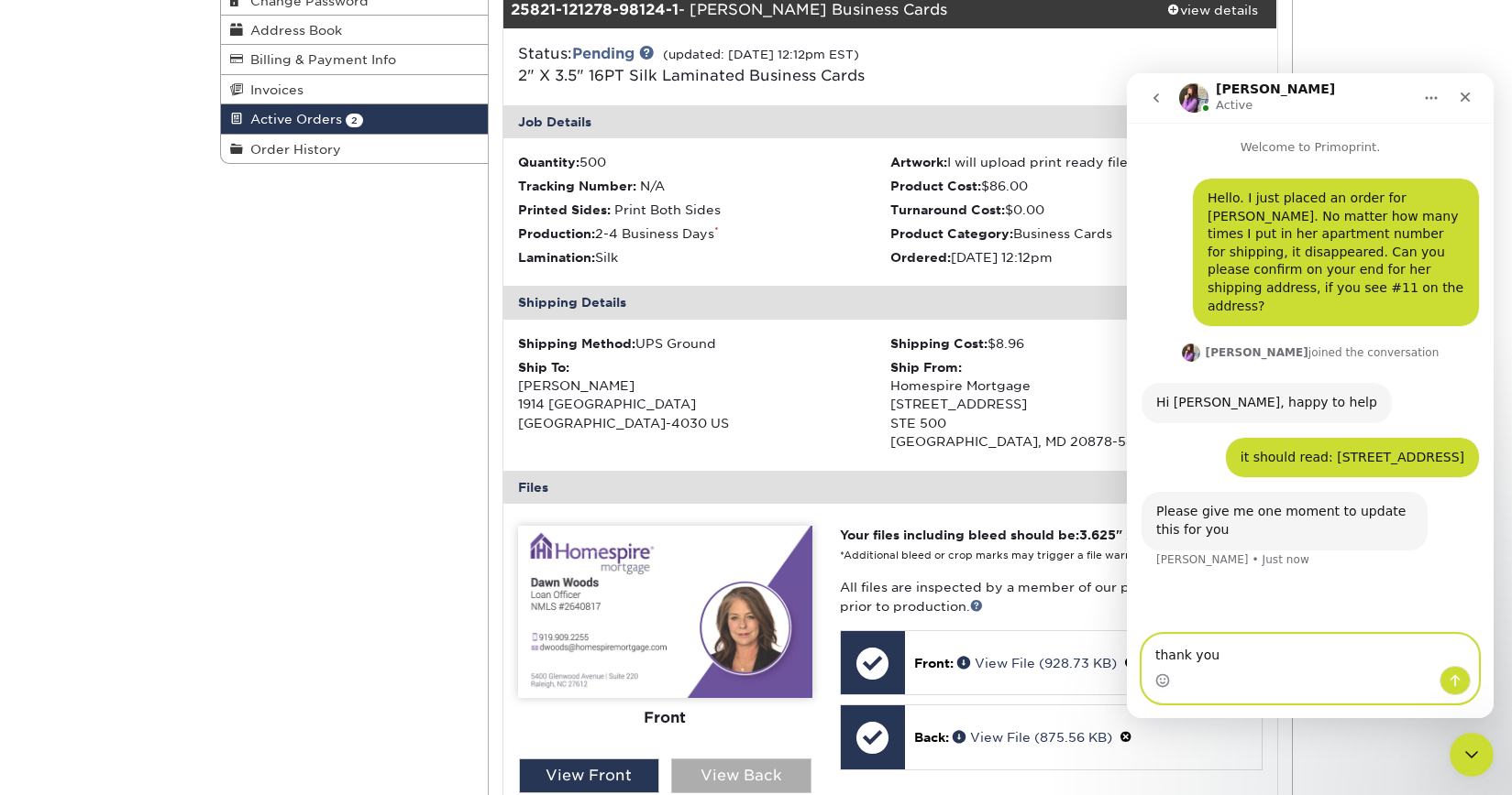
type textarea "thank you!"
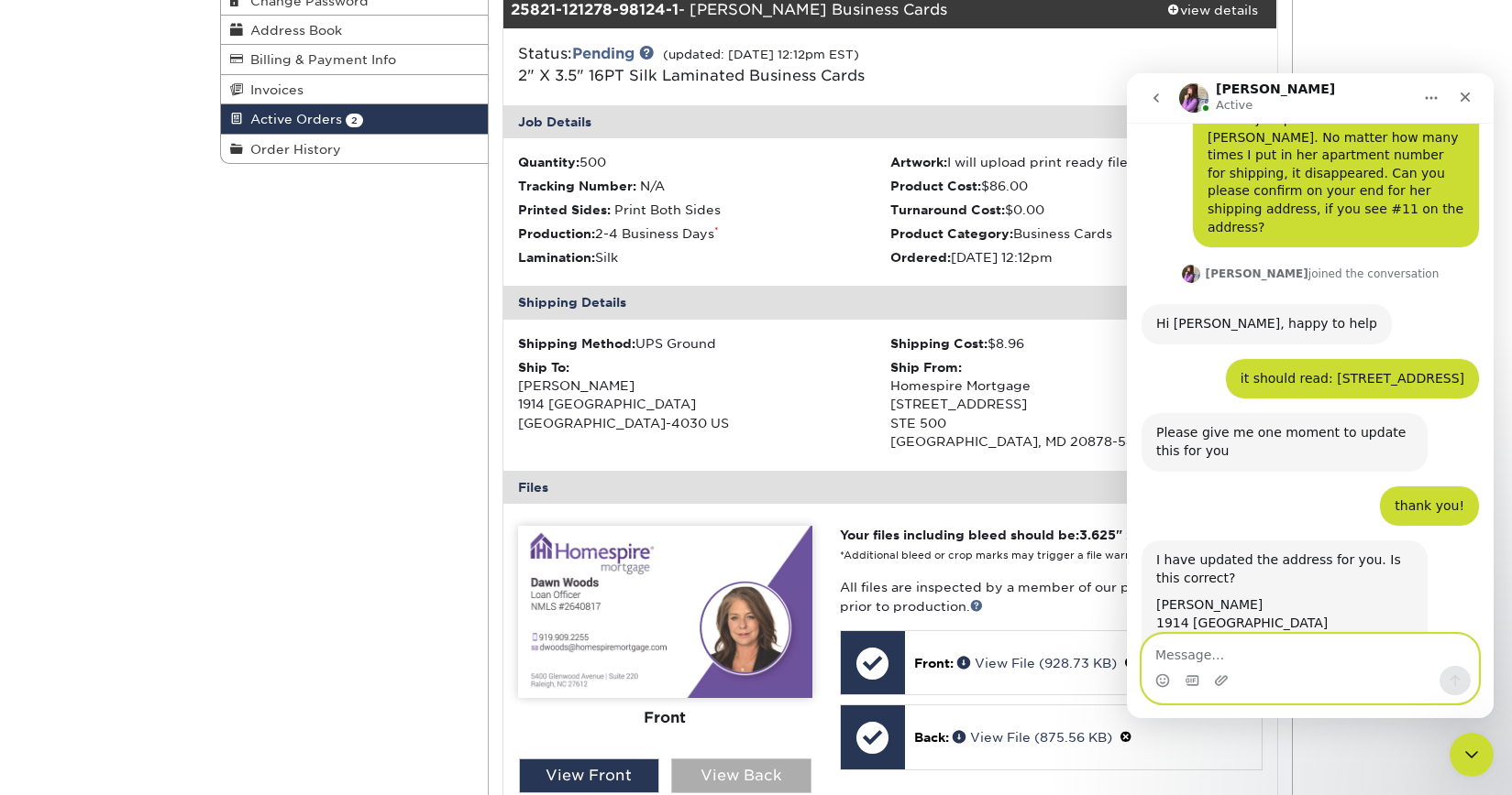
scroll to position [163, 0]
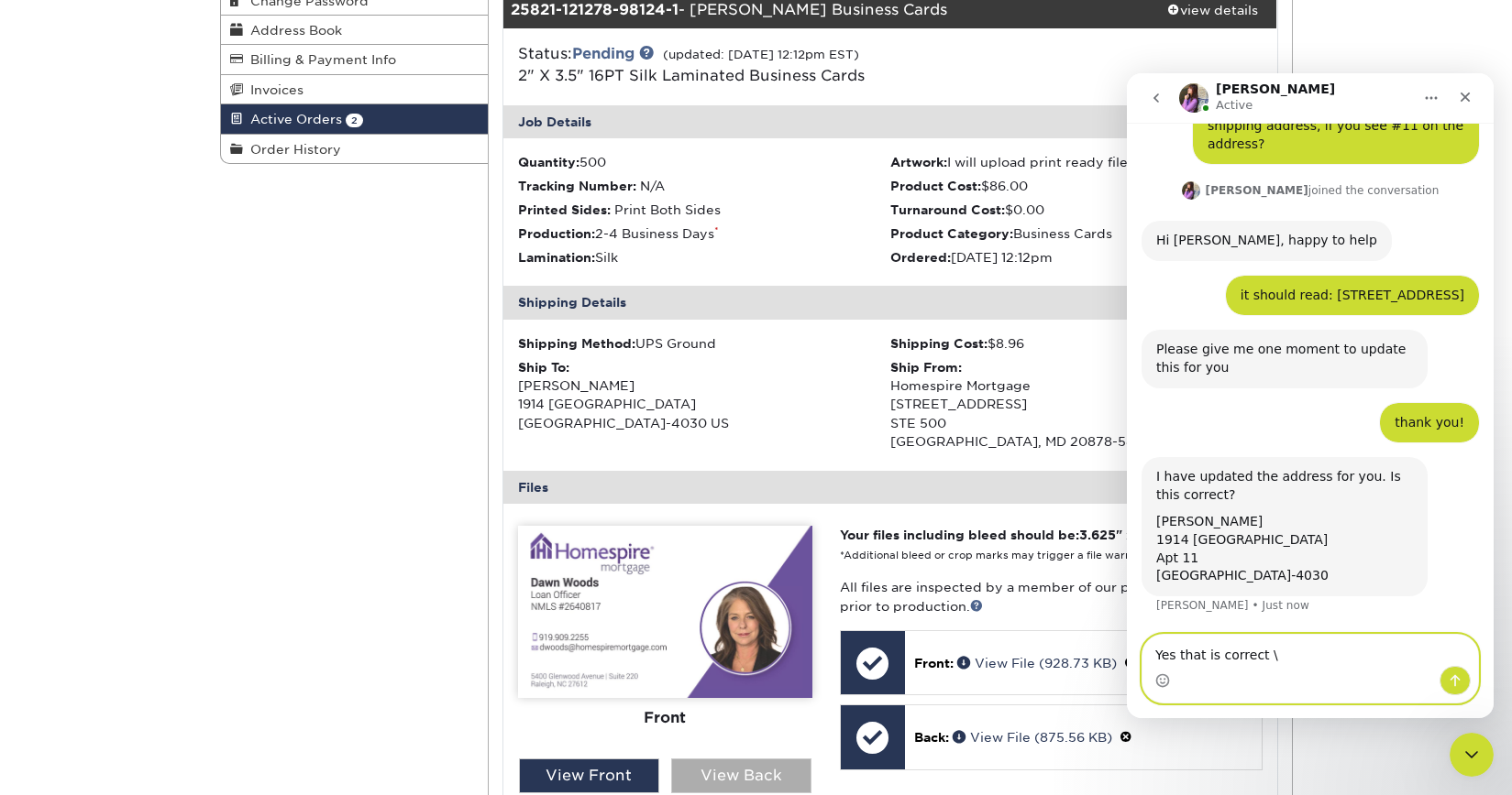
type textarea "Yes that is correct"
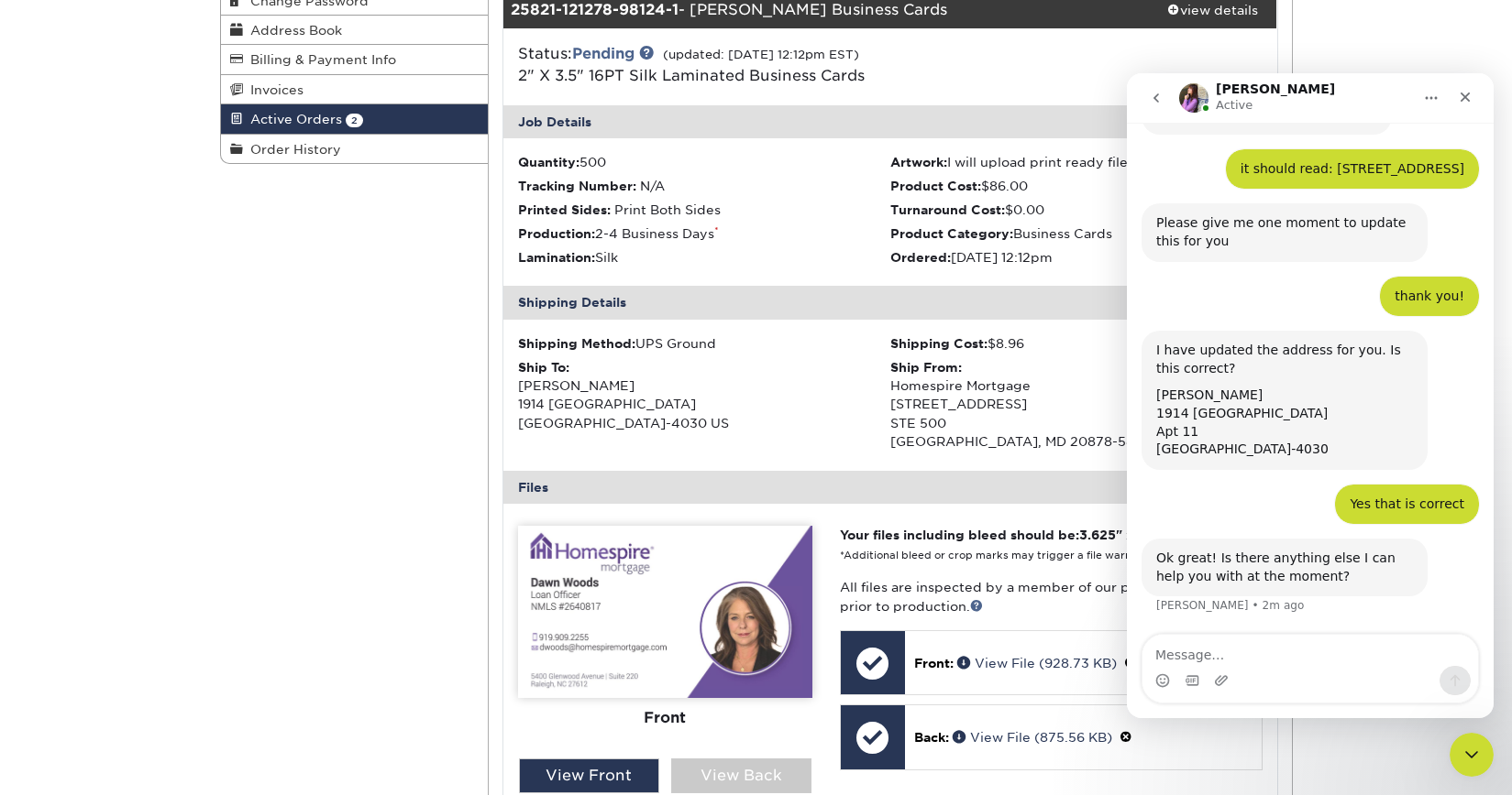
scroll to position [360, 0]
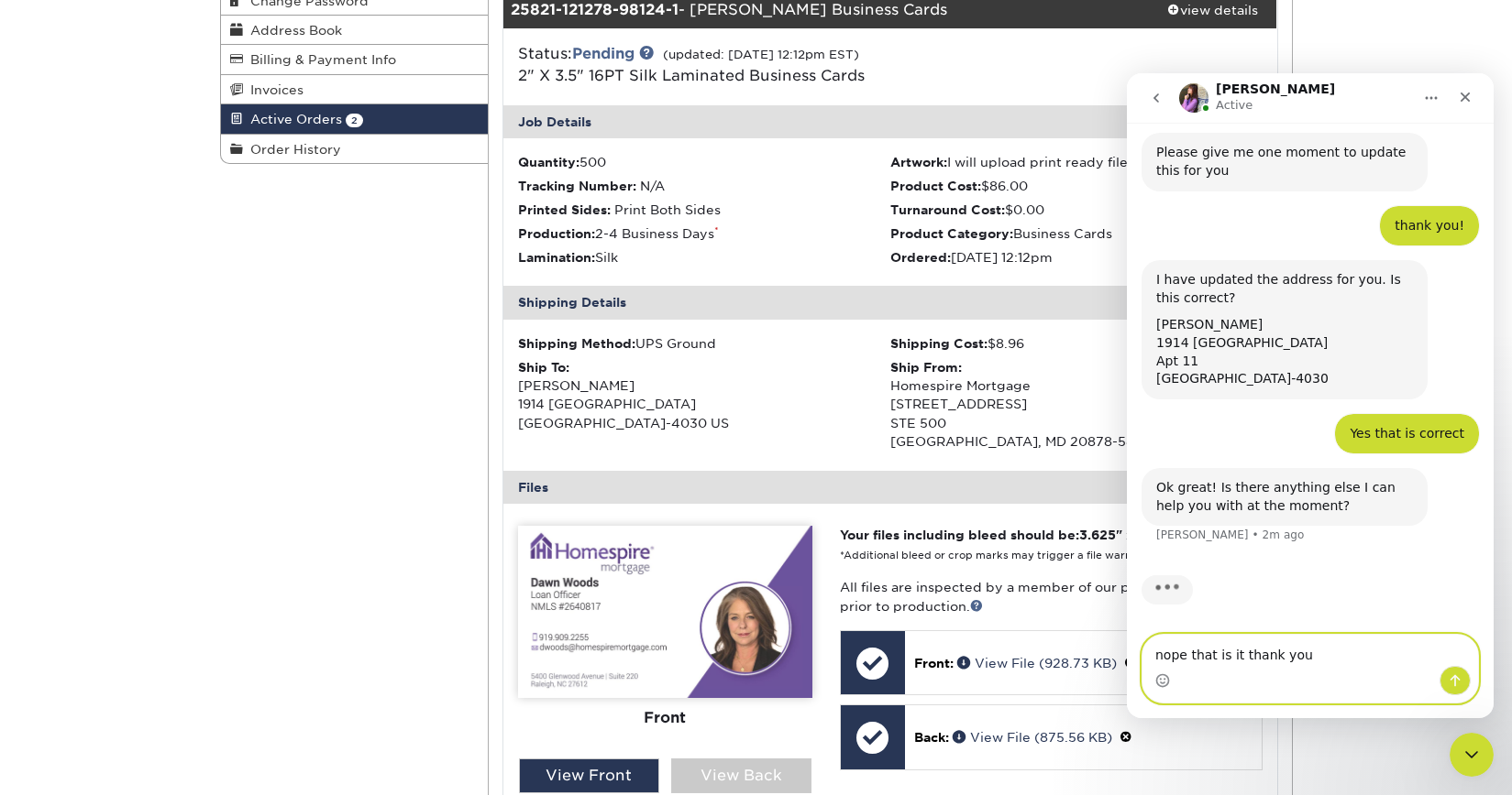
type textarea "nope that is it thank you!"
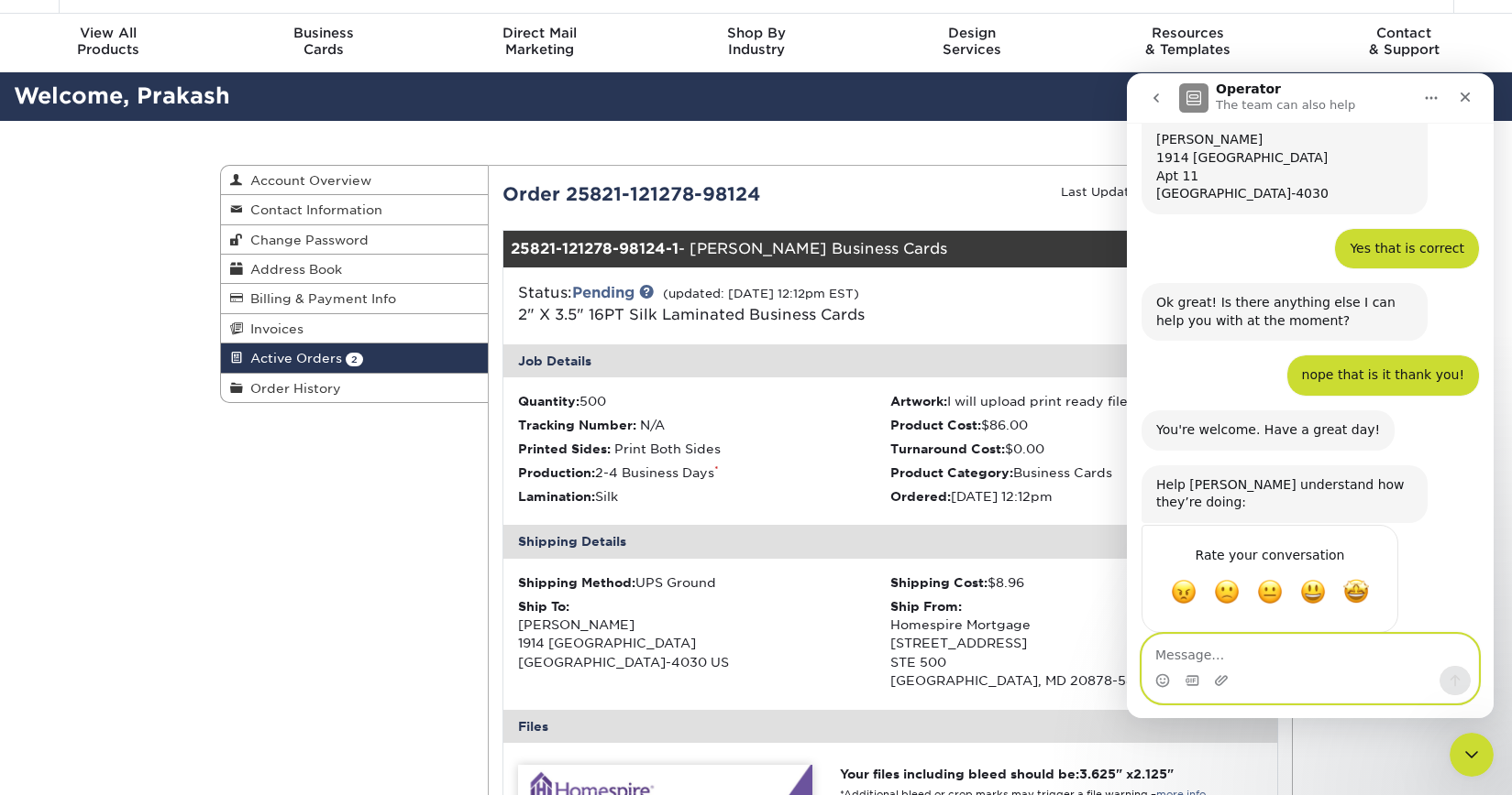
scroll to position [0, 0]
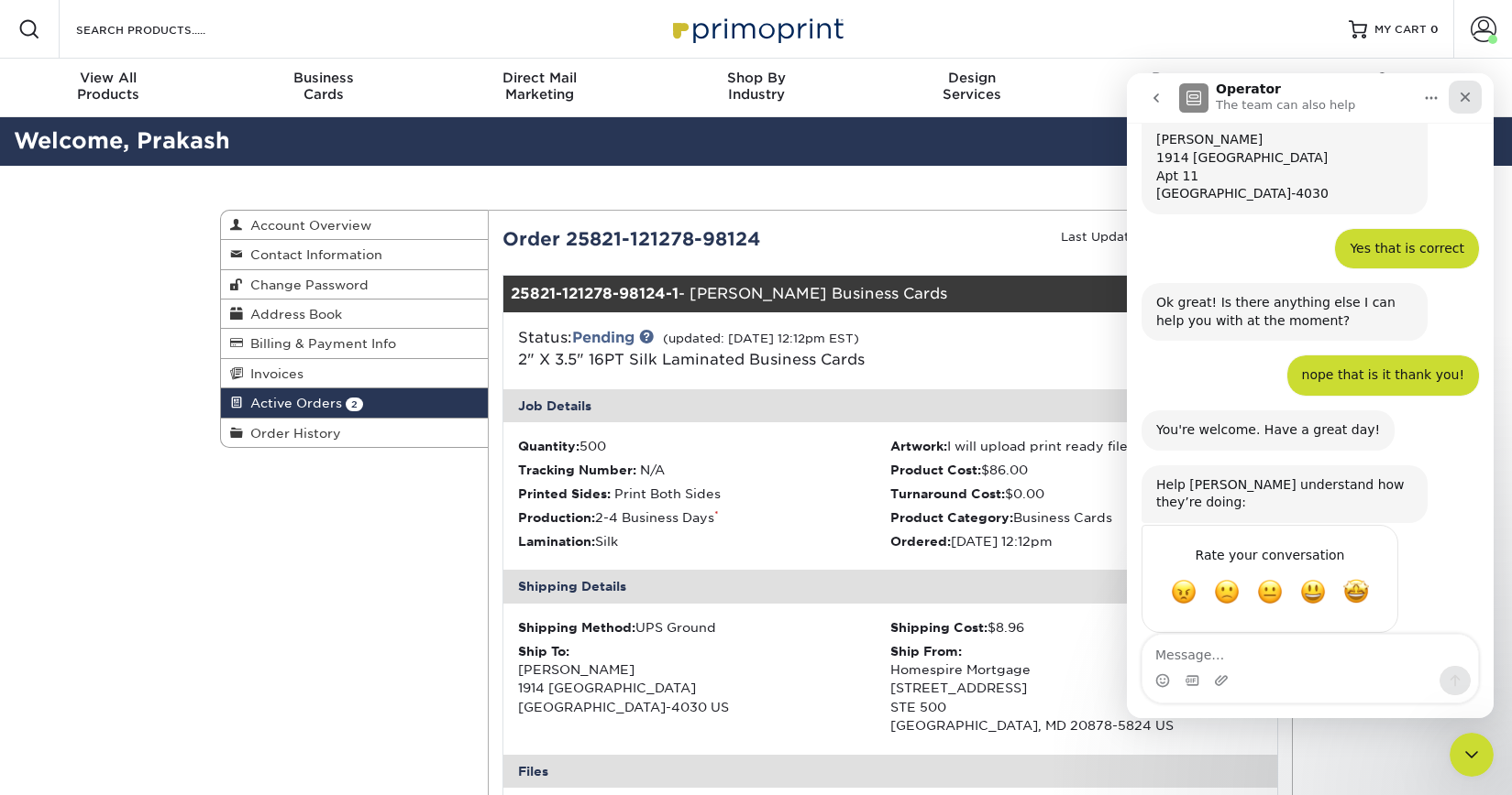
click at [1468, 106] on div "Close" at bounding box center [1465, 97] width 33 height 33
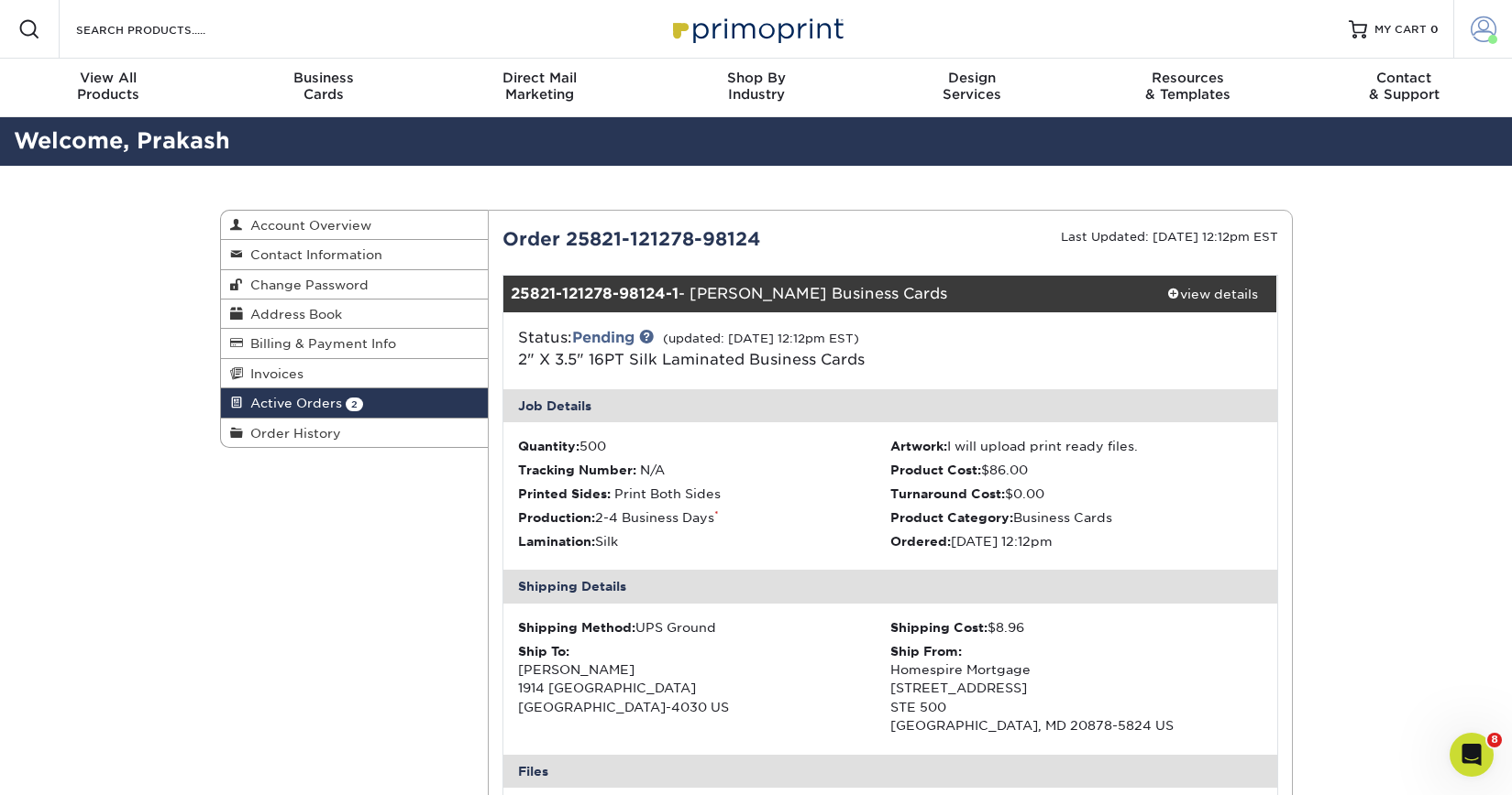
click at [1487, 29] on span at bounding box center [1483, 30] width 26 height 26
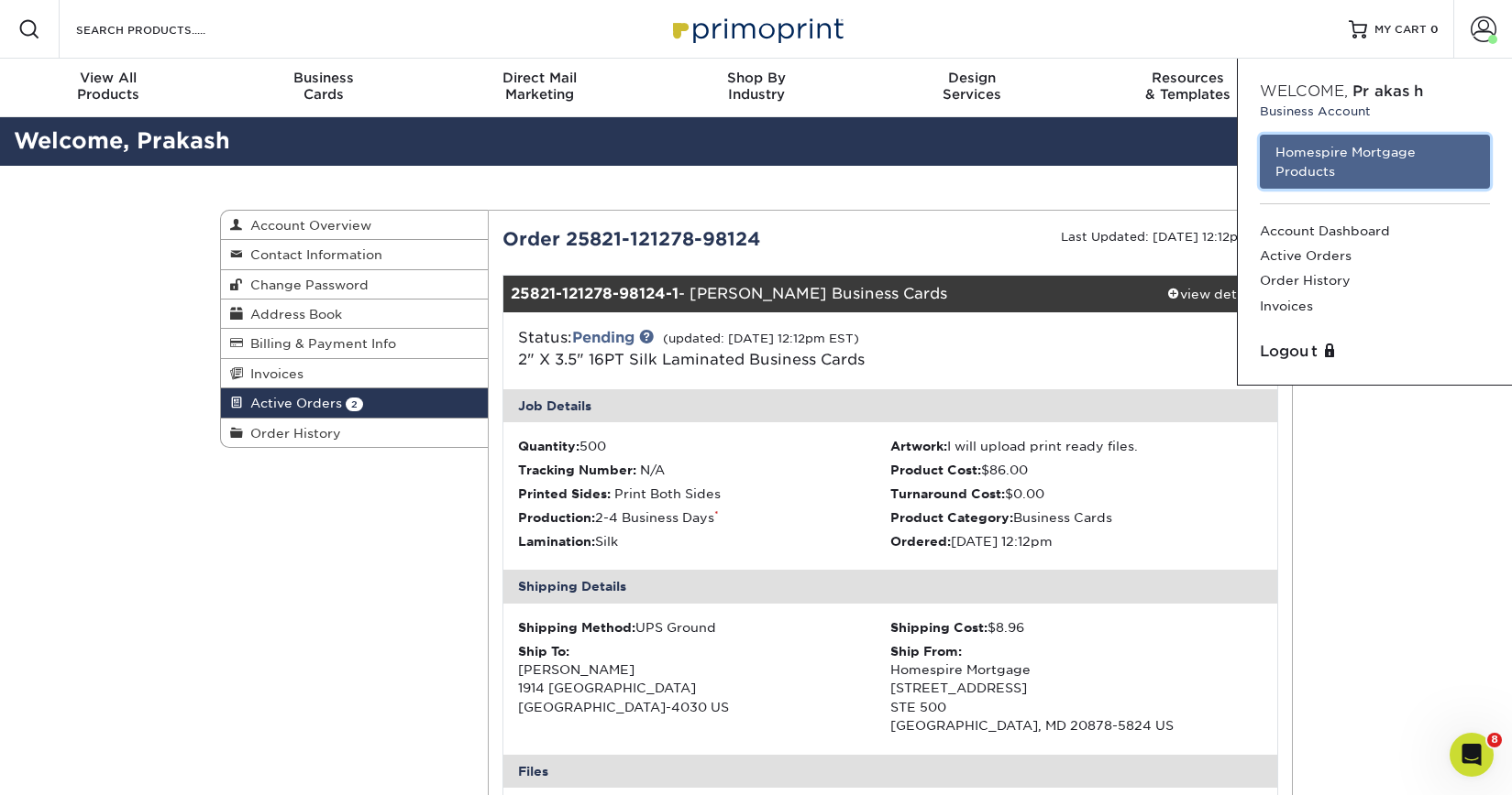
click at [1443, 185] on link "Homespire Mortgage Products" at bounding box center [1374, 162] width 230 height 54
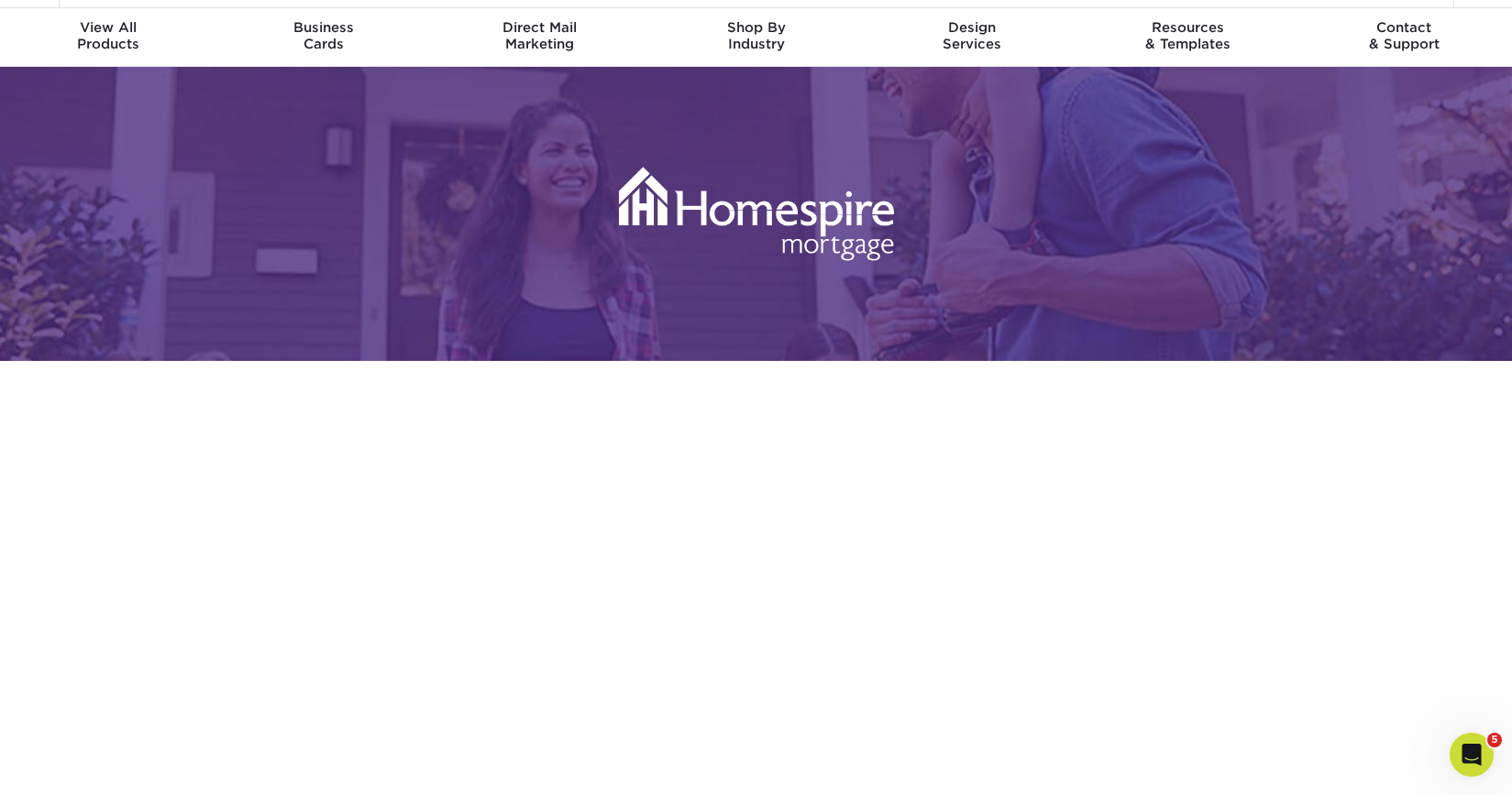
scroll to position [12, 0]
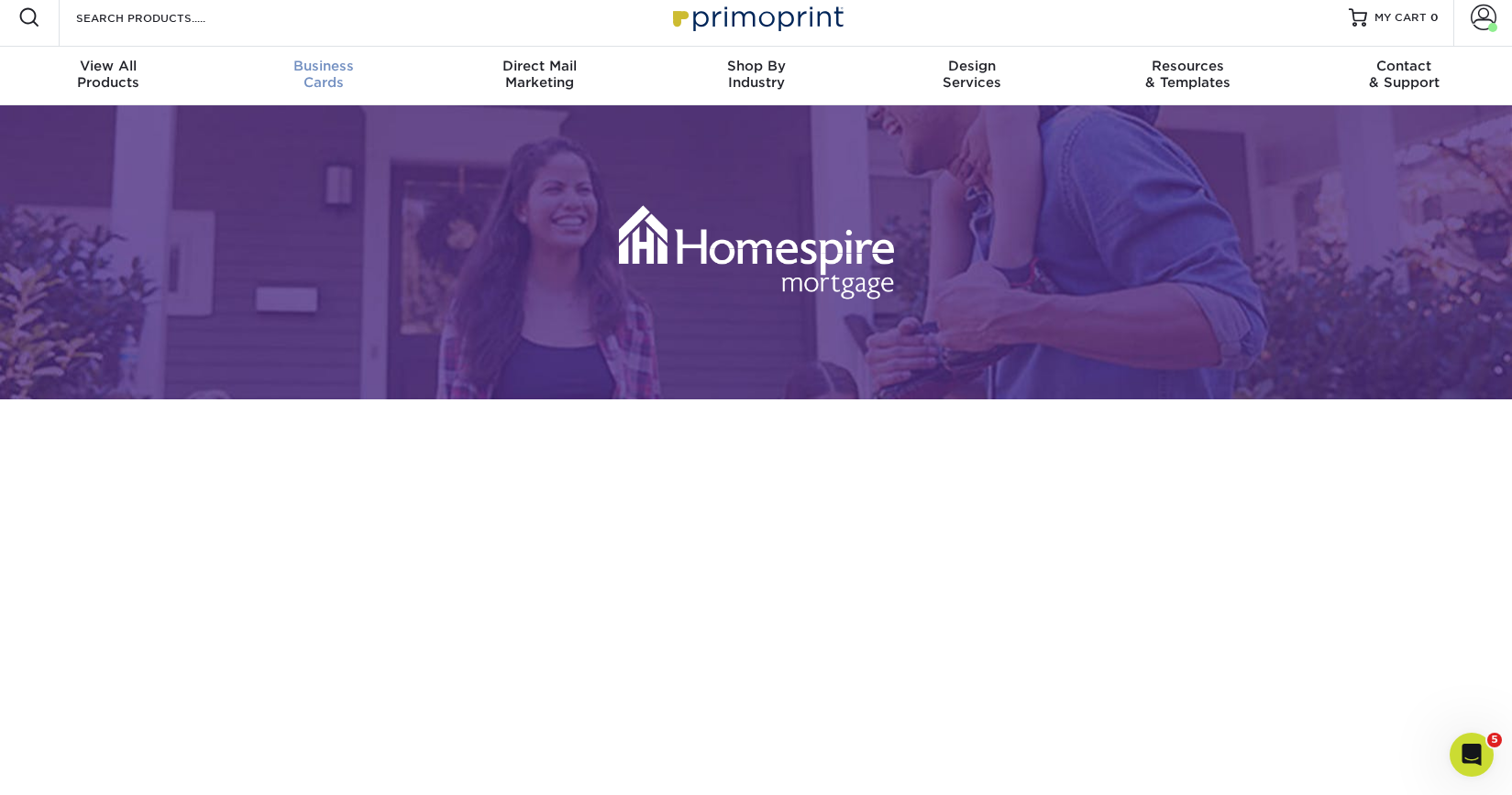
click at [340, 71] on span "Business" at bounding box center [325, 66] width 217 height 17
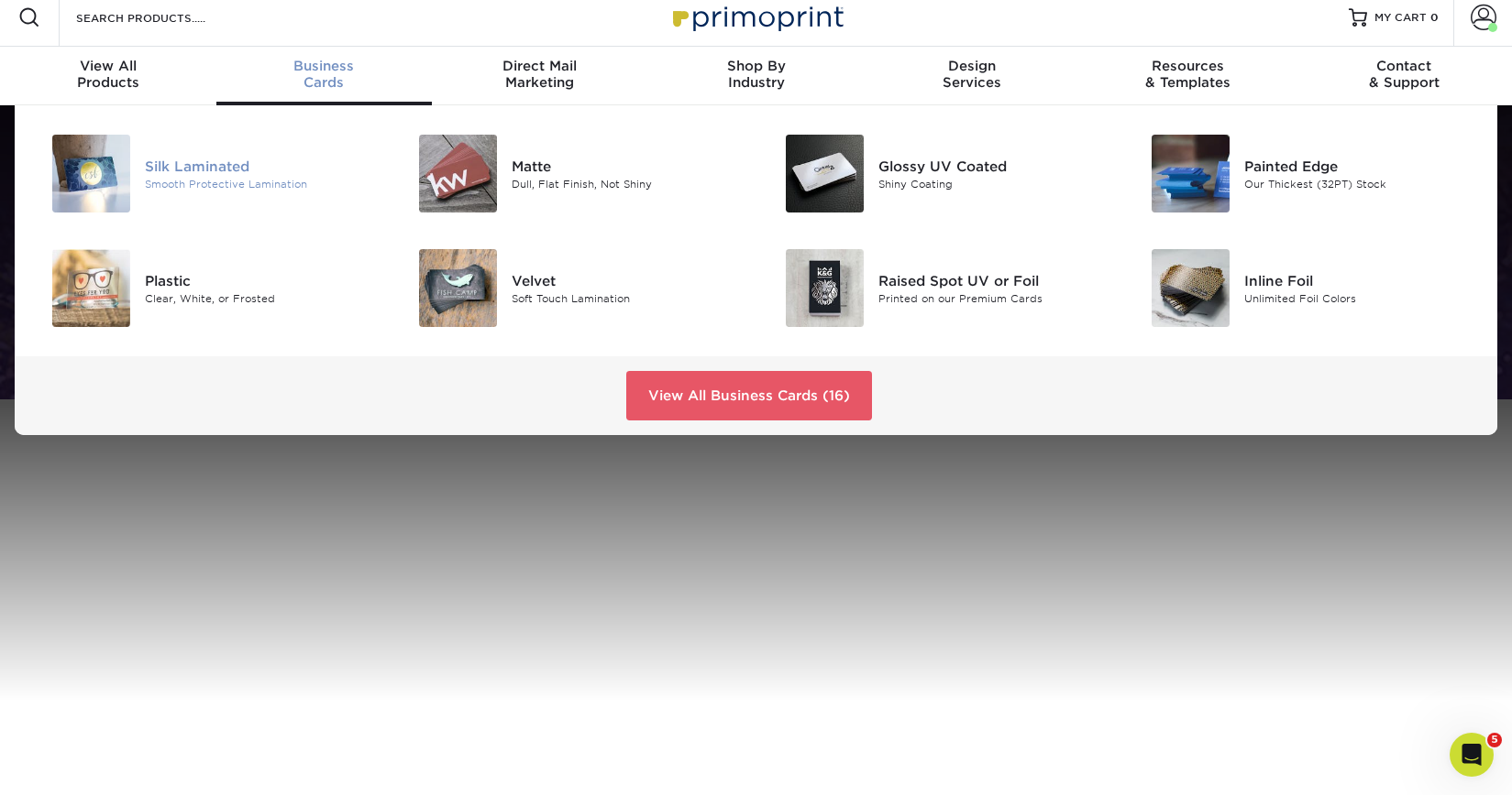
click at [249, 172] on div "Silk Laminated" at bounding box center [259, 166] width 230 height 20
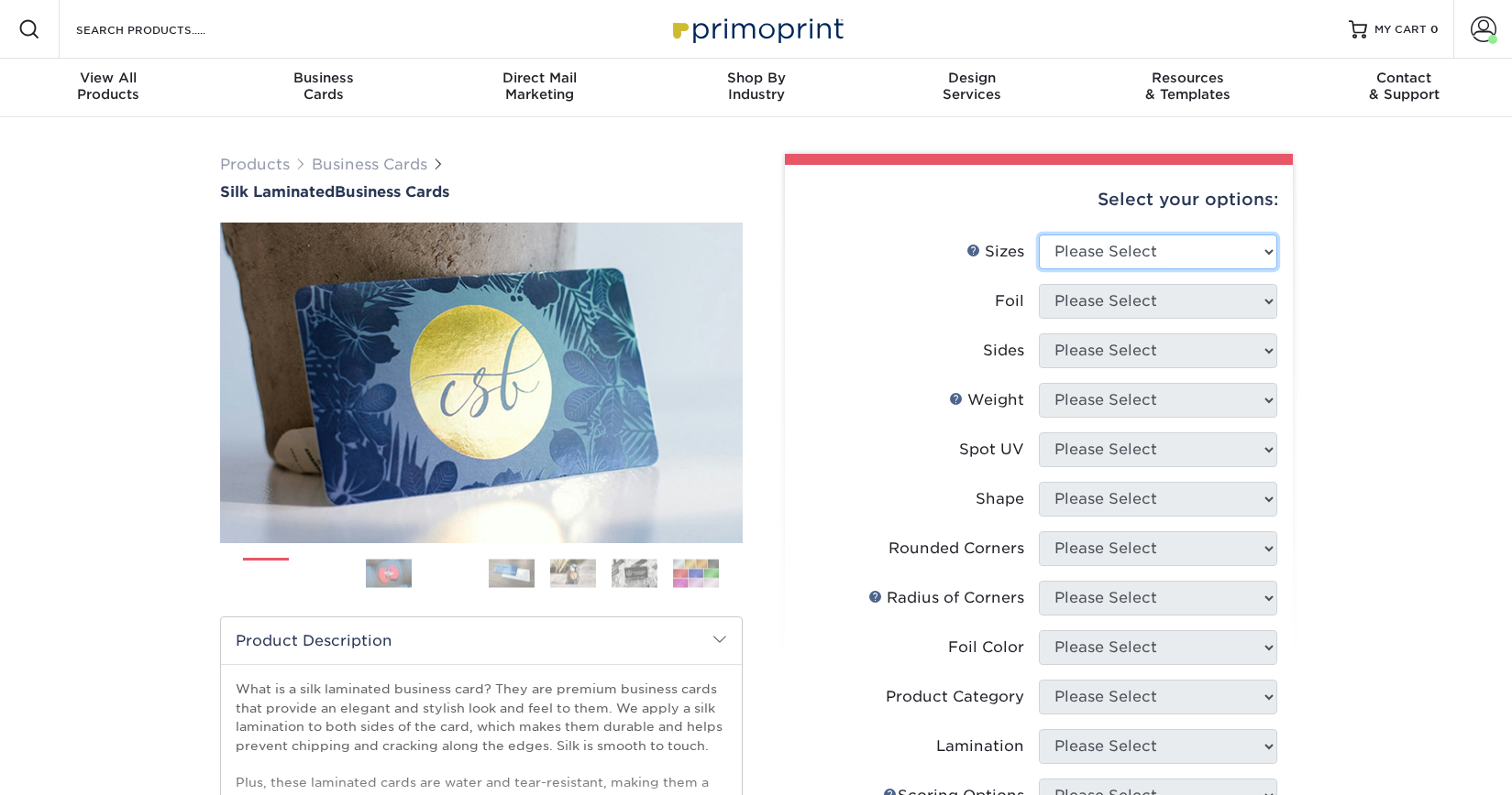
click at [1175, 259] on select "Please Select 1.5" x 3.5" - Mini 1.75" x 3.5" - Mini 2" x 2" - Square 2" x 3" -…" at bounding box center [1158, 251] width 239 height 34
select select "2.00x3.50"
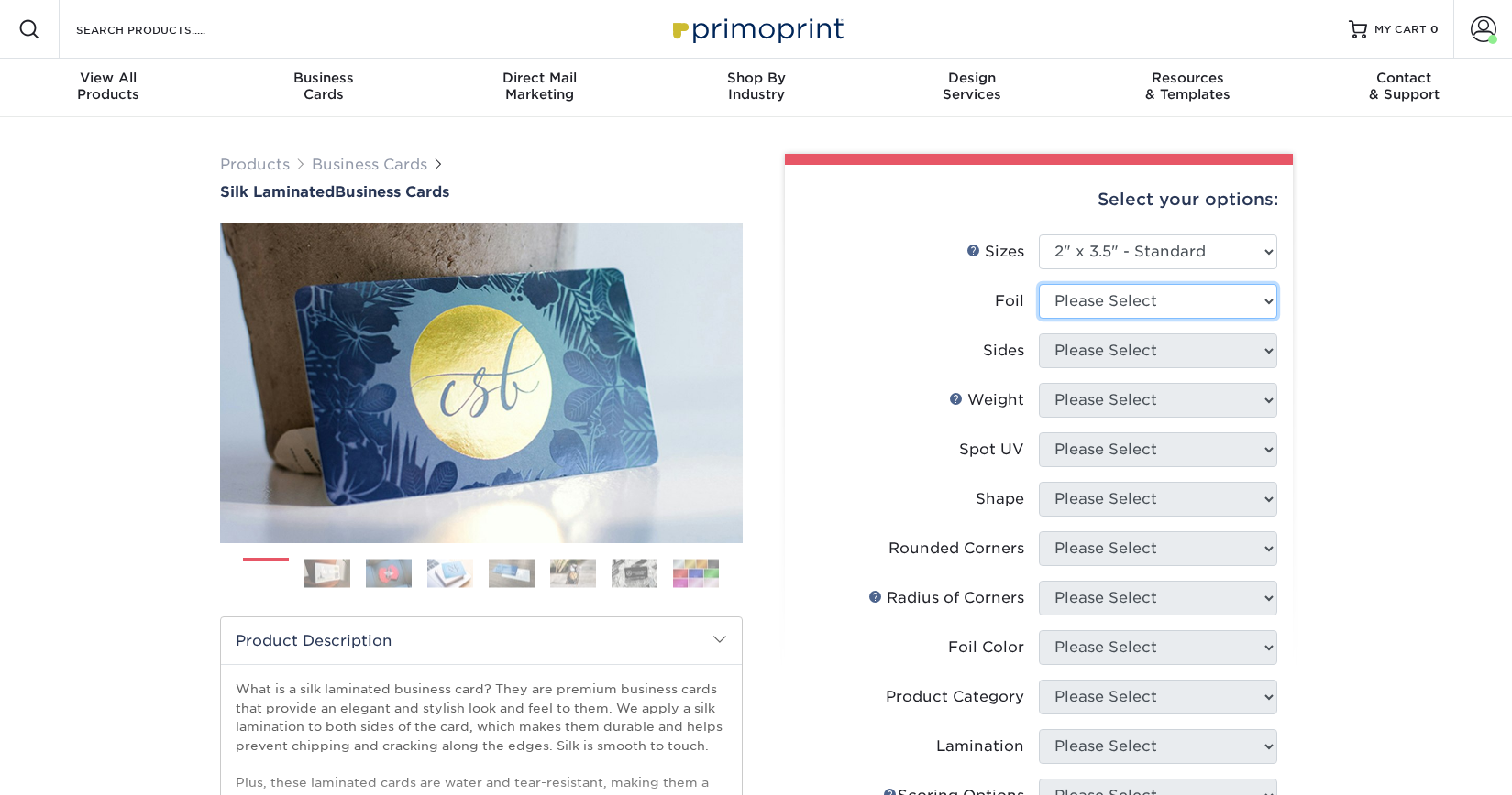
click at [1123, 296] on select "Please Select Yes No" at bounding box center [1158, 300] width 239 height 34
select select "0"
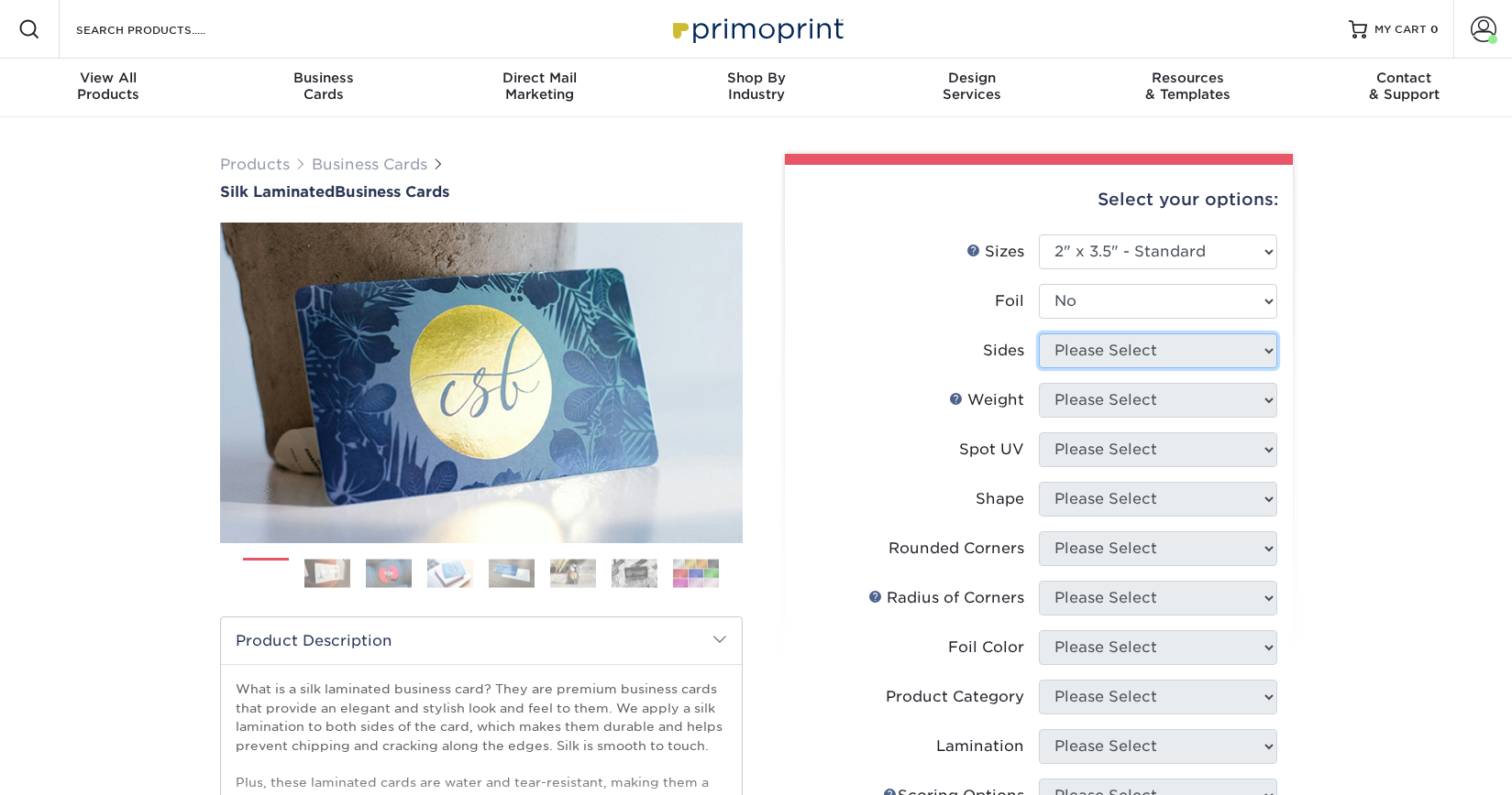
click at [1087, 352] on select "Please Select Print Both Sides Print Both Sides - Foil Both Sides Print Both Si…" at bounding box center [1158, 351] width 239 height 34
select select "13abbda7-1d64-4f25-8bb2-c179b224825d"
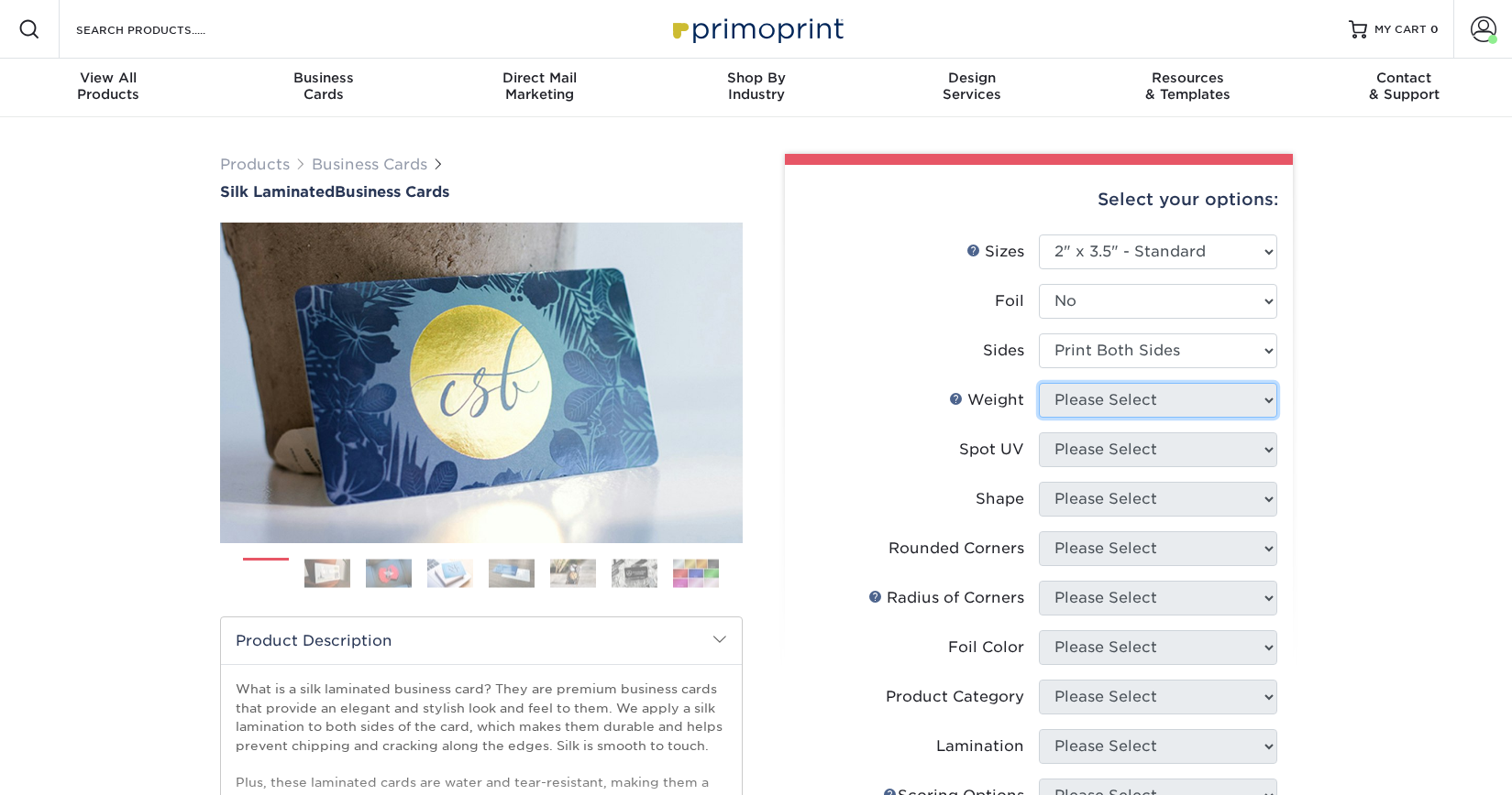
click at [1086, 391] on select "Please Select 16PT" at bounding box center [1158, 400] width 239 height 34
select select "16PT"
click at [1088, 446] on select "Please Select No Spot UV Front and Back (Both Sides) Front Only Back Only" at bounding box center [1158, 449] width 239 height 34
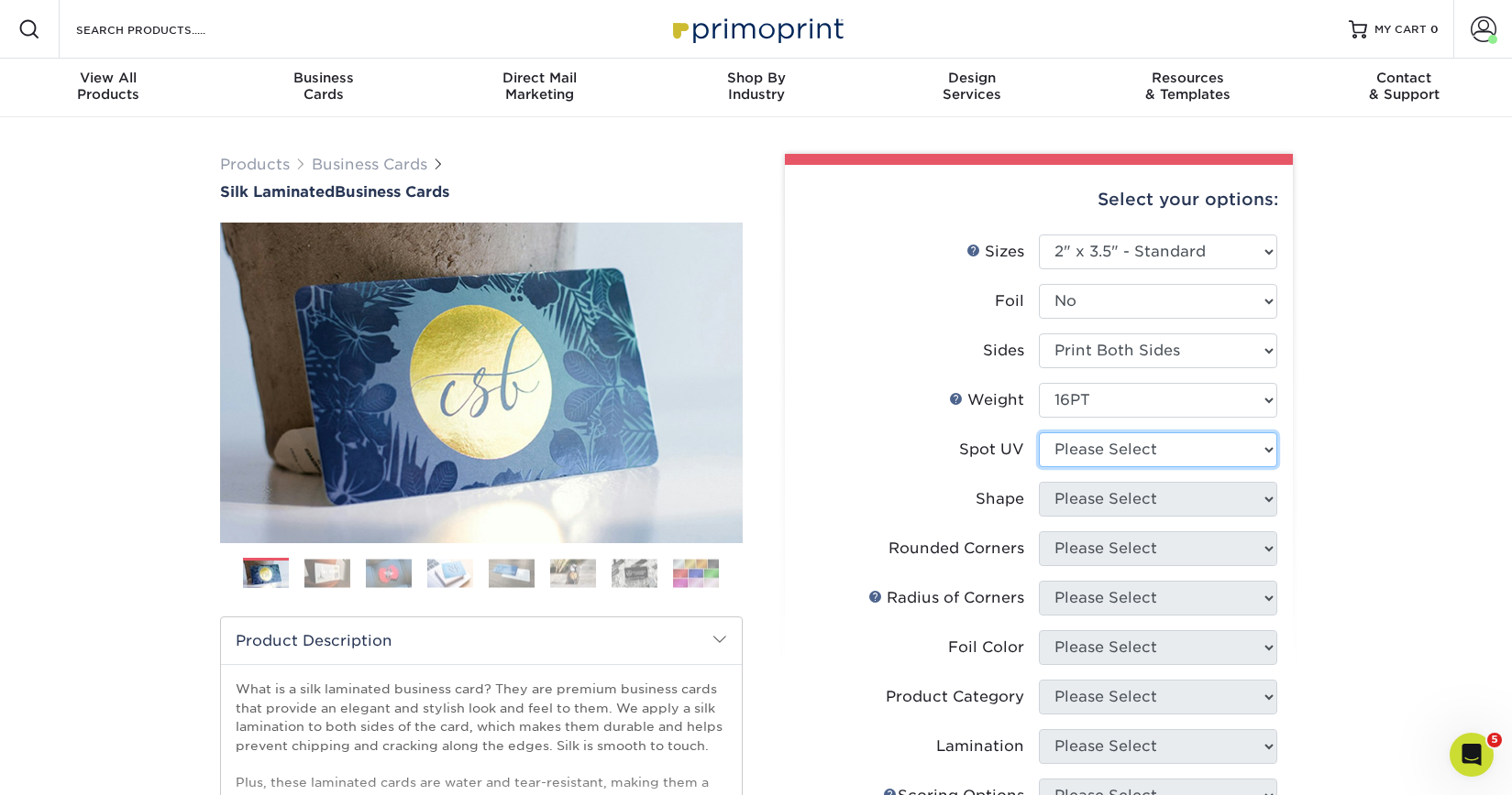
select select "3"
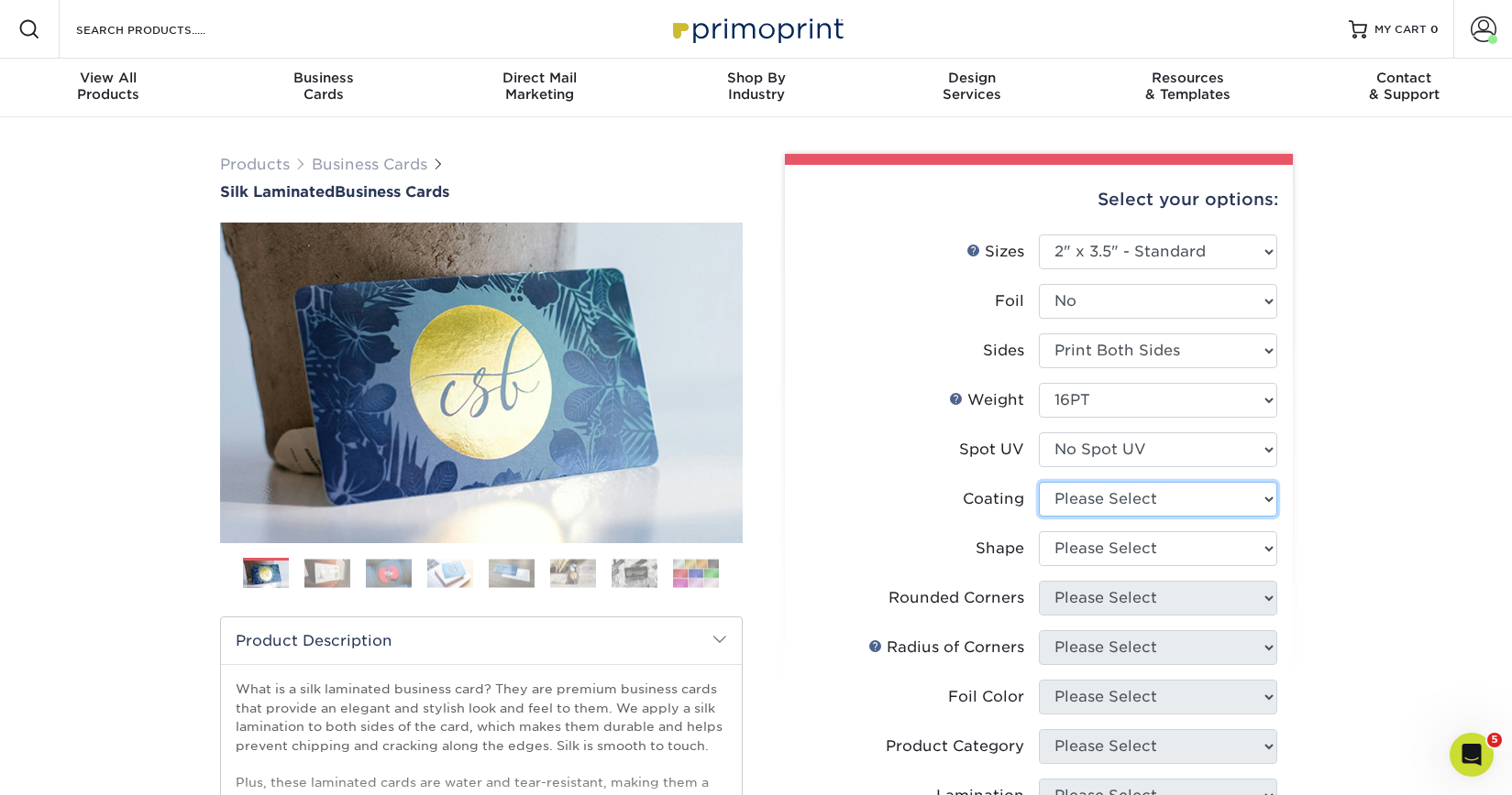
click at [1094, 495] on select at bounding box center [1158, 498] width 239 height 34
select select "3e7618de-abca-4bda-9f97-8b9129e913d8"
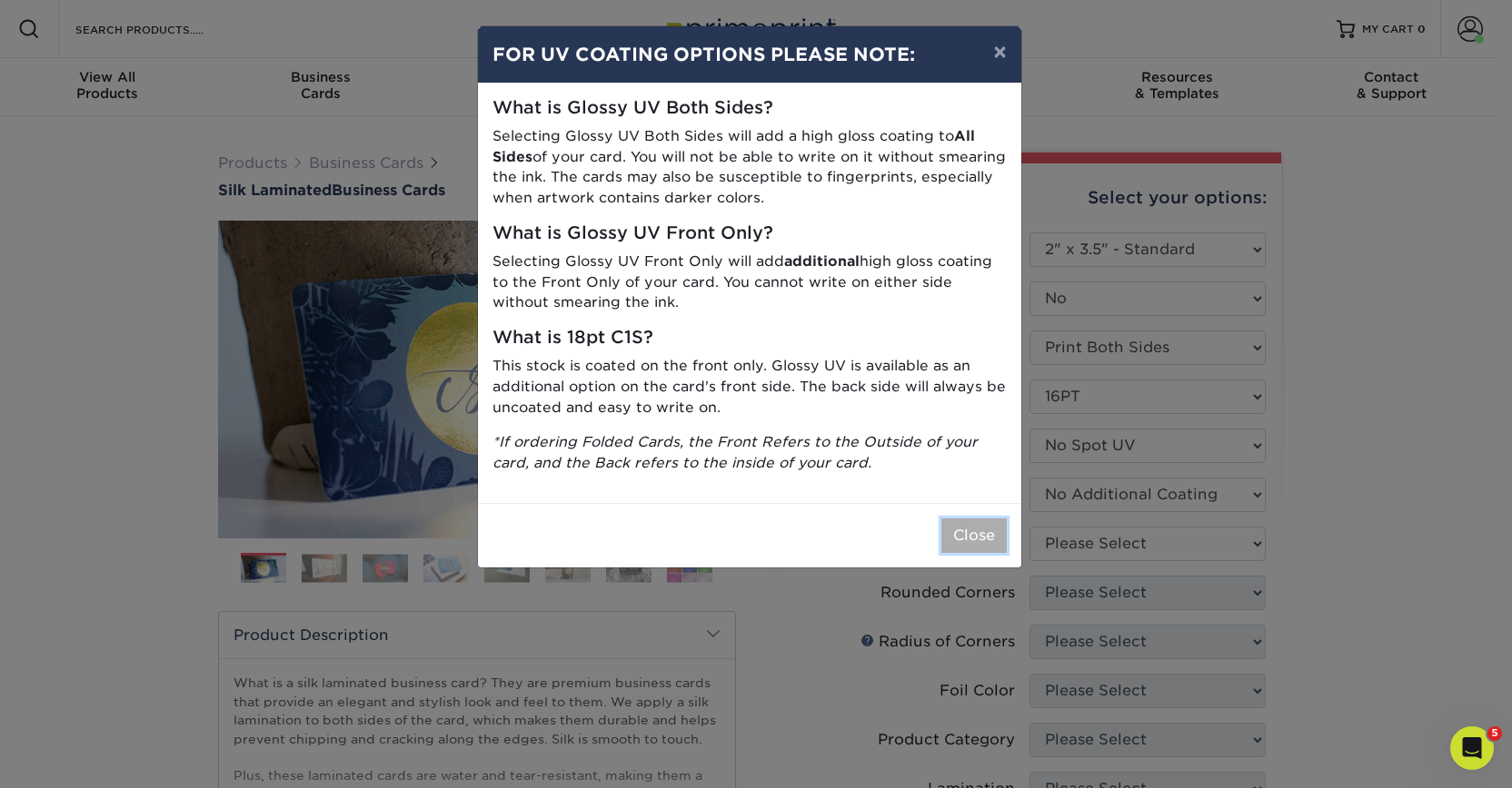
click at [962, 547] on button "Close" at bounding box center [974, 535] width 65 height 34
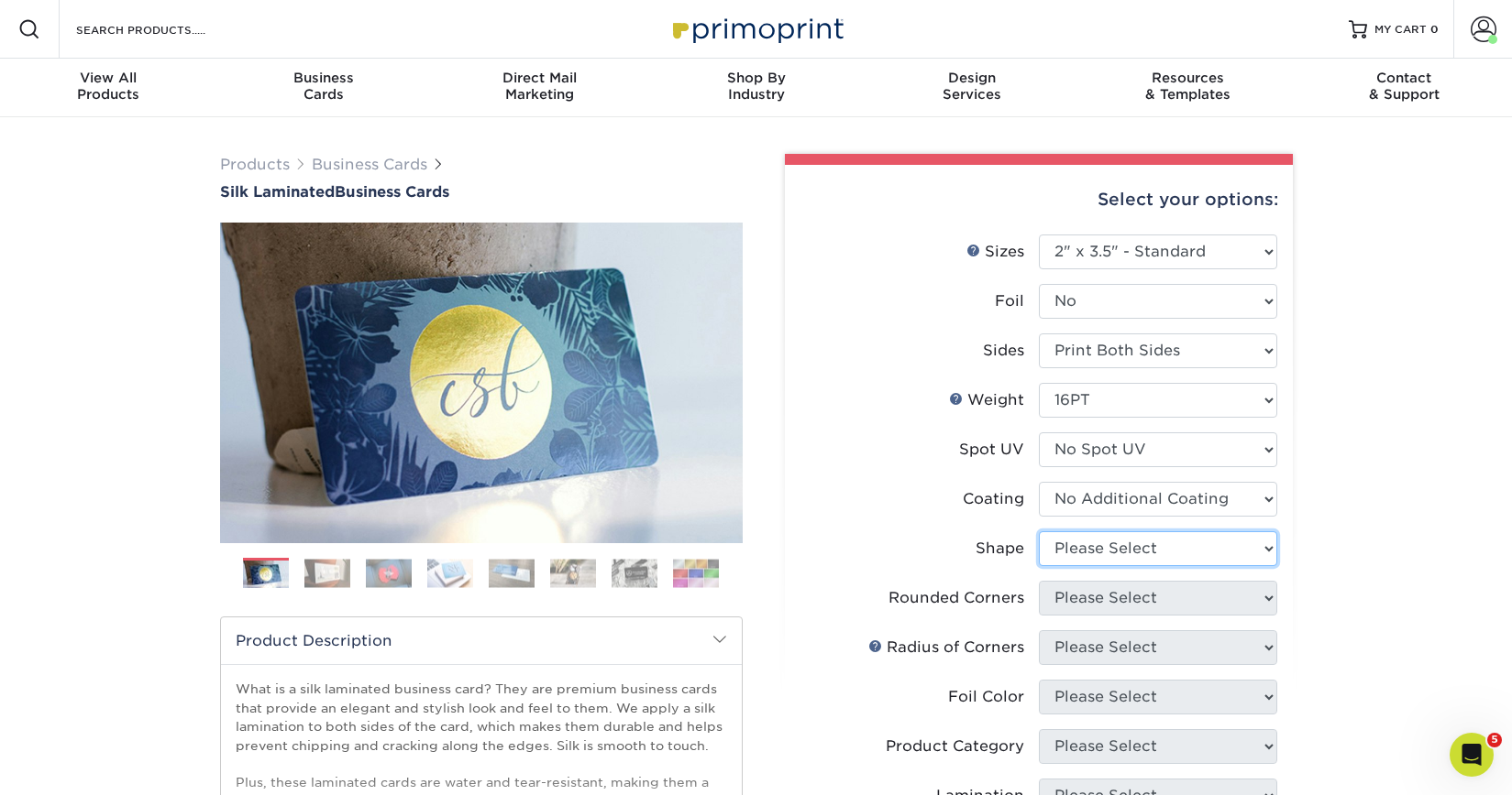
click at [1111, 543] on select "Please Select Standard Oval" at bounding box center [1158, 548] width 239 height 34
select select "standard"
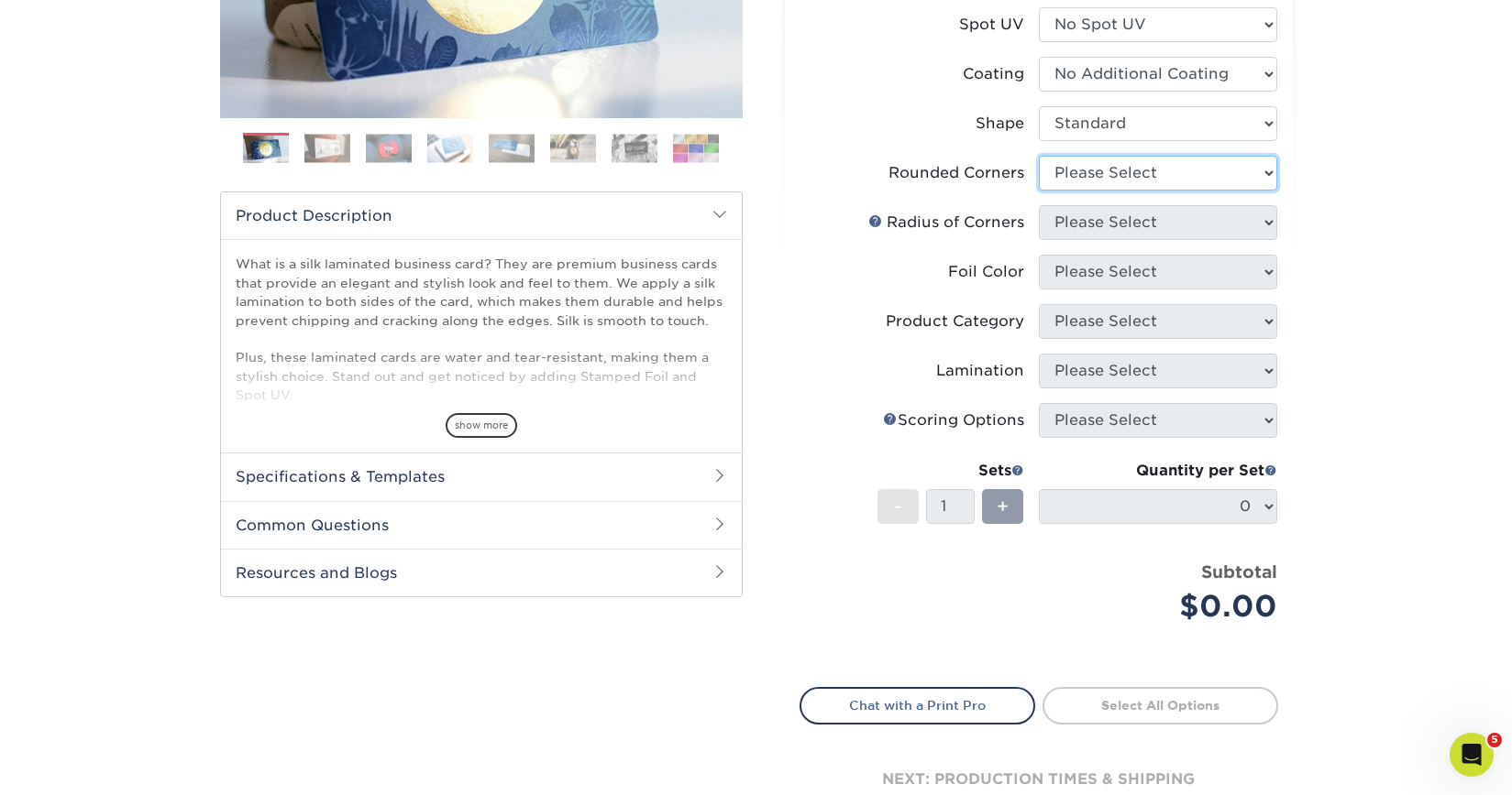
click at [1152, 168] on select "Please Select Yes - Round 2 Corners Yes - Round 4 Corners No" at bounding box center [1158, 172] width 239 height 34
select select "0"
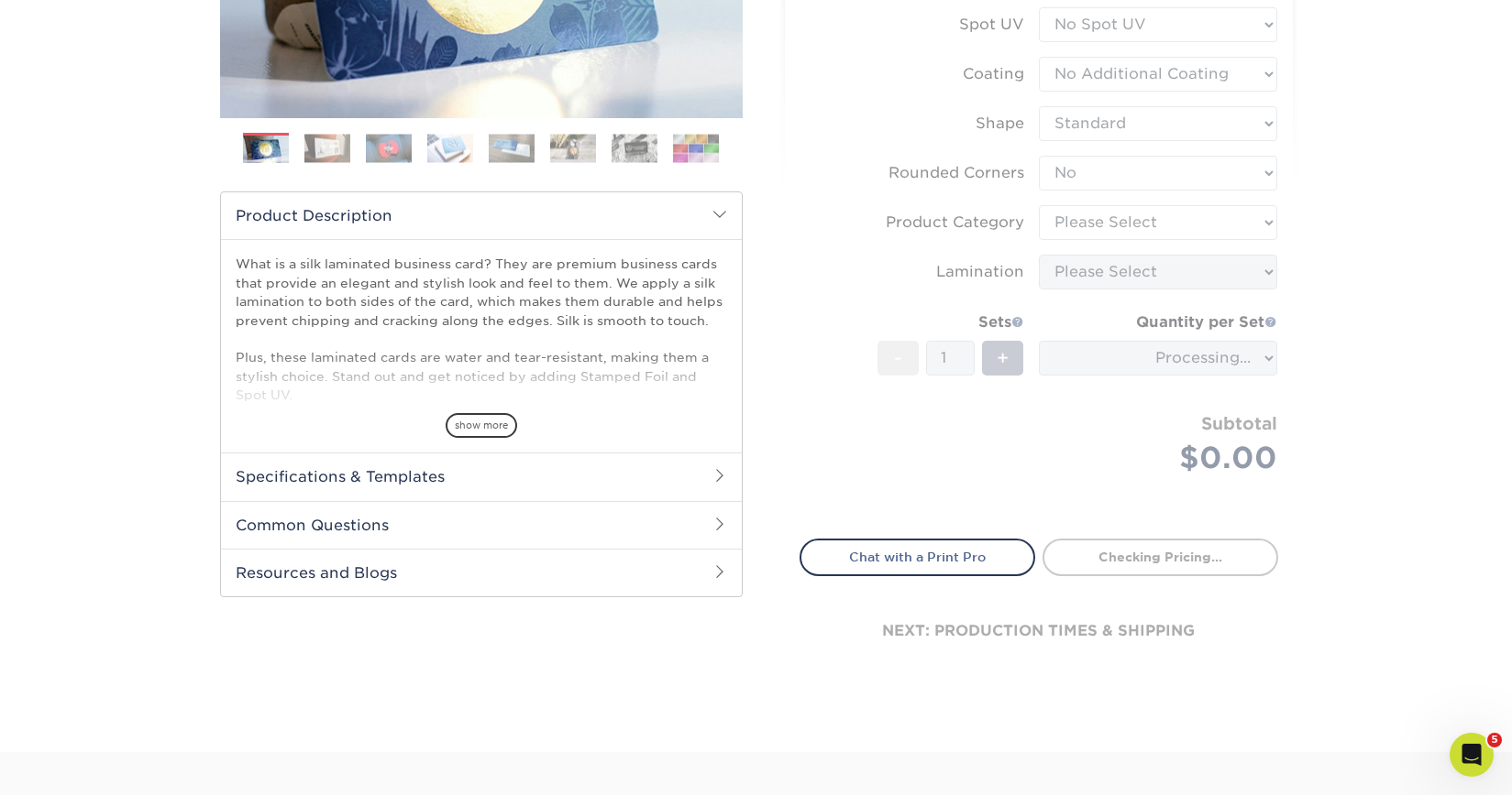
click at [1097, 221] on form "Sizes Help Sizes Please Select 1.5" x 3.5" - Mini 1.75" x 3.5" - Mini 2" x 2" -…" at bounding box center [1039, 164] width 479 height 708
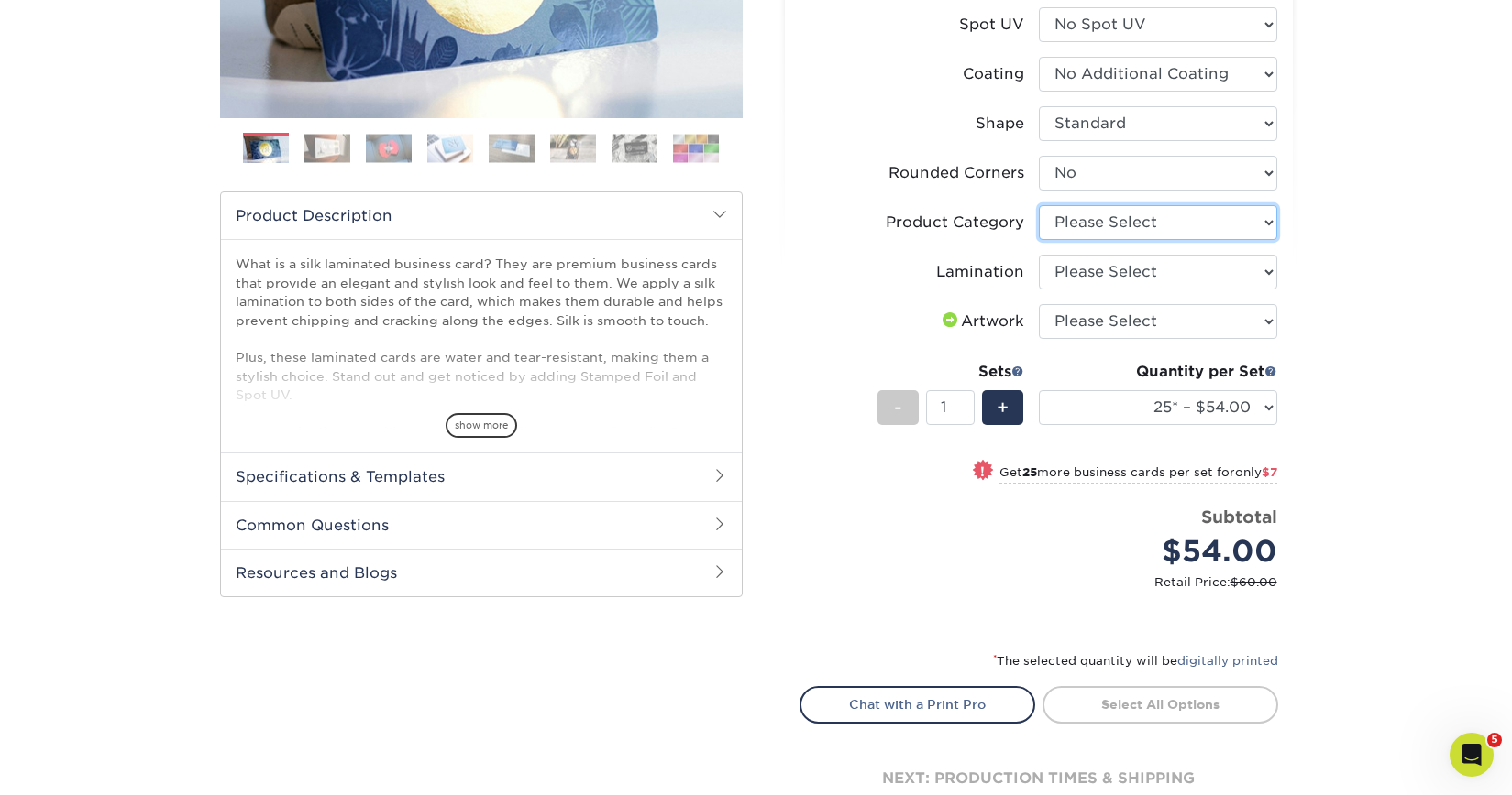
click at [1137, 220] on select "Please Select Business Cards" at bounding box center [1158, 222] width 239 height 34
select select "3b5148f1-0588-4f88-a218-97bcfdce65c1"
click at [1116, 279] on select "Please Select Silk" at bounding box center [1158, 272] width 239 height 34
select select "ccacb42f-45f7-42d3-bbd3-7c8421cf37f0"
drag, startPoint x: 1114, startPoint y: 310, endPoint x: 1107, endPoint y: 342, distance: 32.8
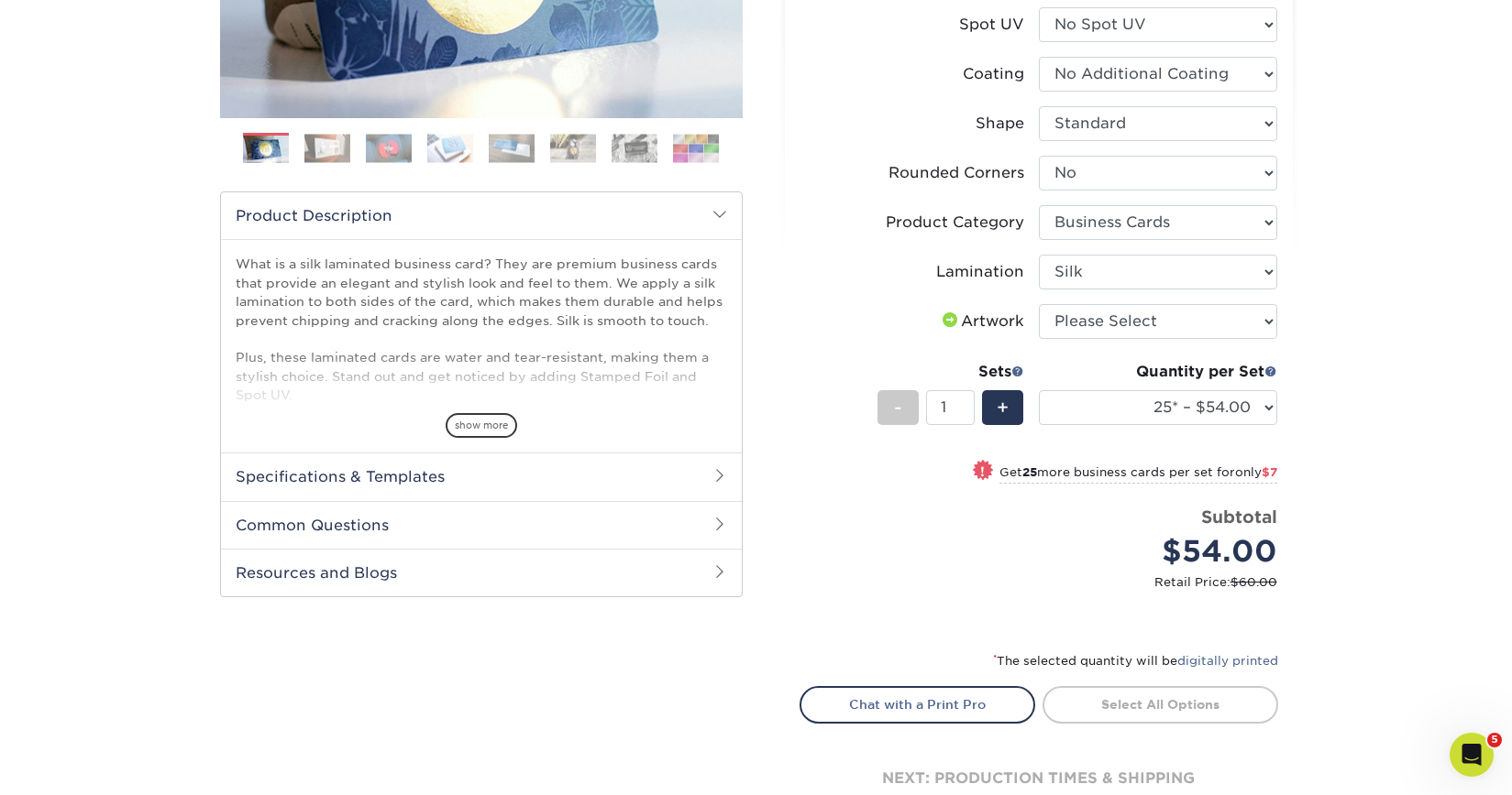
click at [1107, 343] on li "Artwork Please Select I will upload files I need a design - $100" at bounding box center [1039, 329] width 477 height 49
click at [1107, 331] on select "Please Select I will upload files I need a design - $100" at bounding box center [1158, 321] width 239 height 34
select select "upload"
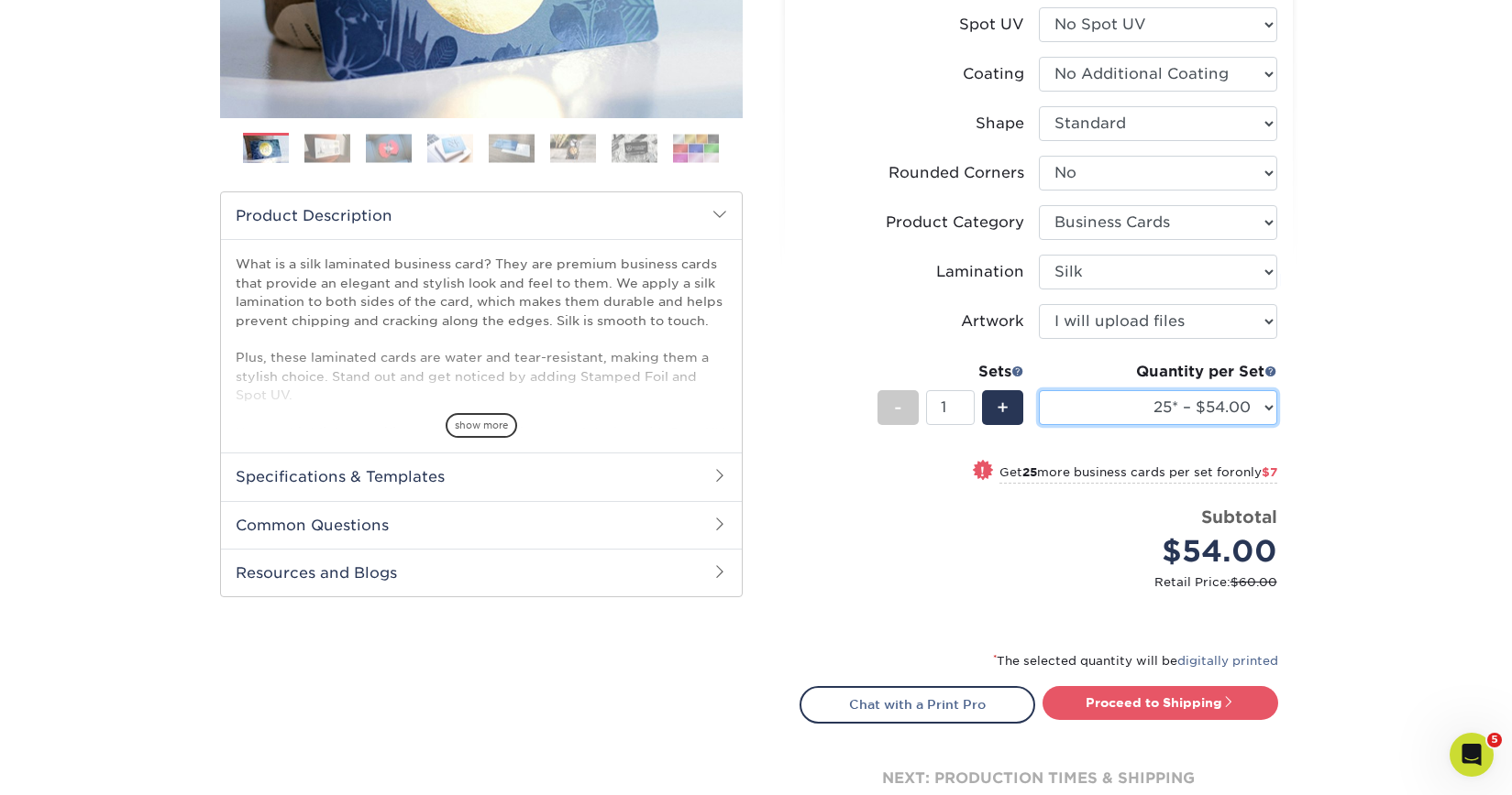
click at [1136, 407] on select "25* – $54.00 50* – $61.00 75* – $68.00 100* – $75.00 250* – $82.00 500 – $86.00…" at bounding box center [1158, 407] width 239 height 34
select select "100* – $75.00"
click at [1153, 391] on select "25* – $54.00 50* – $61.00 75* – $68.00 100* – $75.00 250* – $82.00 500 – $86.00…" at bounding box center [1158, 407] width 239 height 34
click at [1354, 449] on div "Products Business Cards Silk Laminated Business Cards Previous Next" at bounding box center [756, 296] width 1512 height 1208
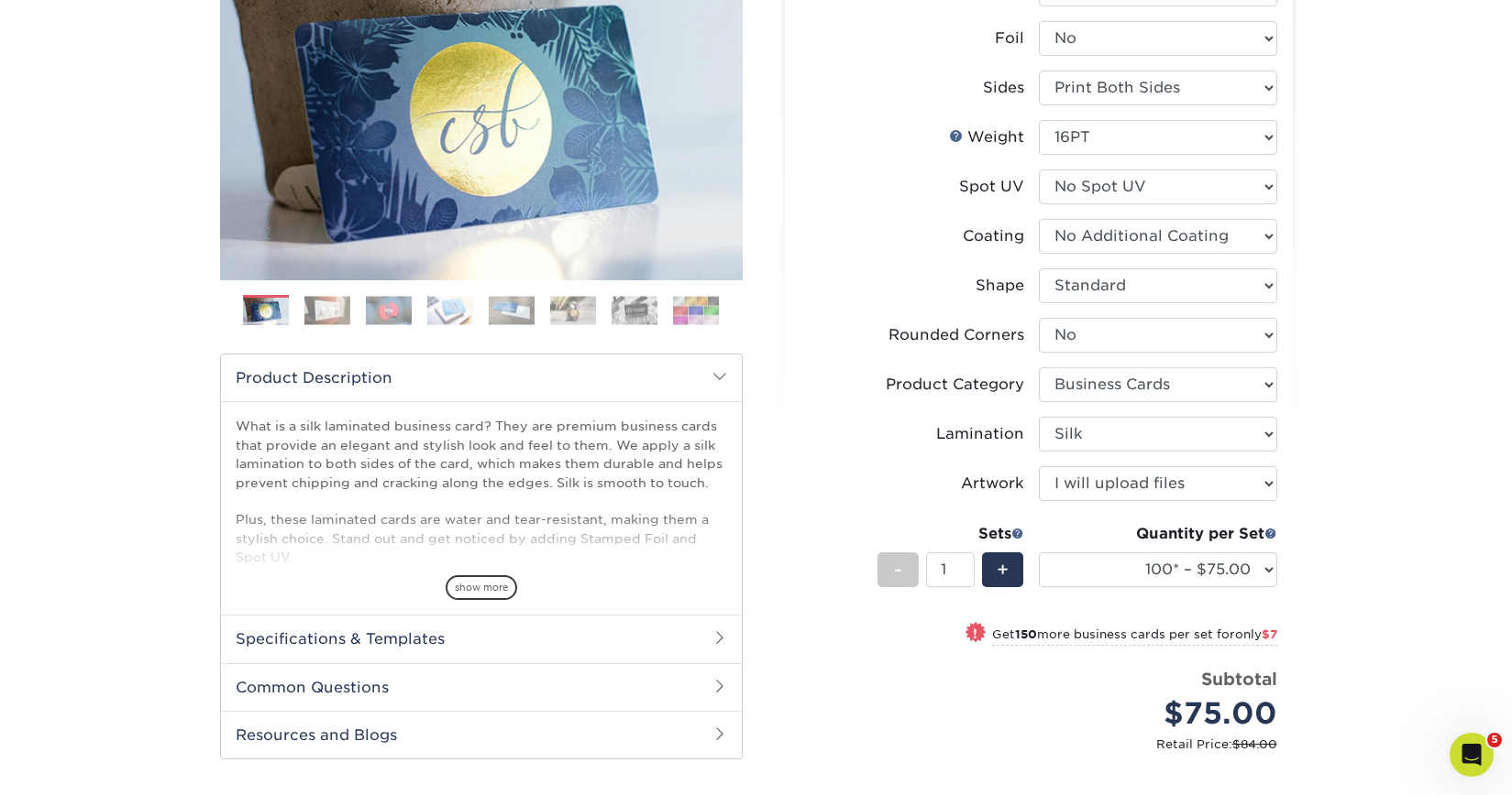
scroll to position [112, 0]
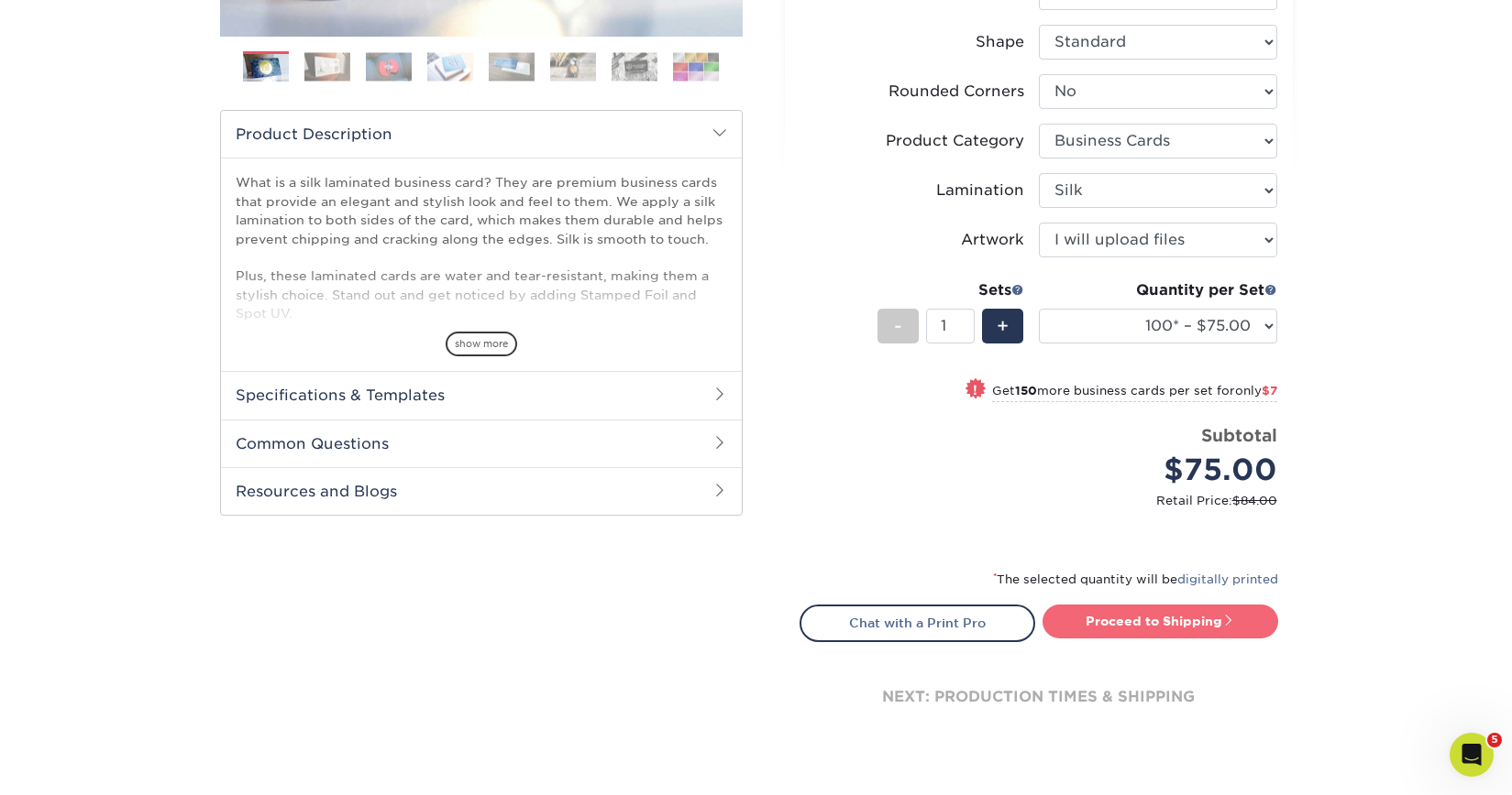
click at [1148, 633] on link "Proceed to Shipping" at bounding box center [1160, 621] width 236 height 33
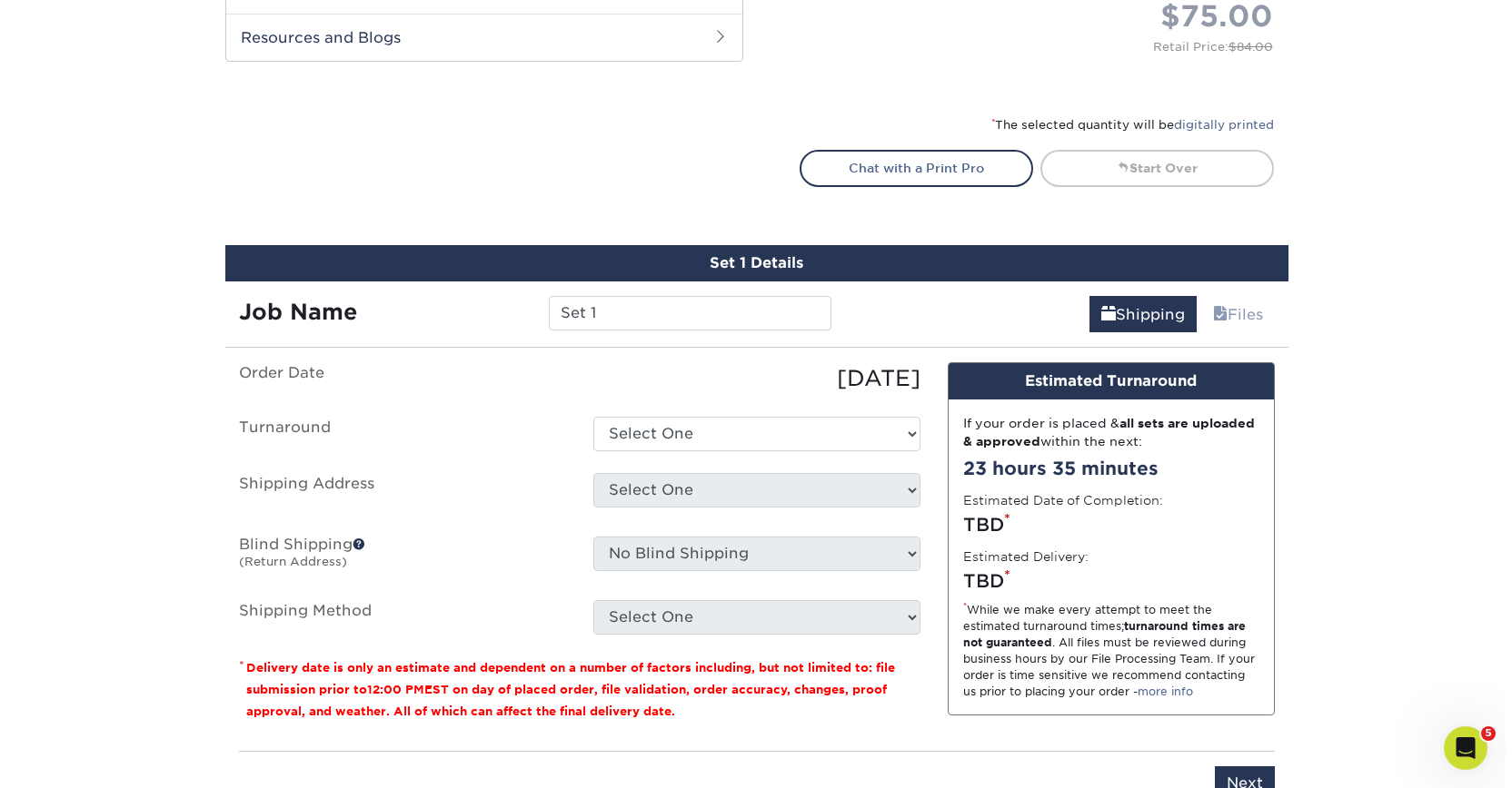
scroll to position [1151, 0]
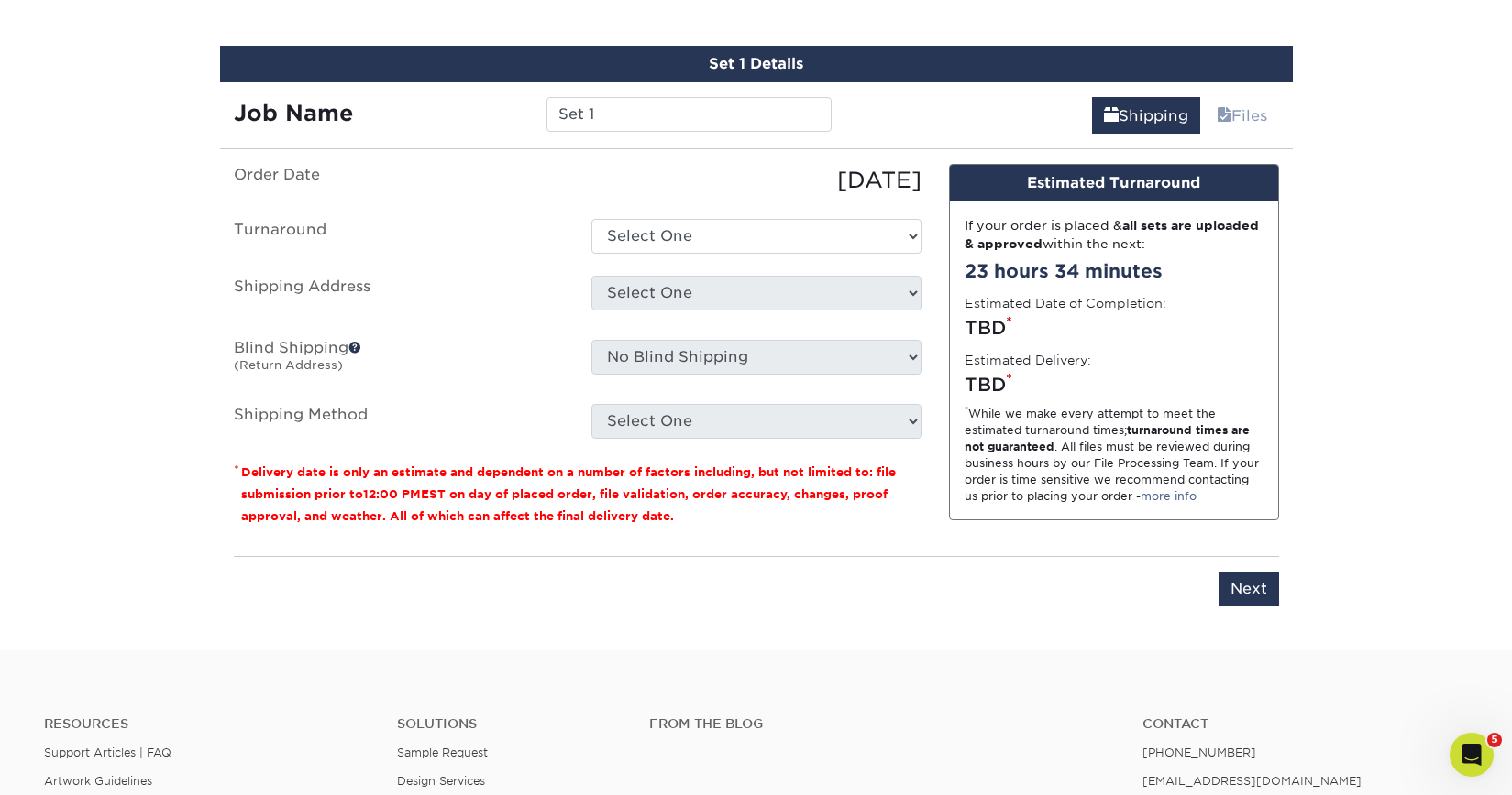
drag, startPoint x: 610, startPoint y: 96, endPoint x: 618, endPoint y: 104, distance: 11.3
click at [610, 97] on div "Job Name Set 1" at bounding box center [532, 108] width 626 height 51
drag, startPoint x: 623, startPoint y: 106, endPoint x: 551, endPoint y: 116, distance: 72.7
click at [551, 116] on input "Set 1" at bounding box center [688, 114] width 285 height 34
type input "N"
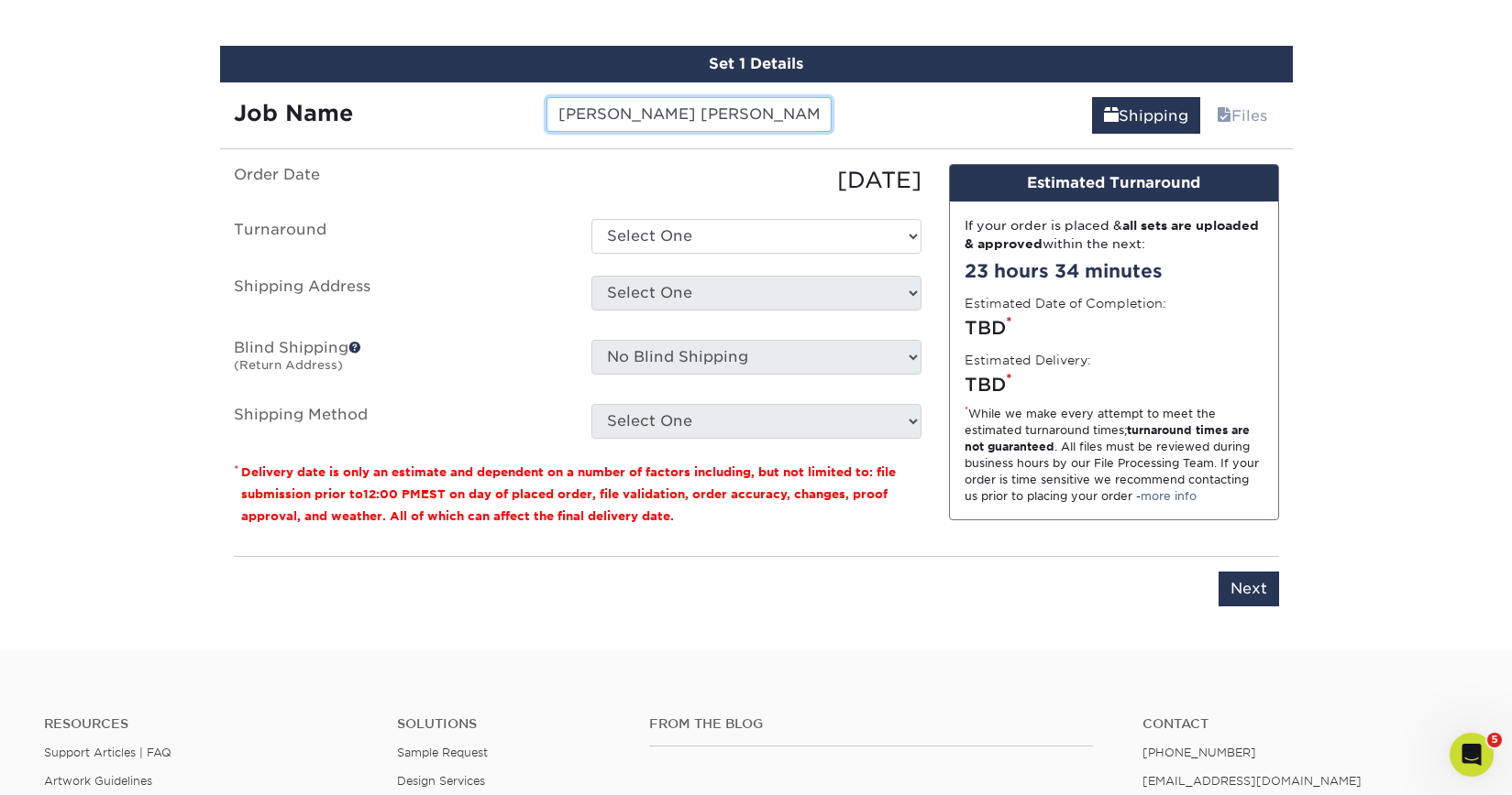
type input "[PERSON_NAME] [PERSON_NAME] Business Cards"
click at [623, 215] on ul "Order Date 08/21/2025 Turnaround Select One 2-4 Business Days 2 Day Next Busine…" at bounding box center [578, 300] width 688 height 275
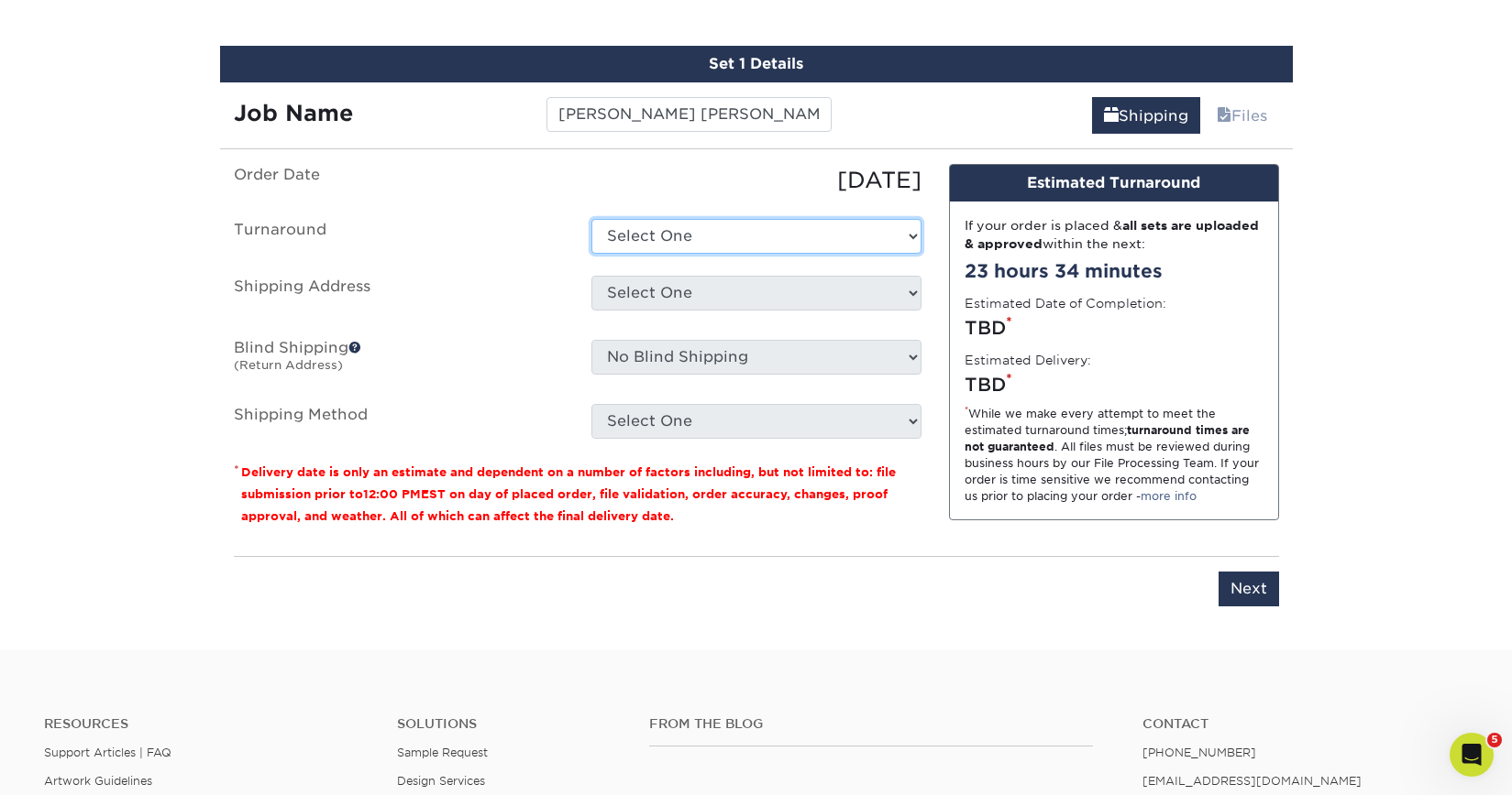
click at [624, 237] on select "Select One 2-4 Business Days 2 Day Next Business Day" at bounding box center [756, 235] width 330 height 34
select select "b2731265-f7ff-4e4f-a3b7-cc16ed4c7916"
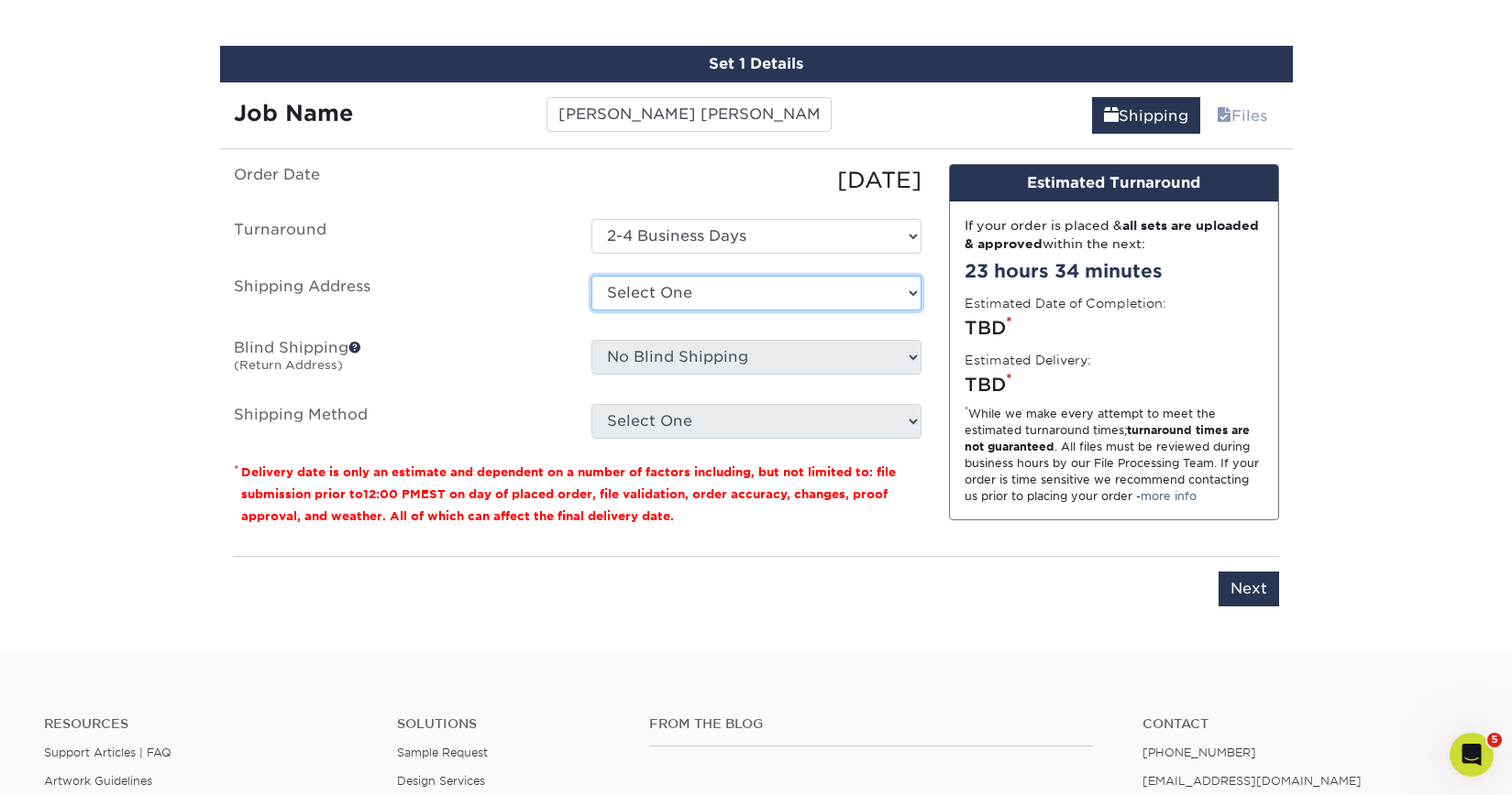
click at [653, 294] on select "Select One Adam Crum New Aldryn Tangui - Home Alvin Flores Alvin Flores - Home …" at bounding box center [756, 293] width 330 height 34
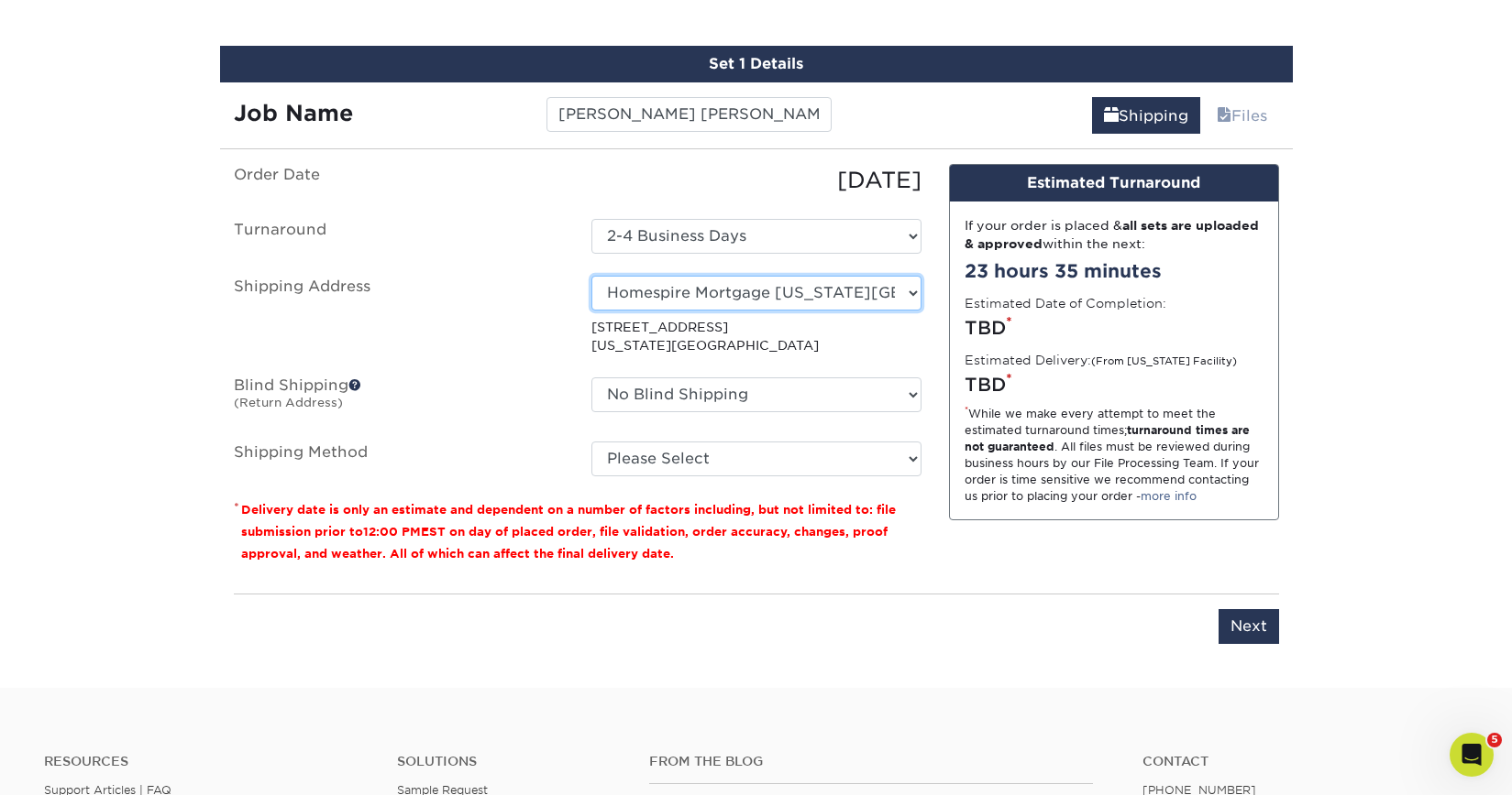
click at [707, 295] on select "Select One Adam Crum New Aldryn Tangui - Home Alvin Flores Alvin Flores - Home …" at bounding box center [756, 293] width 330 height 34
select select "newaddress"
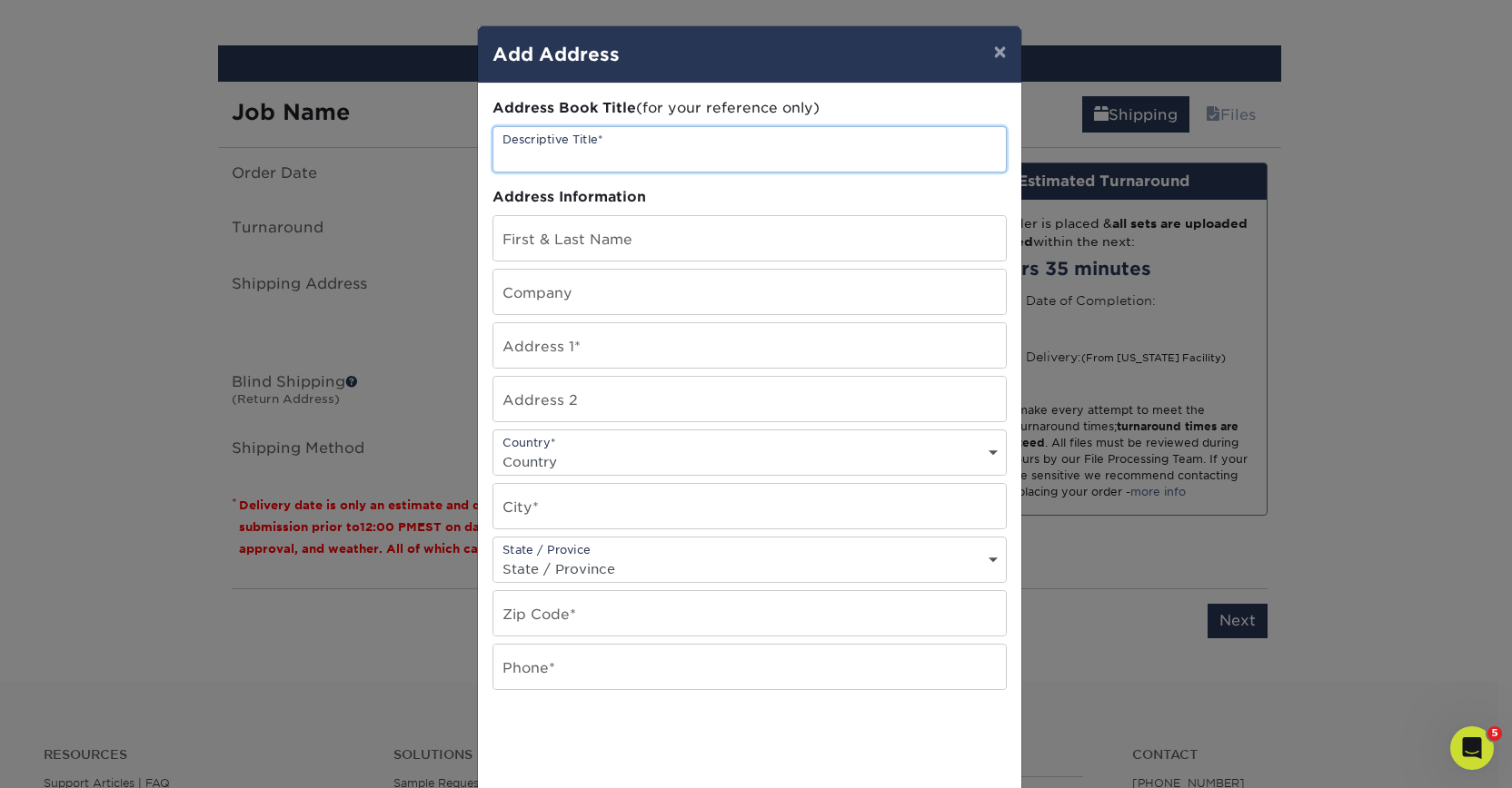
click at [601, 150] on input "text" at bounding box center [749, 149] width 513 height 45
type input "Virginia Beach - NEW 8.21.25"
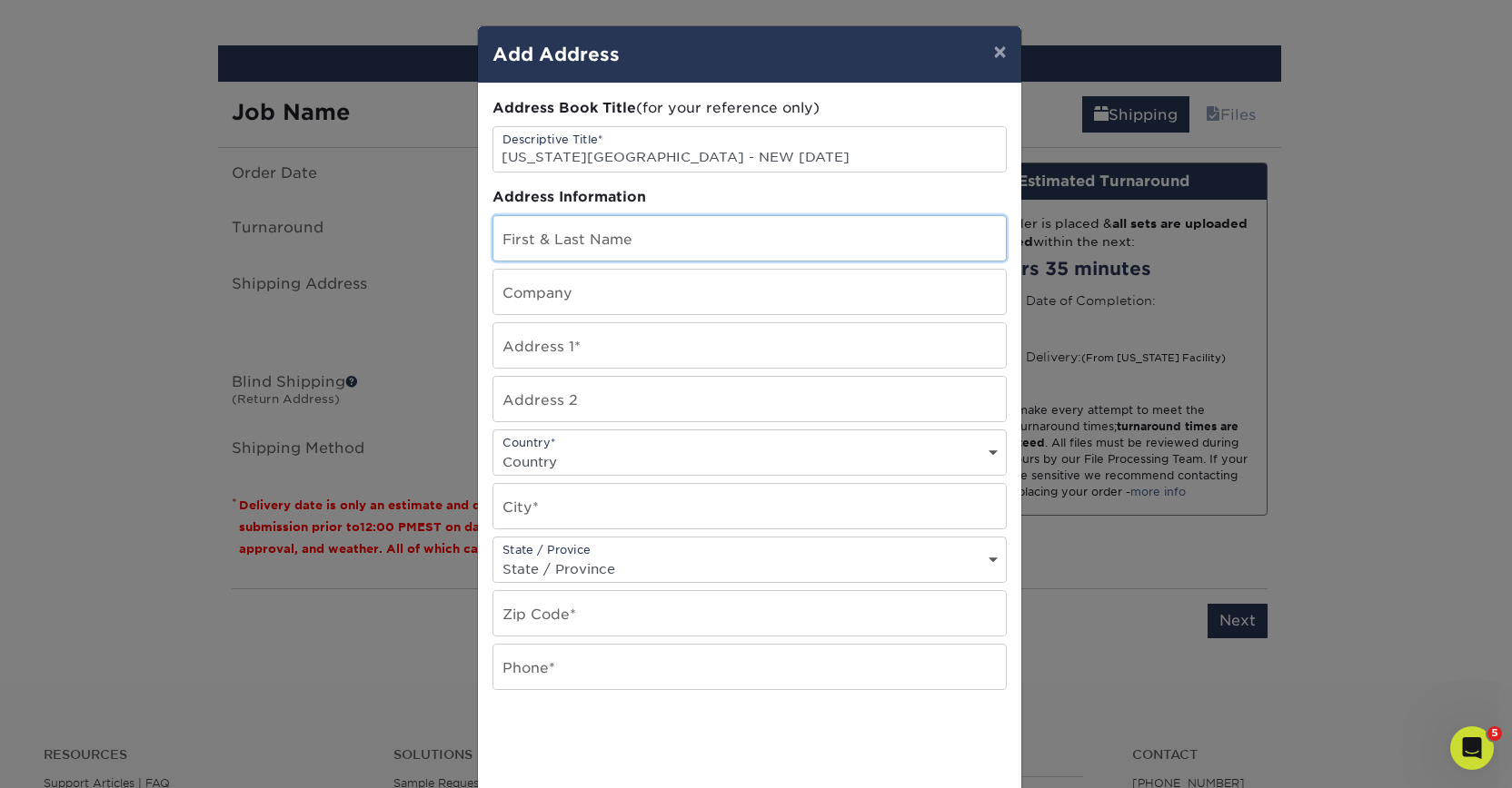
click at [588, 243] on input "text" at bounding box center [749, 238] width 513 height 45
type input "[PERSON_NAME] [PERSON_NAME]"
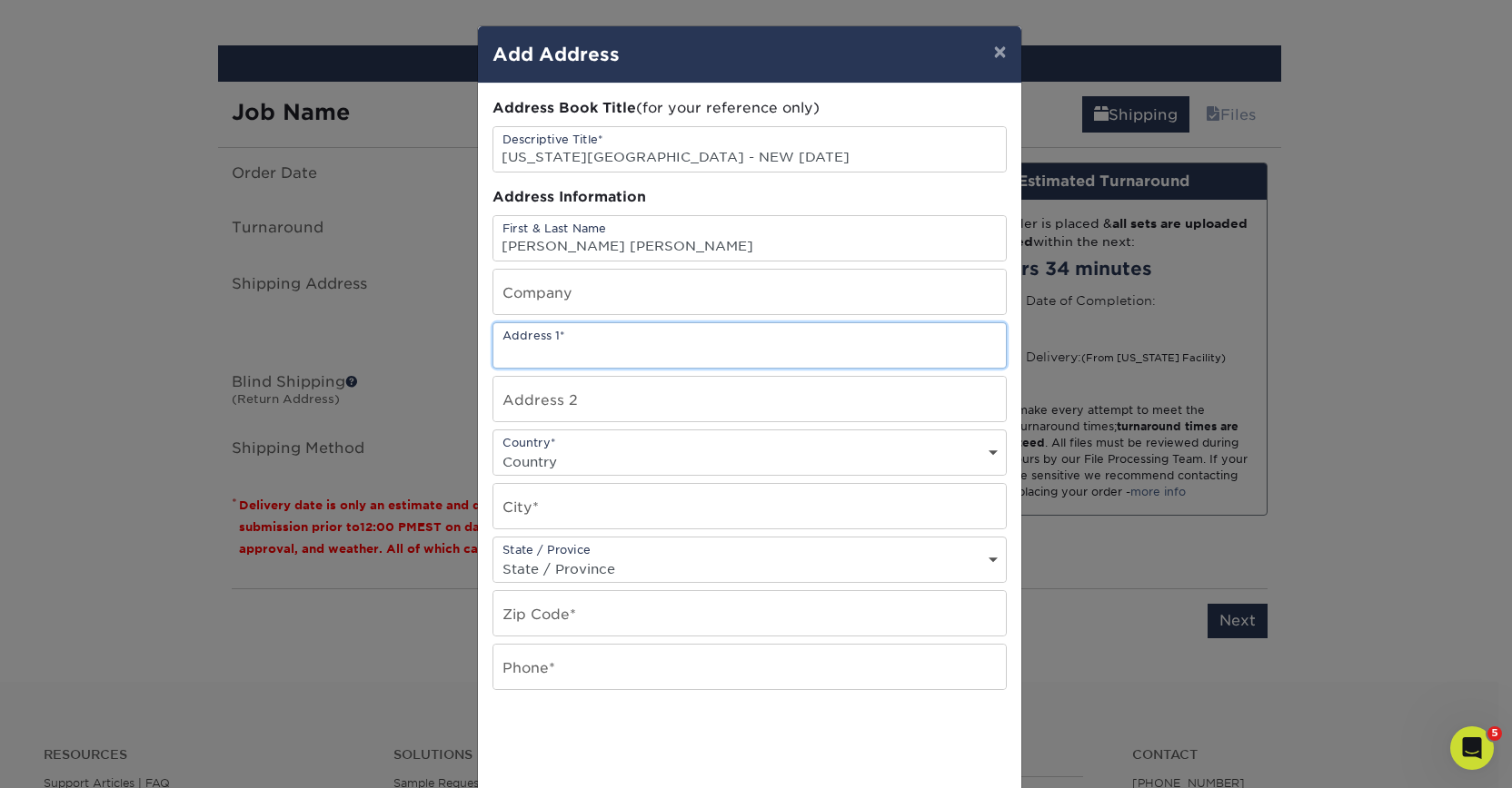
paste input "361 Southport Circle"
type input "[STREET_ADDRESS]"
click at [813, 306] on input "text" at bounding box center [749, 292] width 513 height 45
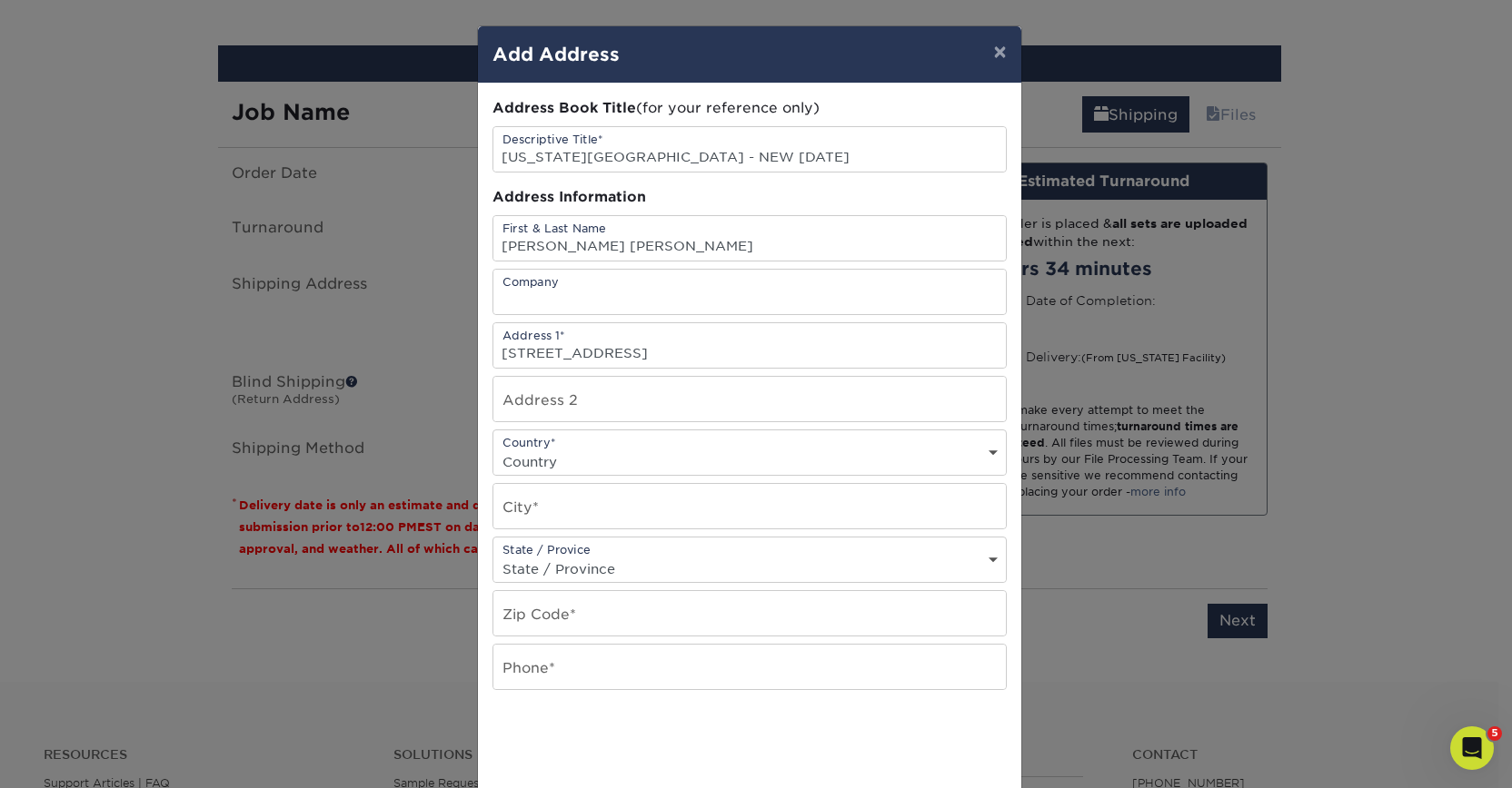
click at [656, 441] on div "Country* Country United States Canada ----------------------------- Afghanistan…" at bounding box center [749, 452] width 514 height 46
click at [647, 453] on select "Country United States Canada ----------------------------- Afghanistan Albania …" at bounding box center [749, 461] width 513 height 26
select select "US"
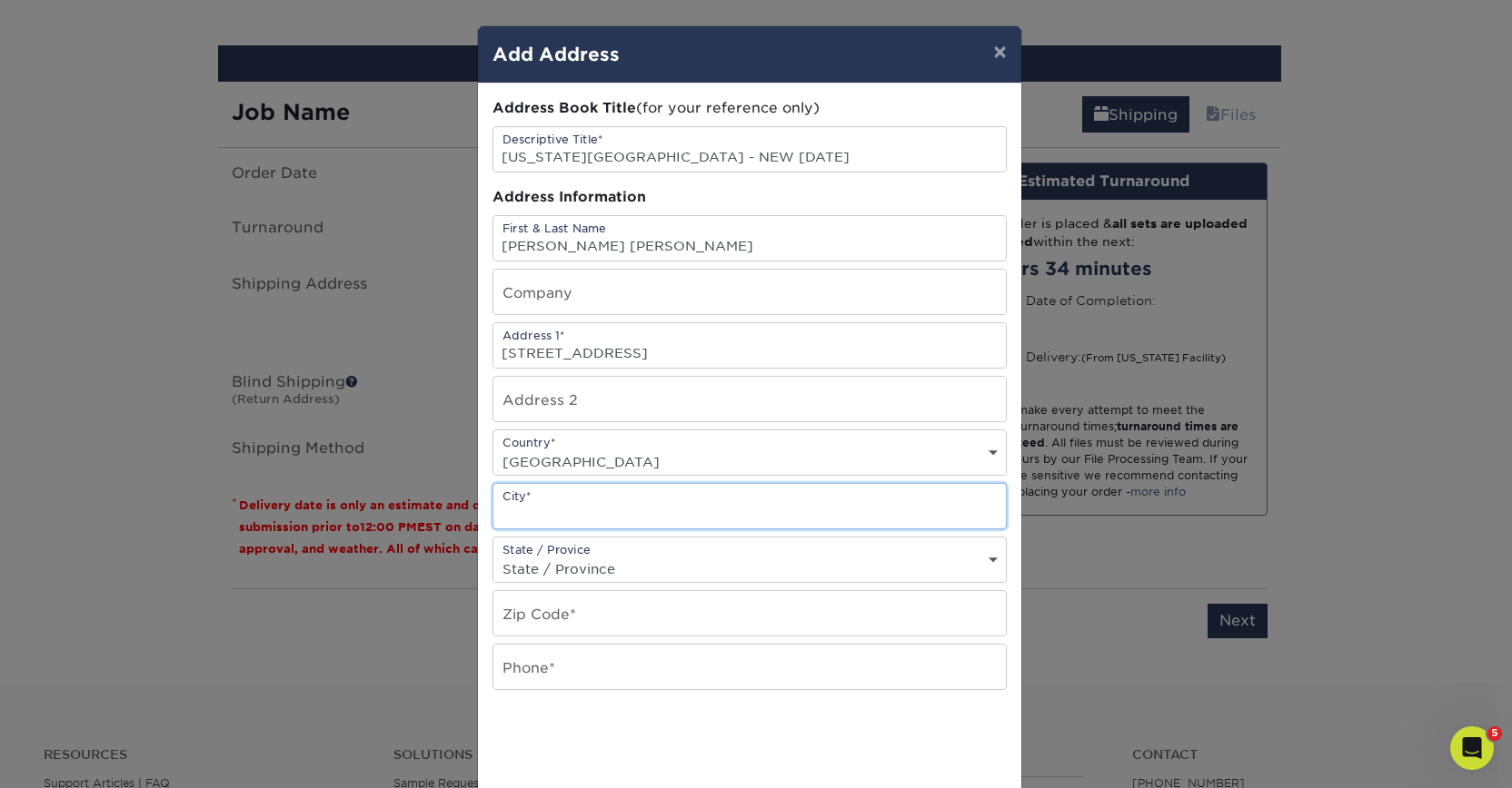
click at [634, 519] on input "text" at bounding box center [749, 507] width 513 height 45
paste input "Virginia Beach"
type input "Virginia Beach"
click at [882, 552] on div "State / Provice State / Province Alabama Alaska Arizona Arkansas California Col…" at bounding box center [749, 560] width 514 height 46
click at [866, 570] on select "State / Province Alabama Alaska Arizona Arkansas California Colorado Connecticu…" at bounding box center [749, 568] width 513 height 26
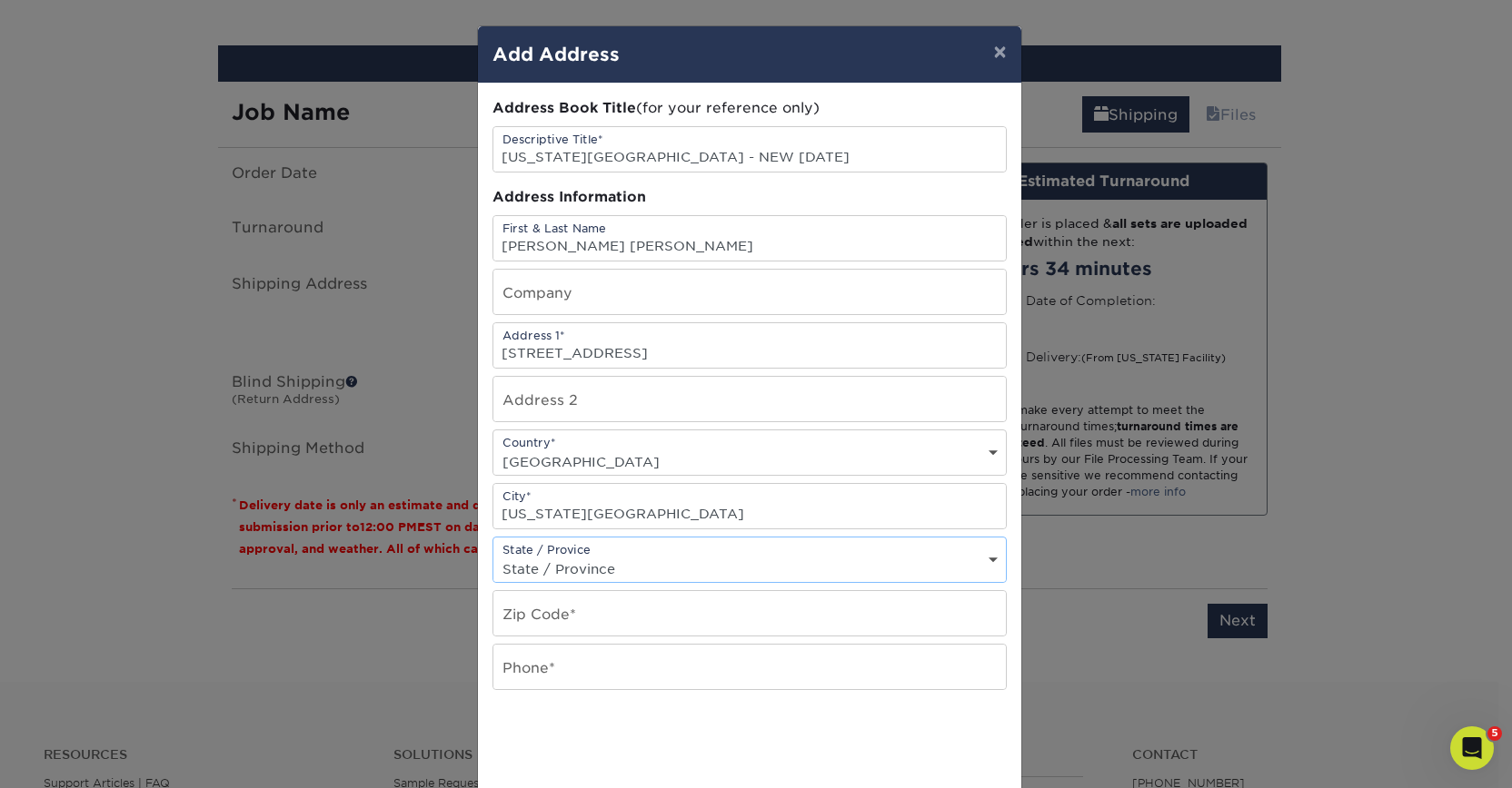
select select "VA"
click at [577, 677] on input "text" at bounding box center [749, 667] width 513 height 45
click at [605, 622] on input "text" at bounding box center [749, 614] width 513 height 45
paste input "23452"
type input "23452"
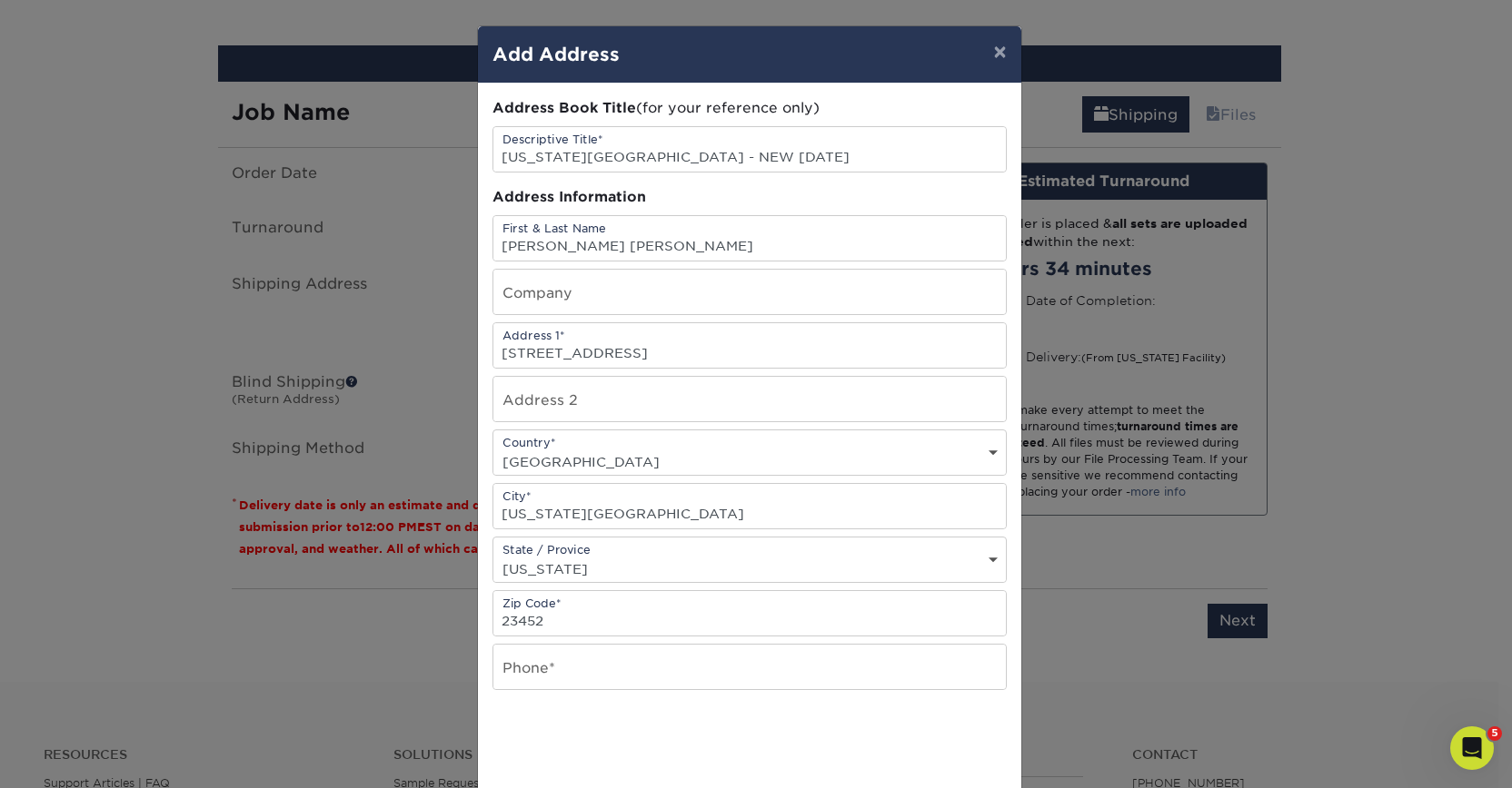
click at [826, 723] on div at bounding box center [749, 747] width 514 height 71
click at [658, 671] on input "text" at bounding box center [749, 667] width 513 height 45
paste input "757.589.5282"
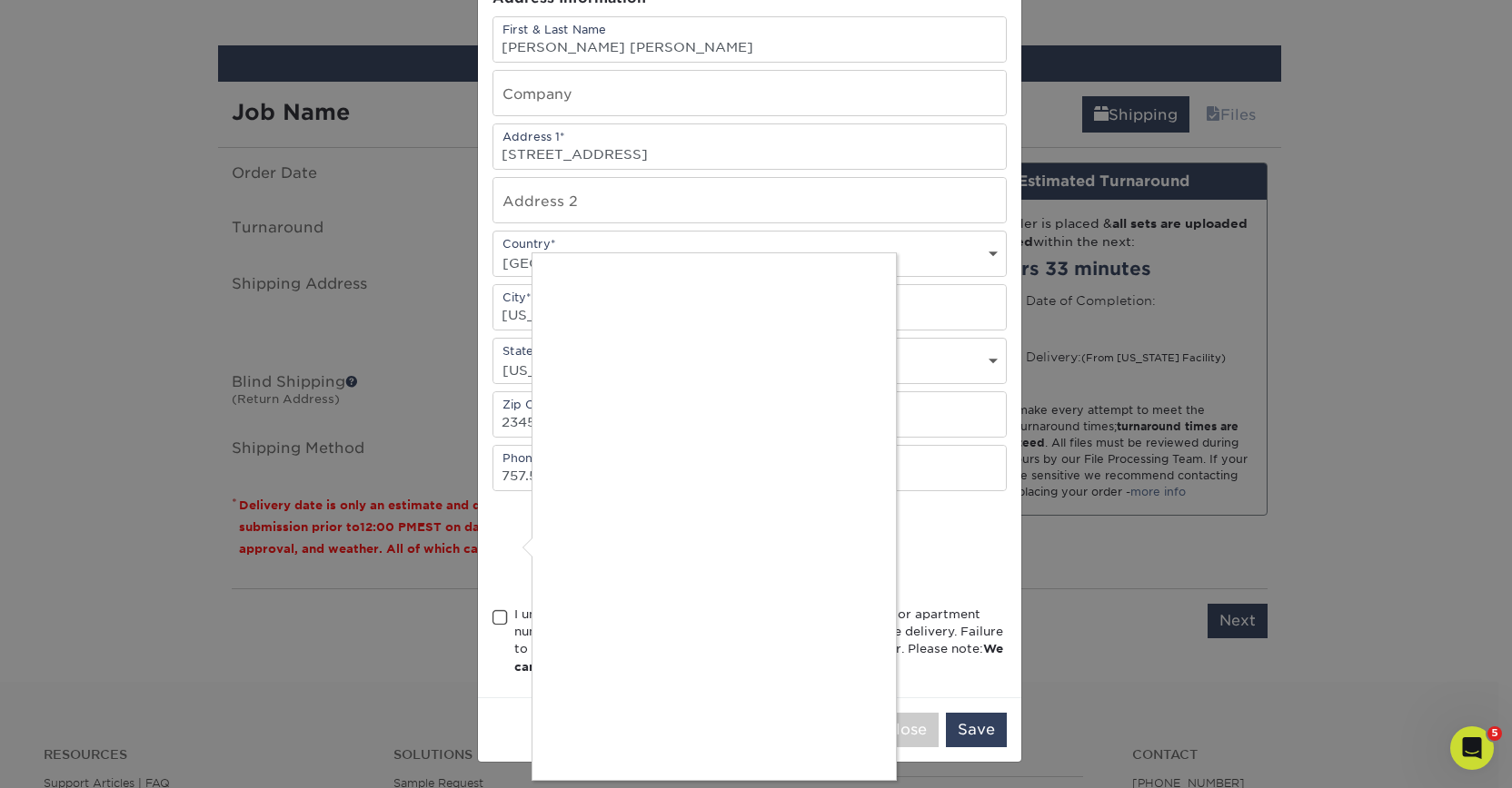
click at [525, 476] on div at bounding box center [756, 394] width 1512 height 788
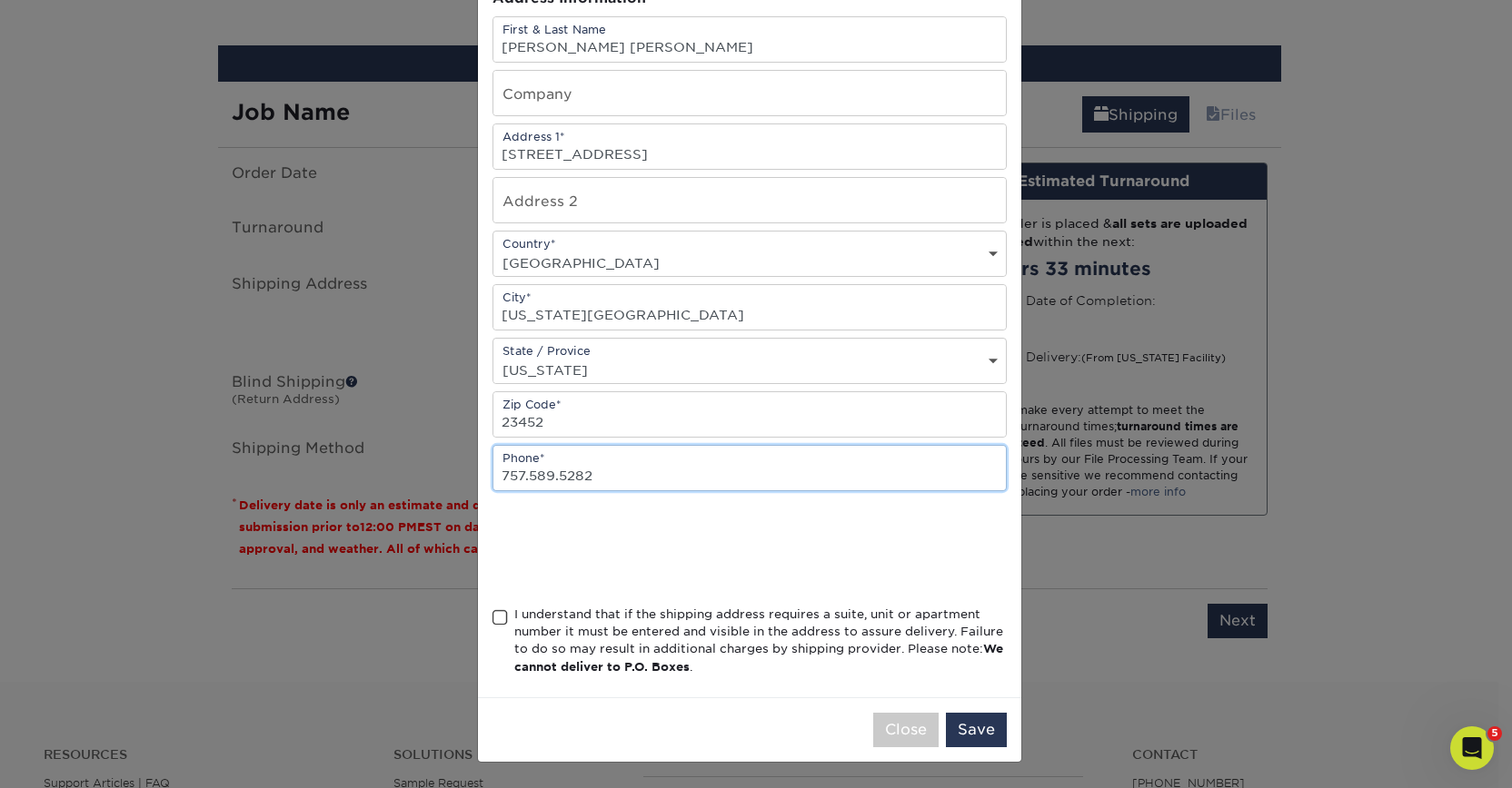
click at [557, 486] on input "757.589.5282" at bounding box center [749, 469] width 513 height 45
type input "7575895282"
click at [605, 638] on div "I understand that if the shipping address requires a suite, unit or apartment n…" at bounding box center [760, 641] width 492 height 71
click at [0, 0] on input "I understand that if the shipping address requires a suite, unit or apartment n…" at bounding box center [0, 0] width 0 height 0
click at [979, 731] on button "Save" at bounding box center [976, 729] width 61 height 34
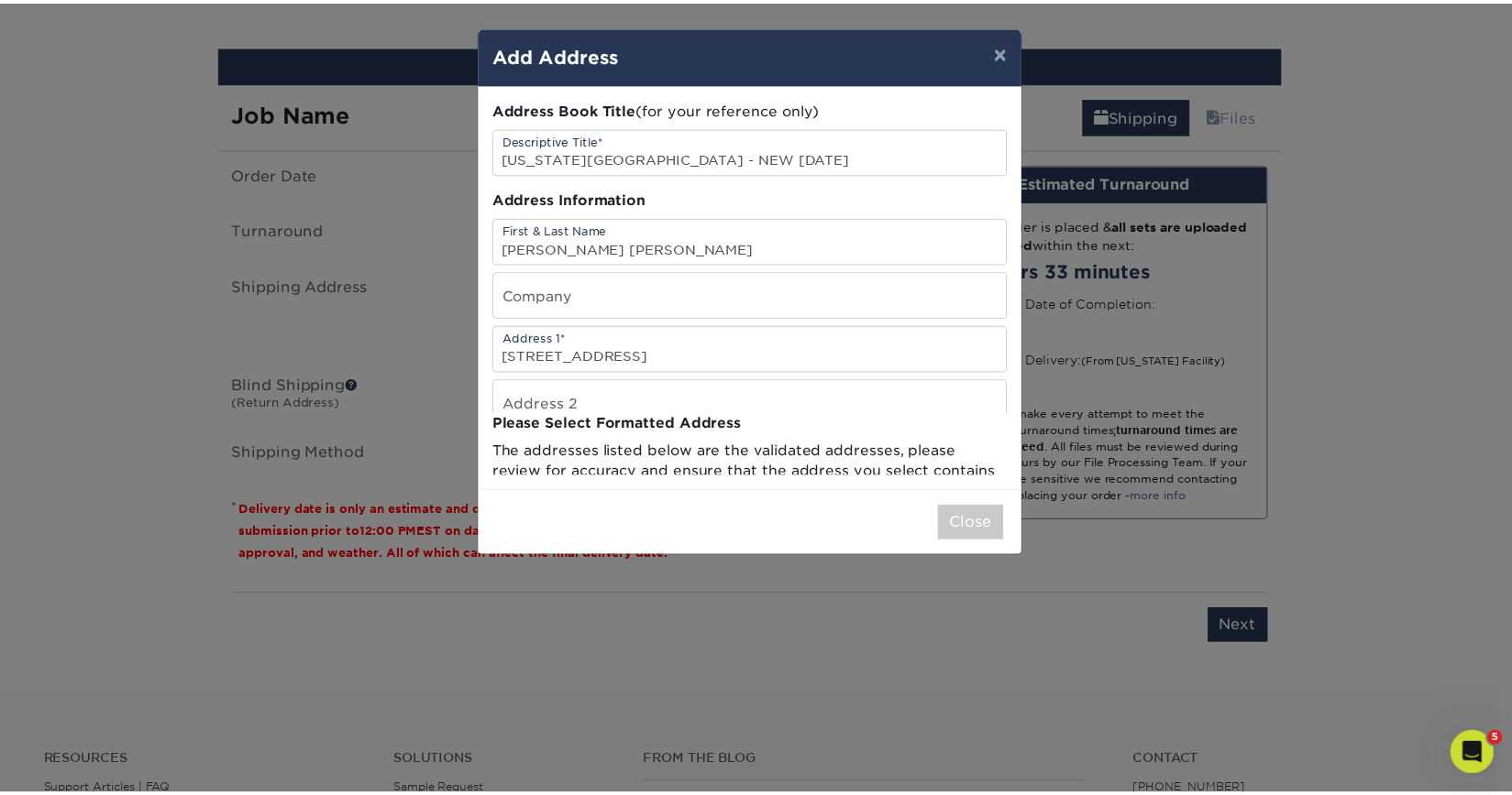
scroll to position [0, 0]
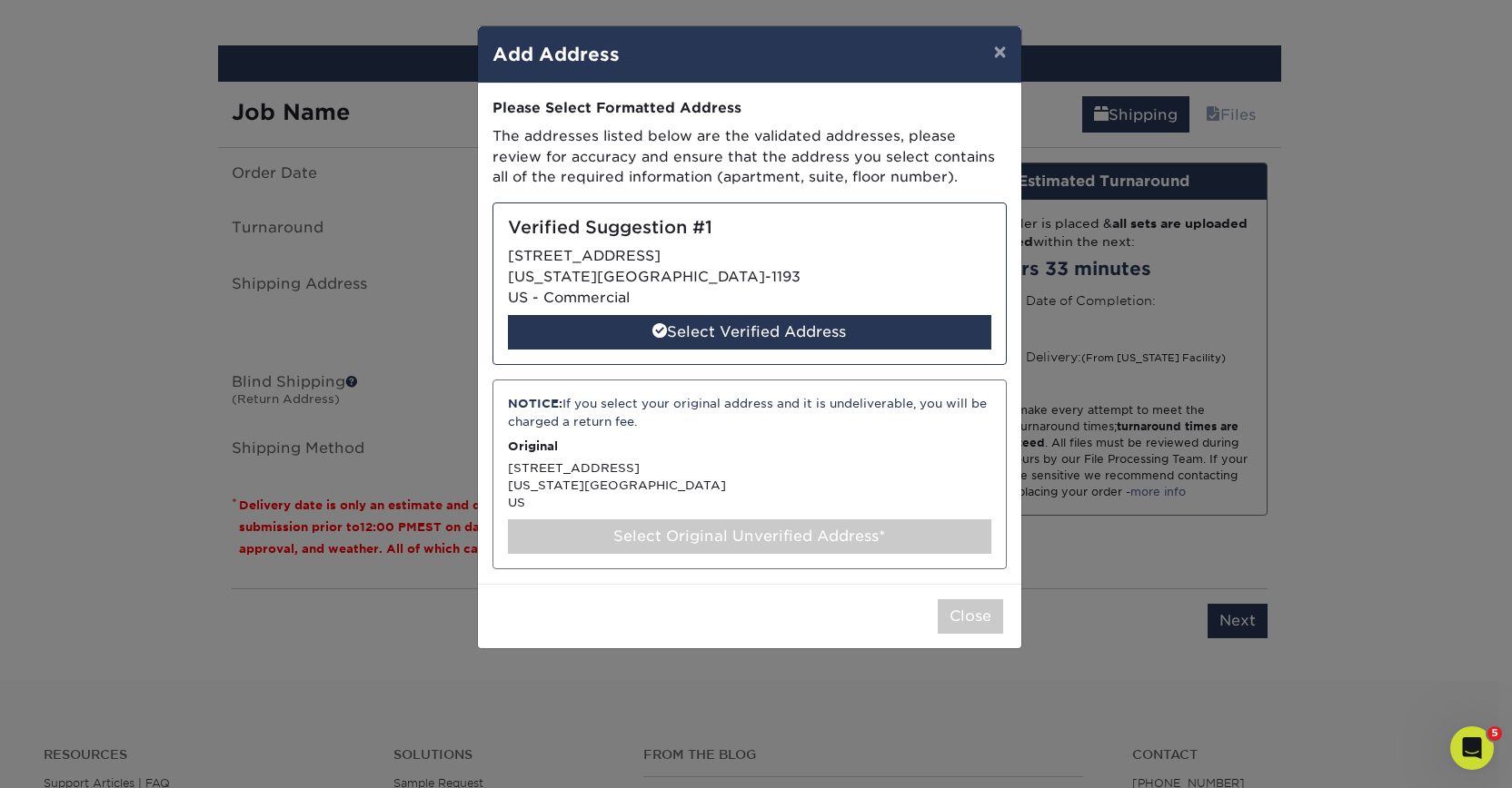
click at [717, 534] on div "Select Original Unverified Address*" at bounding box center [749, 536] width 483 height 34
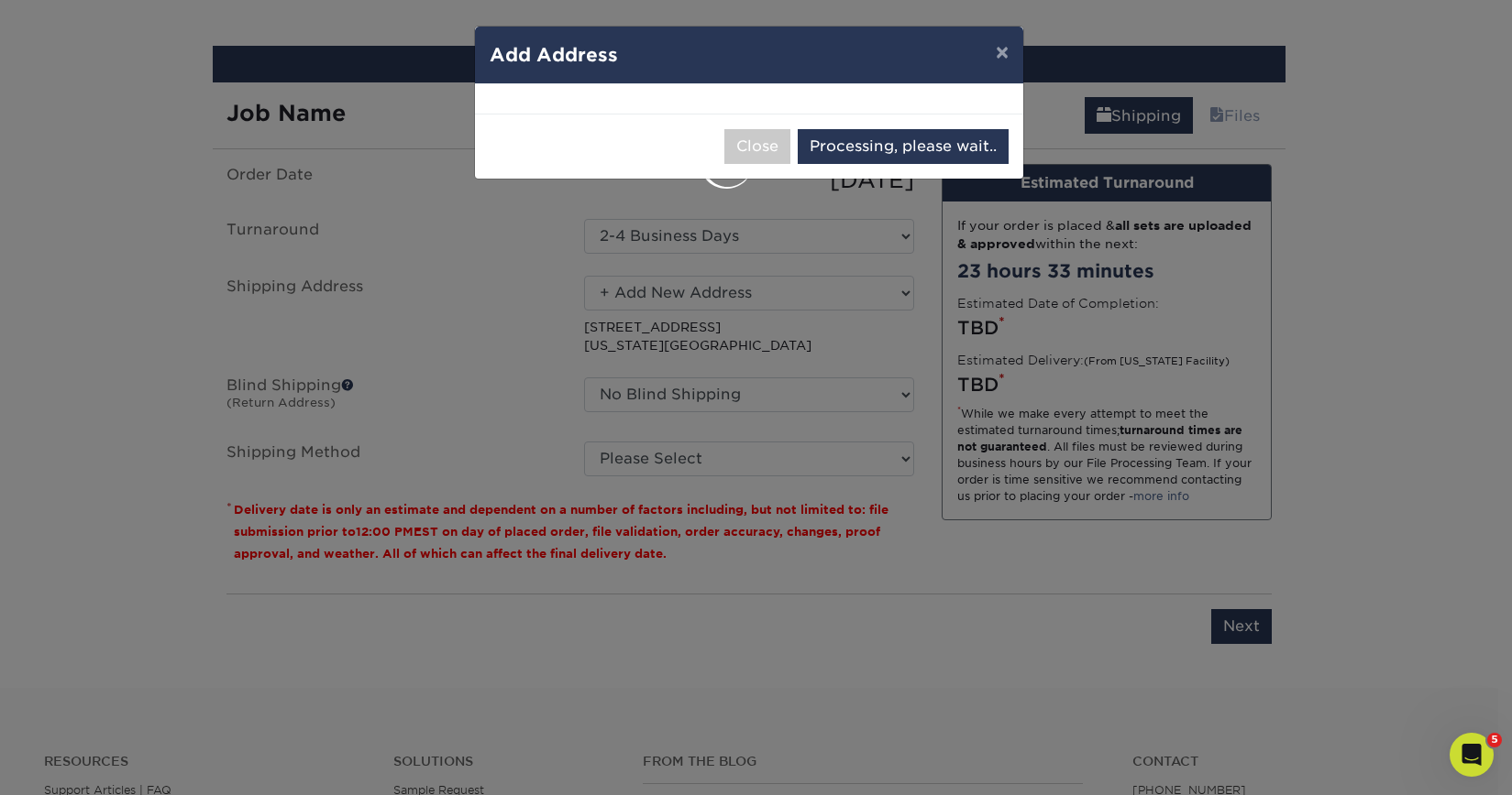
select select "285309"
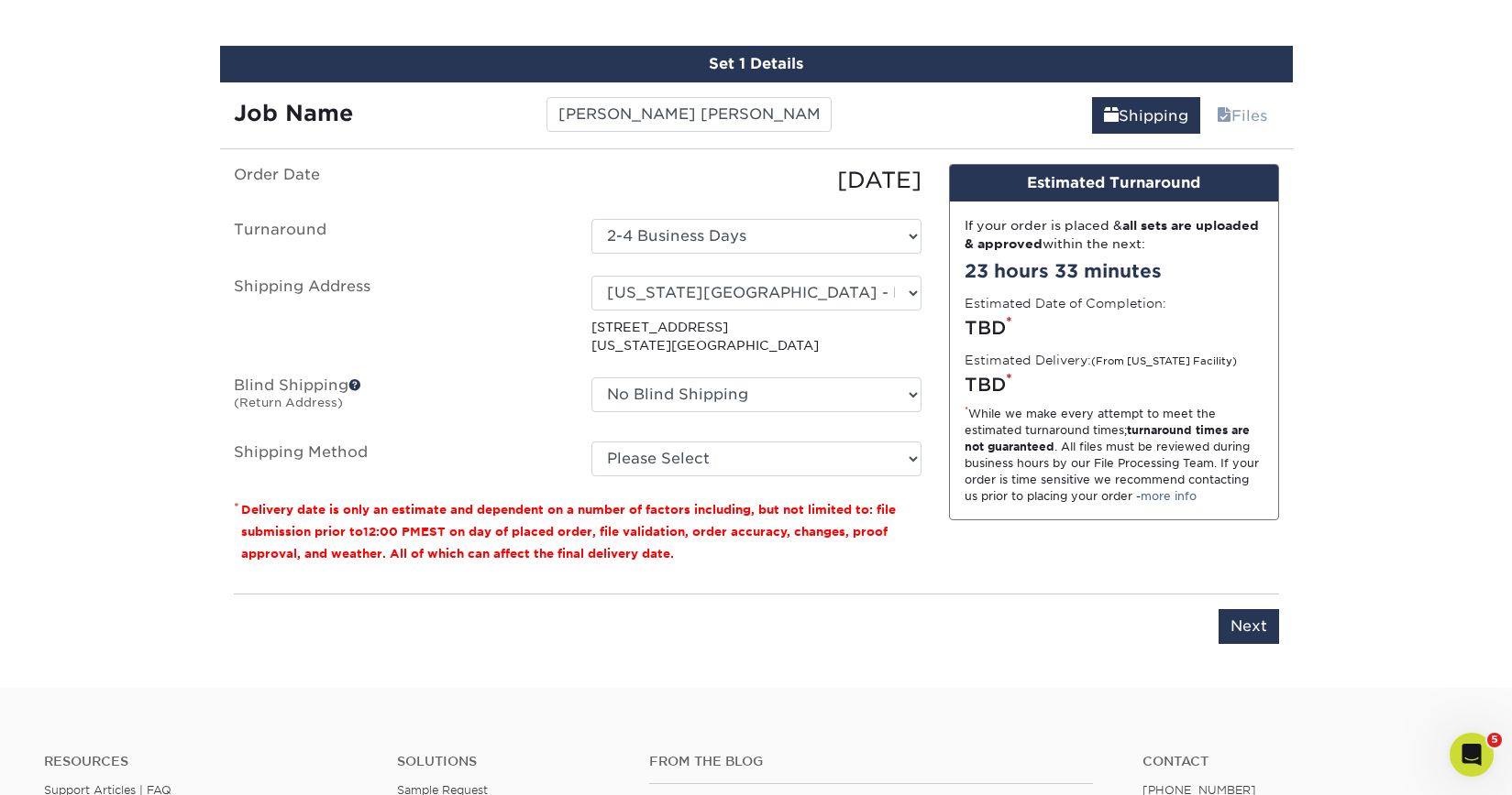
scroll to position [1151, 0]
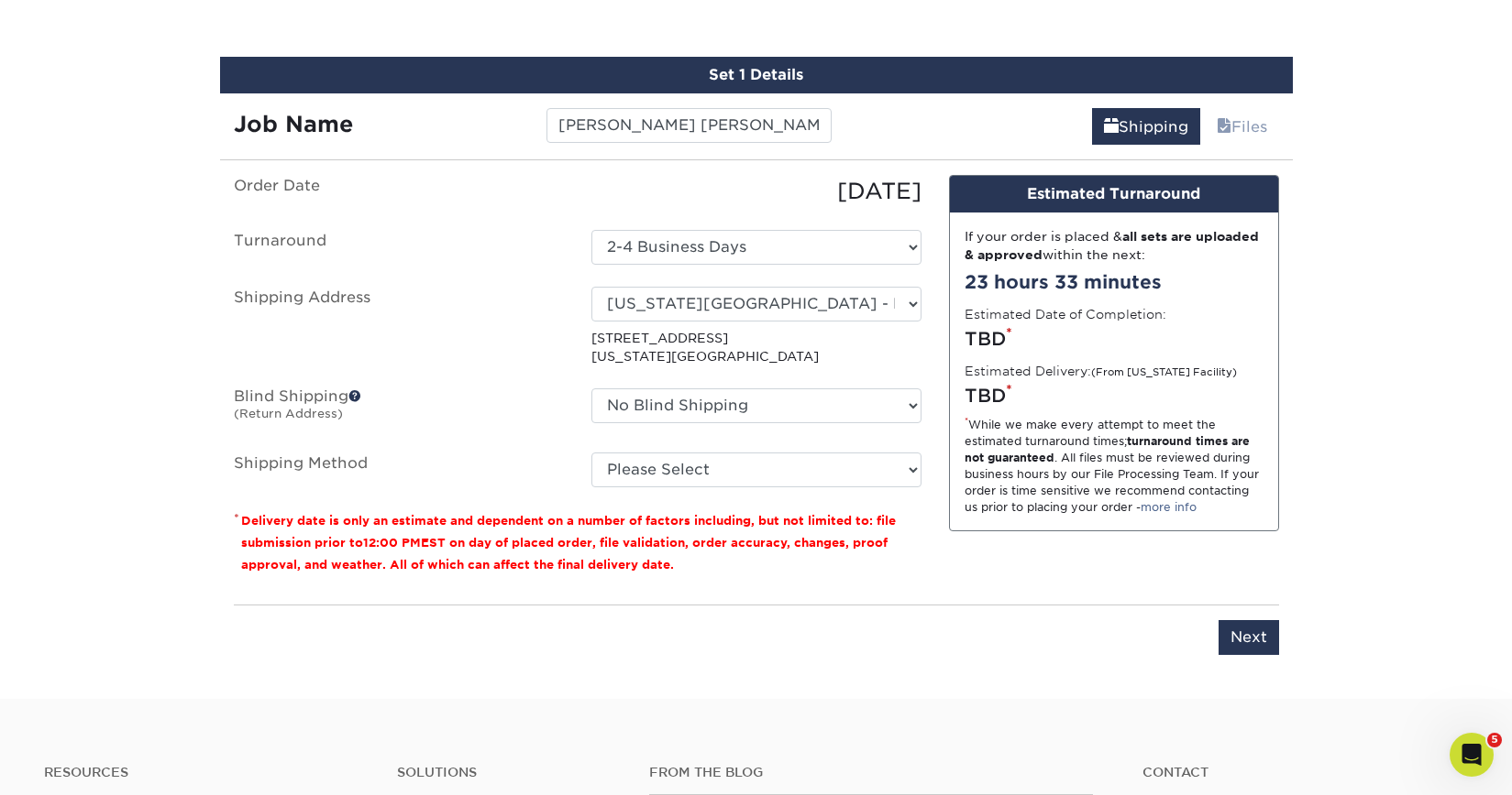
click at [675, 425] on div "No Blind Shipping Adam Crum New Aldryn Tangui - Home Alvin Flores Alvin Flores …" at bounding box center [756, 409] width 358 height 42
click at [674, 412] on select "No Blind Shipping Adam Crum New Aldryn Tangui - Home Alvin Flores Alvin Flores …" at bounding box center [756, 405] width 330 height 34
select select "154565"
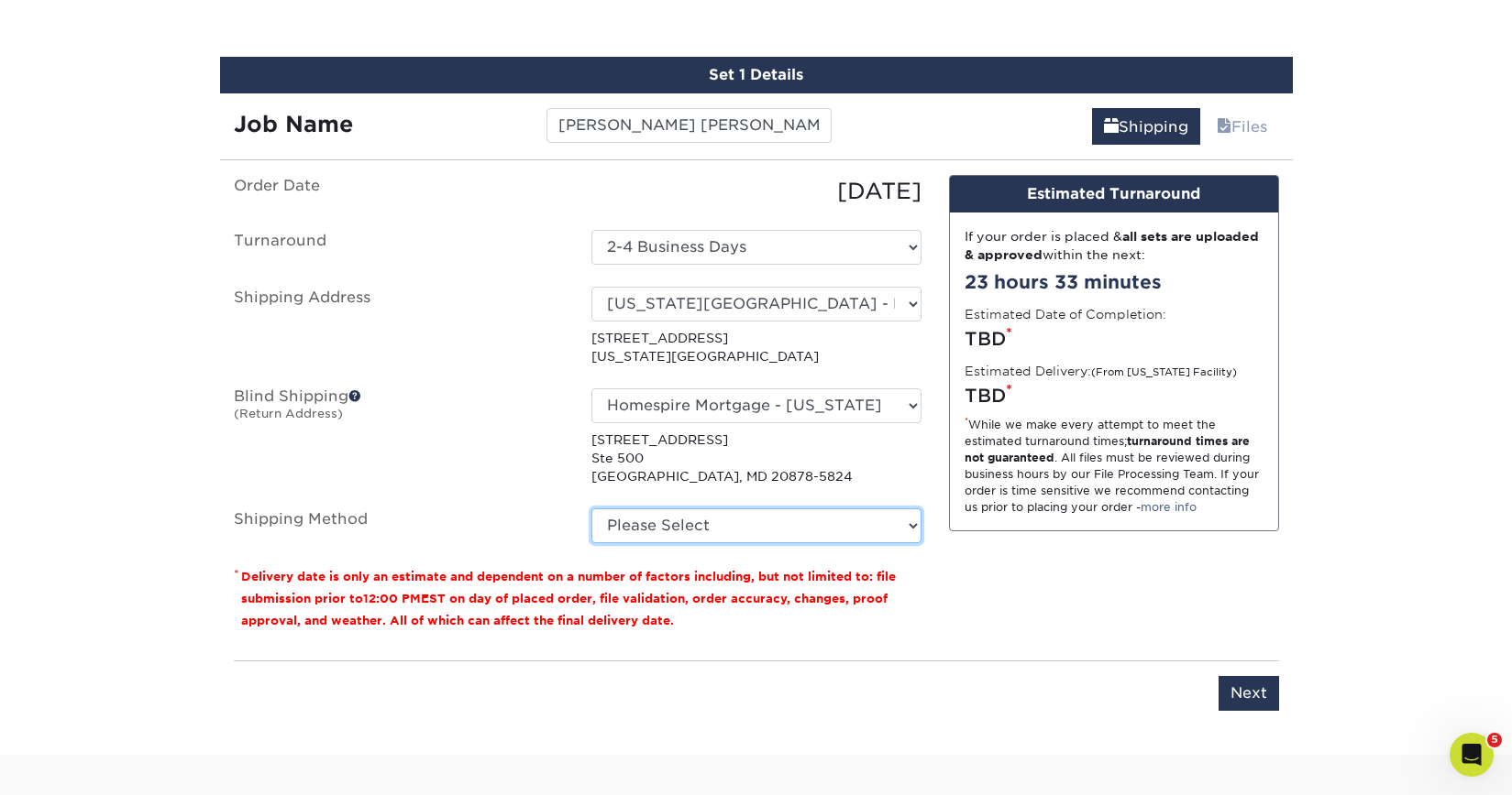
click at [688, 511] on select "Please Select Ground Shipping (+$7.84) 3 Day Shipping Service (+$15.33) 2 Day A…" at bounding box center [756, 525] width 330 height 34
select select "03"
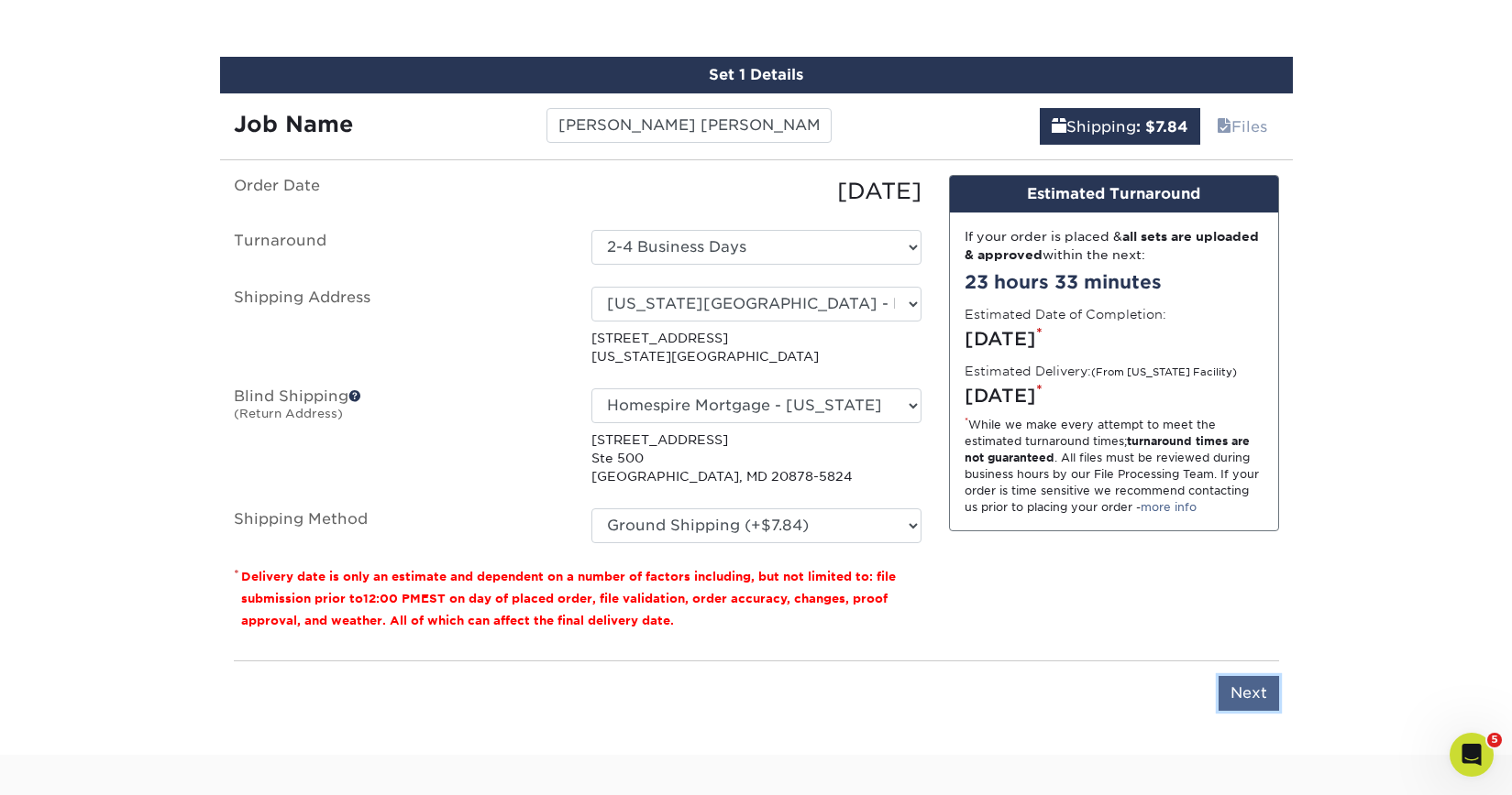
click at [1250, 706] on input "Next" at bounding box center [1248, 693] width 60 height 34
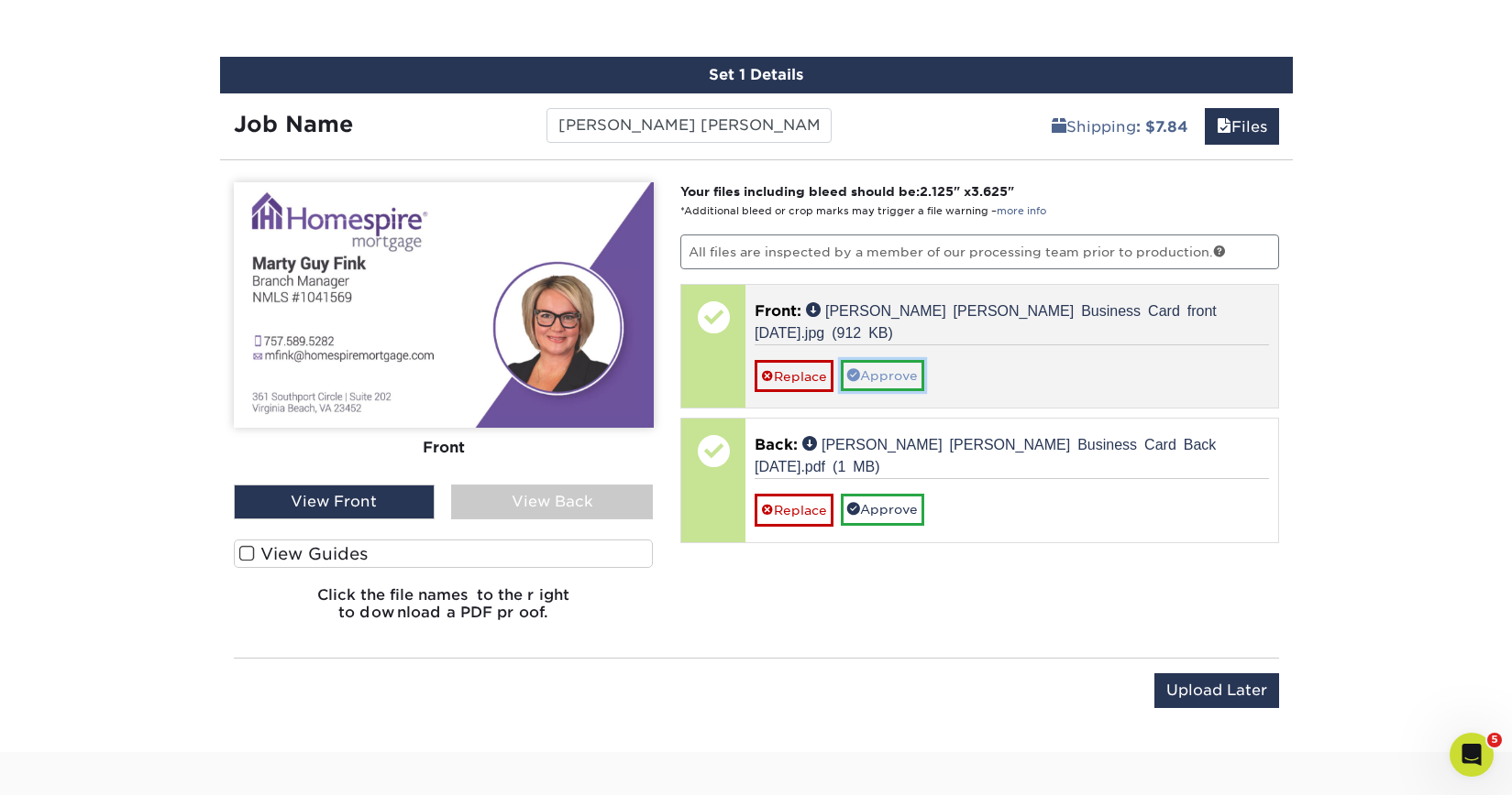
click at [881, 361] on link "Approve" at bounding box center [882, 376] width 84 height 32
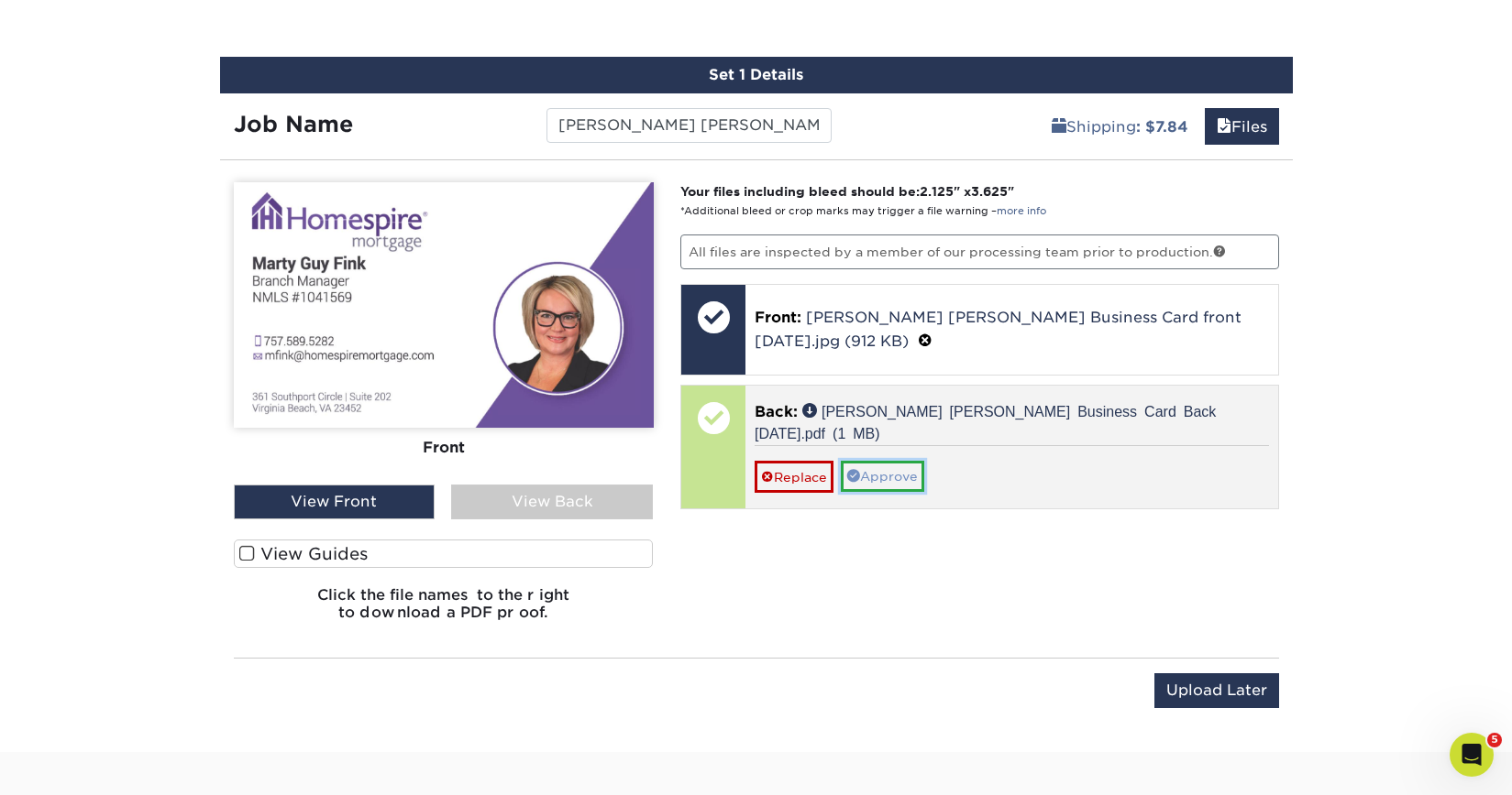
click at [901, 461] on link "Approve" at bounding box center [882, 477] width 84 height 32
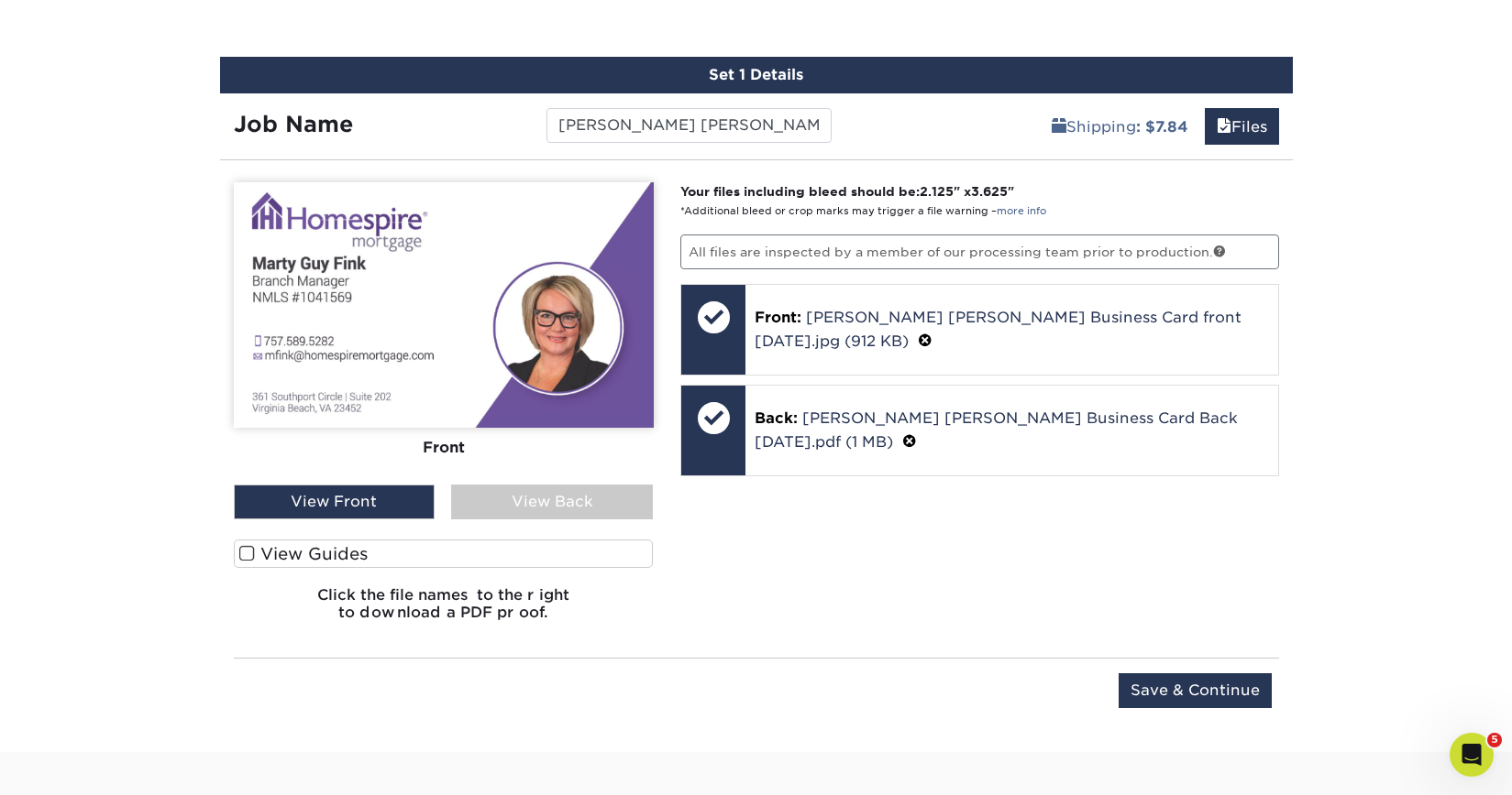
click at [576, 502] on div "View Back" at bounding box center [552, 501] width 202 height 34
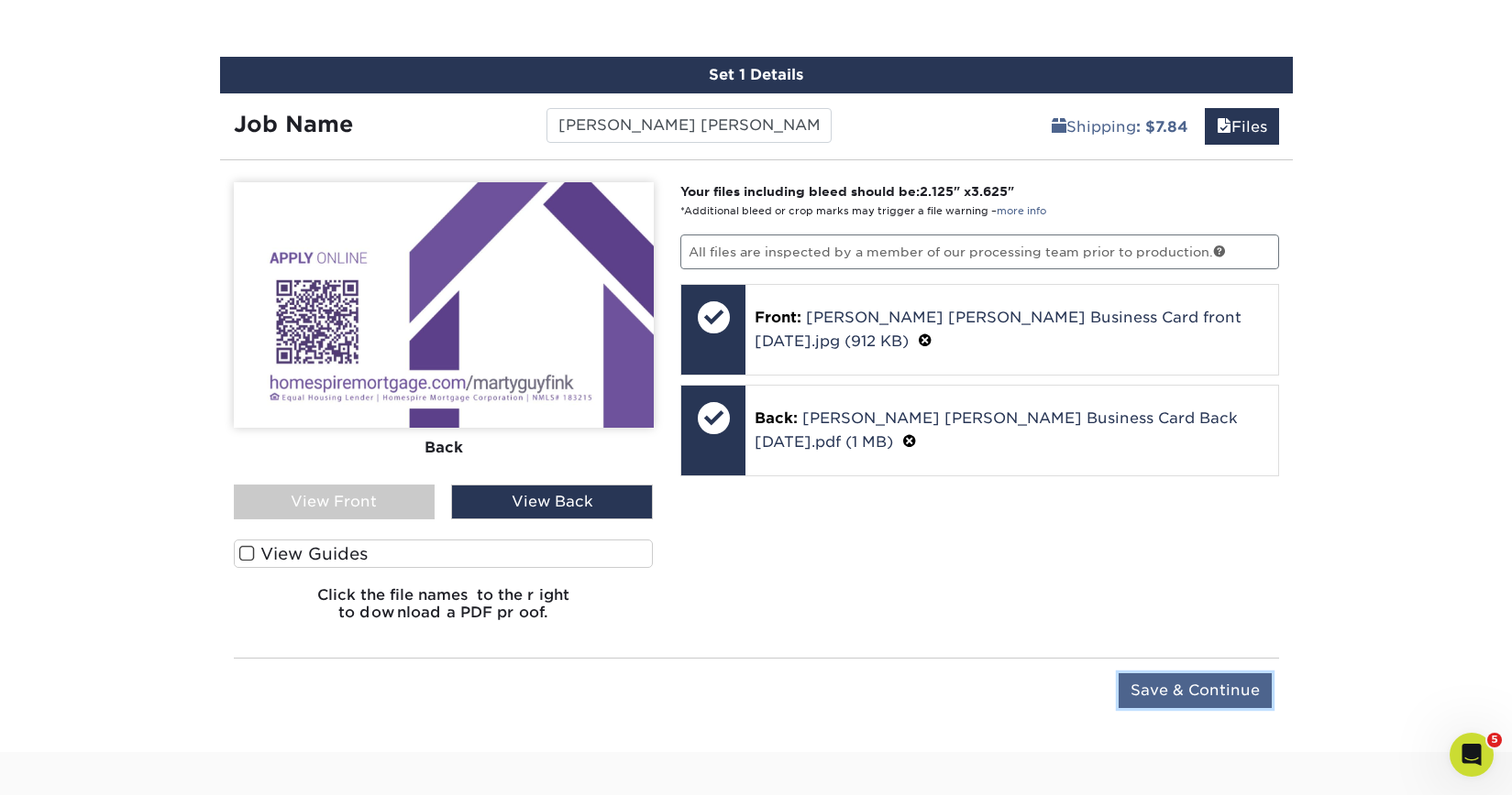
click at [1182, 685] on input "Save & Continue" at bounding box center [1195, 691] width 153 height 34
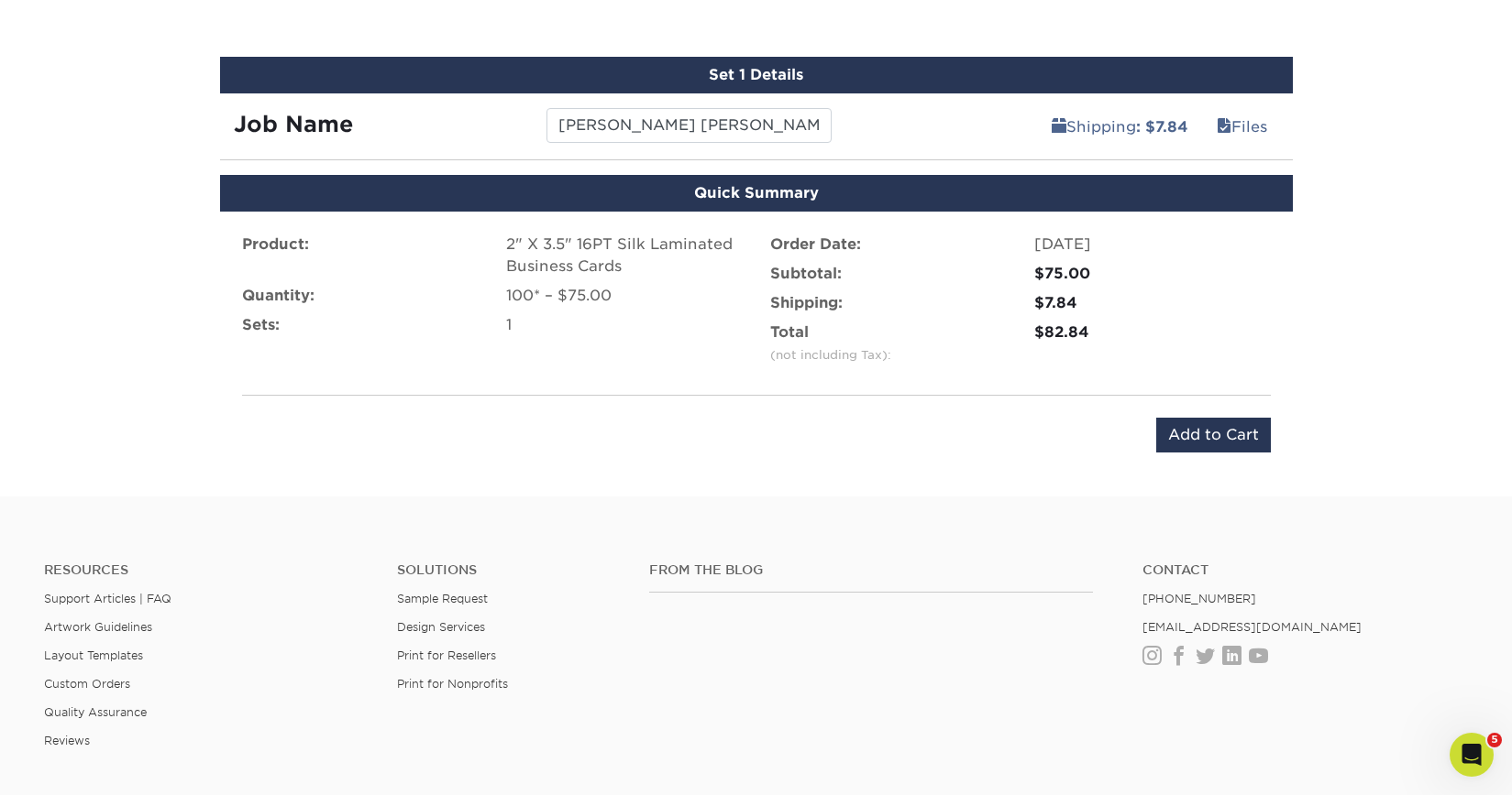
scroll to position [1093, 0]
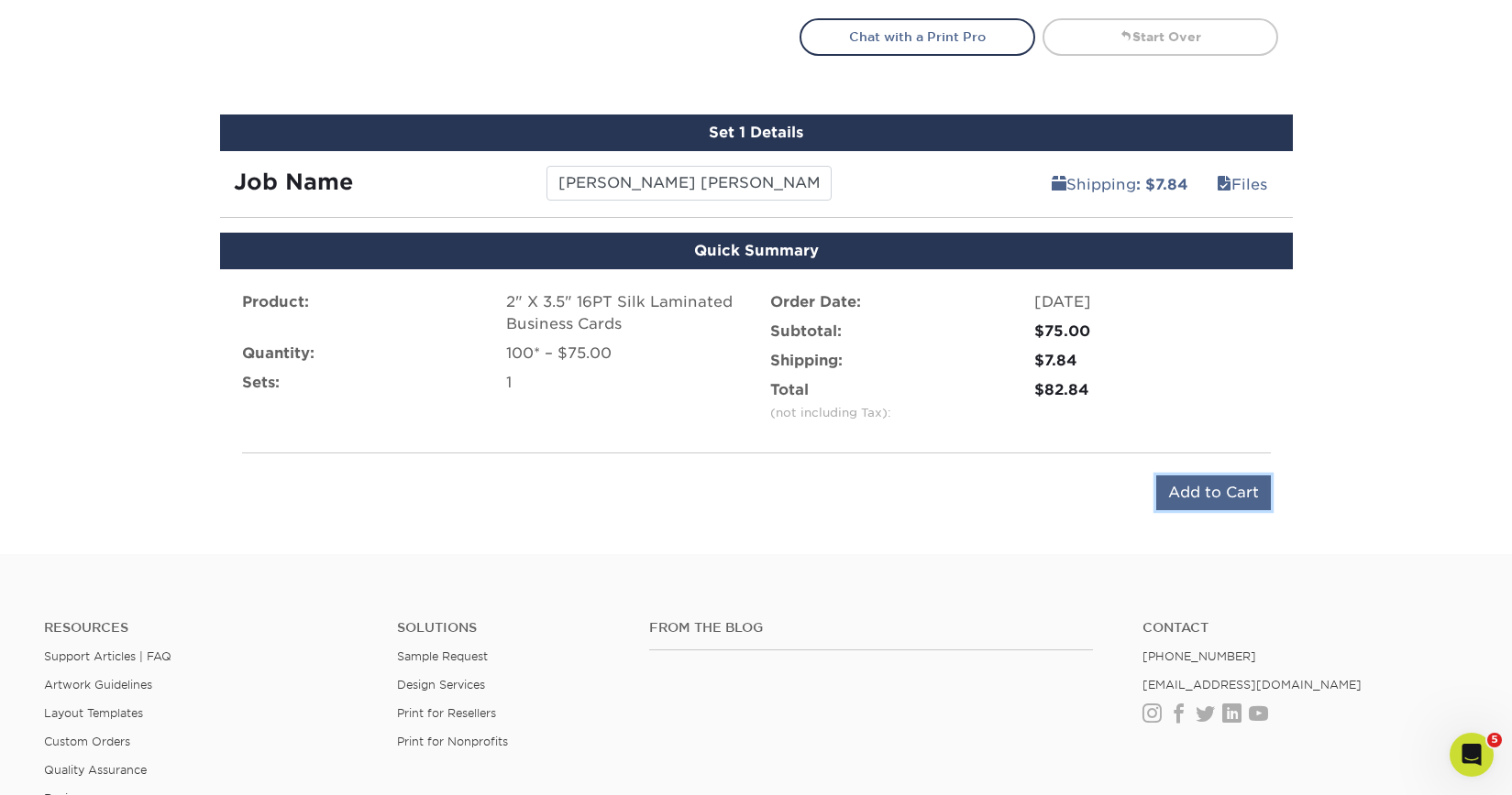
click at [1208, 505] on input "Add to Cart" at bounding box center [1213, 493] width 114 height 34
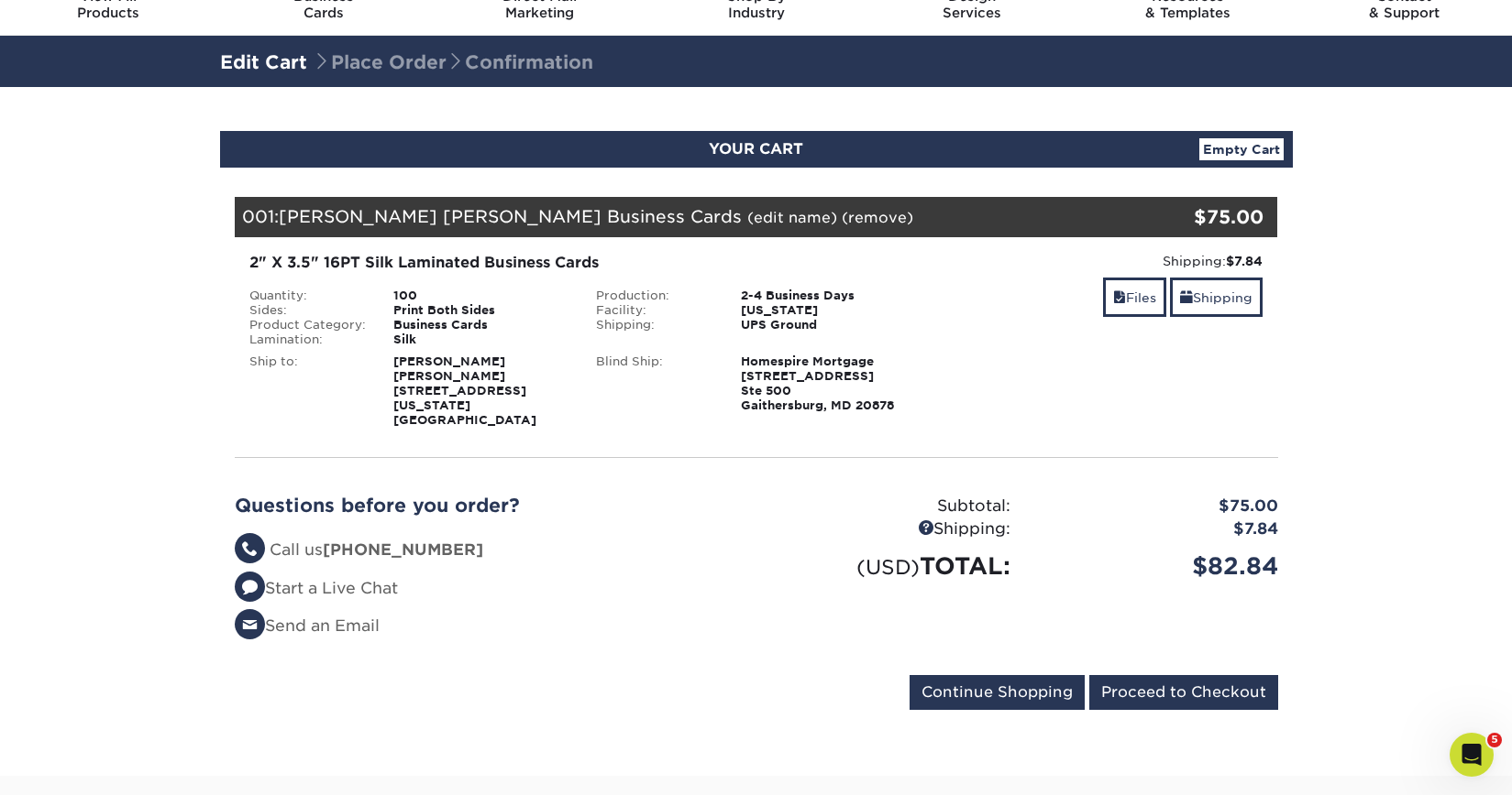
scroll to position [85, 0]
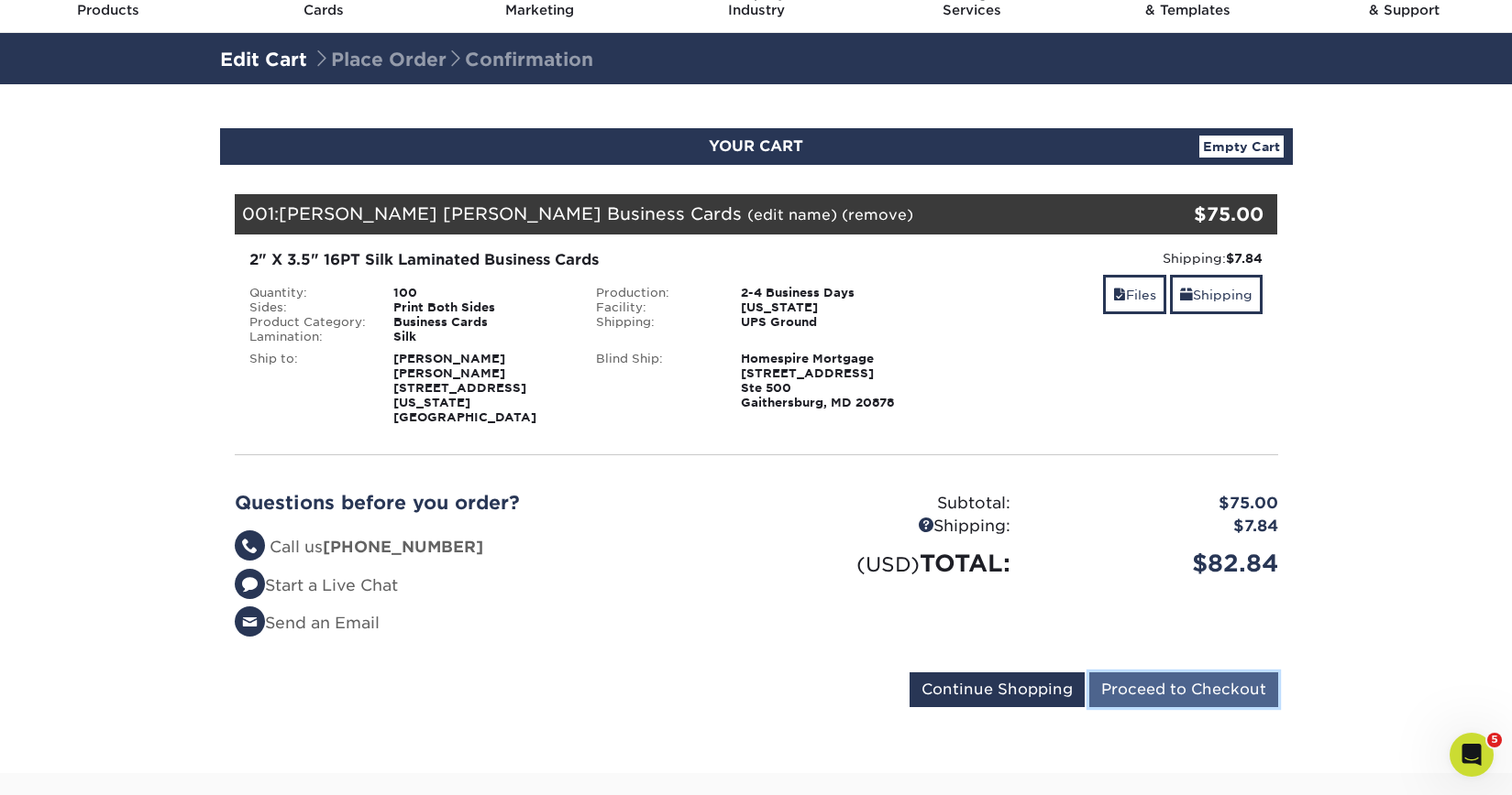
click at [1128, 686] on input "Proceed to Checkout" at bounding box center [1184, 690] width 189 height 34
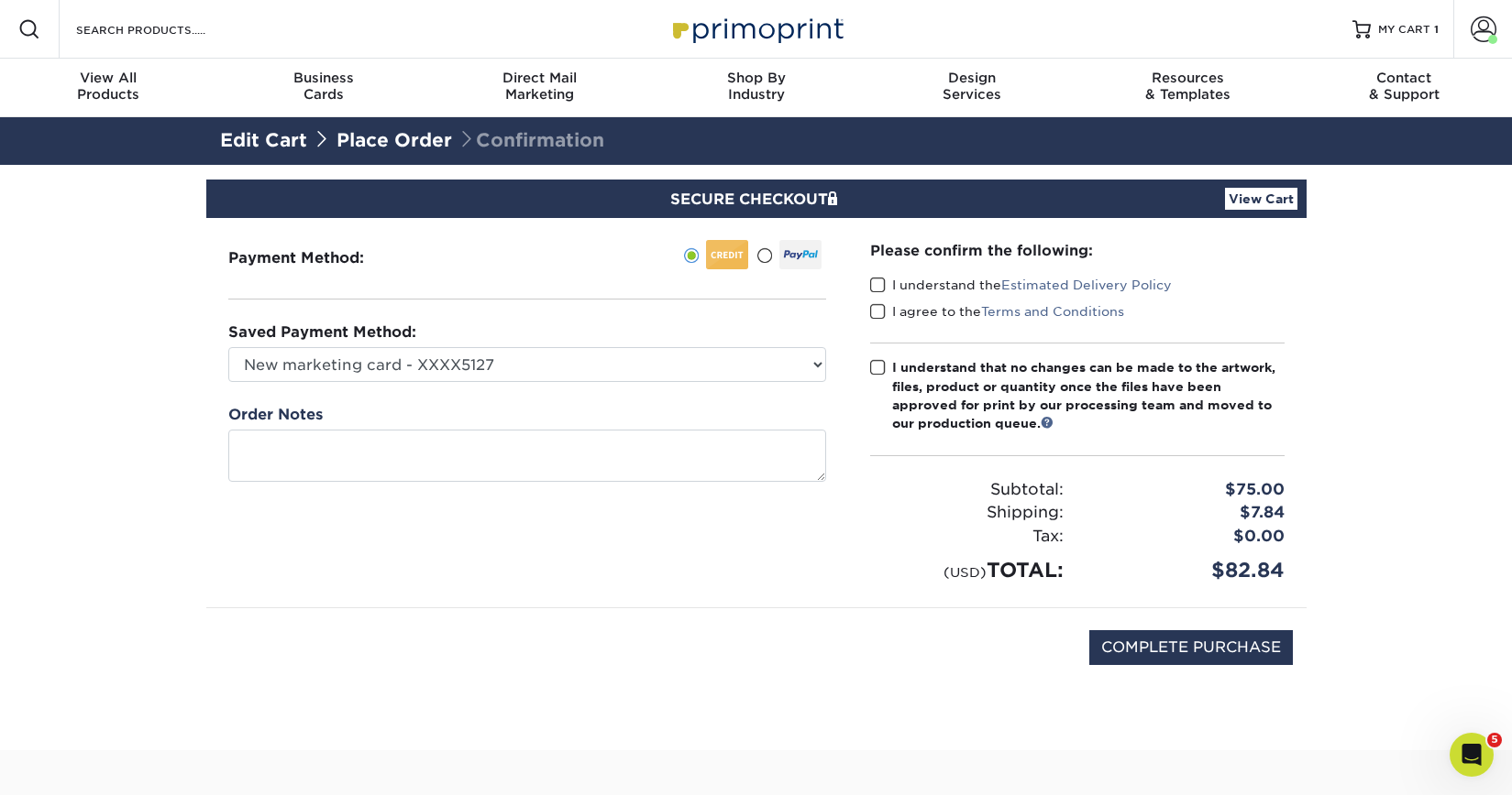
click at [871, 283] on span at bounding box center [878, 286] width 16 height 18
click at [0, 0] on input "I understand the Estimated Delivery Policy" at bounding box center [0, 0] width 0 height 0
click at [871, 308] on span at bounding box center [878, 312] width 16 height 18
click at [0, 0] on input "I agree to the Terms and Conditions" at bounding box center [0, 0] width 0 height 0
click at [871, 360] on span at bounding box center [878, 368] width 16 height 18
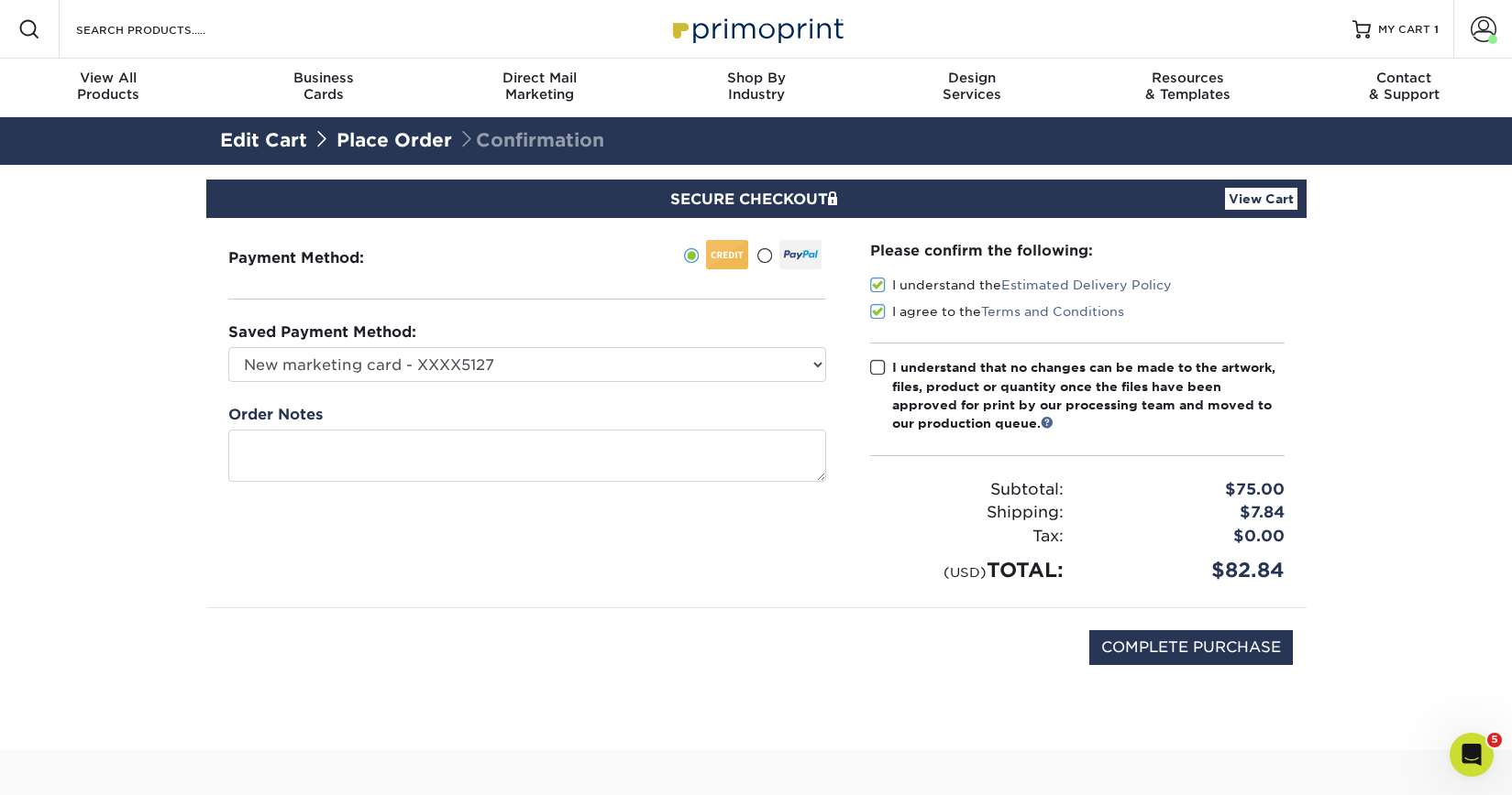
click at [0, 0] on input "I understand that no changes can be made to the artwork, files, product or quan…" at bounding box center [0, 0] width 0 height 0
click at [1200, 660] on input "COMPLETE PURCHASE" at bounding box center [1191, 647] width 203 height 34
type input "PROCESSING, PLEASE WAIT..."
